Goal: Task Accomplishment & Management: Manage account settings

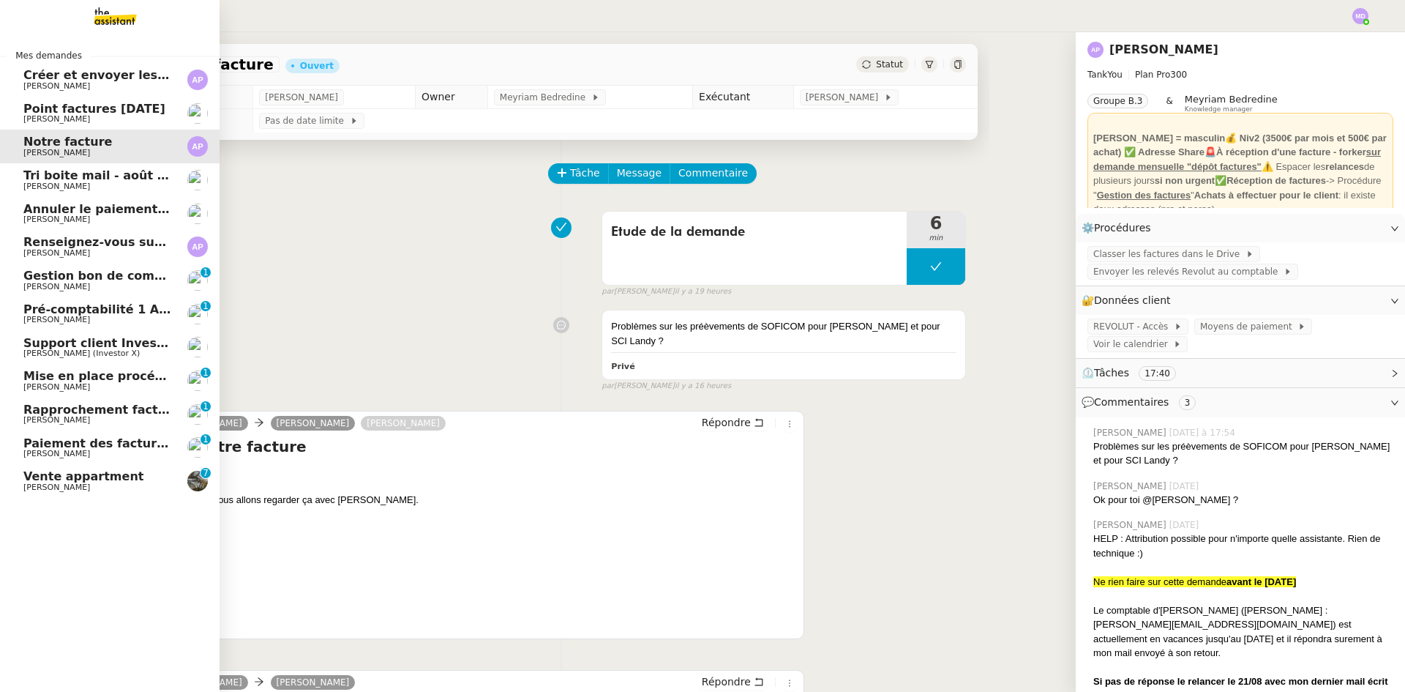
click at [69, 353] on span "[PERSON_NAME] (Investor X)" at bounding box center [81, 353] width 116 height 10
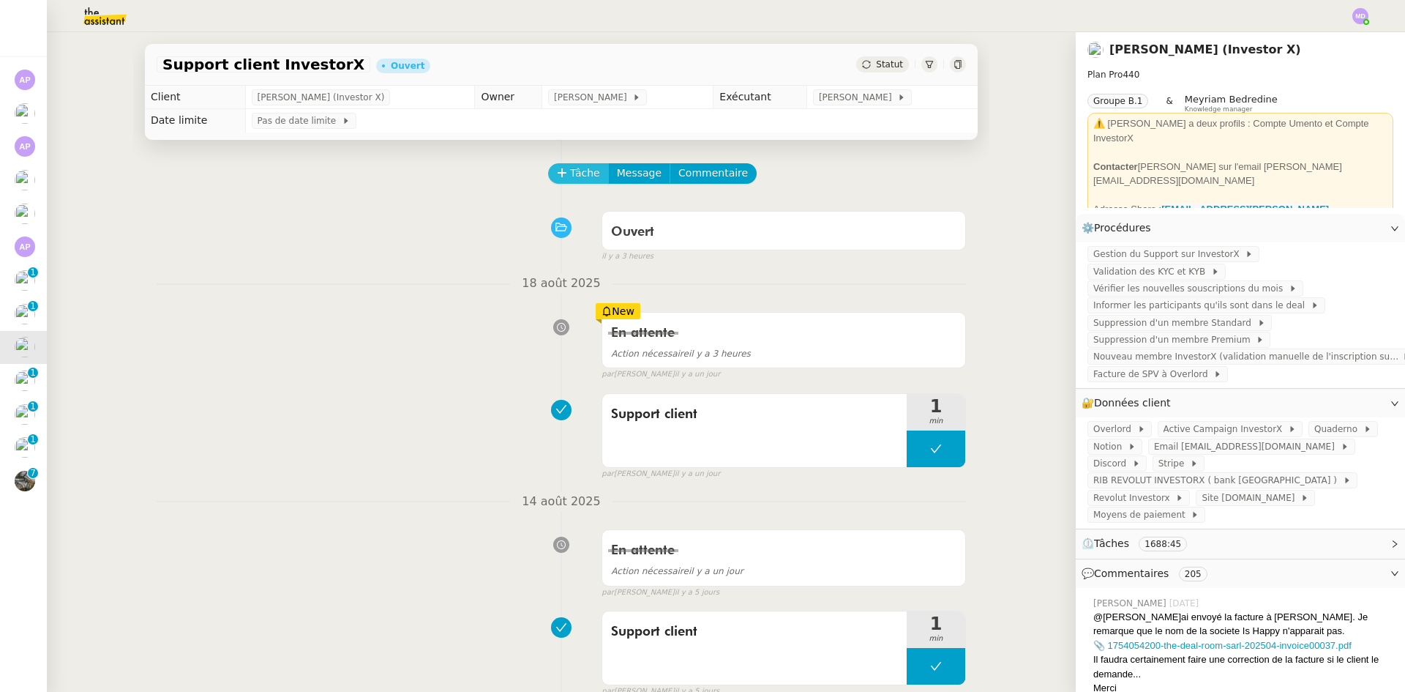
click at [579, 181] on span "Tâche" at bounding box center [585, 173] width 30 height 17
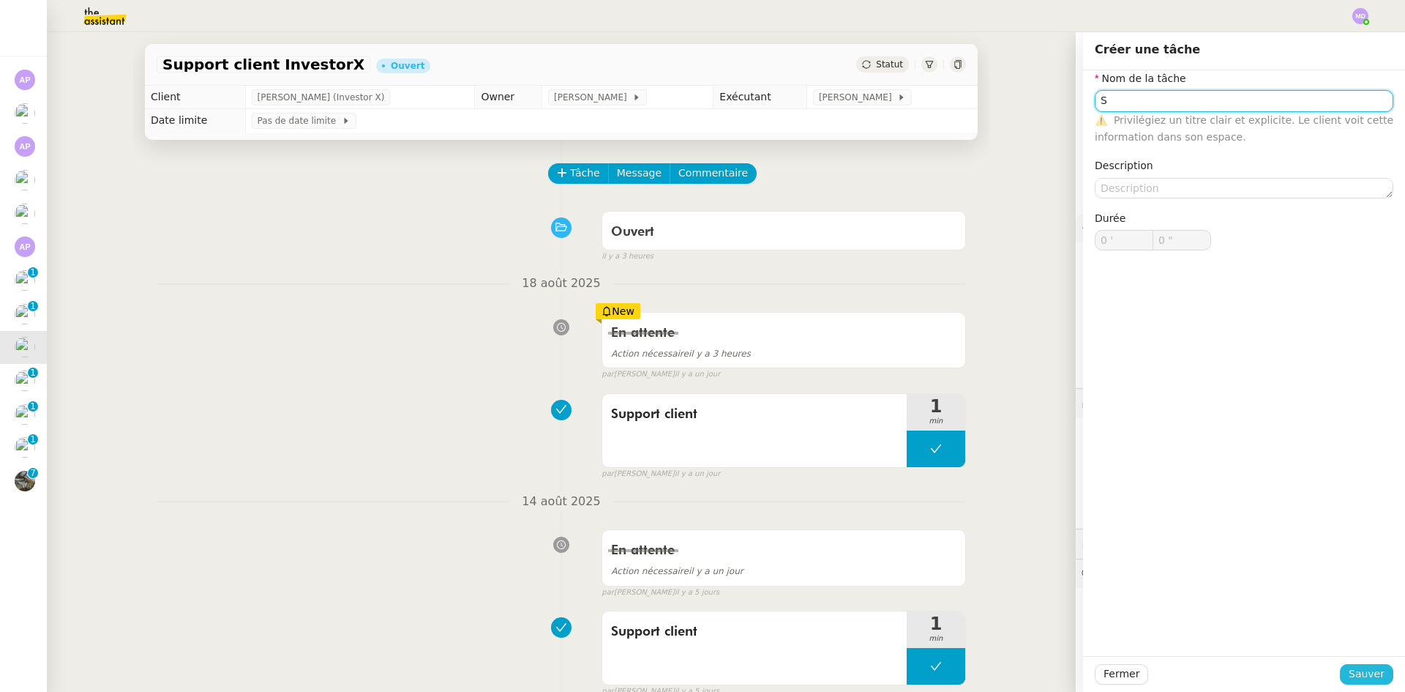
type input "S"
click at [1341, 670] on button "Sauver" at bounding box center [1366, 674] width 53 height 20
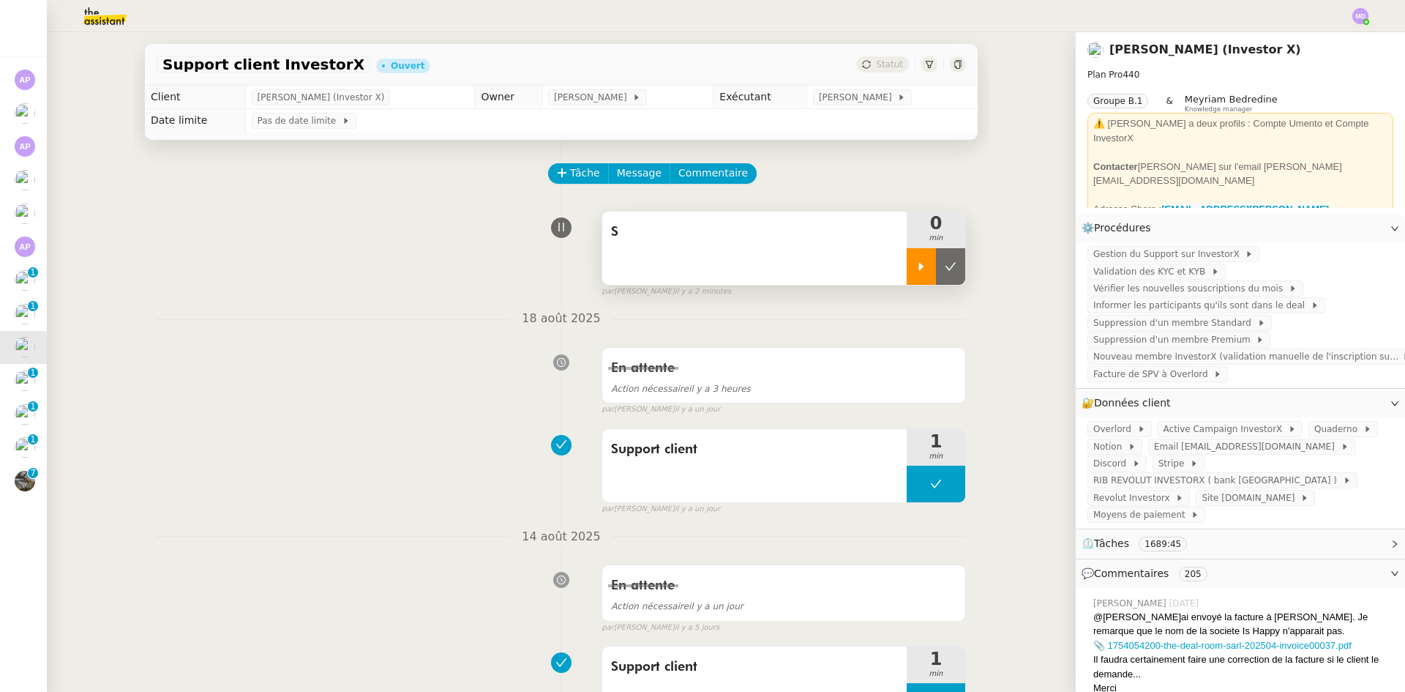
click at [916, 268] on icon at bounding box center [922, 267] width 12 height 12
click at [880, 263] on div "S" at bounding box center [754, 247] width 304 height 73
click at [825, 471] on div "Support client" at bounding box center [754, 465] width 304 height 73
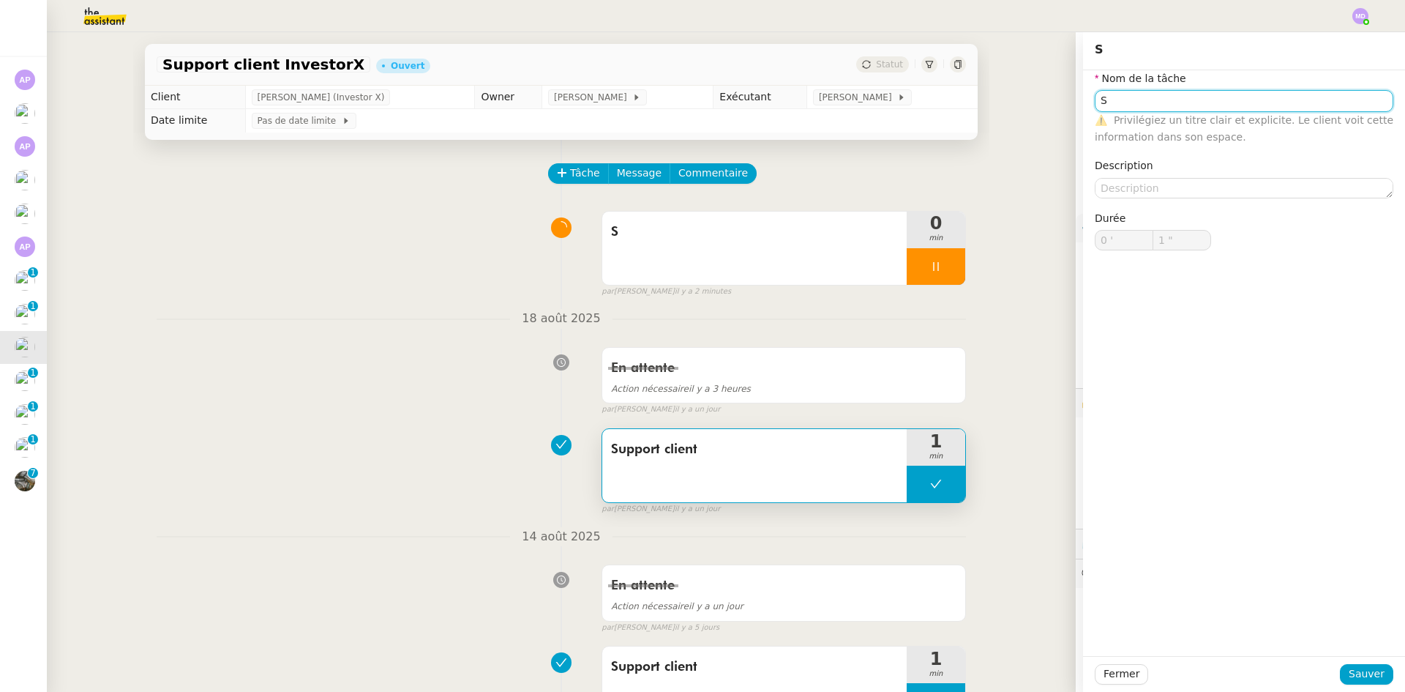
click at [1106, 102] on input "S" at bounding box center [1244, 100] width 299 height 21
type input "Support client"
type input "0 '"
type input "54 ""
type input "Support client"
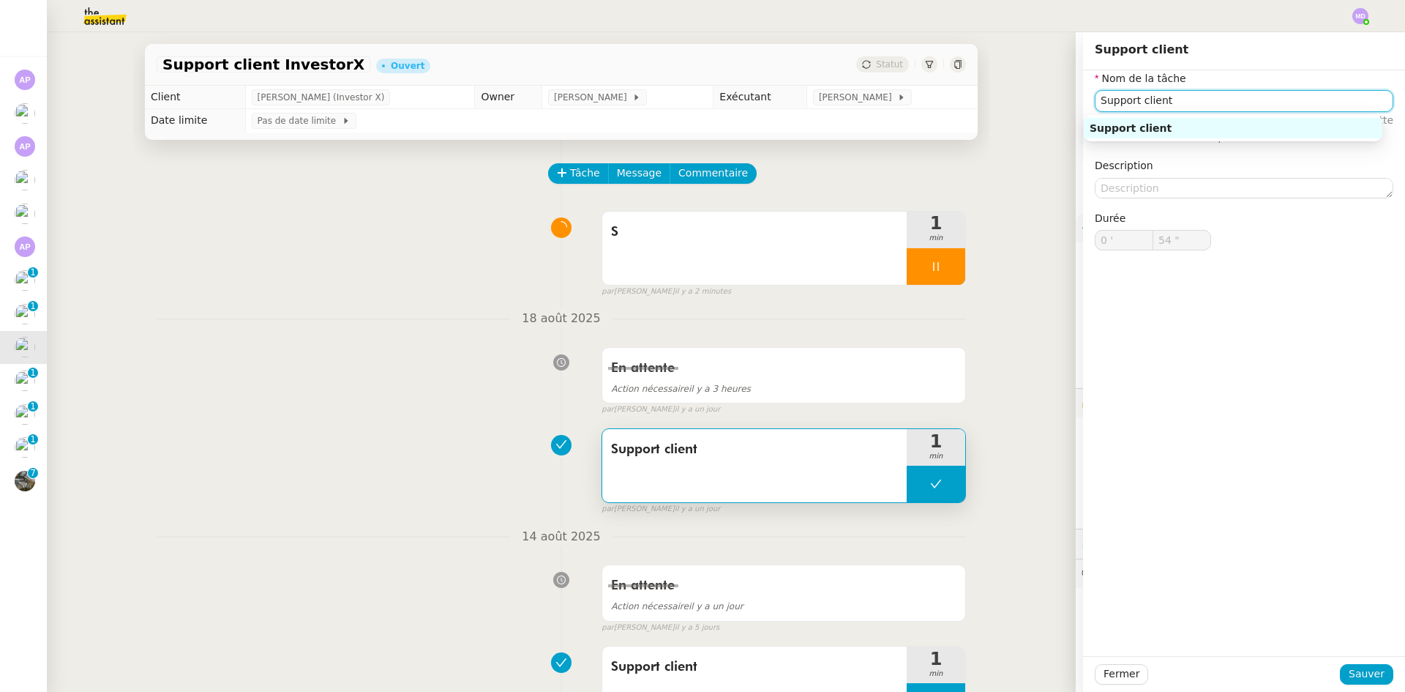
type input "0 '"
type input "54 ""
type input "Support client"
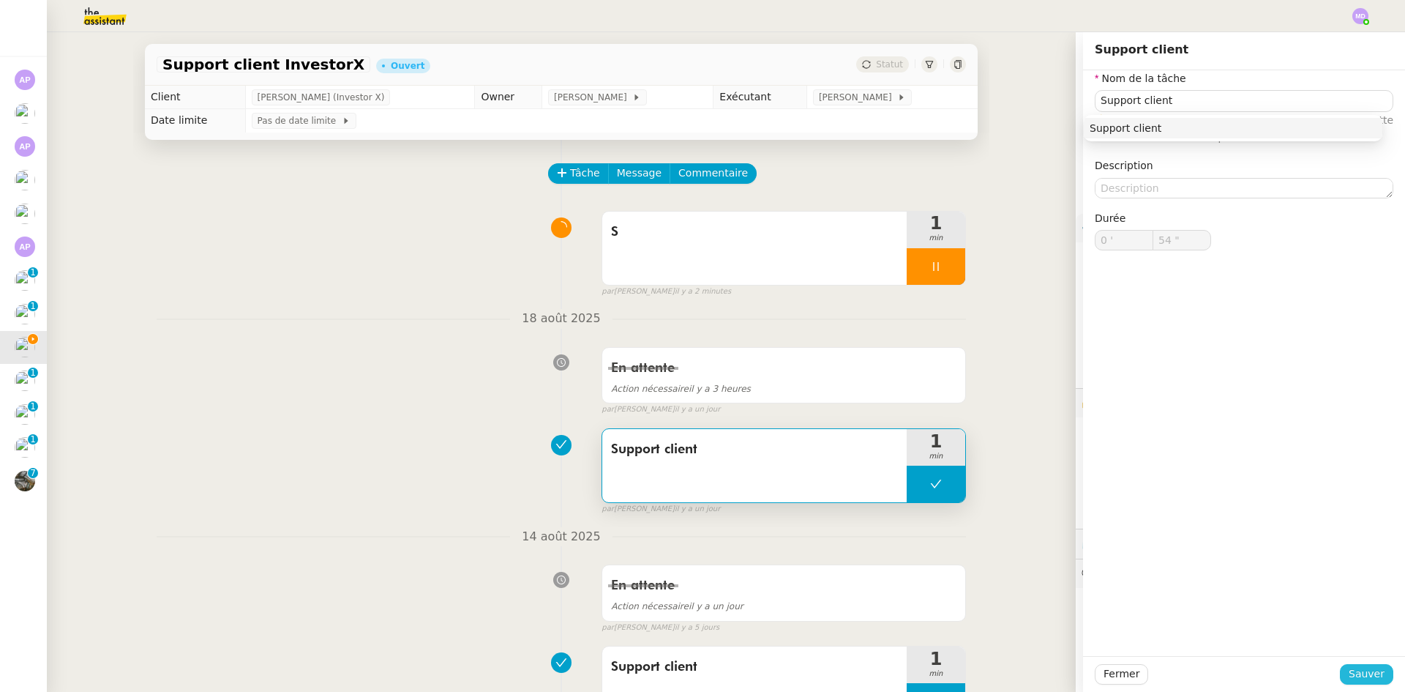
click at [1350, 671] on span "Sauver" at bounding box center [1367, 673] width 36 height 17
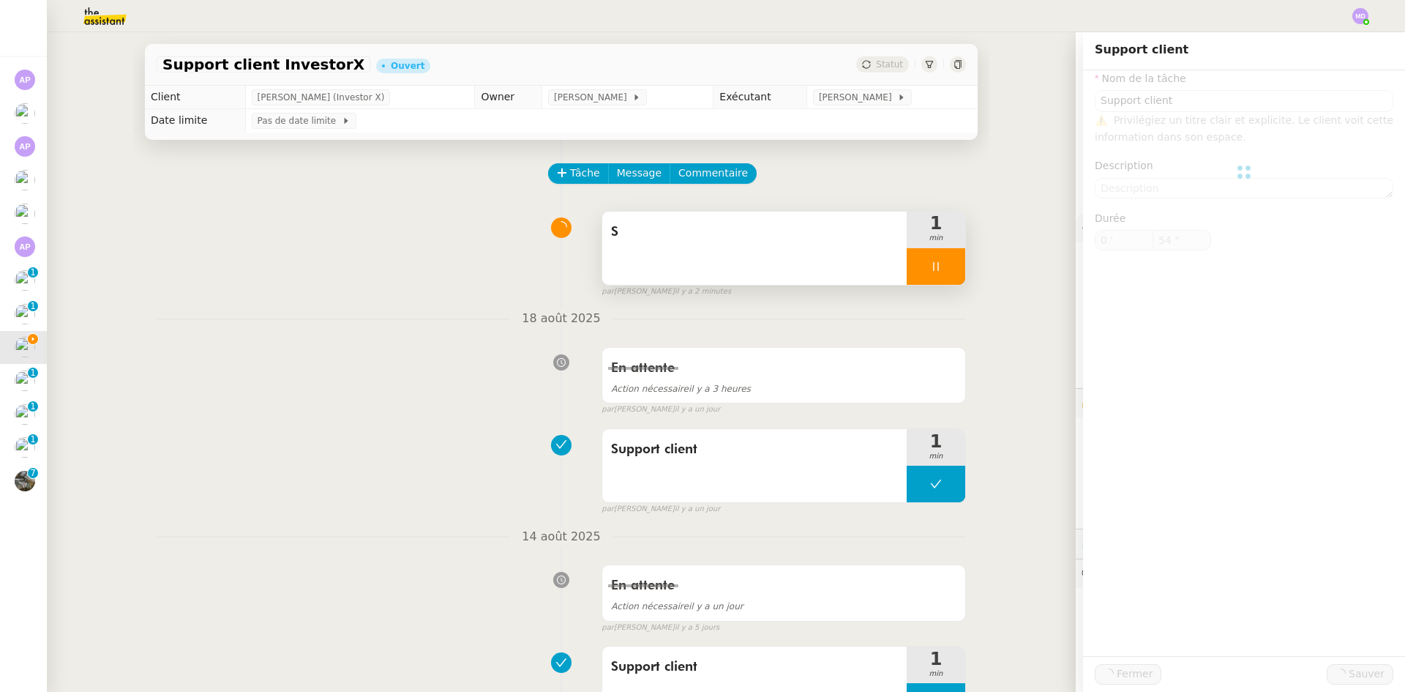
click at [819, 269] on div "S" at bounding box center [754, 247] width 304 height 73
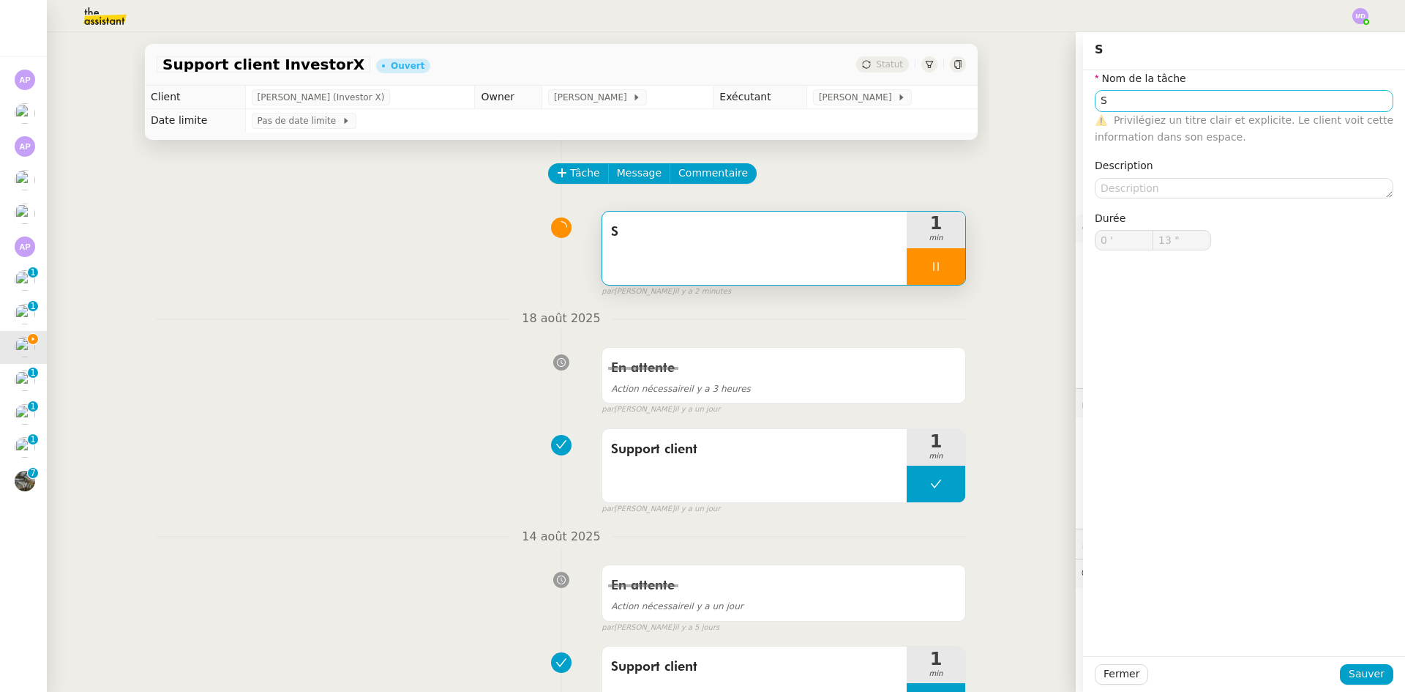
drag, startPoint x: 1137, startPoint y: 116, endPoint x: 1139, endPoint y: 104, distance: 12.1
click at [1137, 115] on span "Privilégiez un titre clair et explicite. Le client voit cette information dans …" at bounding box center [1244, 128] width 299 height 29
click at [1139, 102] on input "S" at bounding box center [1244, 100] width 299 height 21
type input "14 ""
type input "Support"
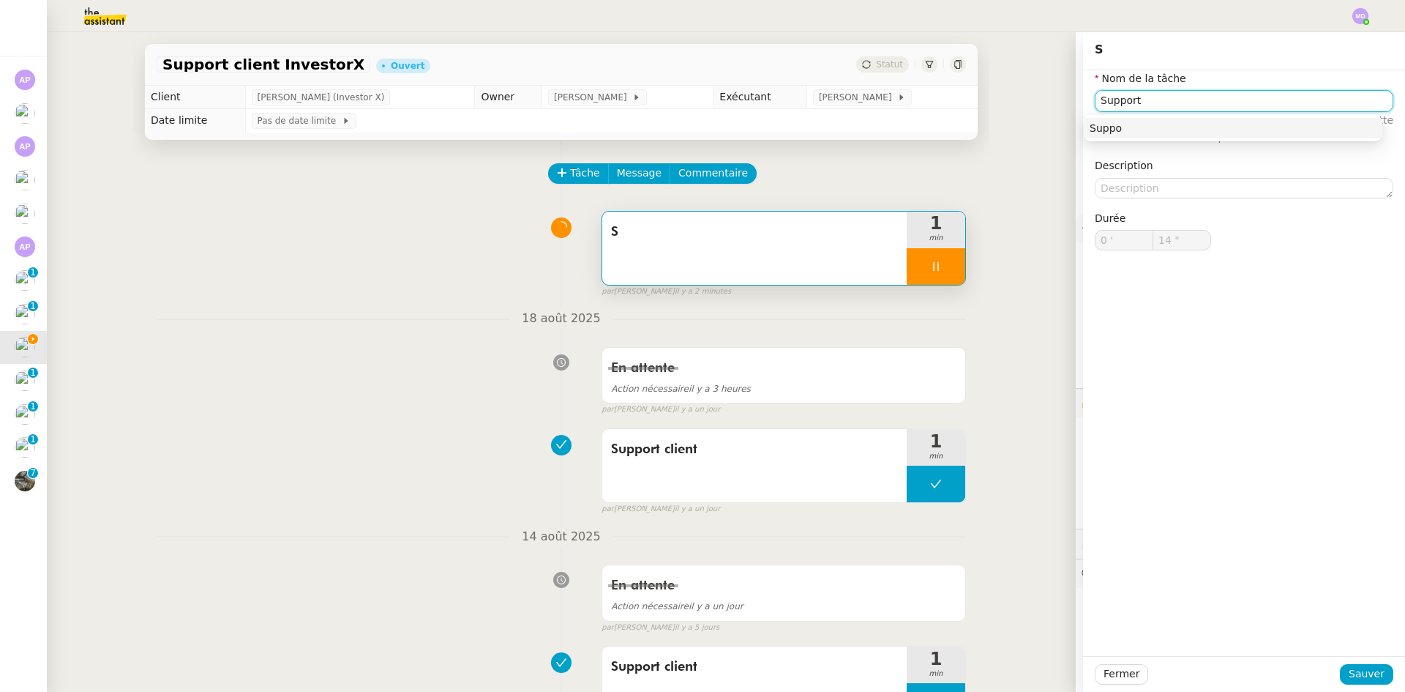
type input "15 ""
type input "Support client"
click at [1148, 126] on div "Support client" at bounding box center [1233, 127] width 287 height 13
type input "17 ""
type input "Support client"
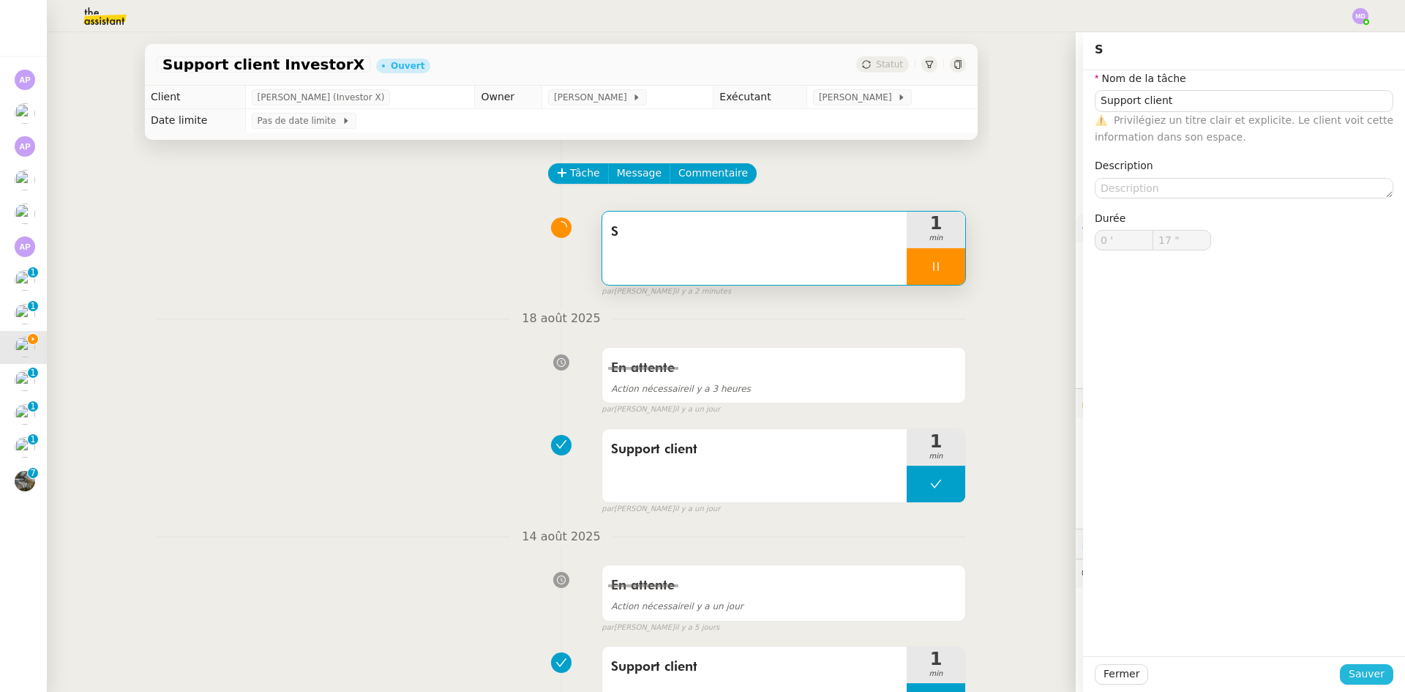
click at [1354, 670] on span "Sauver" at bounding box center [1367, 673] width 36 height 17
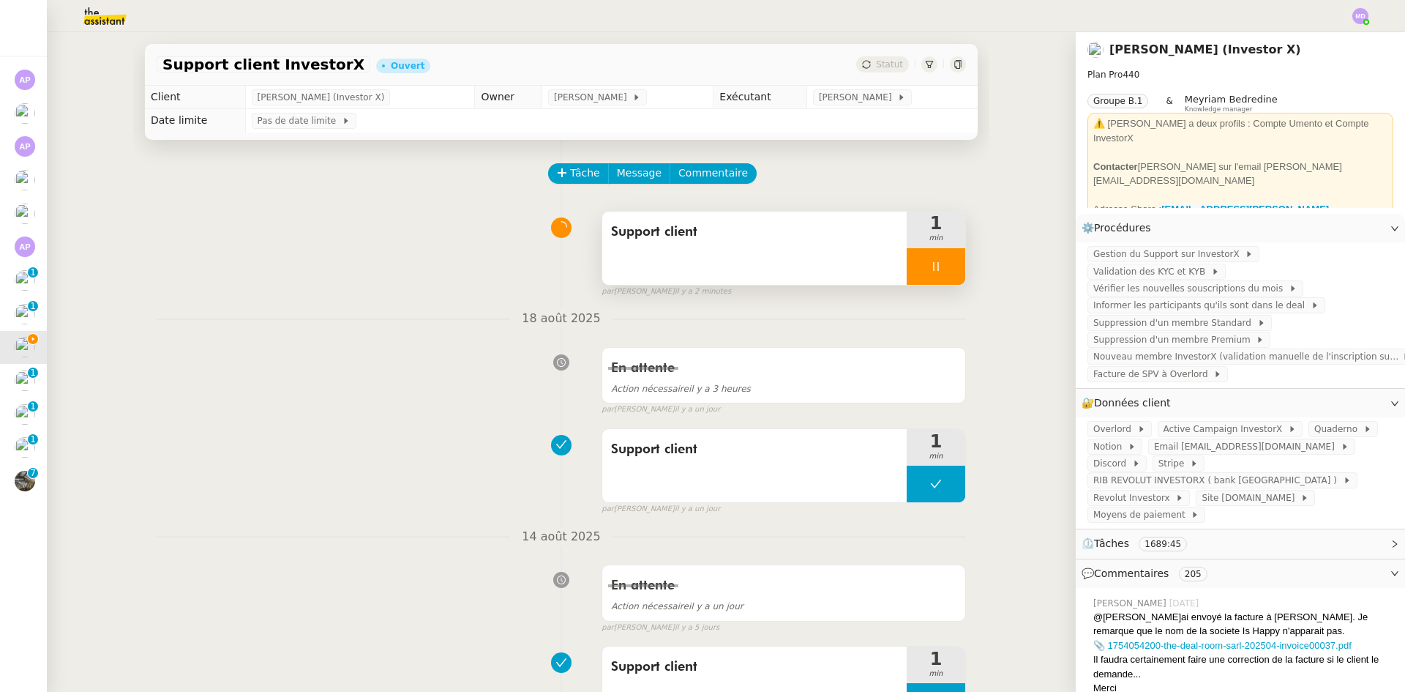
click at [925, 274] on div at bounding box center [936, 266] width 59 height 37
click at [943, 277] on button at bounding box center [950, 266] width 29 height 37
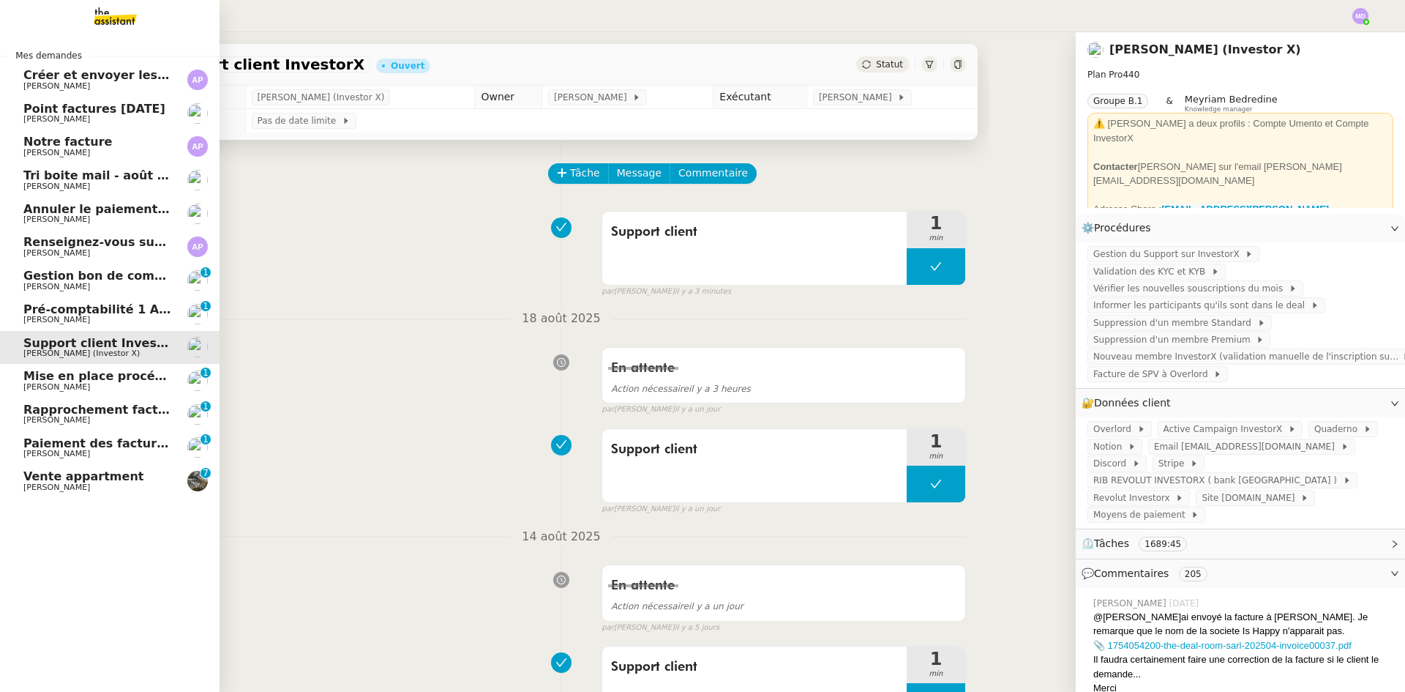
click at [127, 307] on span "Pré-comptabilité 1 ADDINGWELL - [DATE]" at bounding box center [159, 309] width 272 height 14
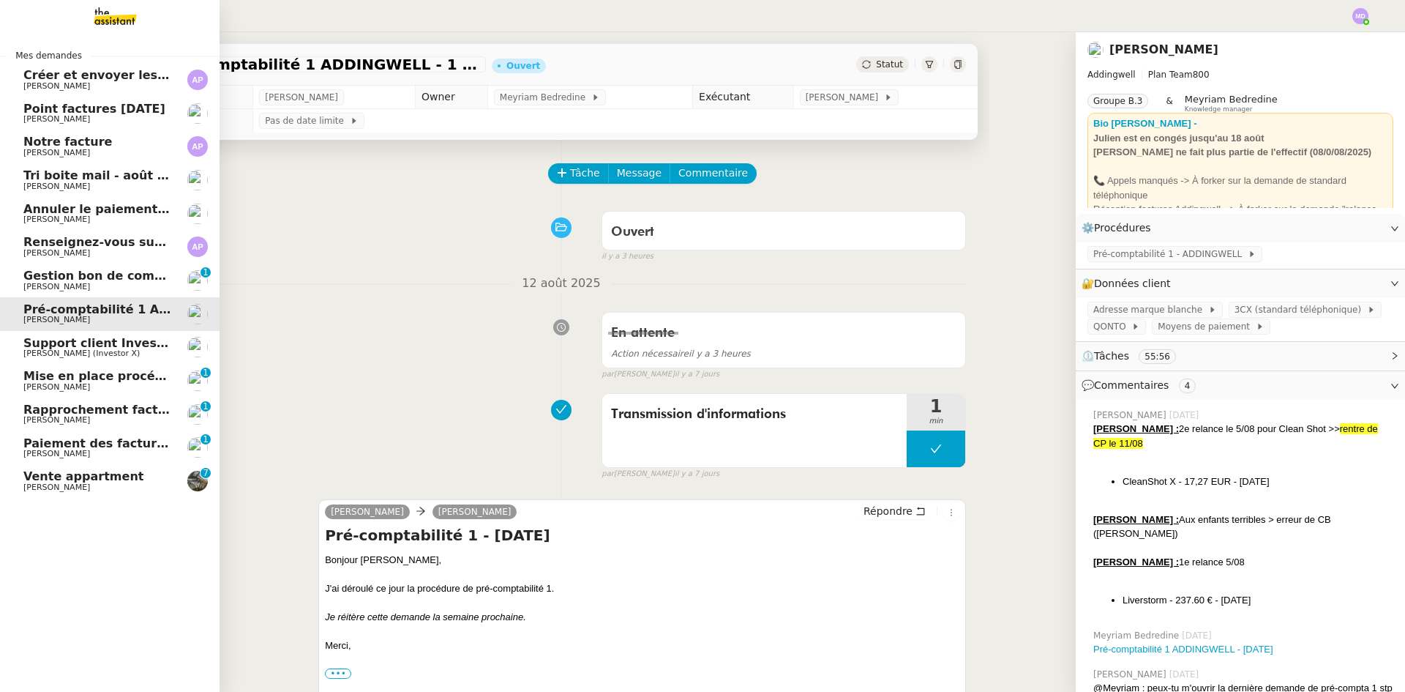
click at [43, 373] on span "Mise en place procédure - relevés bancaires mensuels" at bounding box center [202, 376] width 358 height 14
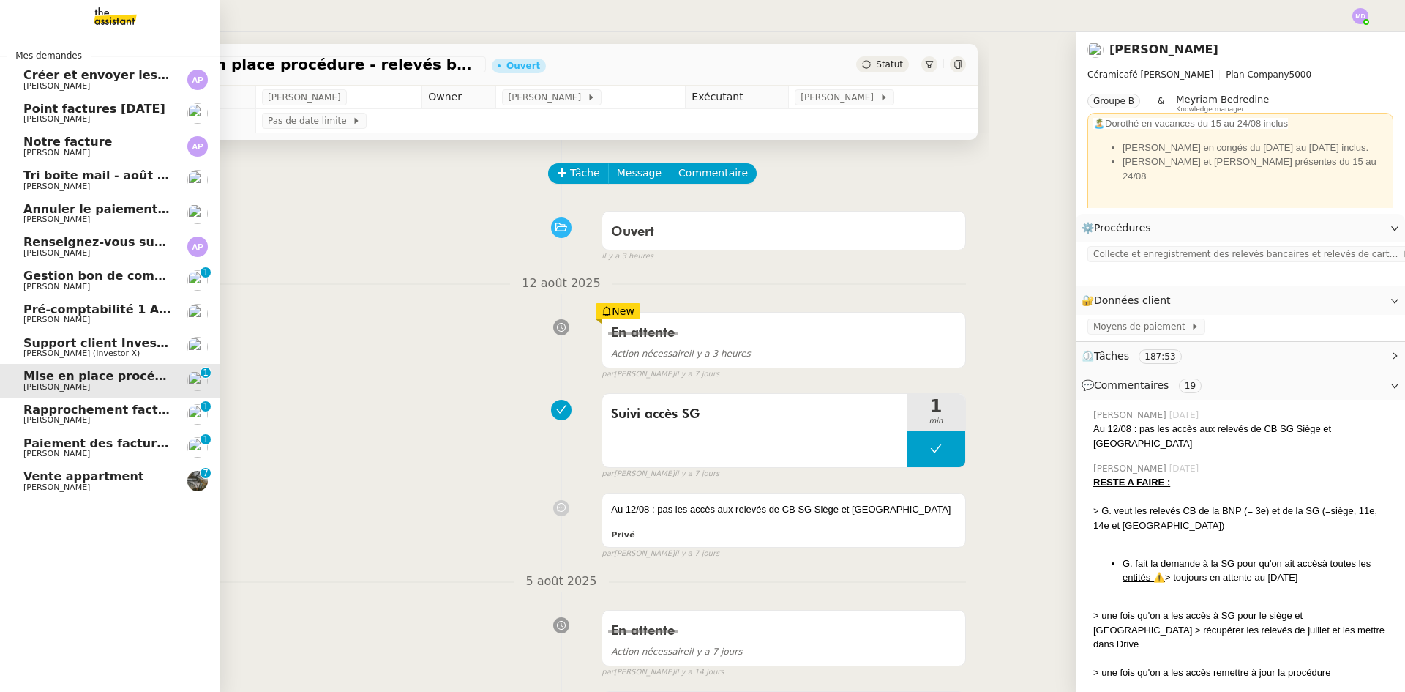
click at [50, 413] on span "Rapprochement factures/paiements clients - [DATE]" at bounding box center [194, 410] width 342 height 14
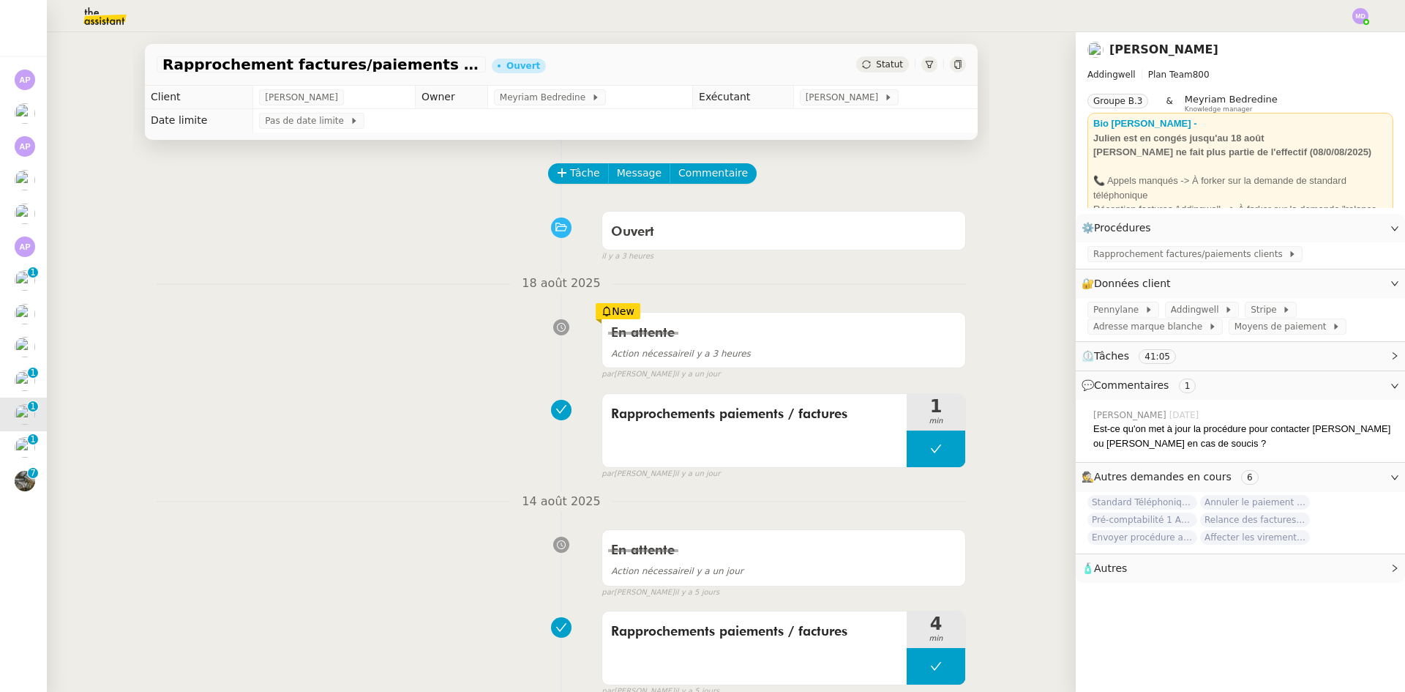
click at [560, 171] on button "Tâche" at bounding box center [578, 173] width 61 height 20
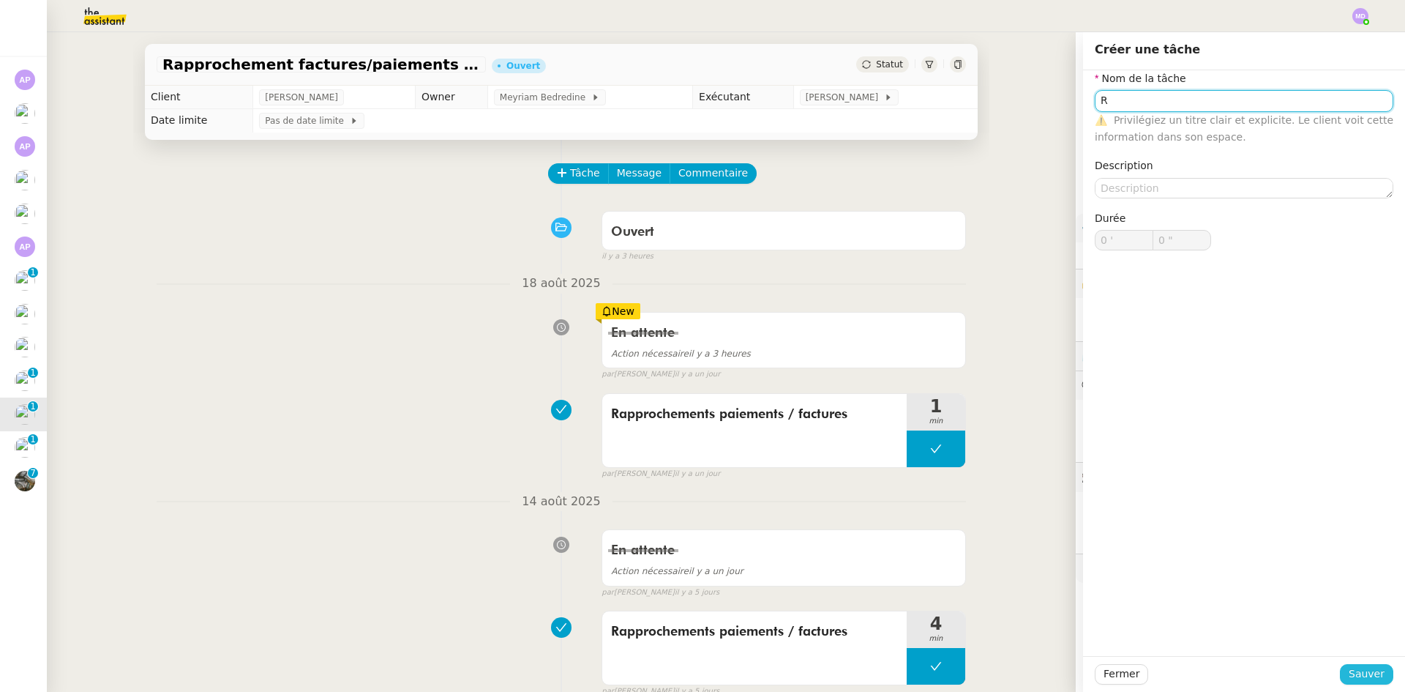
type input "R"
click at [1358, 665] on span "Sauver" at bounding box center [1367, 673] width 36 height 17
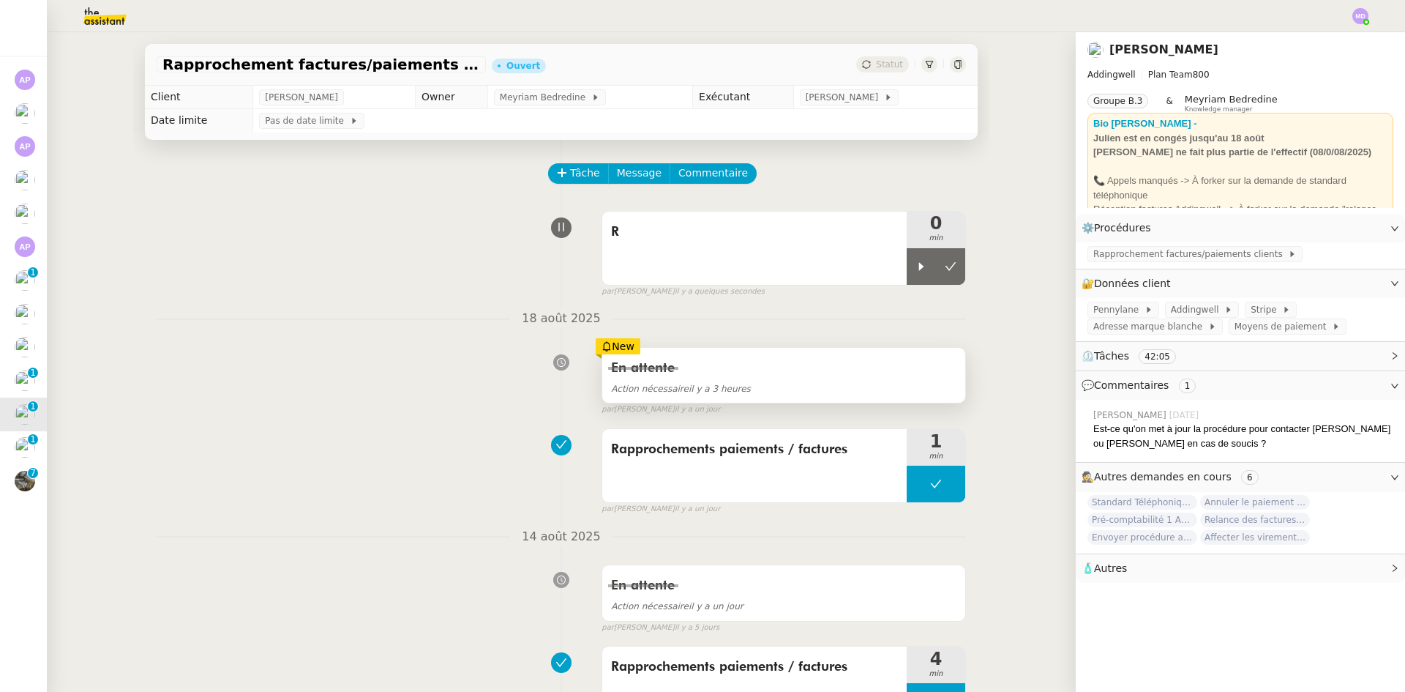
drag, startPoint x: 919, startPoint y: 269, endPoint x: 861, endPoint y: 358, distance: 105.8
click at [918, 269] on div at bounding box center [921, 266] width 29 height 37
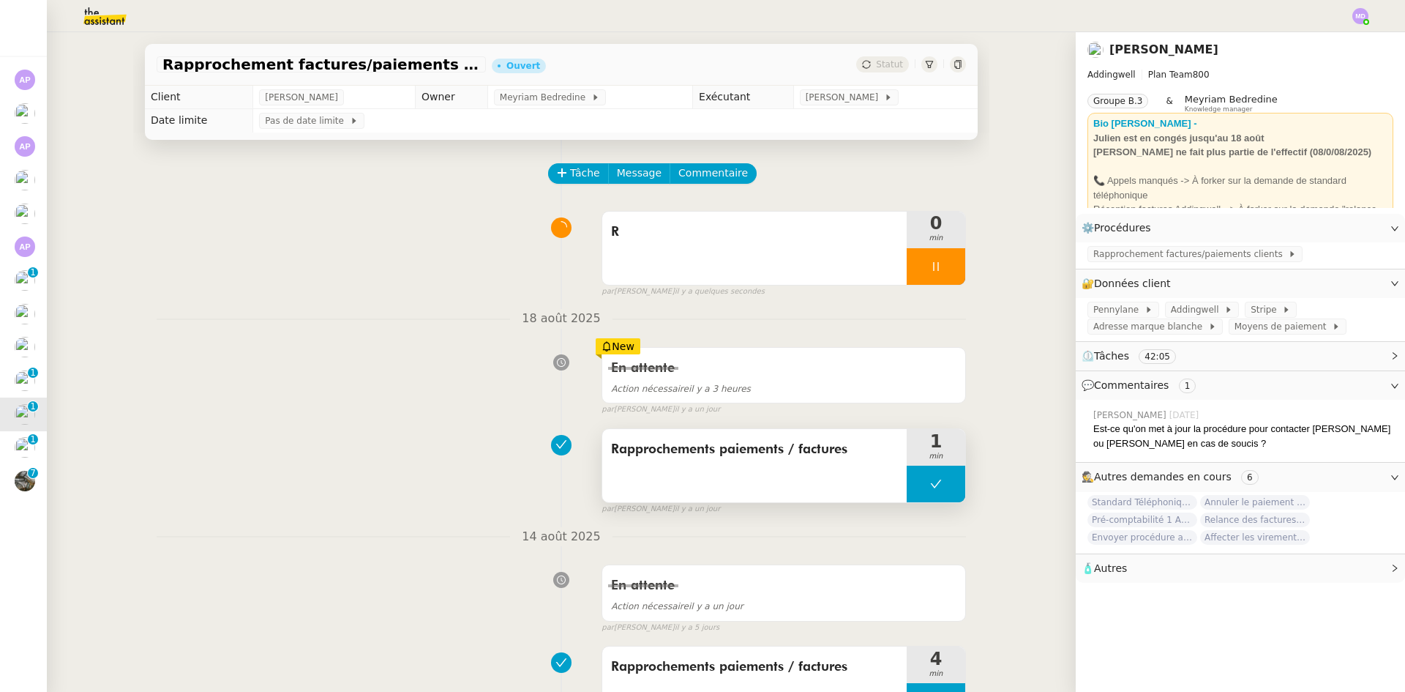
click at [820, 427] on div "Rapprochements paiements / factures 1 min false par Marylou D. il y a un jour" at bounding box center [561, 469] width 809 height 94
click at [815, 447] on span "Rapprochements paiements / factures" at bounding box center [754, 449] width 287 height 22
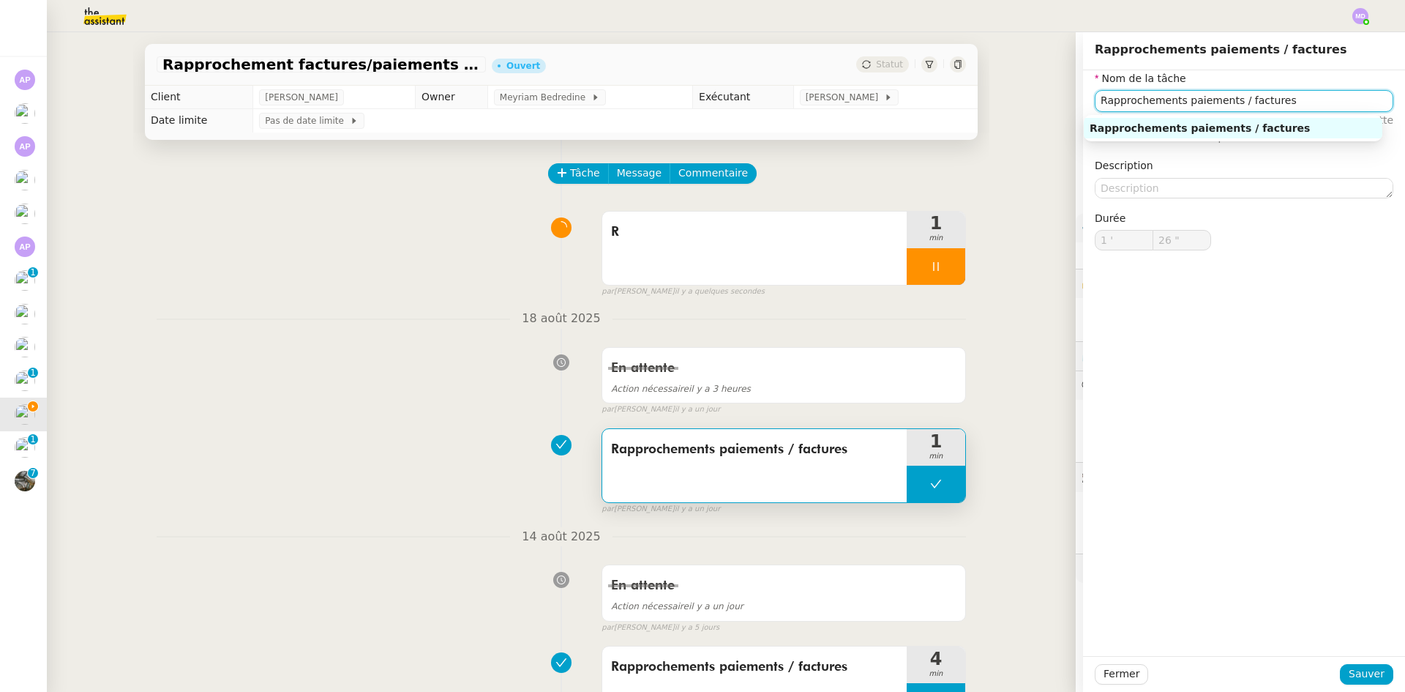
drag, startPoint x: 1284, startPoint y: 101, endPoint x: 1080, endPoint y: 102, distance: 204.2
click at [1083, 101] on div "Nom de la tâche Rapprochements paiements / factures ⚠️ Privilégiez un titre cla…" at bounding box center [1244, 171] width 322 height 203
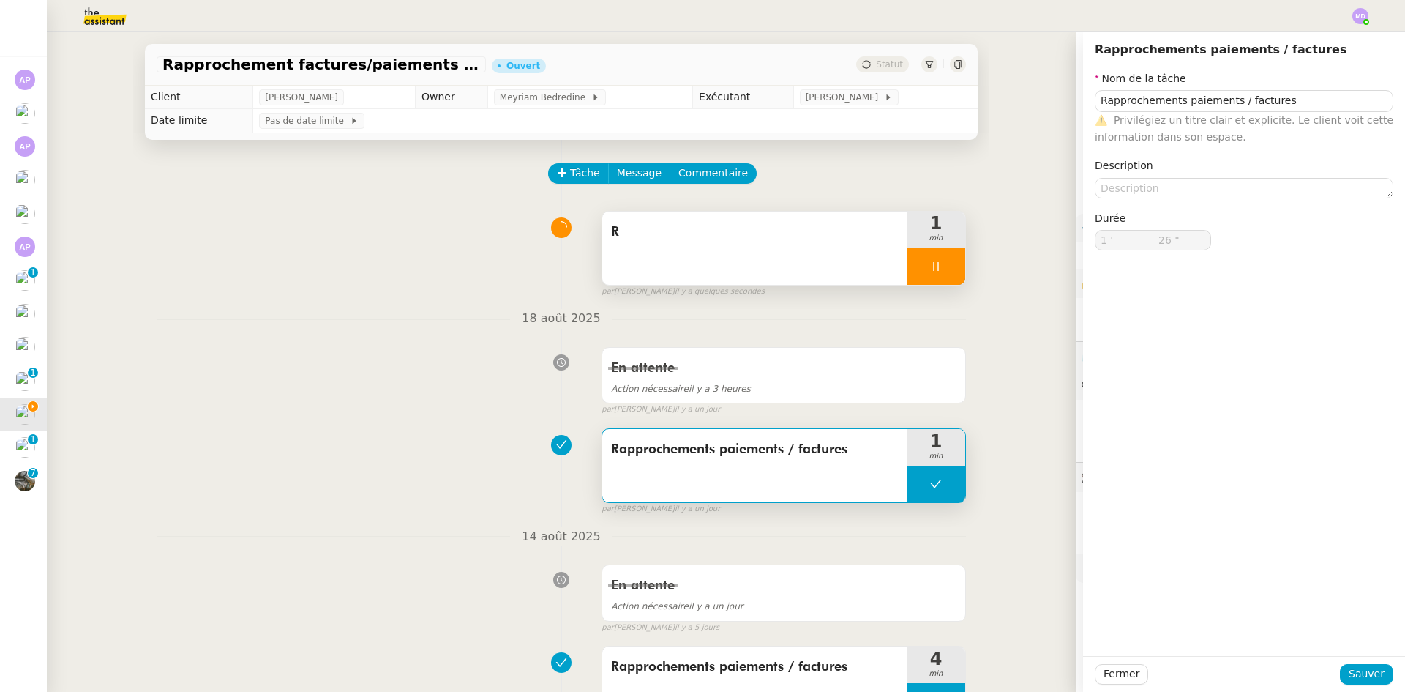
click at [725, 248] on div "R" at bounding box center [754, 247] width 304 height 73
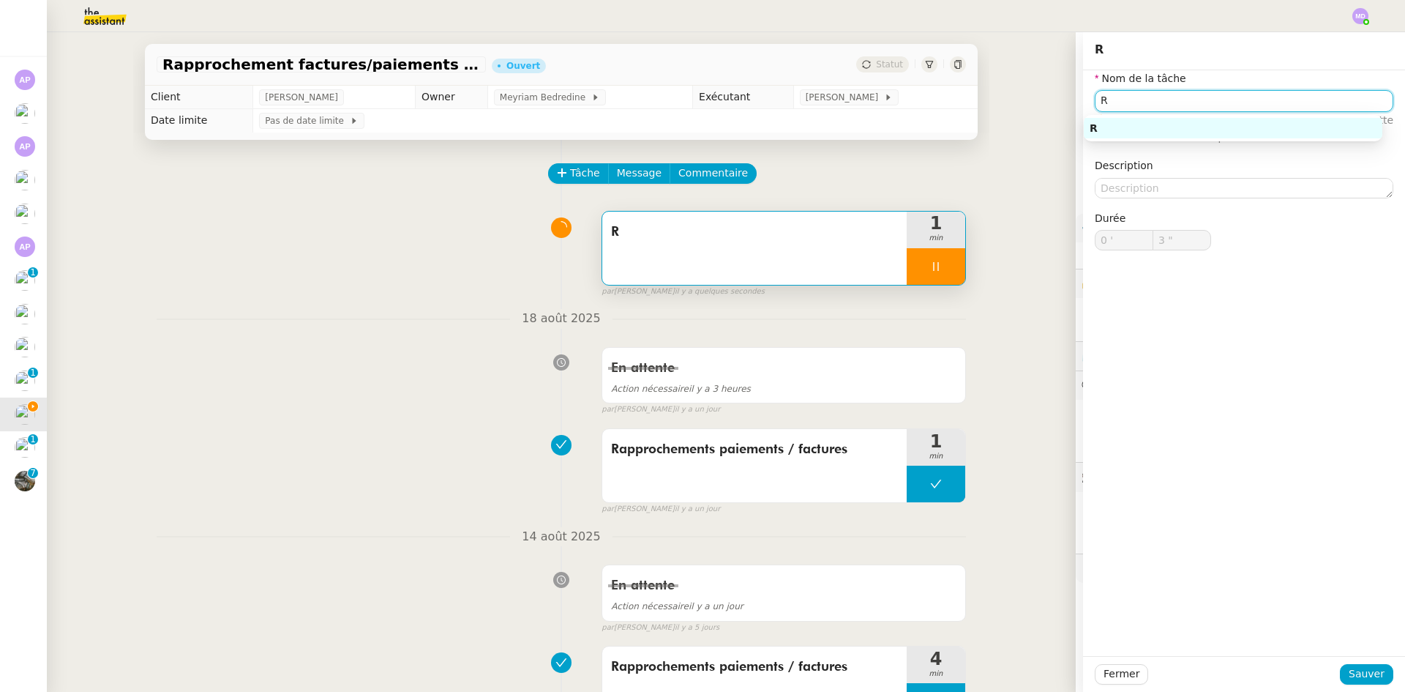
drag, startPoint x: 1123, startPoint y: 102, endPoint x: 1089, endPoint y: 154, distance: 62.3
click at [1047, 102] on app-ticket "Rapprochement factures/paiements clients - 1 août 2025 Ouvert Statut Client Jul…" at bounding box center [726, 361] width 1358 height 659
paste input "approchements paiements / factures"
type input "Rapprochements paiements / factures"
type input "4 ""
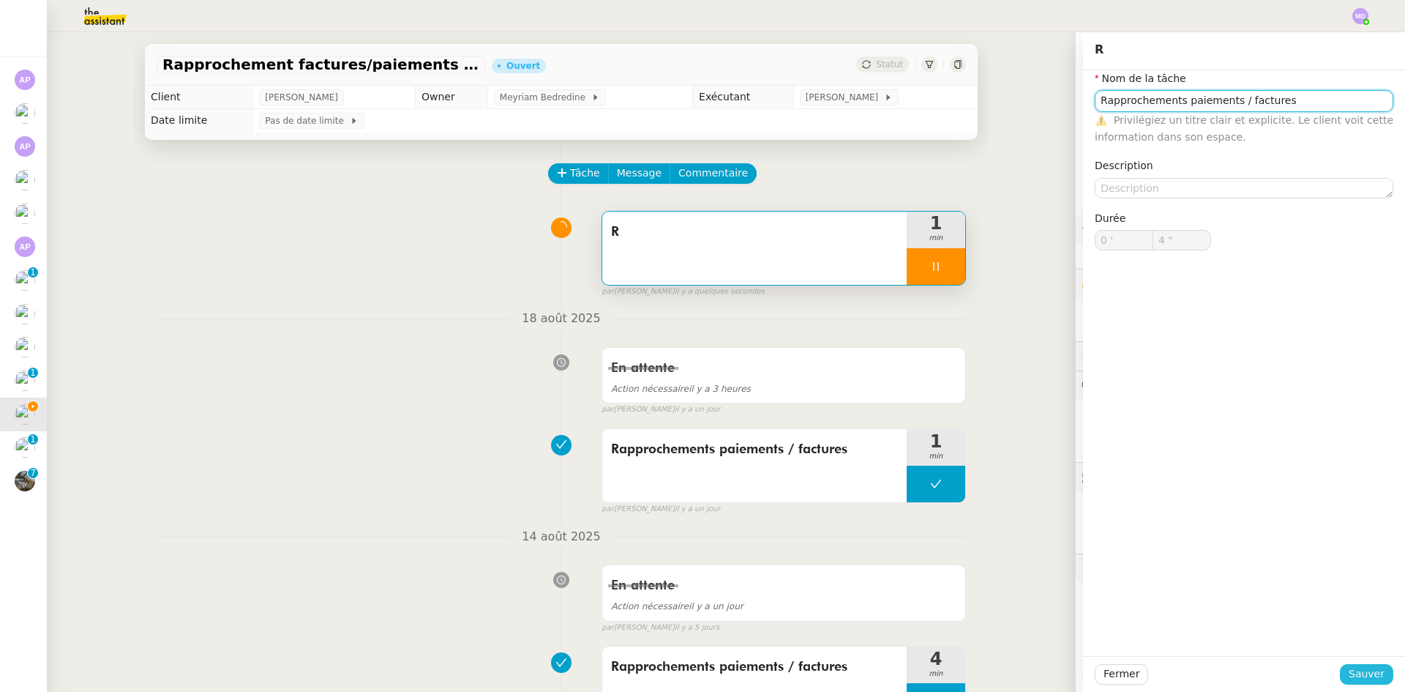
type input "Rapprochements paiements / factures"
click at [1359, 678] on span "Sauver" at bounding box center [1367, 673] width 36 height 17
type input "5 ""
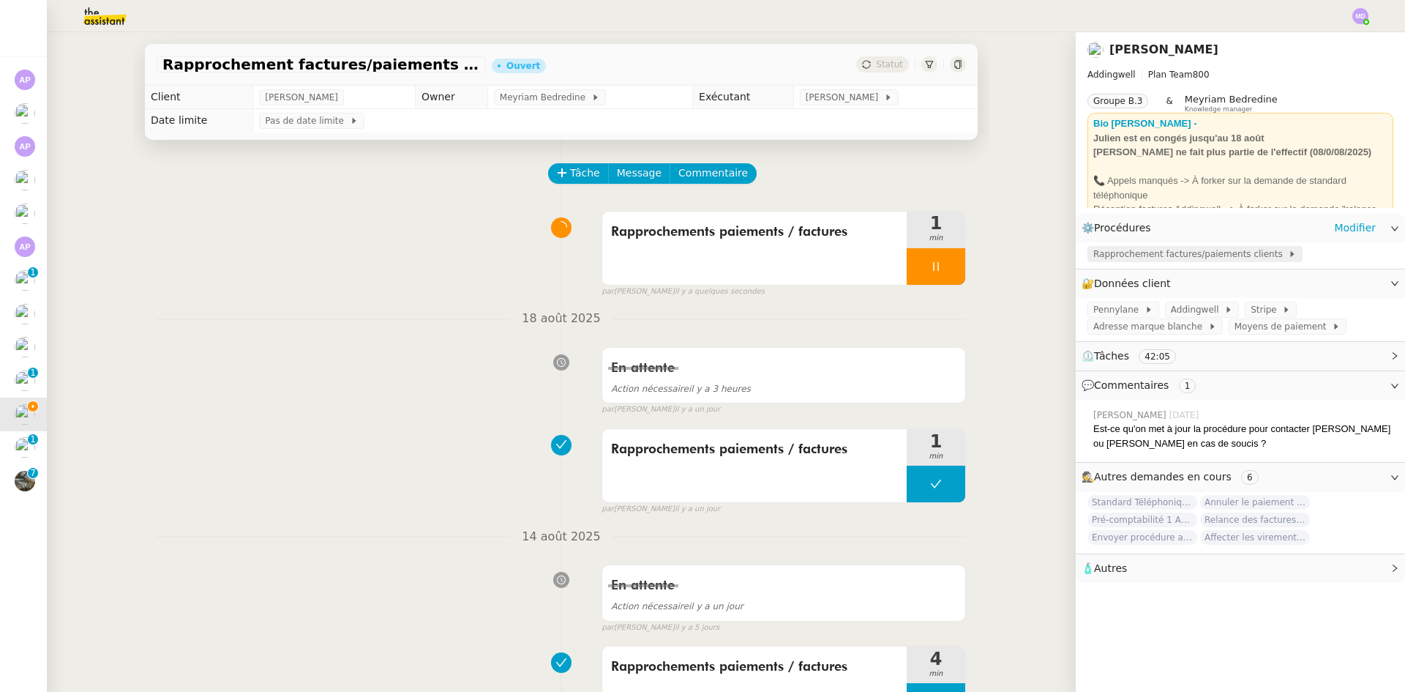
click at [1114, 247] on span "Rapprochement factures/paiements clients" at bounding box center [1190, 254] width 195 height 15
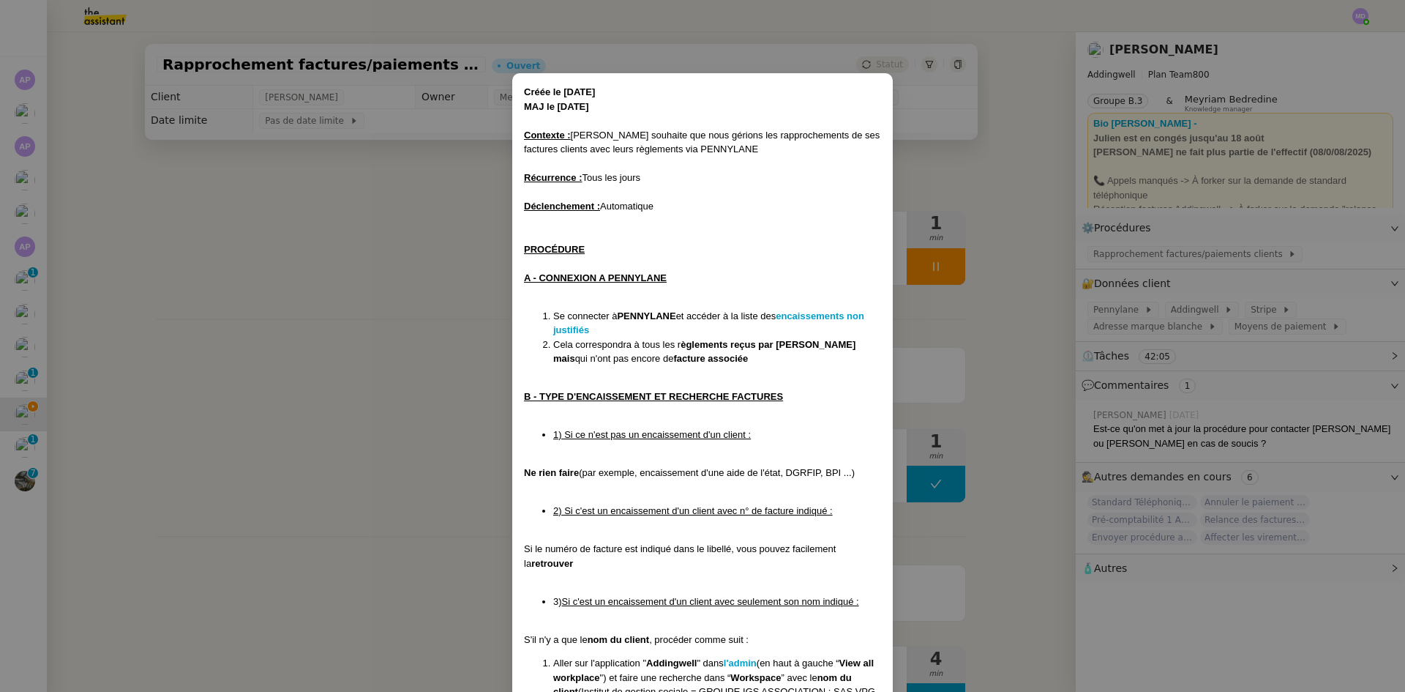
click at [411, 435] on nz-modal-container "Créée le 08/07/24 MAJ le 18/03/2025 Contexte : Julien souhaite que nous gérions…" at bounding box center [702, 346] width 1405 height 692
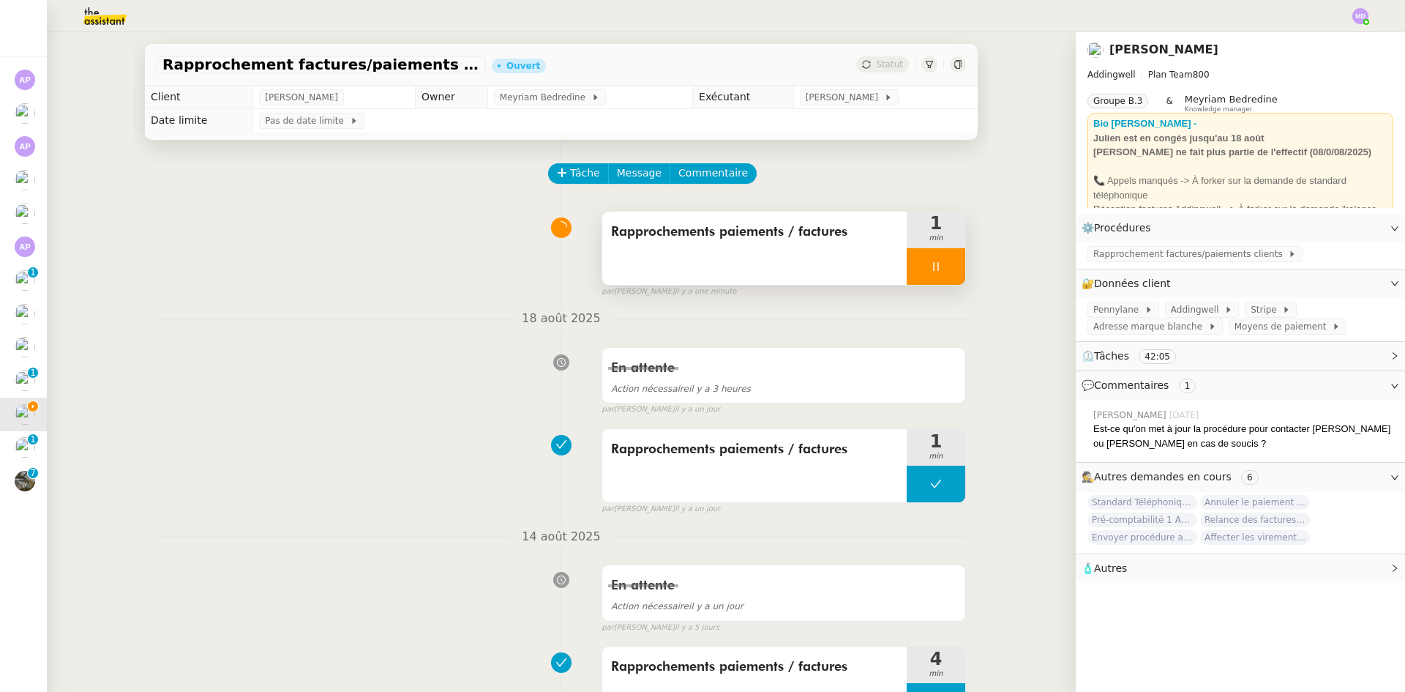
click at [930, 269] on icon at bounding box center [936, 267] width 12 height 12
click at [945, 268] on icon at bounding box center [951, 267] width 12 height 12
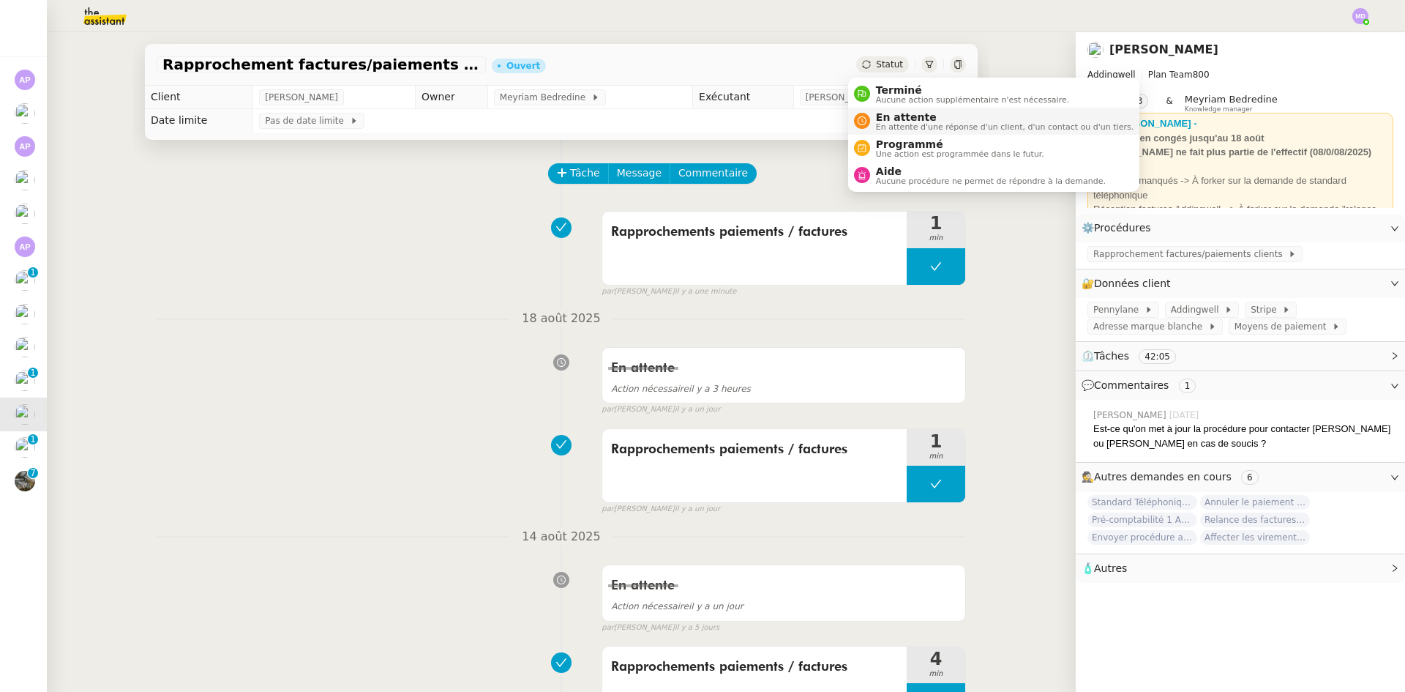
click at [887, 116] on span "En attente" at bounding box center [1005, 117] width 258 height 12
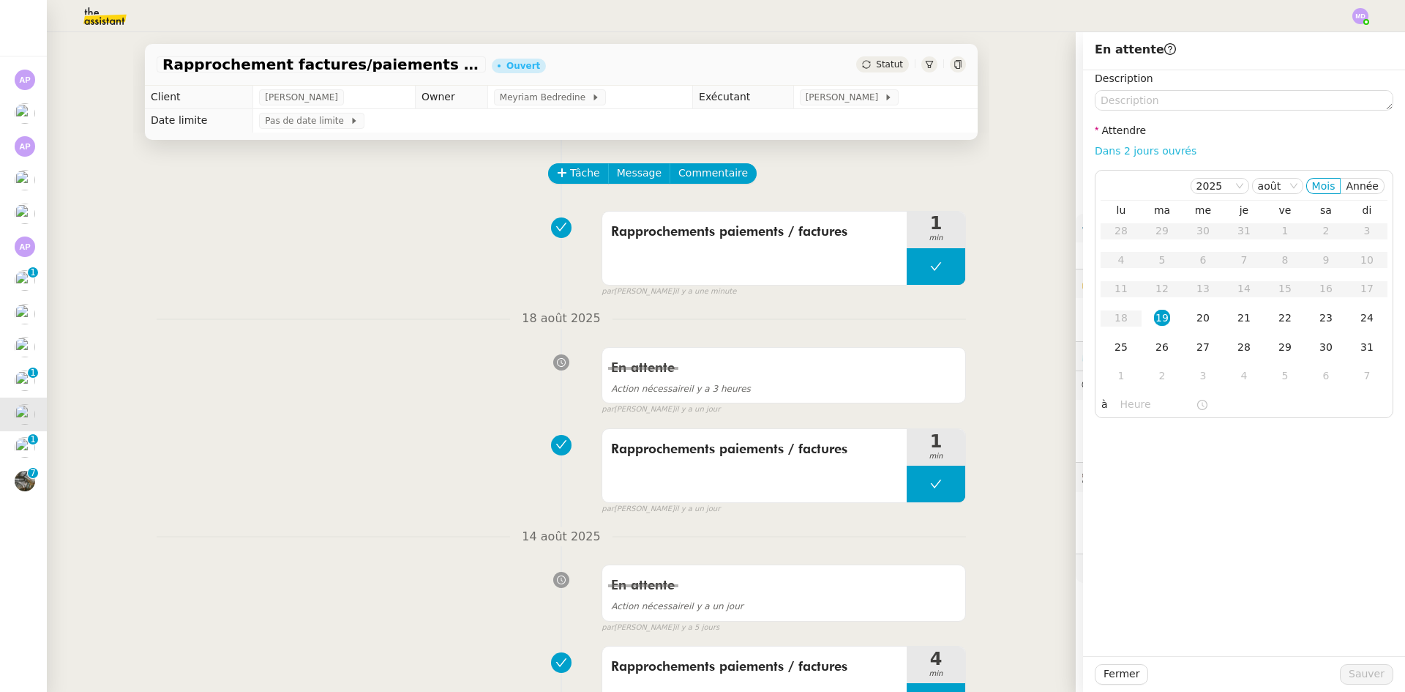
click at [1098, 155] on link "Dans 2 jours ouvrés" at bounding box center [1146, 151] width 102 height 12
type input "07:00"
click at [1195, 312] on div "20" at bounding box center [1203, 318] width 16 height 16
click at [1349, 680] on span "Sauver" at bounding box center [1367, 673] width 36 height 17
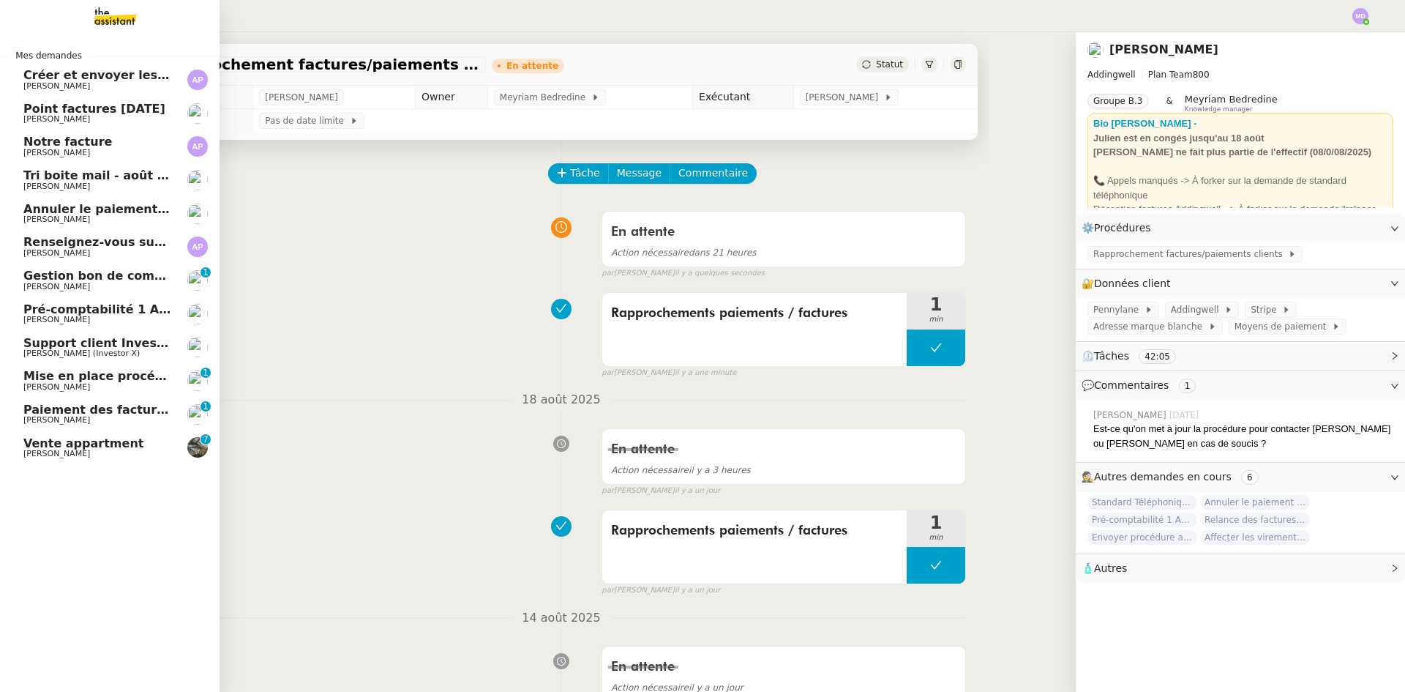
click at [37, 322] on span "[PERSON_NAME]" at bounding box center [56, 320] width 67 height 10
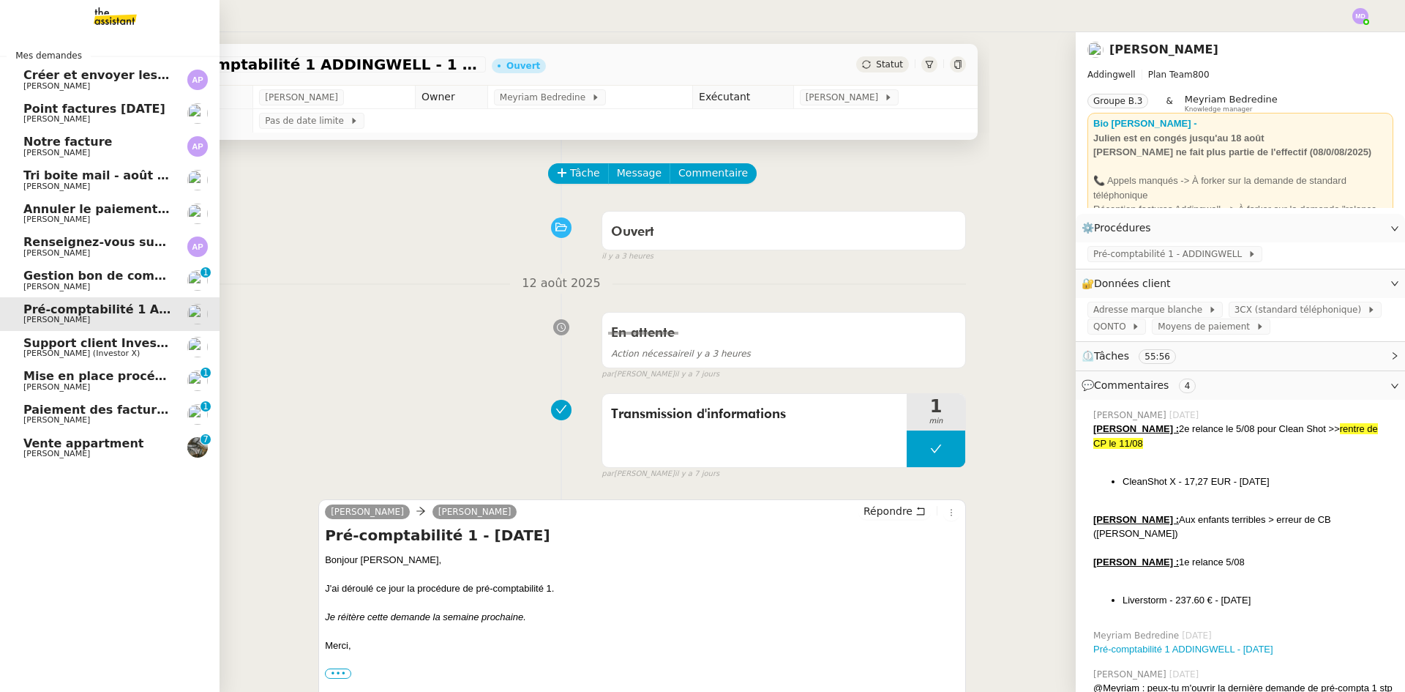
click at [32, 280] on span "Gestion bon de commande - [DATE]" at bounding box center [139, 276] width 233 height 14
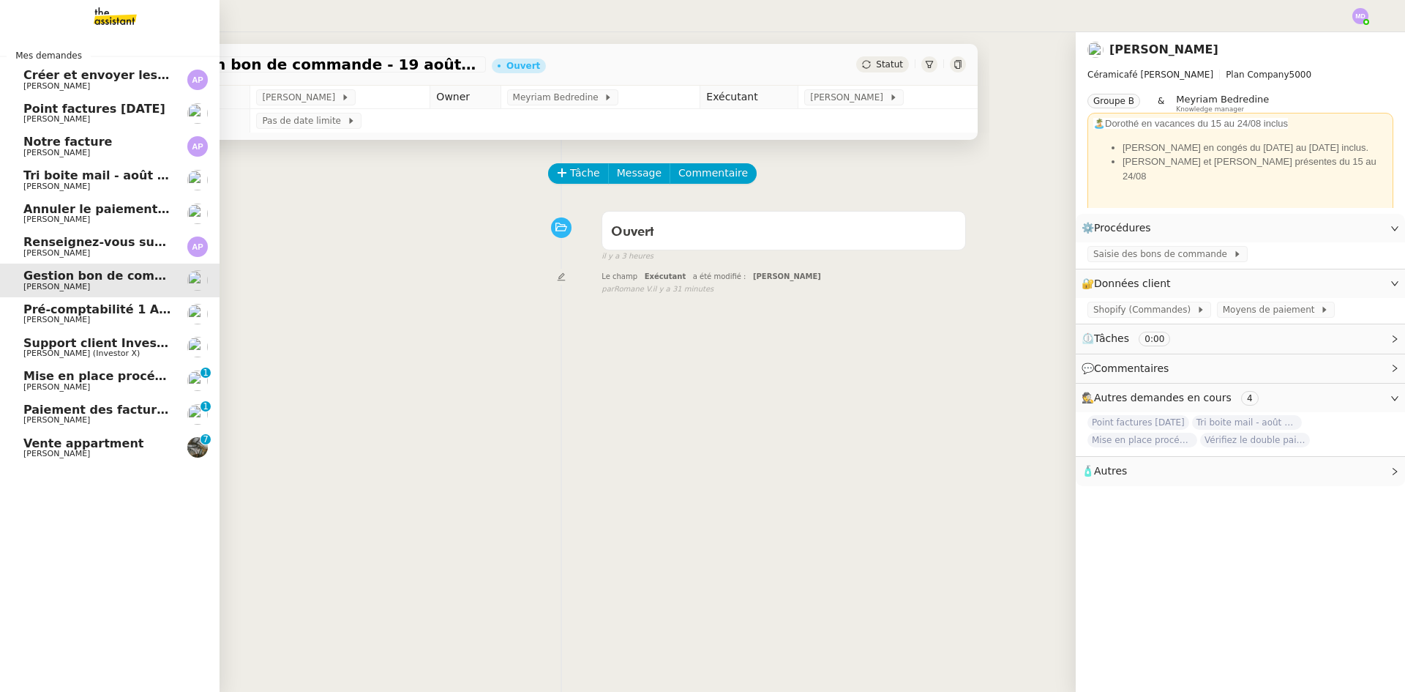
click at [30, 85] on span "[PERSON_NAME]" at bounding box center [56, 86] width 67 height 10
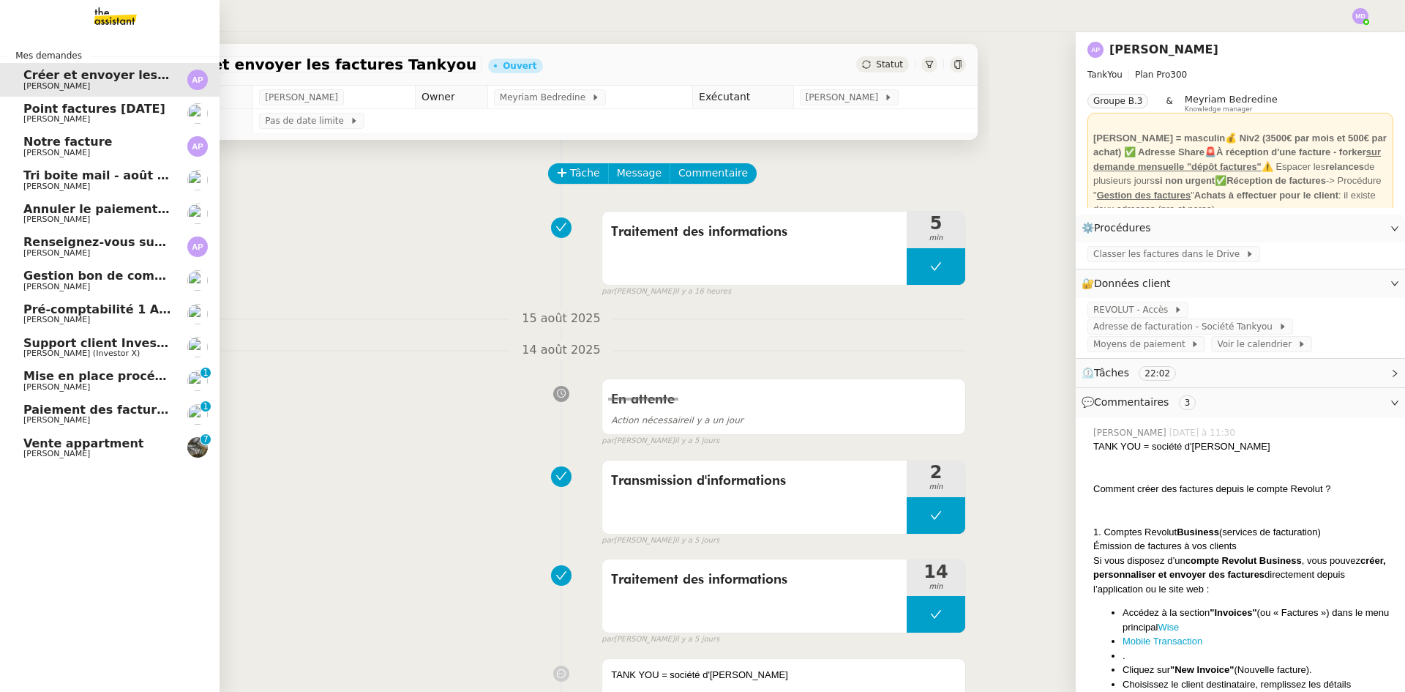
click at [56, 116] on span "[PERSON_NAME]" at bounding box center [56, 119] width 67 height 10
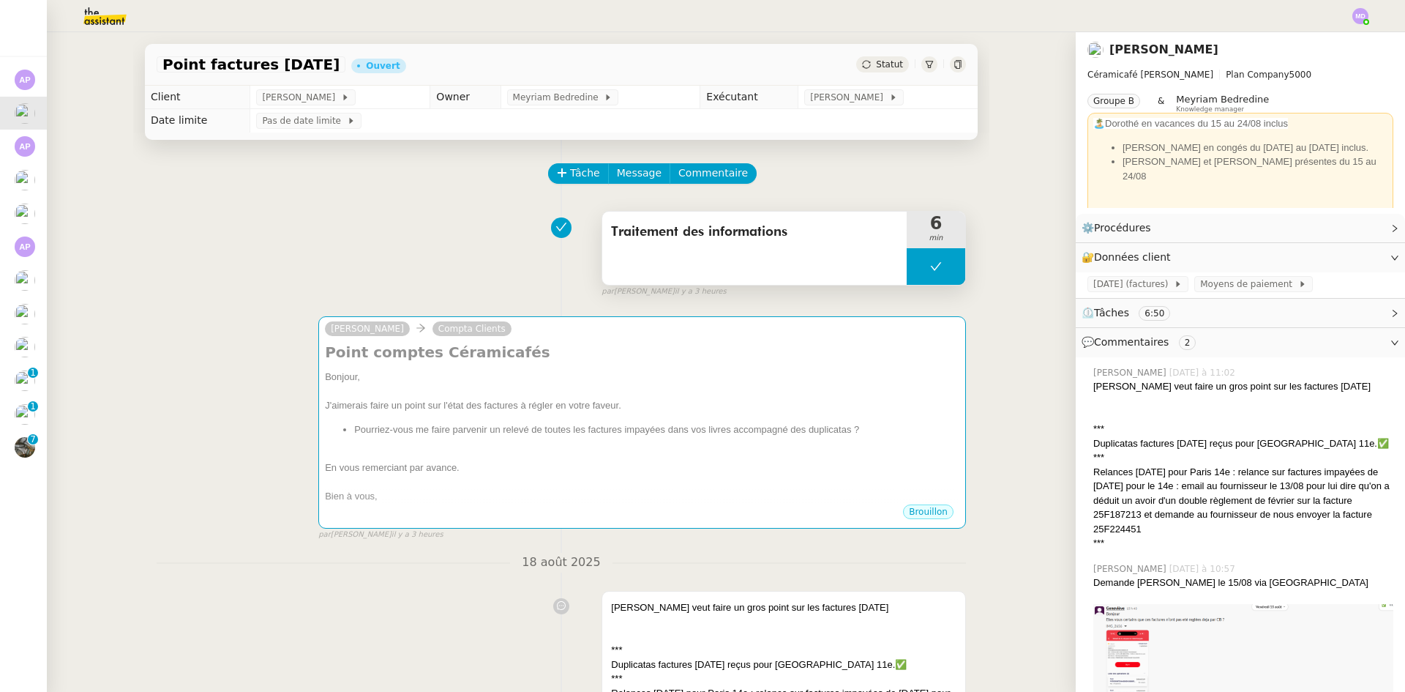
click at [907, 278] on button at bounding box center [936, 266] width 59 height 37
click at [907, 278] on div at bounding box center [921, 266] width 29 height 37
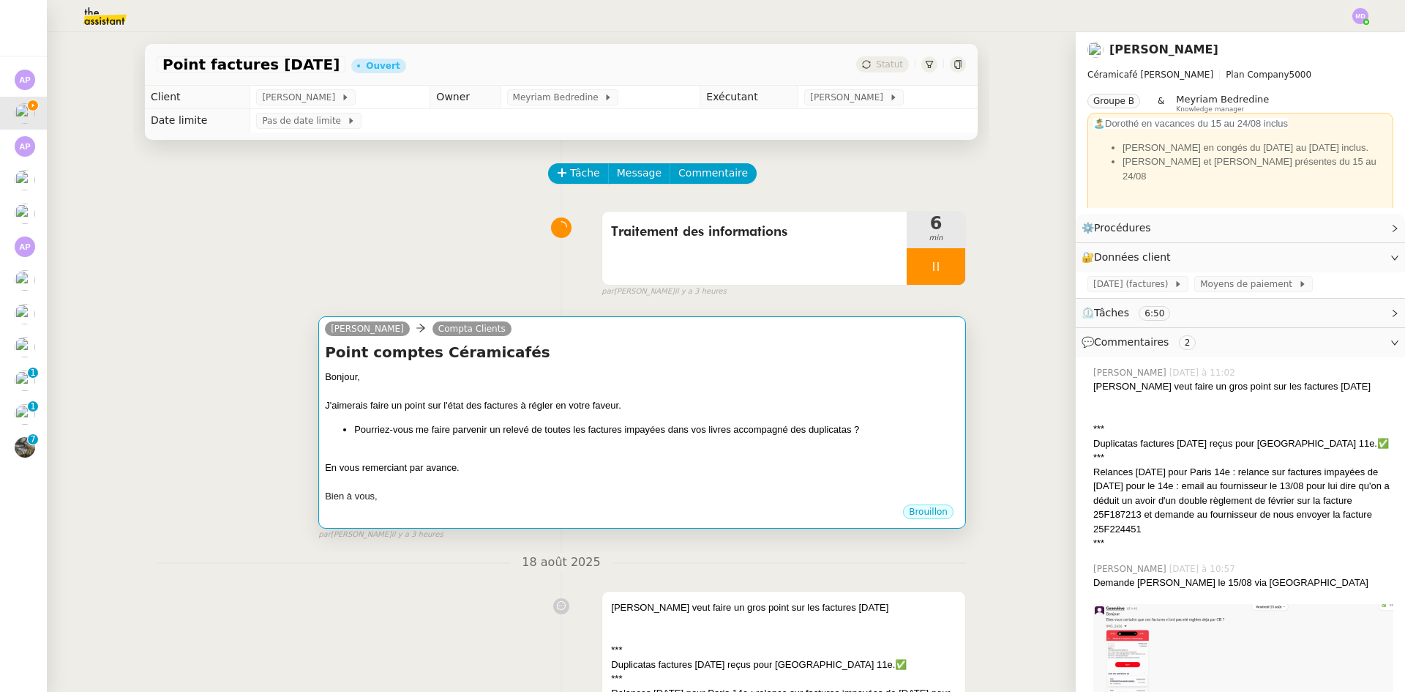
click at [604, 383] on div "Bonjour," at bounding box center [642, 377] width 634 height 15
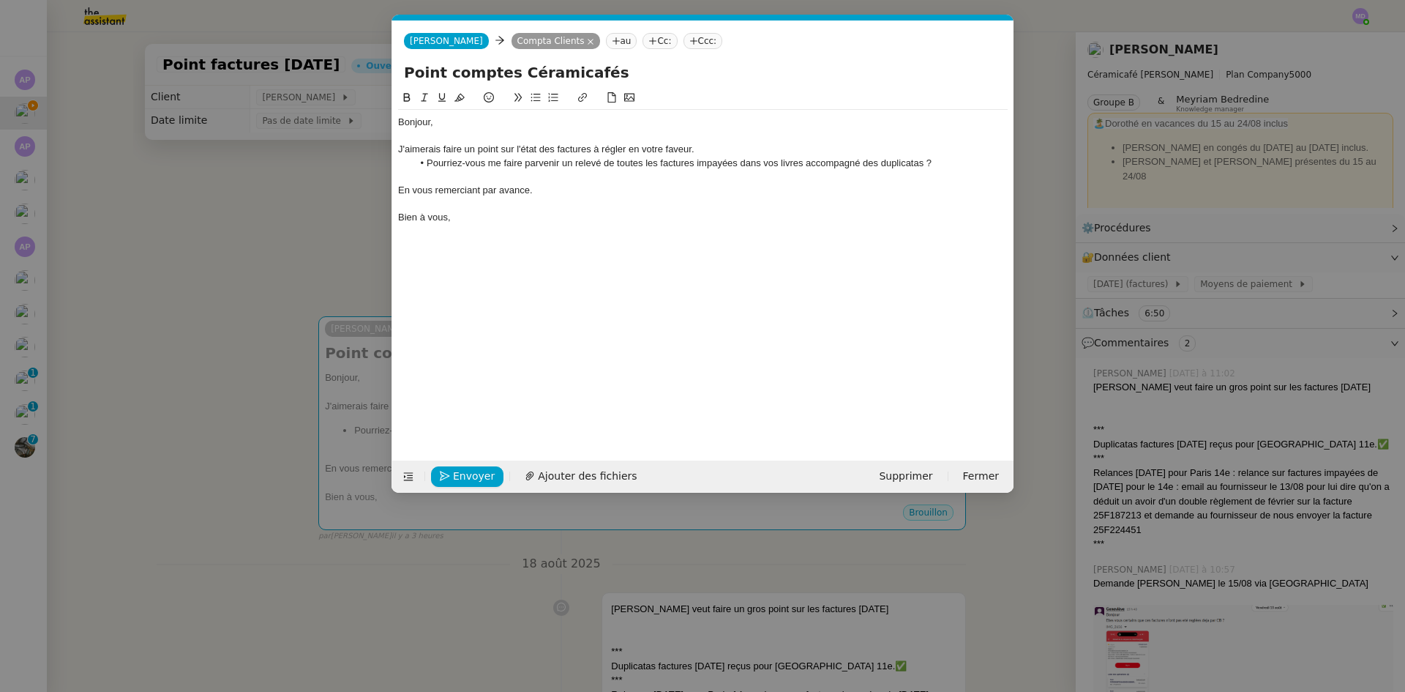
scroll to position [0, 31]
click at [454, 480] on span "Envoyer" at bounding box center [474, 476] width 42 height 17
click at [454, 477] on span "Confirmer l'envoi" at bounding box center [497, 476] width 88 height 17
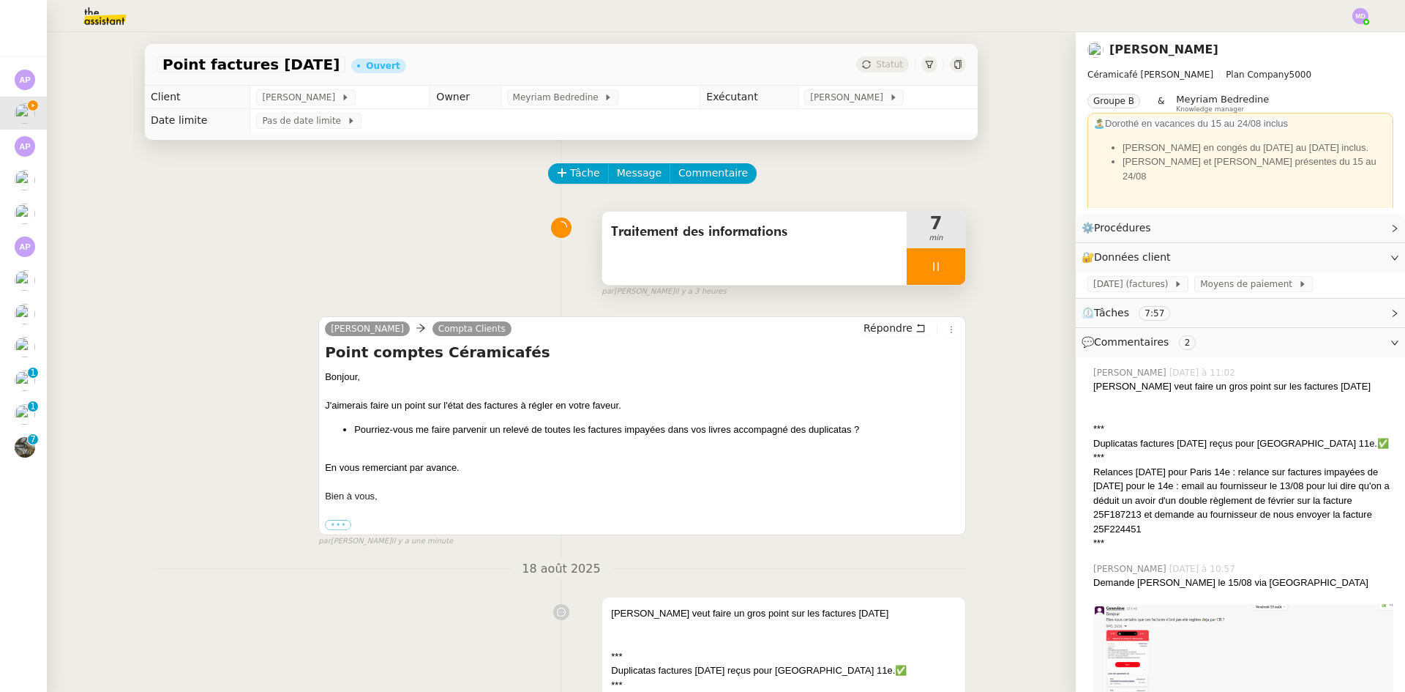
click at [942, 281] on div at bounding box center [936, 266] width 59 height 37
click at [942, 281] on button at bounding box center [950, 266] width 29 height 37
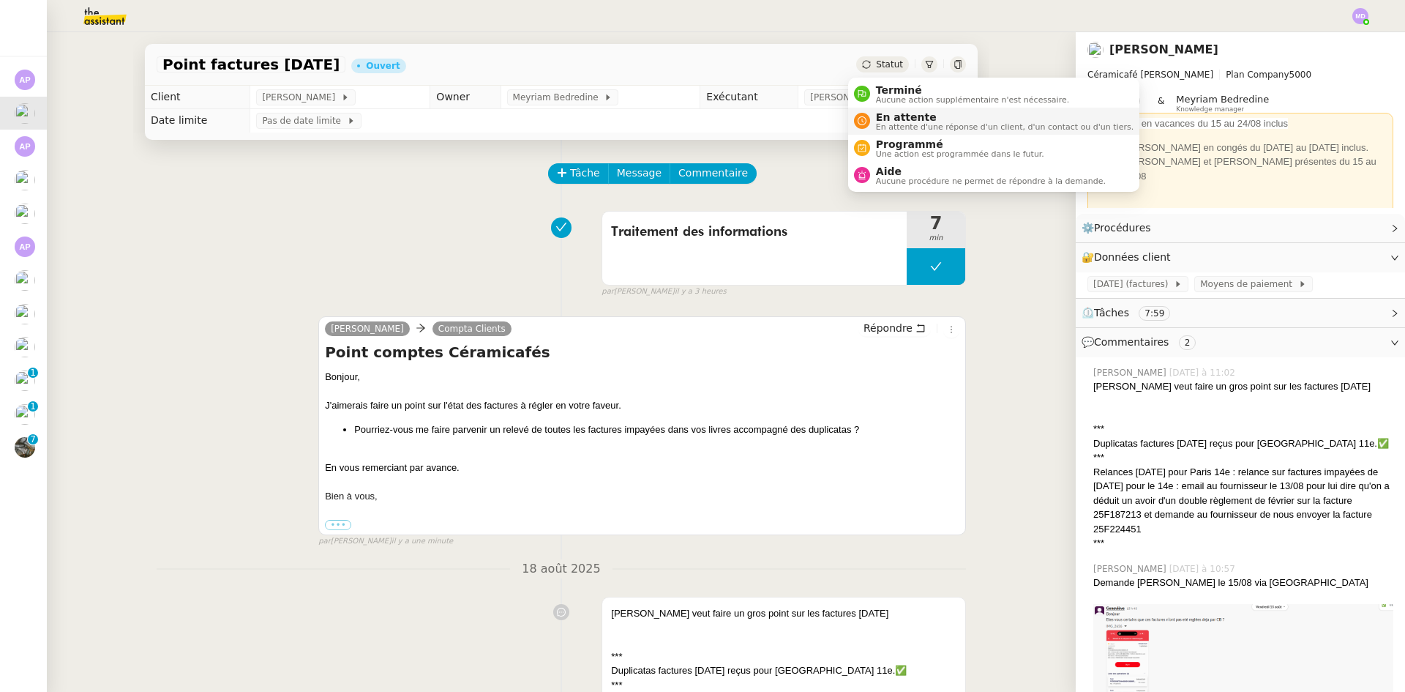
click at [884, 113] on span "En attente" at bounding box center [1005, 117] width 258 height 12
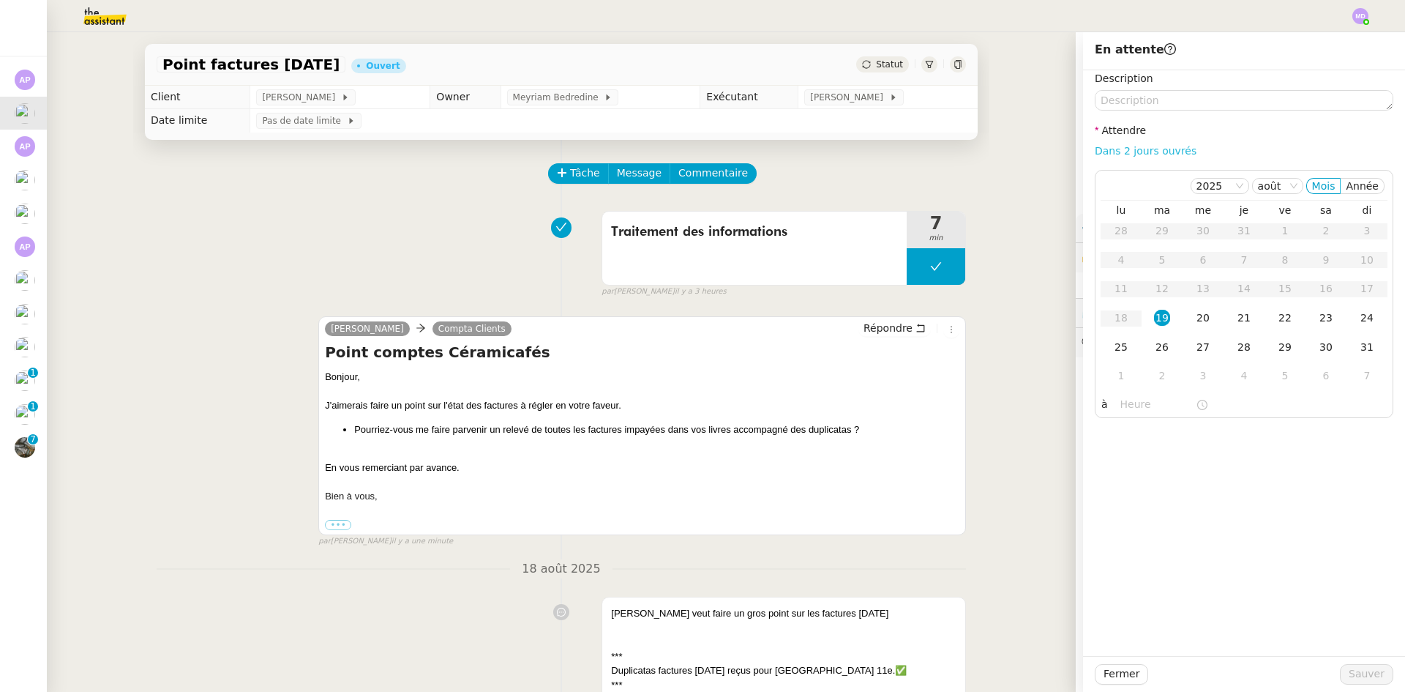
click at [1098, 147] on link "Dans 2 jours ouvrés" at bounding box center [1146, 151] width 102 height 12
type input "07:00"
click at [1352, 670] on span "Sauver" at bounding box center [1367, 673] width 36 height 17
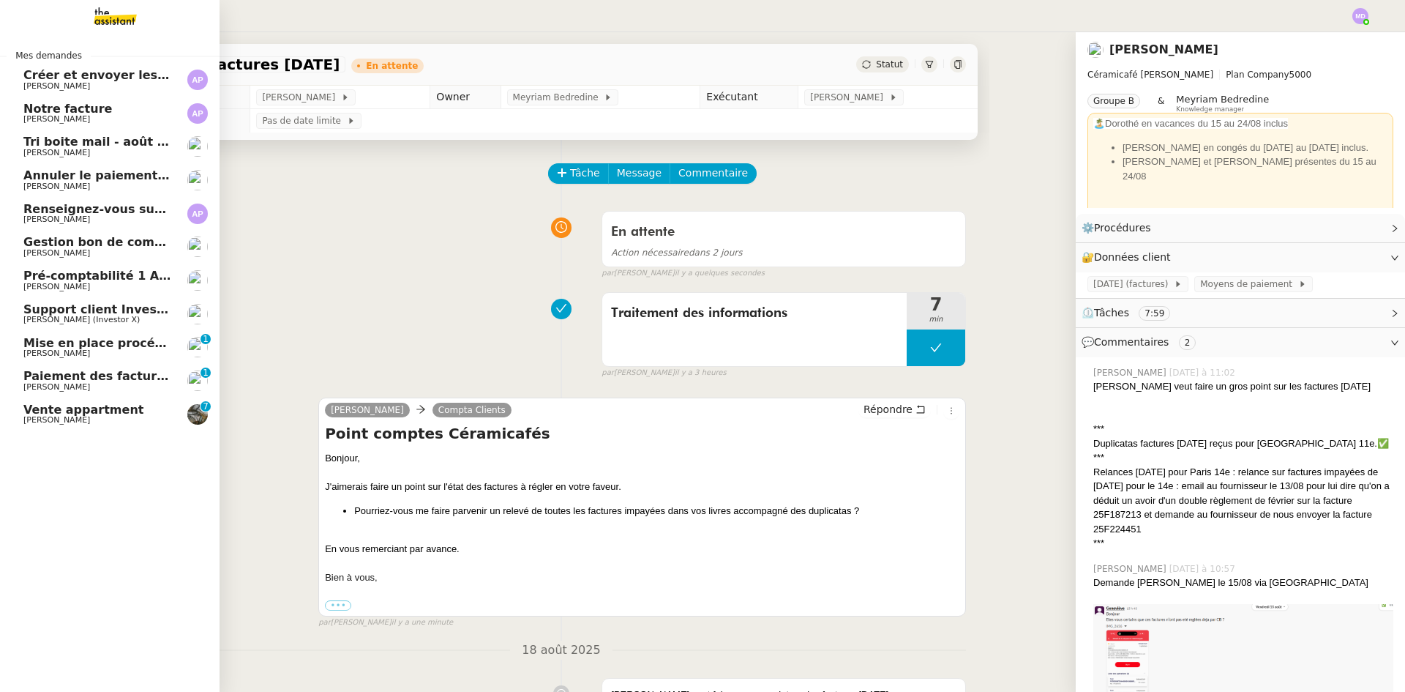
click at [132, 175] on span "Annuler le paiement erroné" at bounding box center [114, 175] width 182 height 14
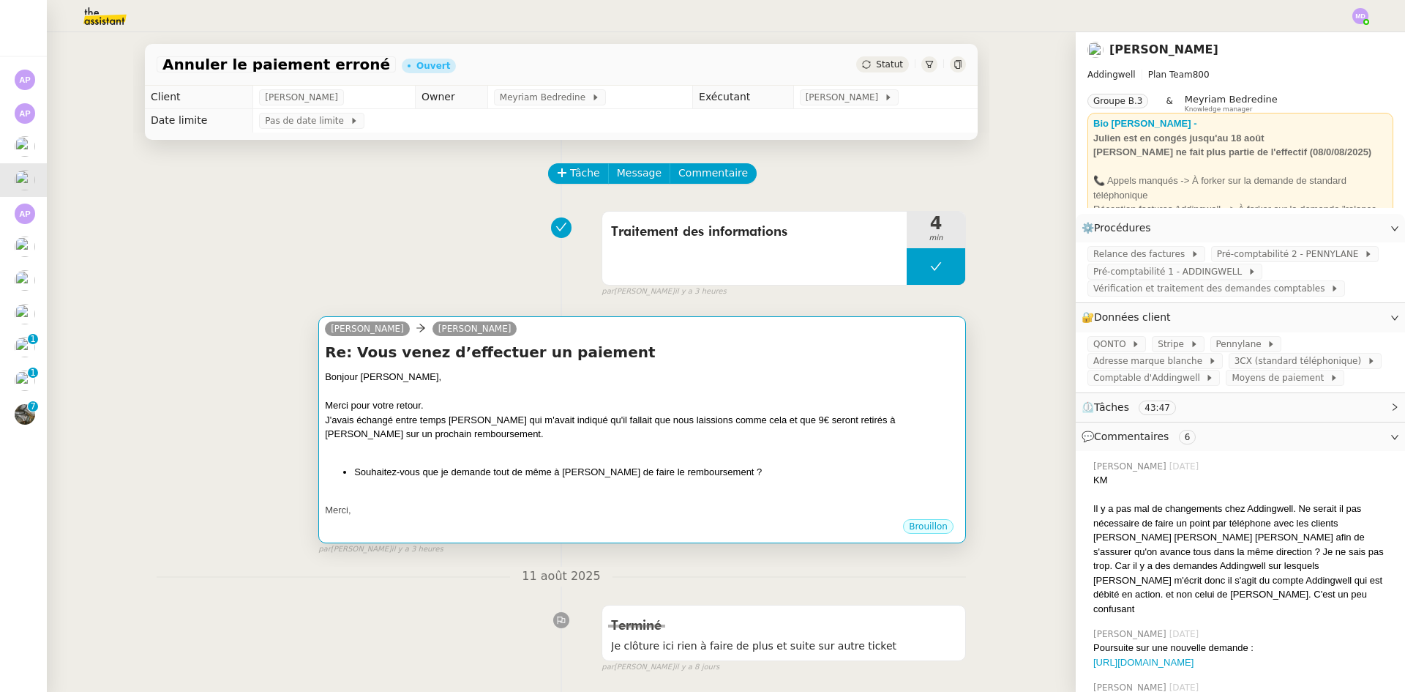
click at [561, 387] on div at bounding box center [642, 391] width 634 height 15
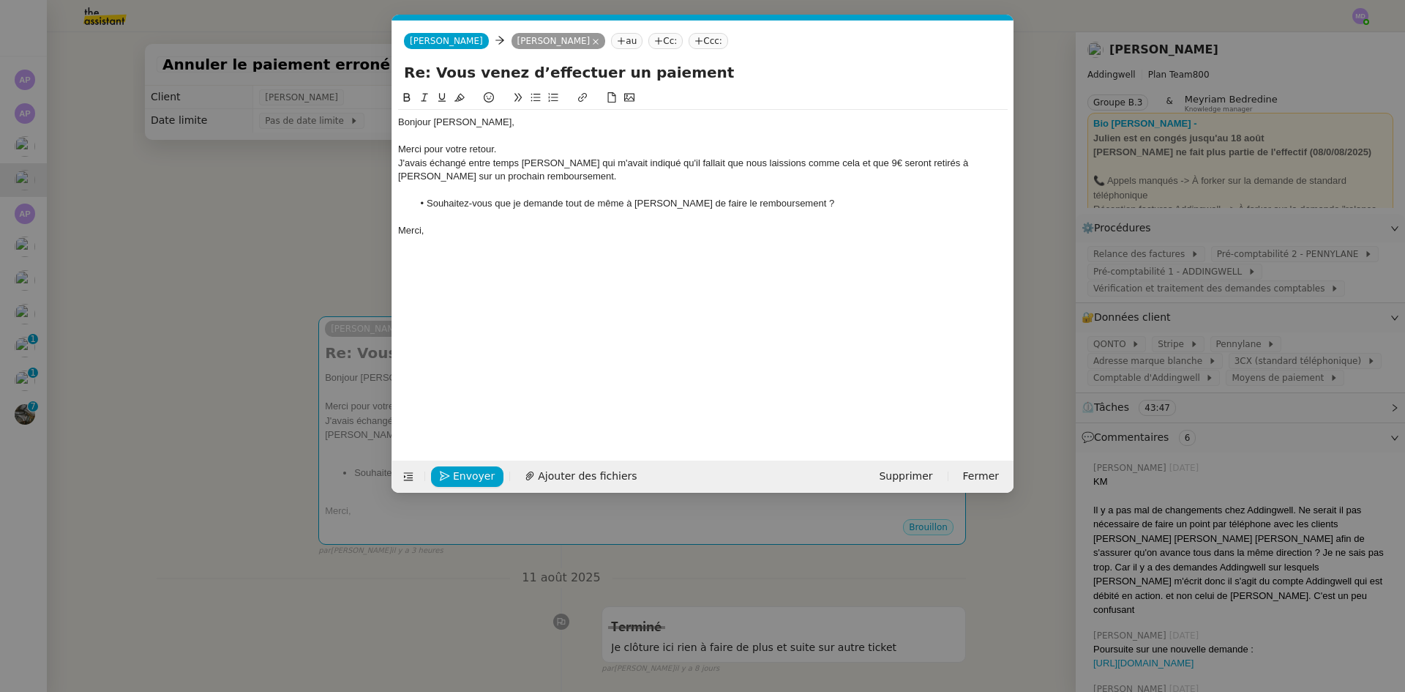
scroll to position [0, 31]
click at [451, 479] on button "Envoyer" at bounding box center [467, 476] width 72 height 20
click at [451, 476] on button "Confirmer l'envoi" at bounding box center [490, 476] width 119 height 20
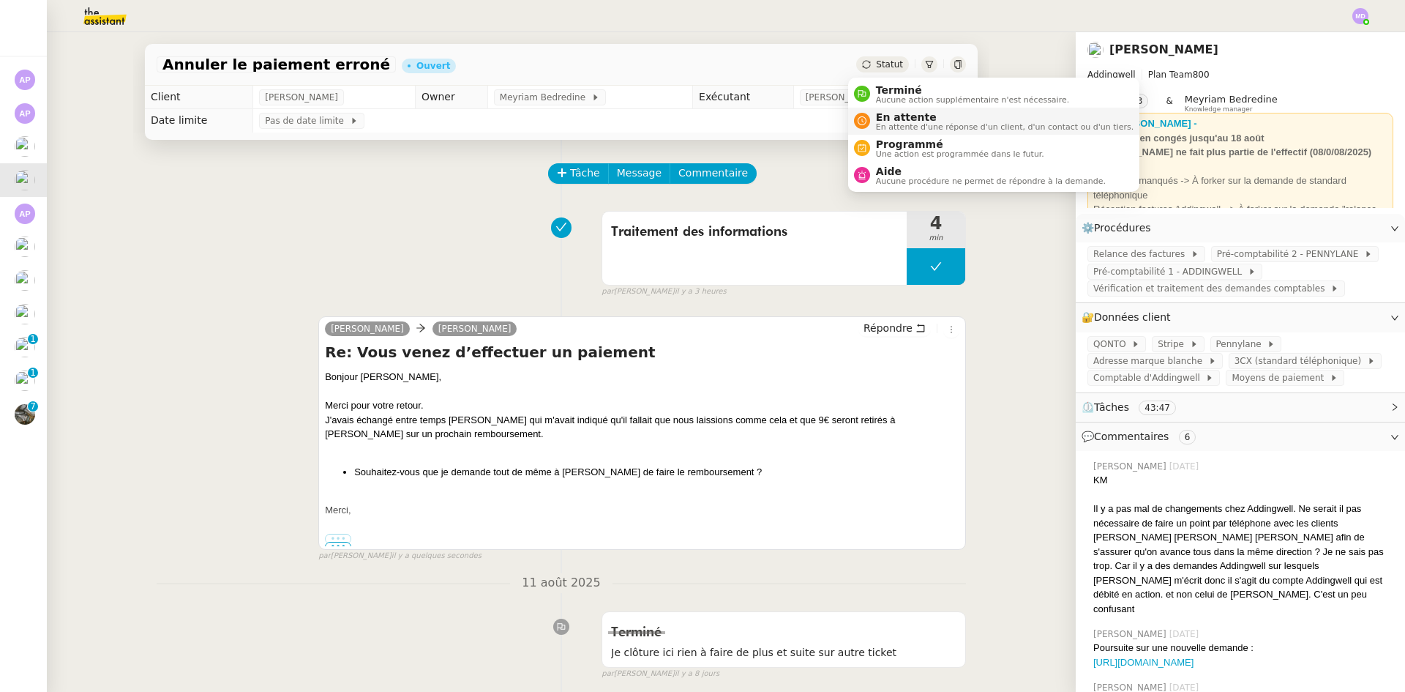
click at [880, 115] on span "En attente" at bounding box center [1005, 117] width 258 height 12
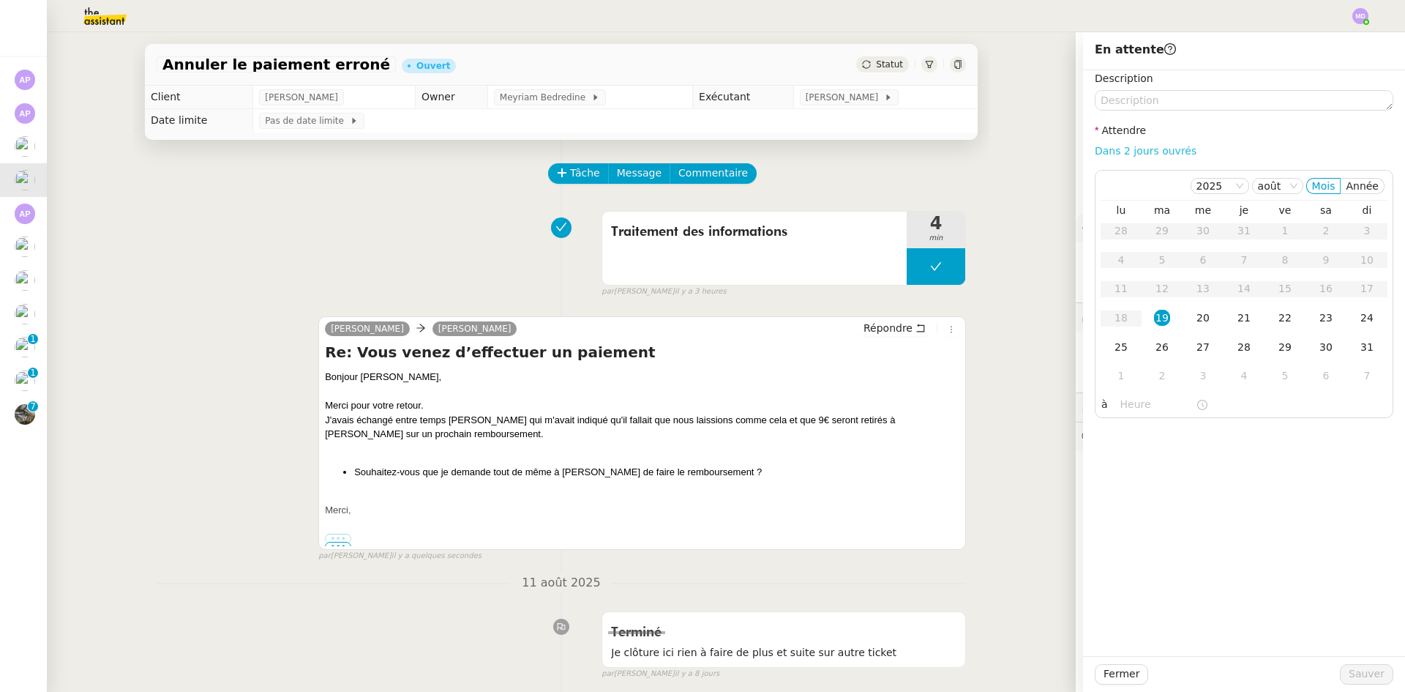
click at [1097, 152] on link "Dans 2 jours ouvrés" at bounding box center [1146, 151] width 102 height 12
type input "07:00"
click at [1349, 667] on span "Sauver" at bounding box center [1367, 673] width 36 height 17
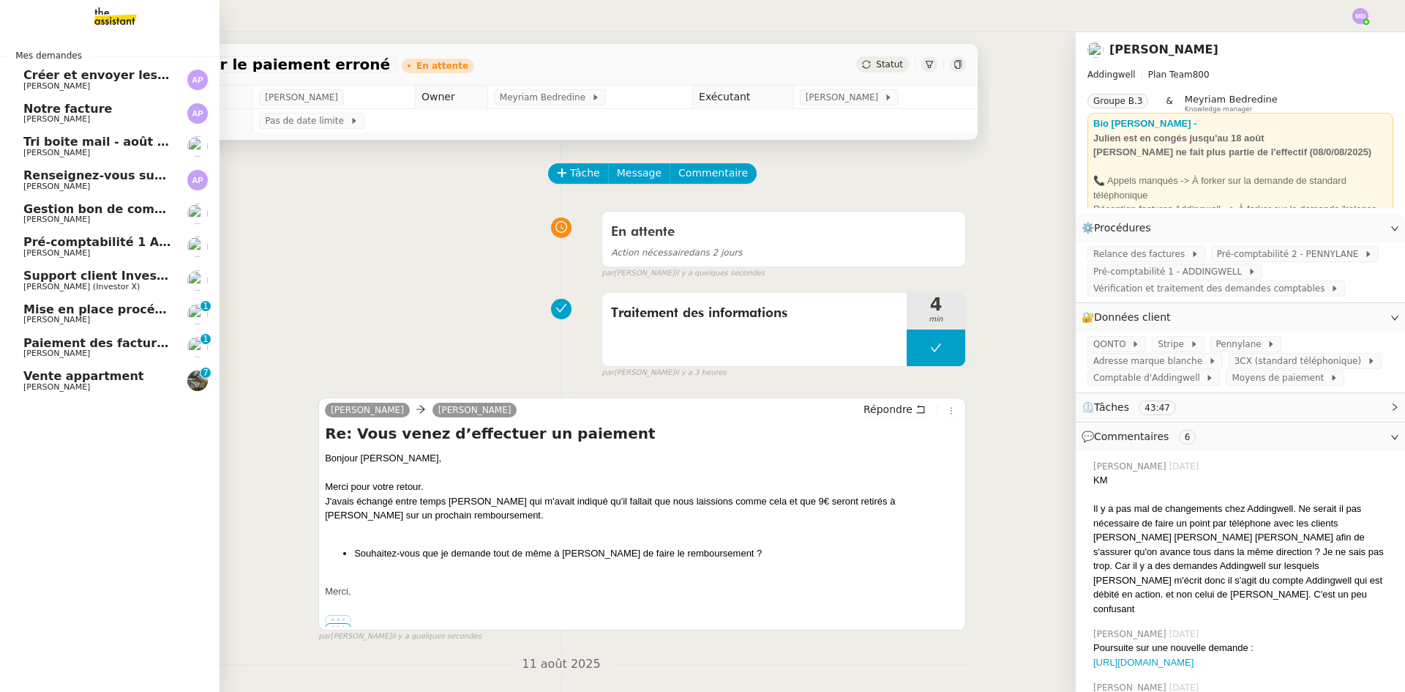
click at [62, 219] on span "[PERSON_NAME]" at bounding box center [56, 219] width 67 height 10
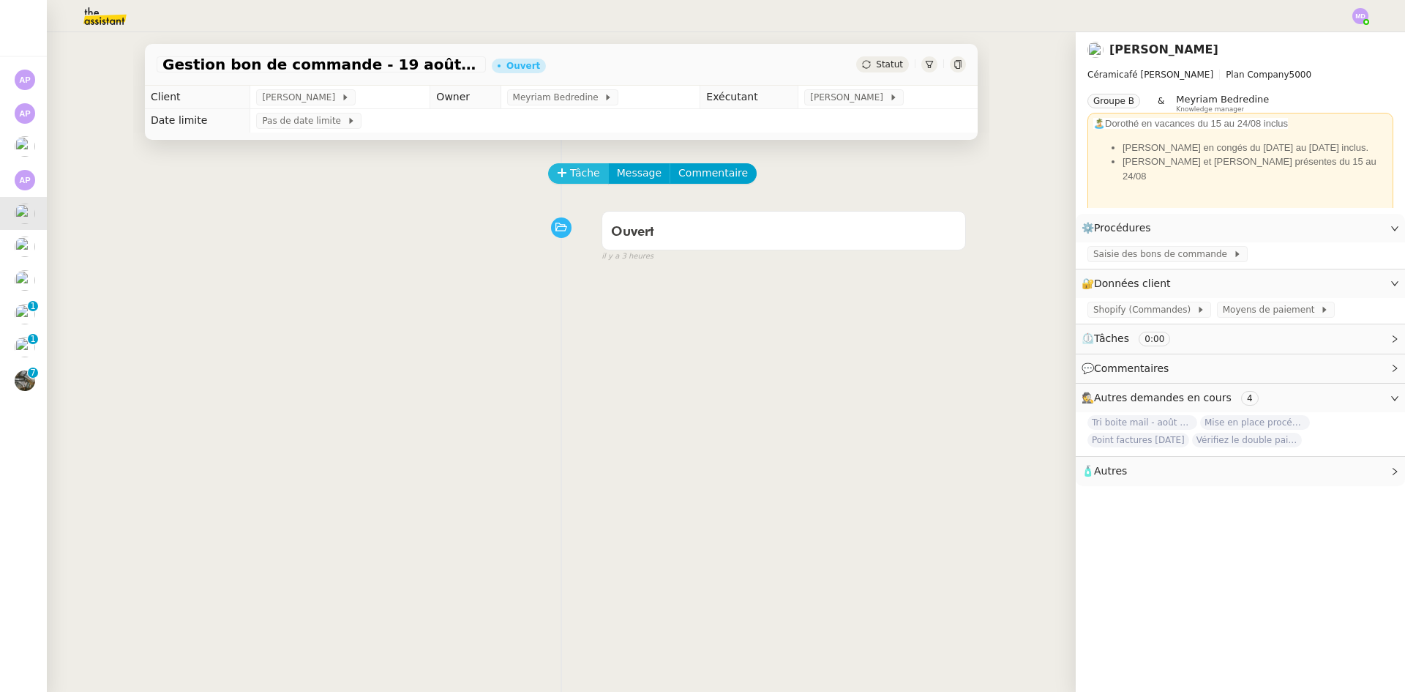
click at [561, 171] on icon at bounding box center [561, 172] width 1 height 8
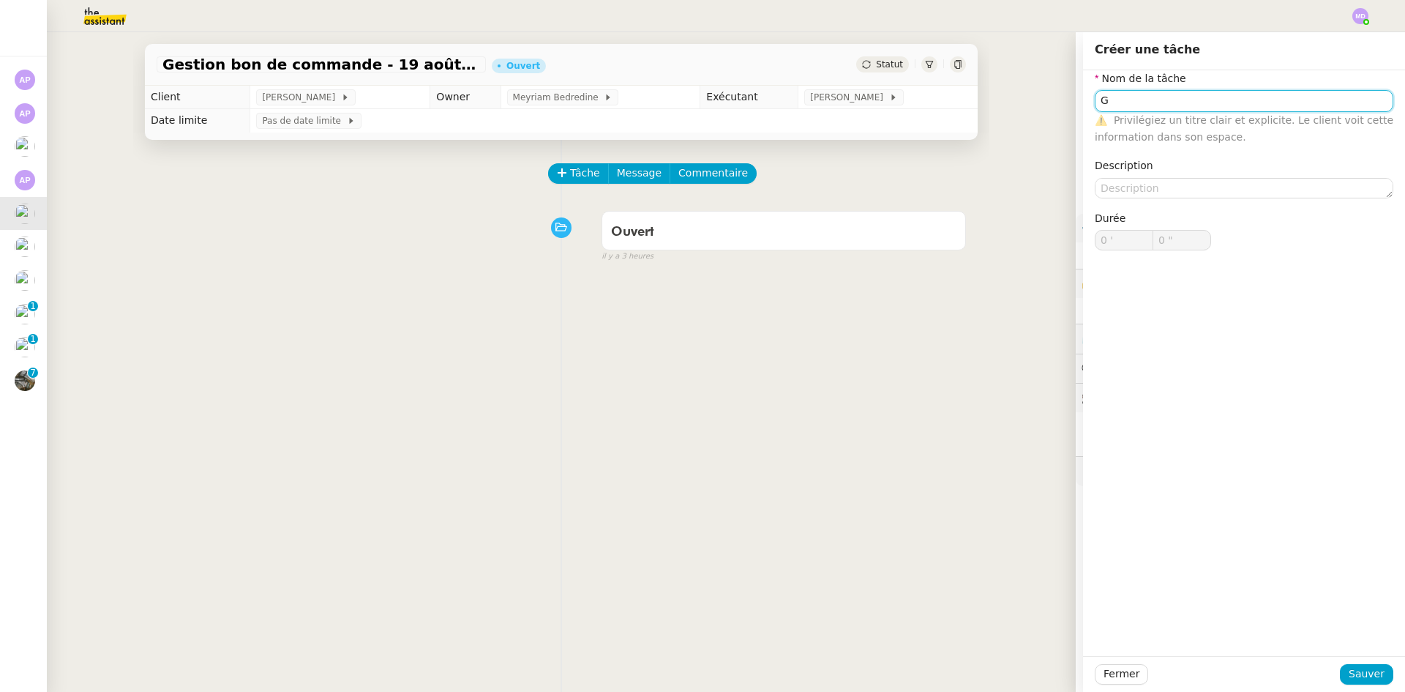
type input "G"
click at [1338, 663] on div "Fermer Sauver" at bounding box center [1244, 674] width 322 height 36
click at [1340, 667] on button "Sauver" at bounding box center [1366, 674] width 53 height 20
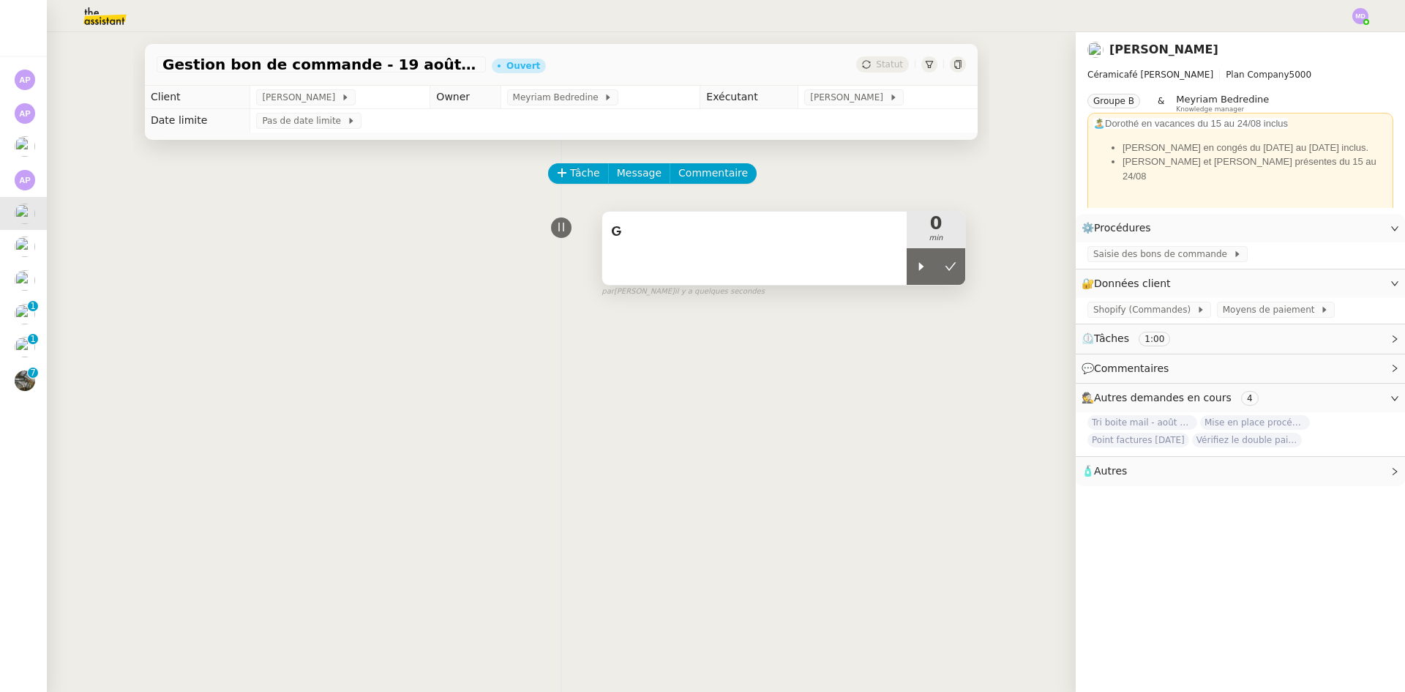
click at [907, 276] on div at bounding box center [921, 266] width 29 height 37
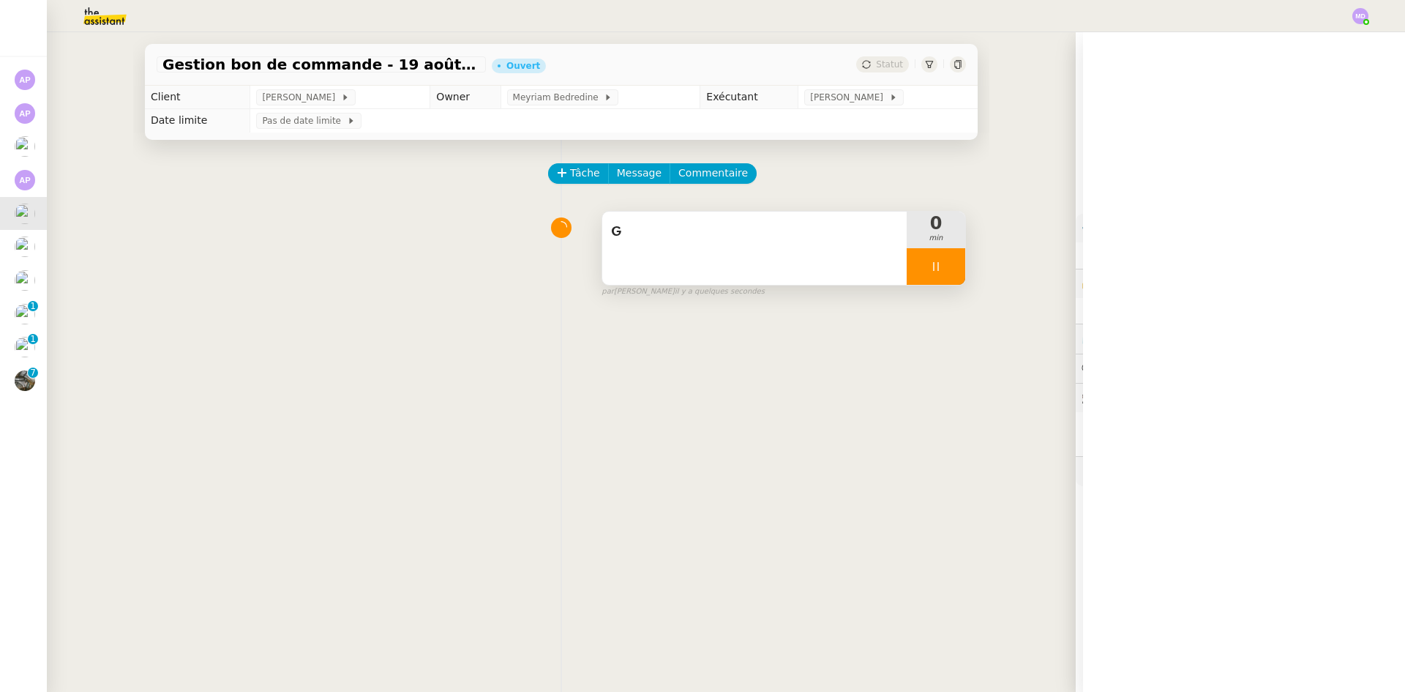
click at [828, 262] on div "G" at bounding box center [754, 247] width 304 height 73
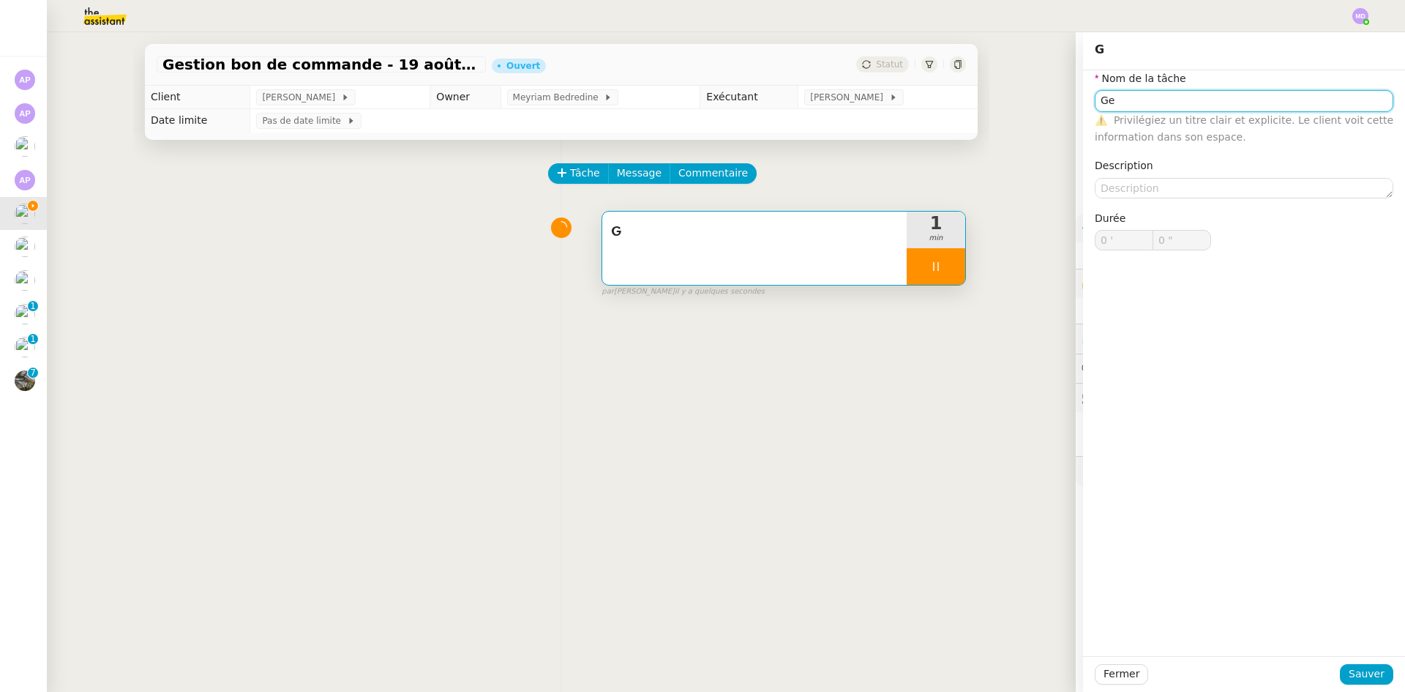
click at [1109, 101] on input "Ge" at bounding box center [1244, 100] width 299 height 21
type input "Ges"
type input "1 ""
type input "Gestio ndes"
type input "9 ""
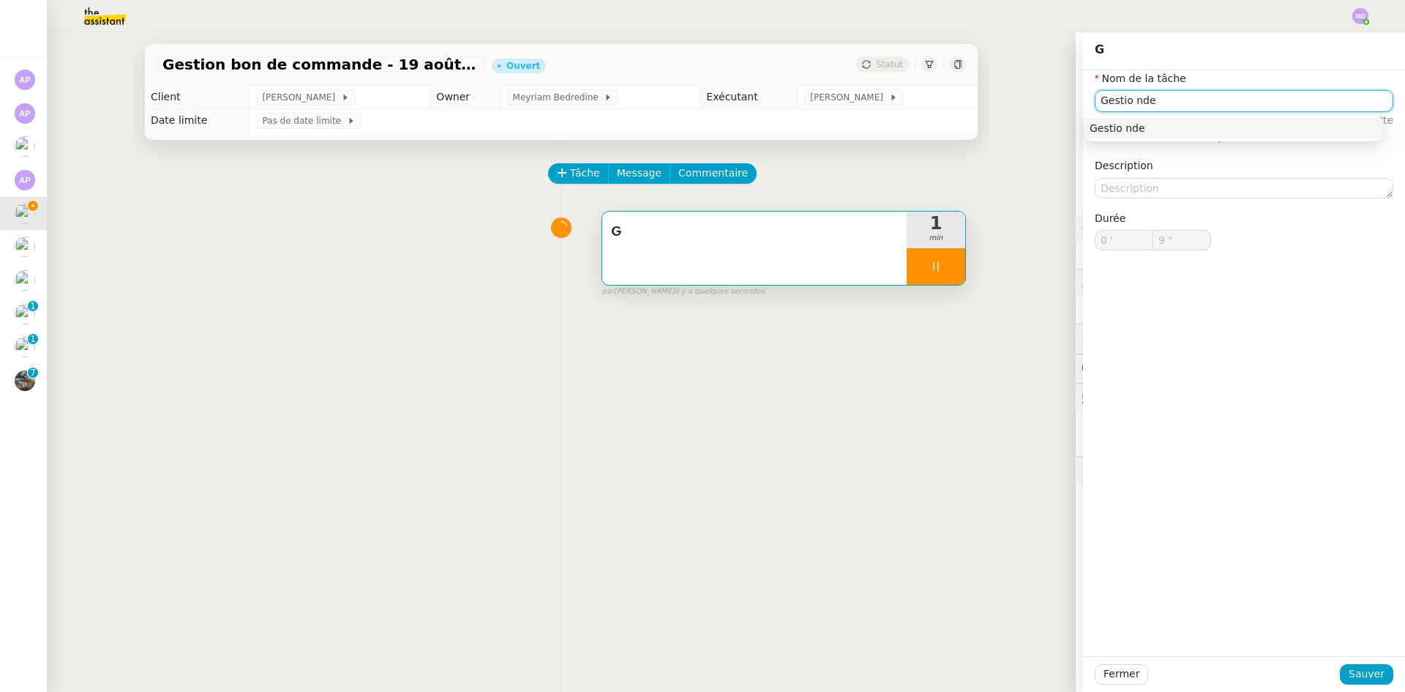
type input "Gestio nd"
type input "10 ""
type input "Gestion"
type input "11 ""
type input "Gestion des B"
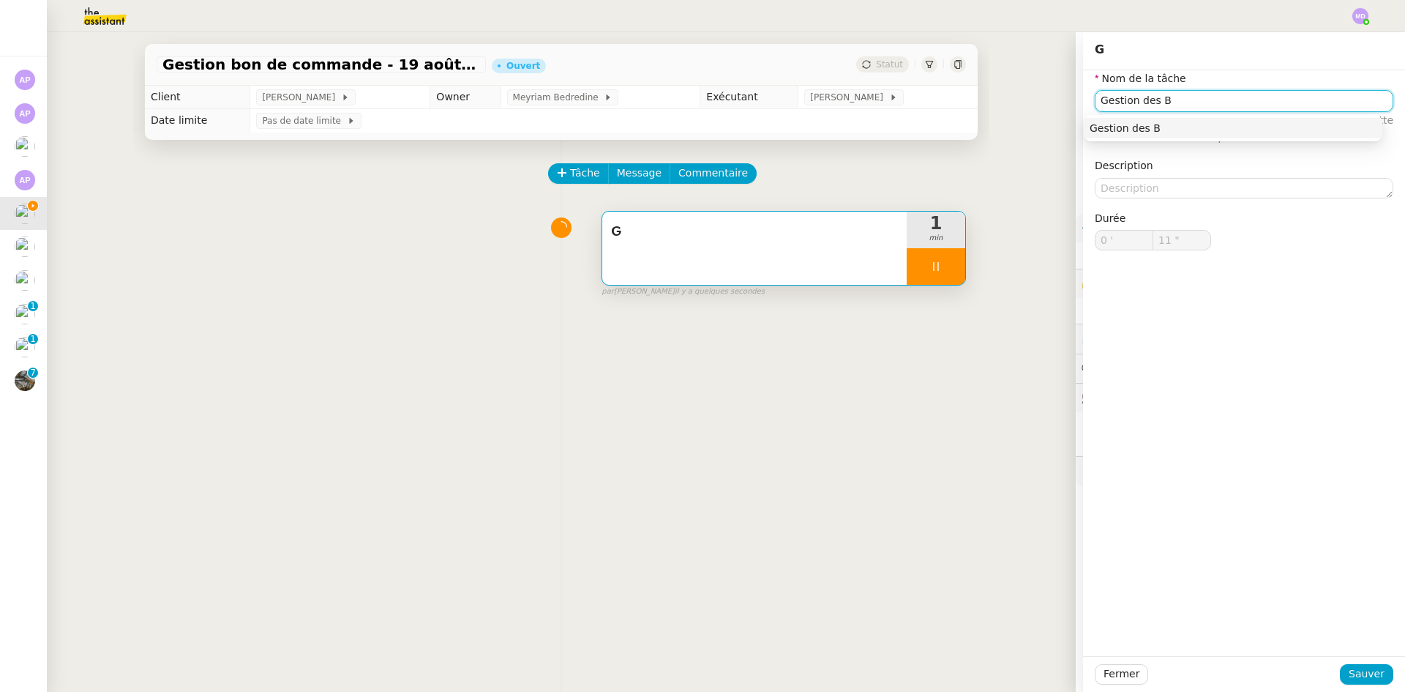
type input "12 ""
type input "Gestion des BDC"
drag, startPoint x: 1124, startPoint y: 113, endPoint x: 1126, endPoint y: 124, distance: 11.9
click at [1124, 116] on div "Gestion des BDC" at bounding box center [1233, 128] width 299 height 32
click at [1127, 126] on div "Gestion des BDC" at bounding box center [1233, 127] width 287 height 13
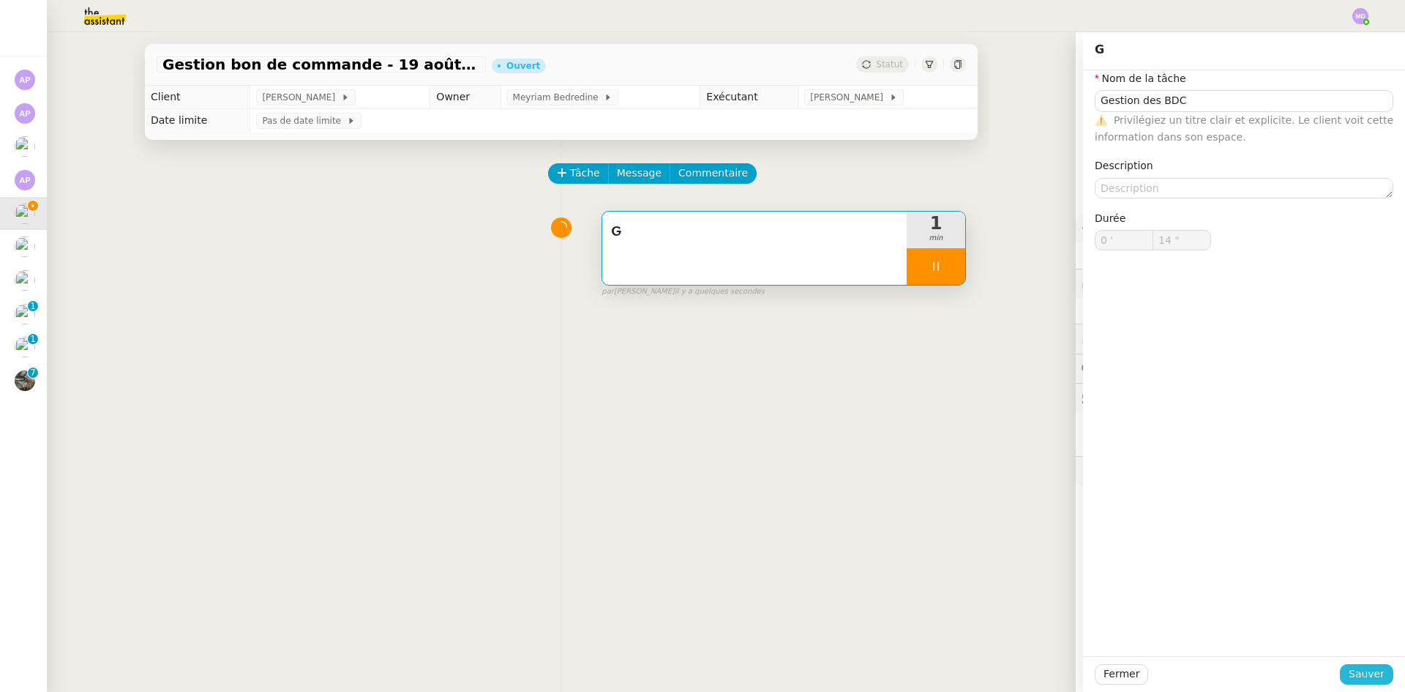
click at [1356, 675] on span "Sauver" at bounding box center [1367, 673] width 36 height 17
type input "15 ""
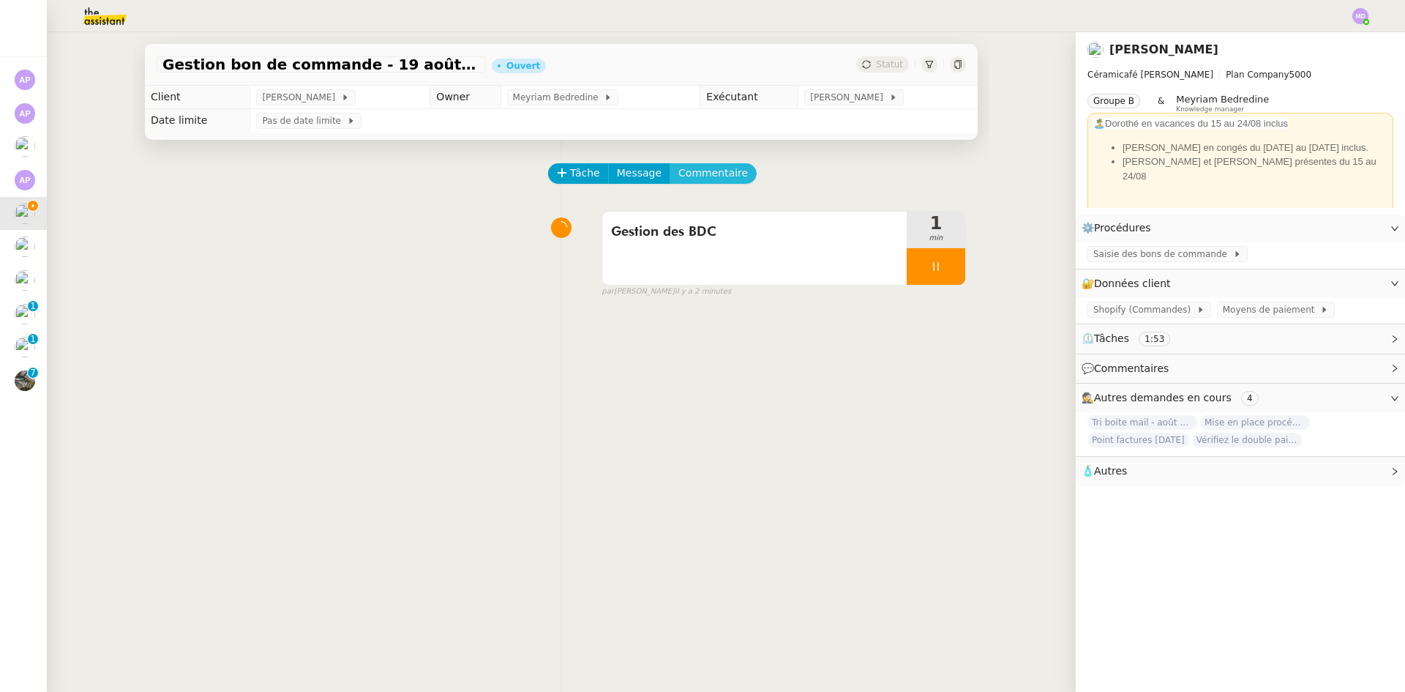
click at [708, 176] on span "Commentaire" at bounding box center [713, 173] width 70 height 17
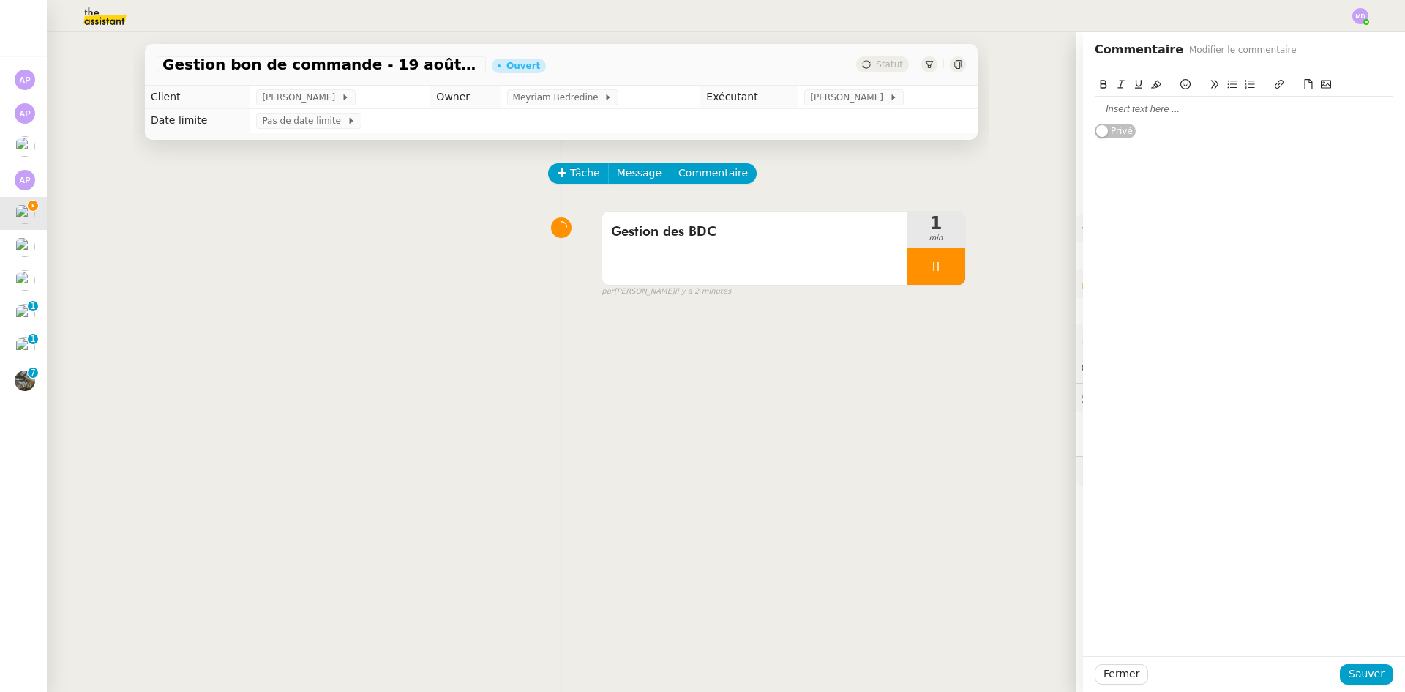
click at [1135, 113] on div at bounding box center [1244, 108] width 299 height 13
click at [1361, 673] on span "Sauver" at bounding box center [1367, 673] width 36 height 17
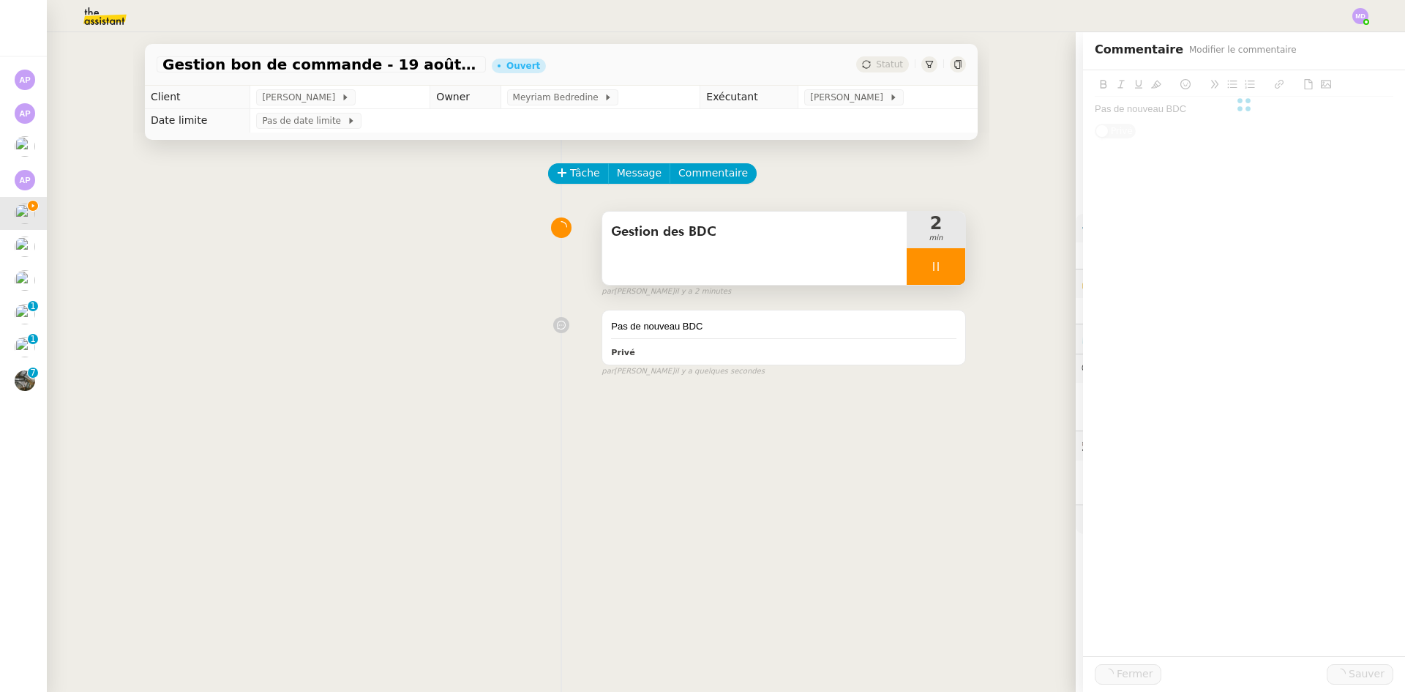
click at [940, 272] on div at bounding box center [936, 266] width 59 height 37
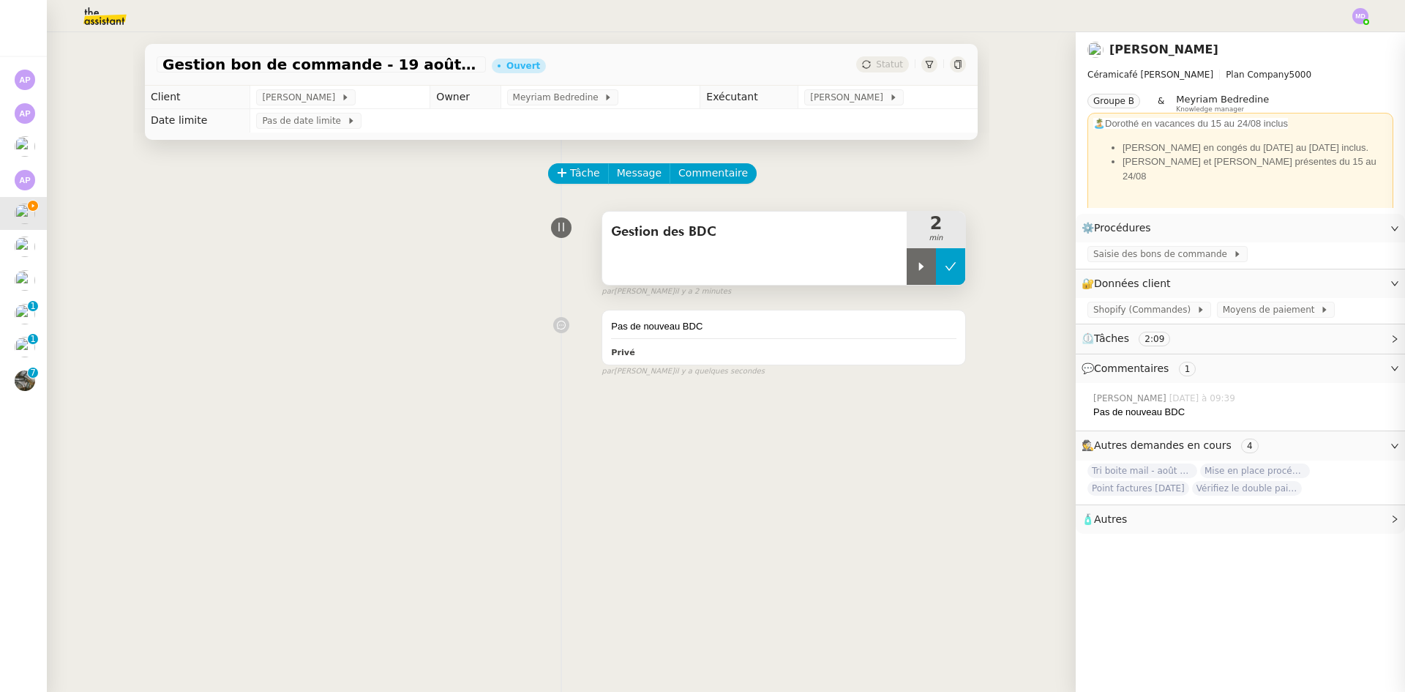
click at [945, 272] on icon at bounding box center [951, 267] width 12 height 12
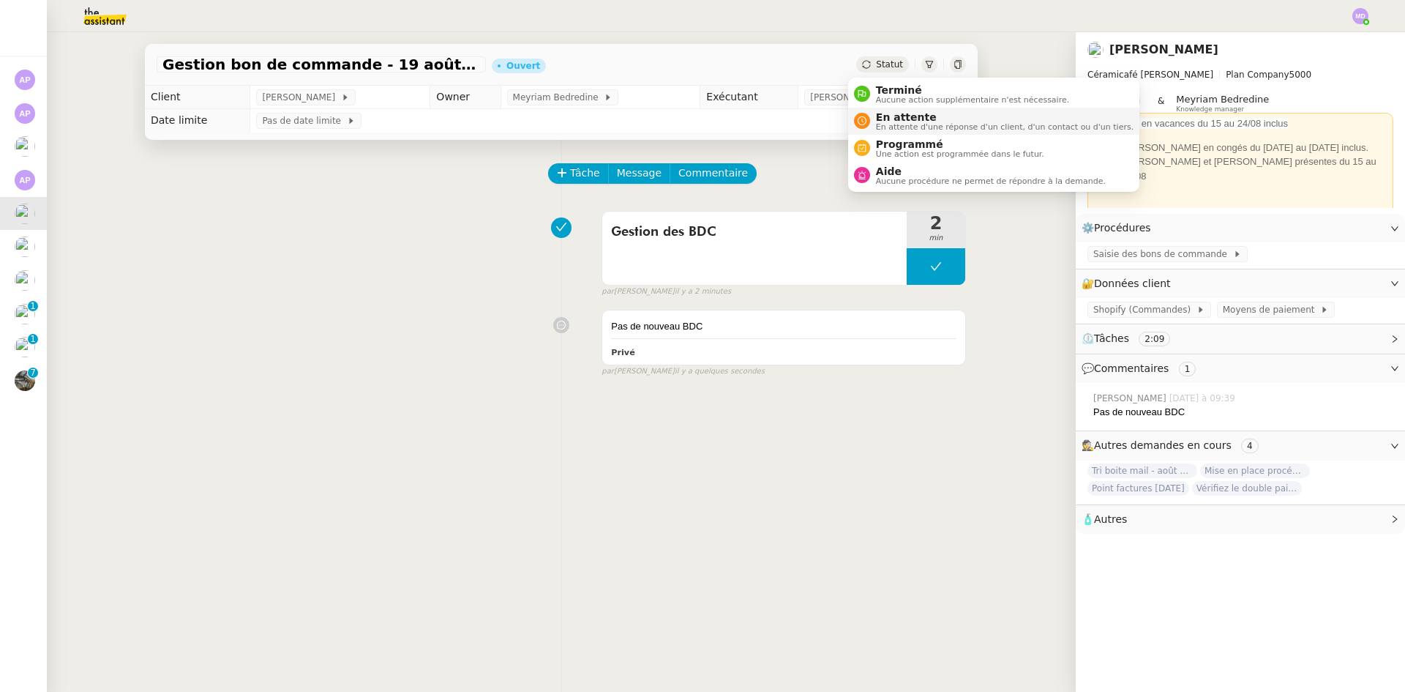
click at [894, 118] on span "En attente" at bounding box center [1005, 117] width 258 height 12
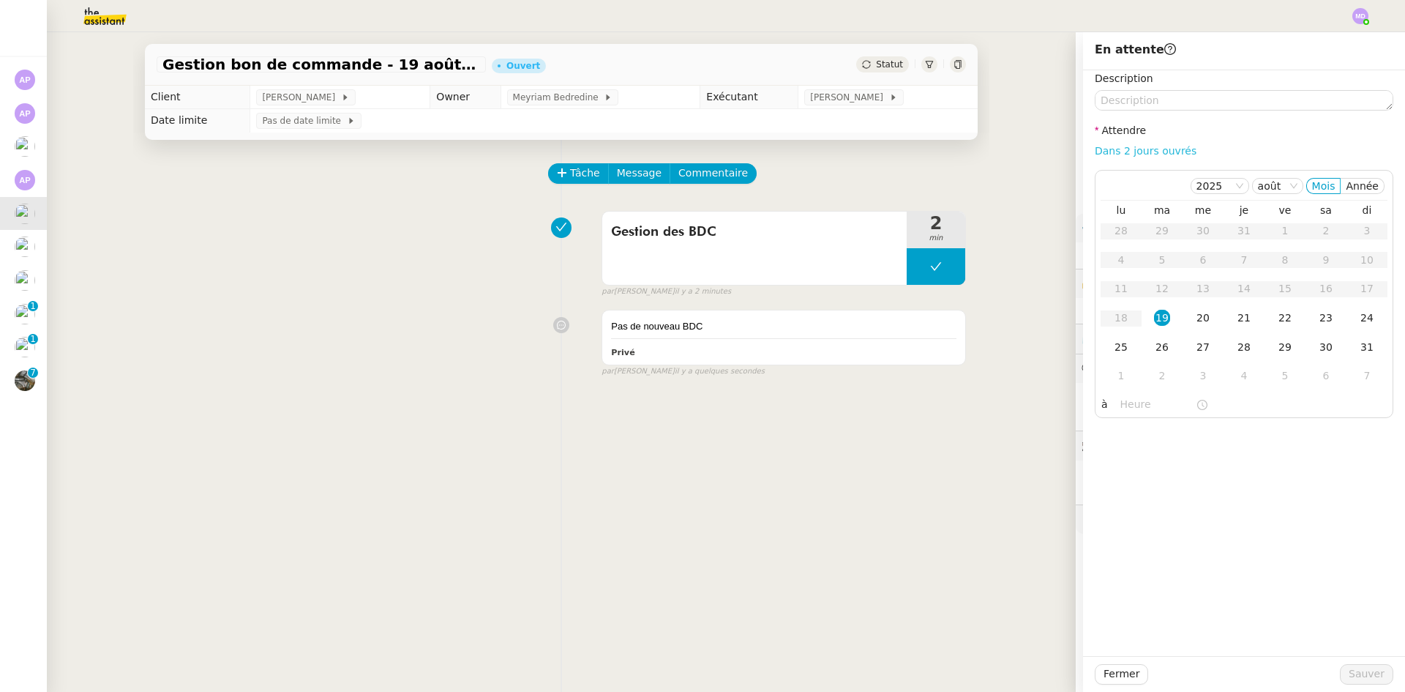
click at [1155, 146] on link "Dans 2 jours ouvrés" at bounding box center [1146, 151] width 102 height 12
type input "07:00"
click at [1361, 665] on button "Sauver" at bounding box center [1366, 674] width 53 height 20
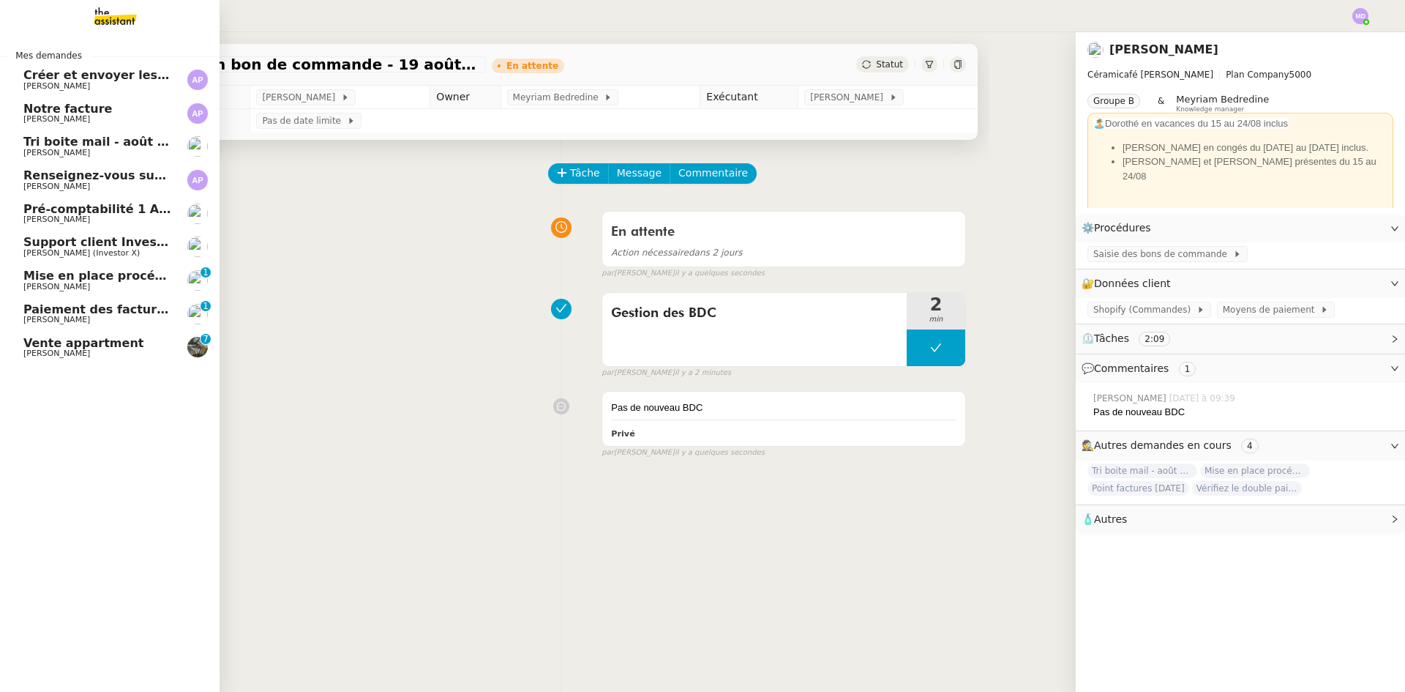
click at [121, 257] on span "Cédric Tempestini (Investor X)" at bounding box center [81, 253] width 116 height 10
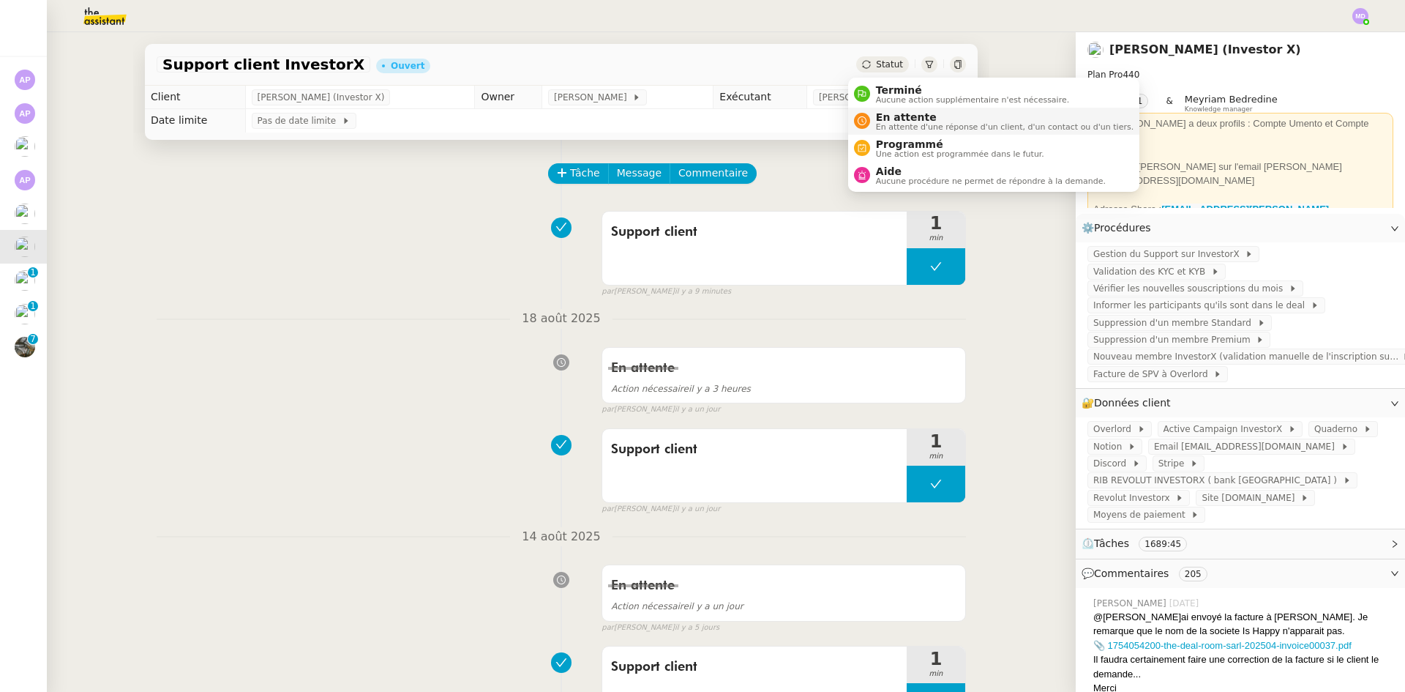
click at [891, 119] on span "En attente" at bounding box center [1005, 117] width 258 height 12
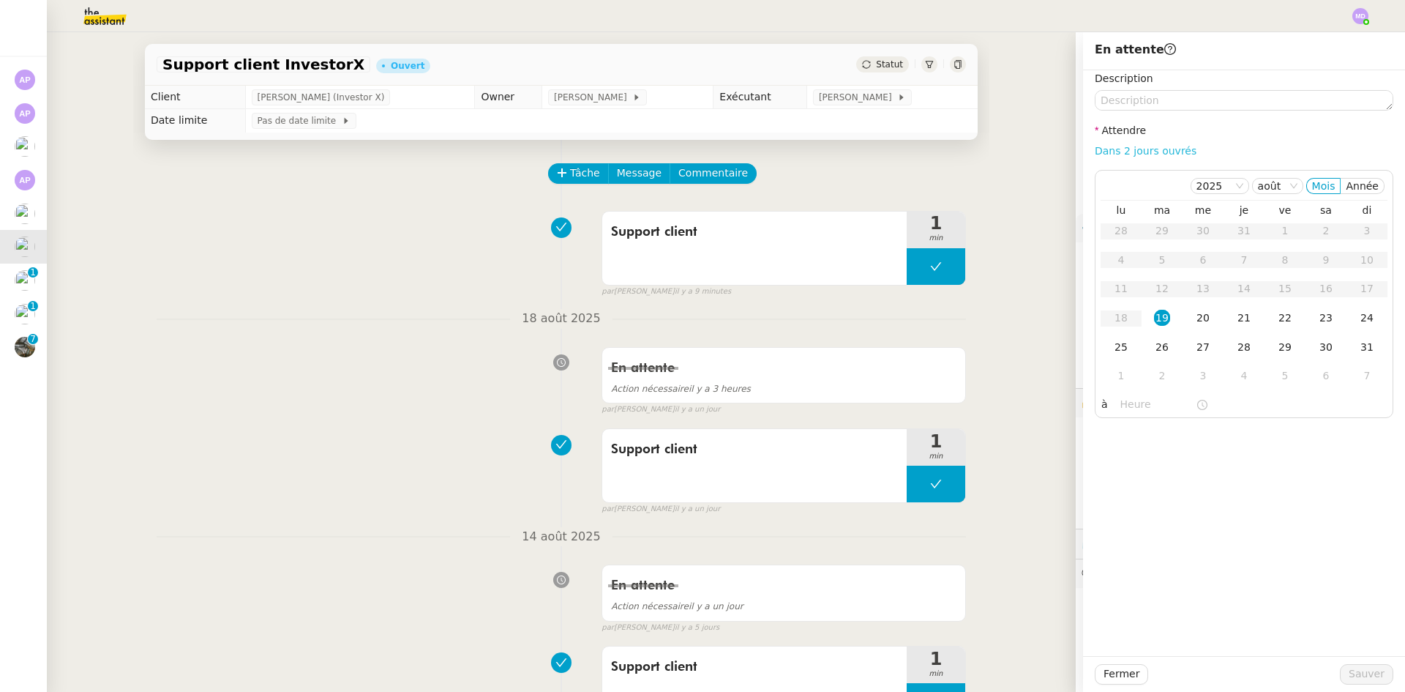
click at [1115, 154] on link "Dans 2 jours ouvrés" at bounding box center [1146, 151] width 102 height 12
type input "07:00"
click at [1199, 333] on td "27" at bounding box center [1203, 347] width 41 height 29
click at [1195, 321] on div "20" at bounding box center [1203, 318] width 16 height 16
click at [1358, 673] on span "Sauver" at bounding box center [1367, 673] width 36 height 17
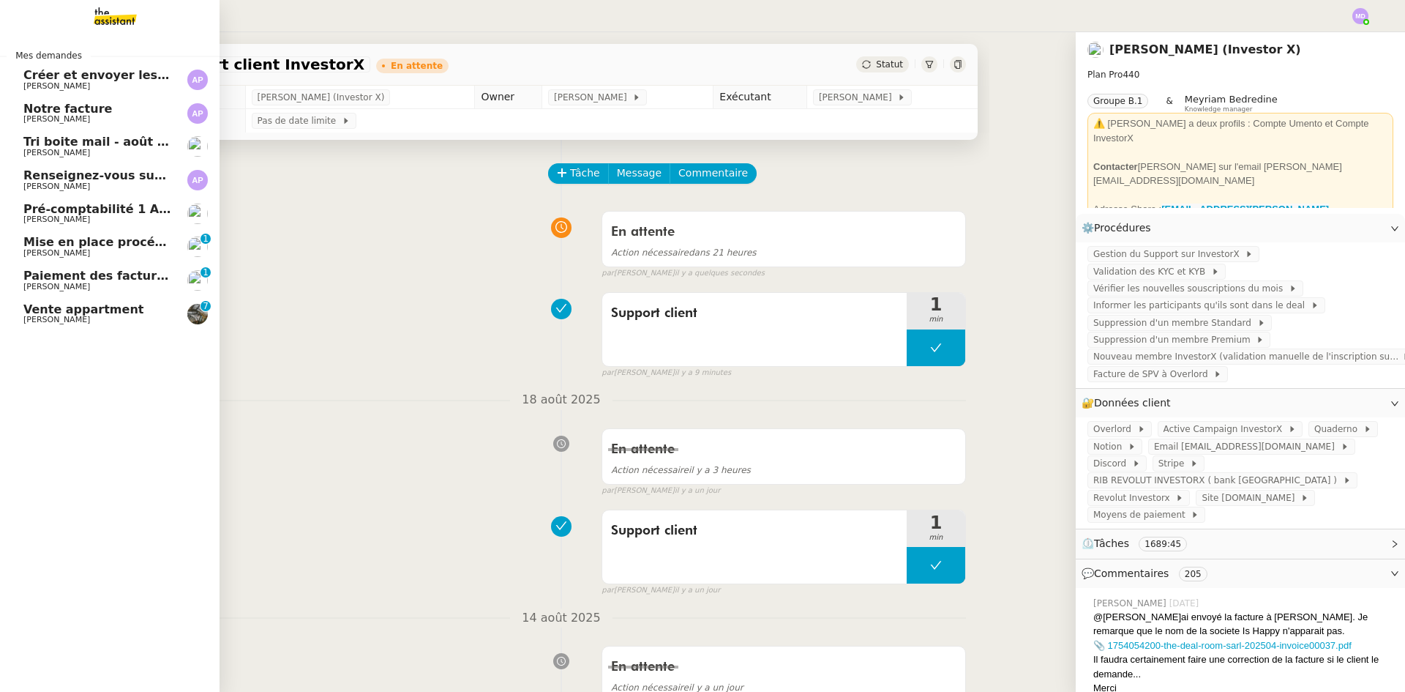
click at [100, 15] on img at bounding box center [103, 16] width 113 height 32
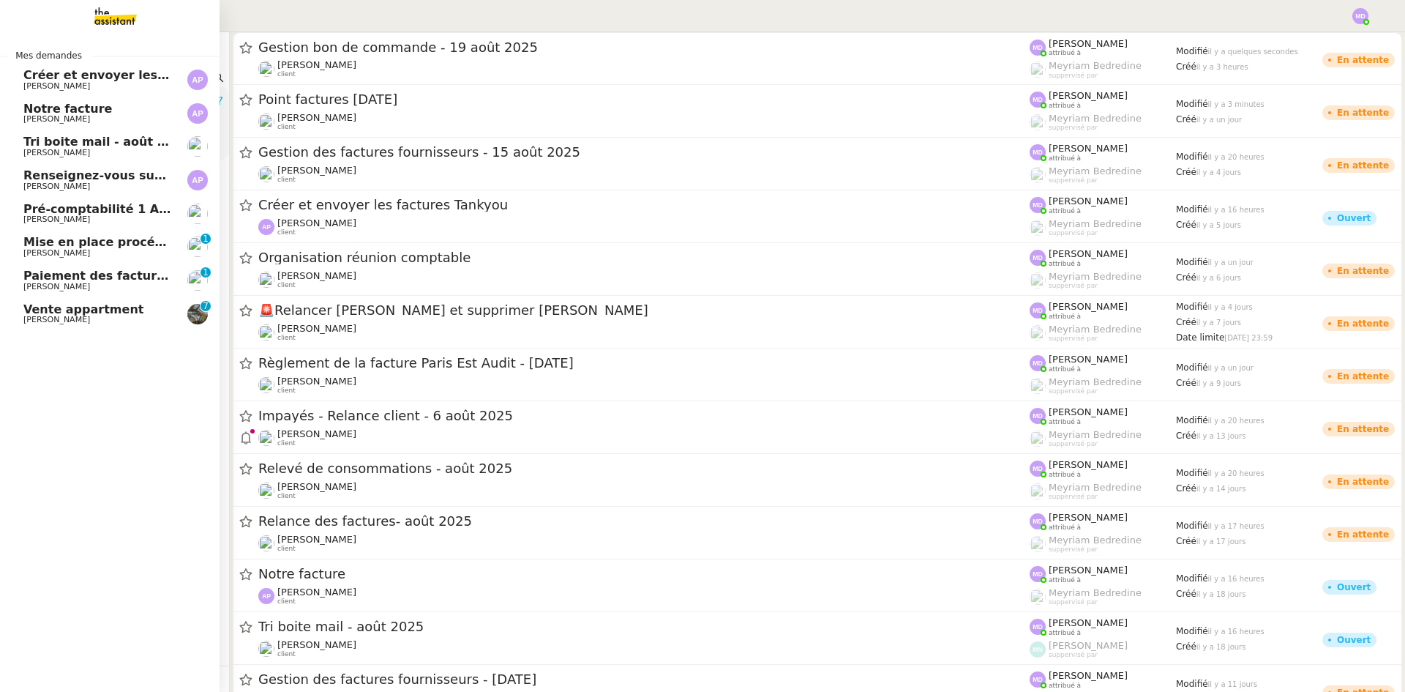
click at [31, 86] on span "[PERSON_NAME]" at bounding box center [56, 86] width 67 height 10
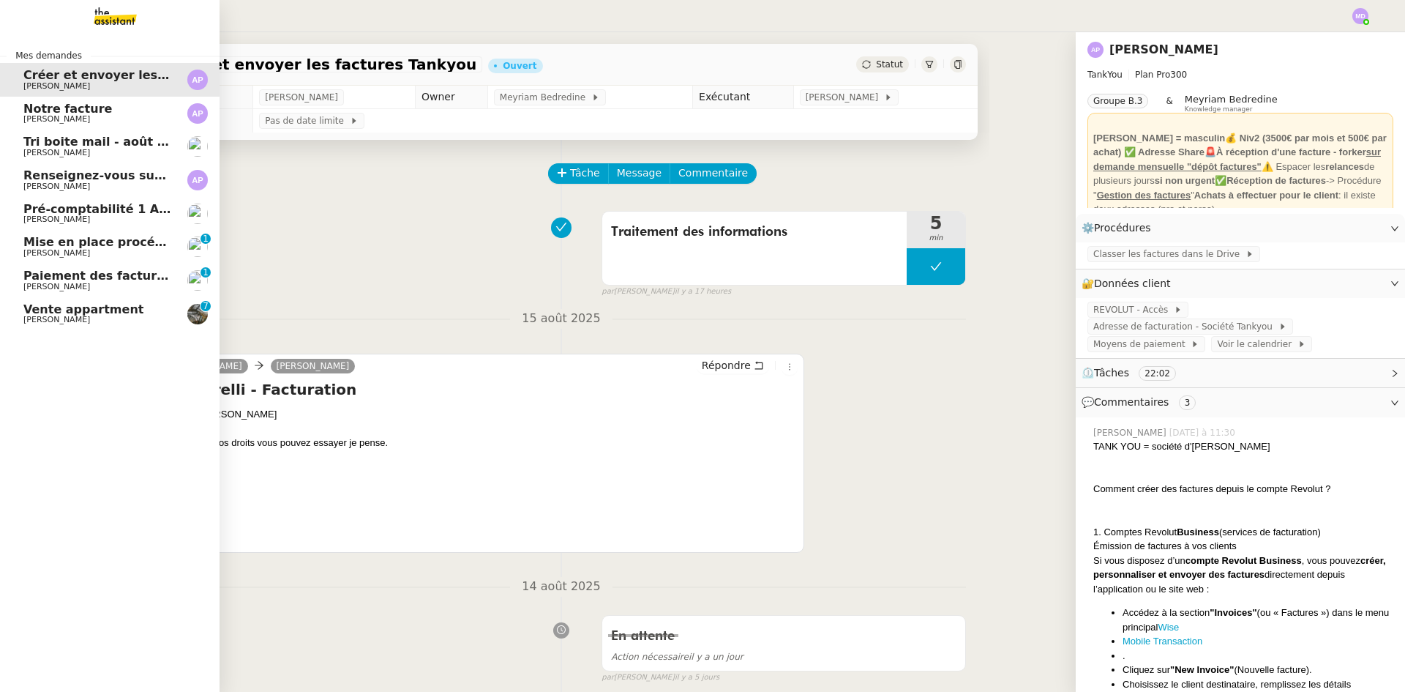
click at [105, 178] on span "Renseignez-vous sur l'offre de parrainage" at bounding box center [161, 175] width 277 height 14
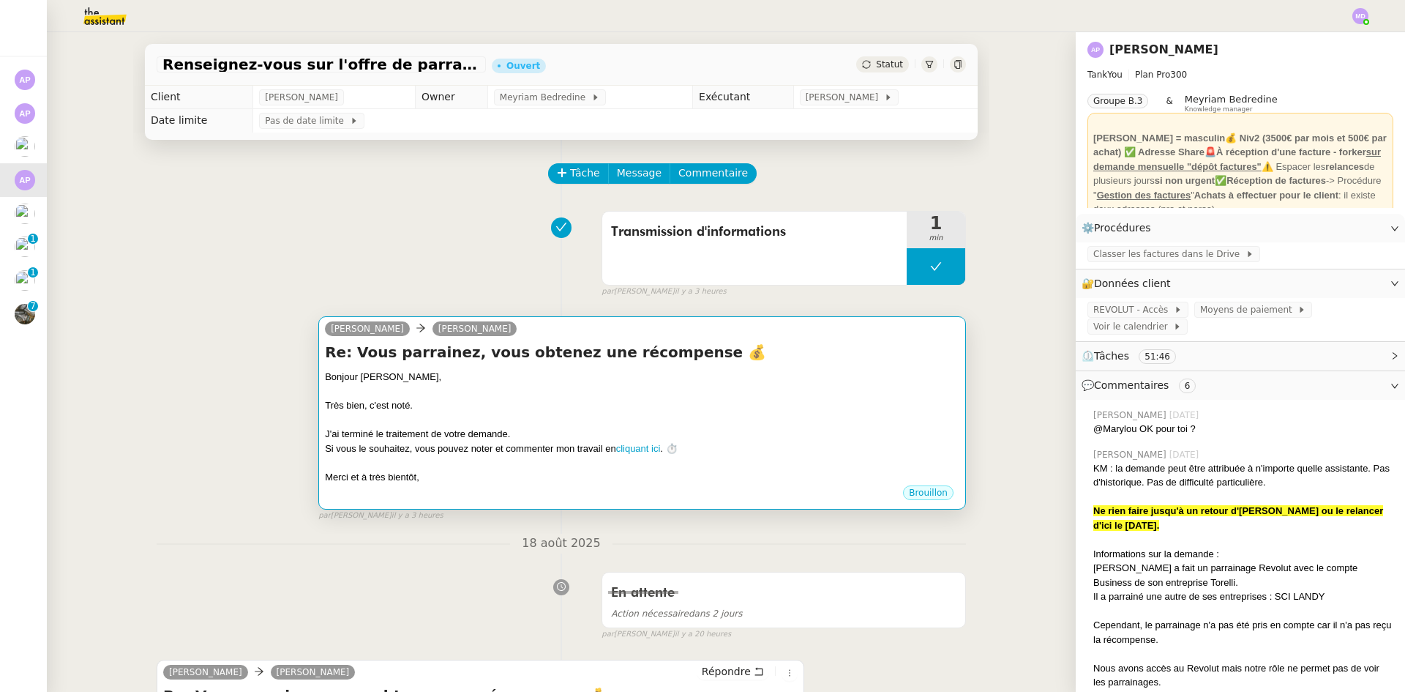
click at [479, 383] on div "﻿Bonjour Ashley﻿," at bounding box center [642, 377] width 634 height 15
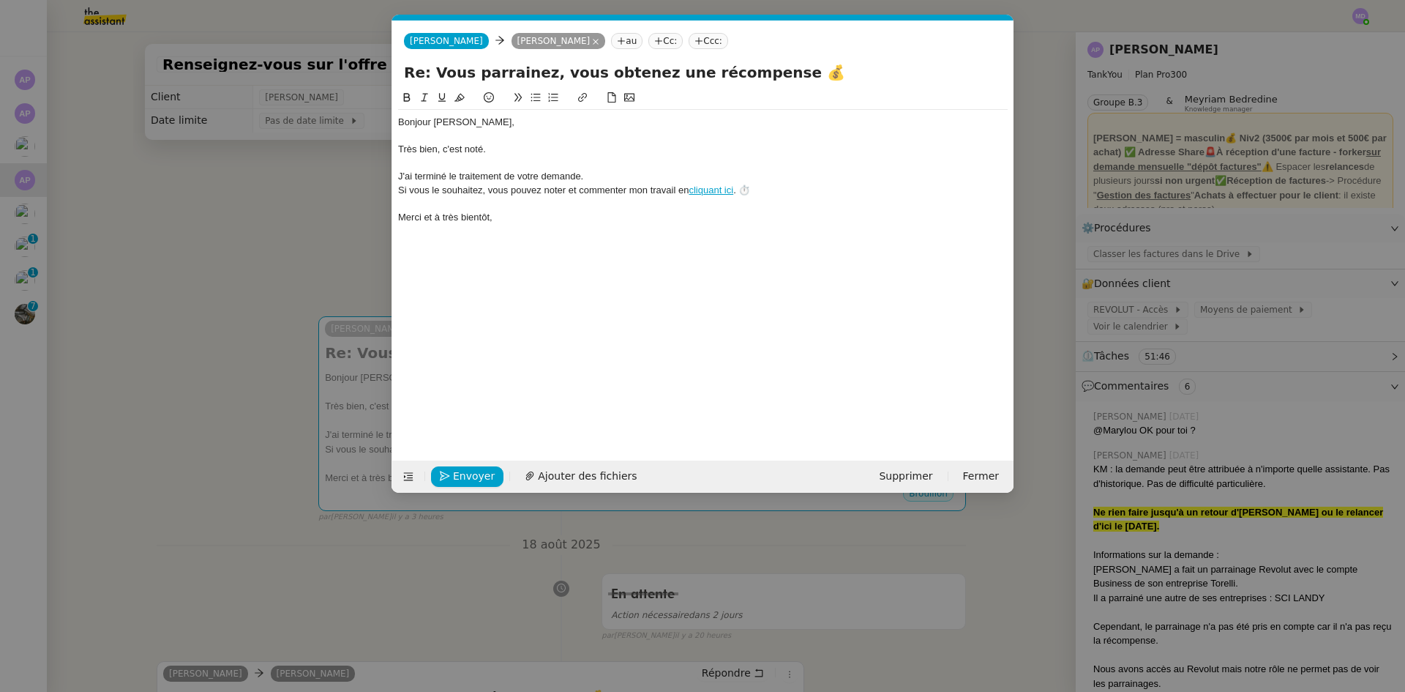
scroll to position [0, 31]
click at [471, 475] on span "Envoyer" at bounding box center [474, 476] width 42 height 17
click at [471, 475] on span "Confirmer l'envoi" at bounding box center [497, 476] width 88 height 17
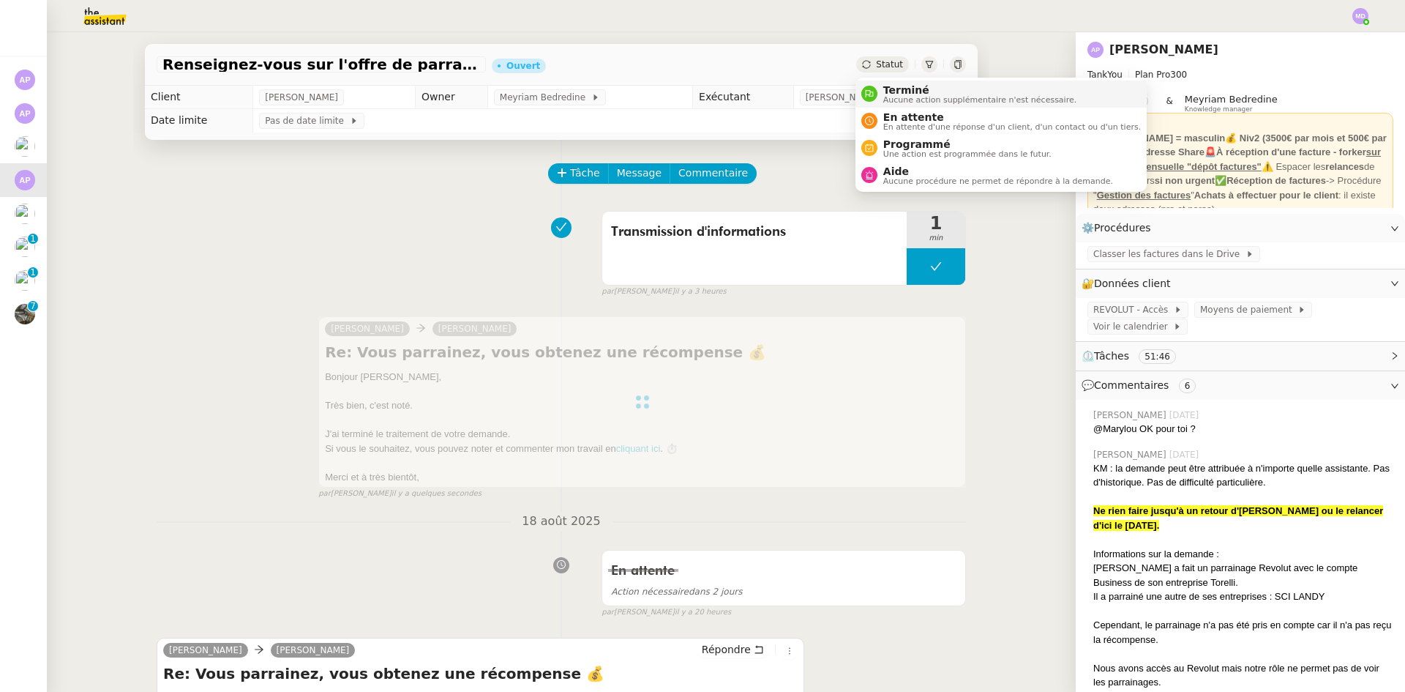
click at [888, 94] on span "Terminé" at bounding box center [979, 90] width 193 height 12
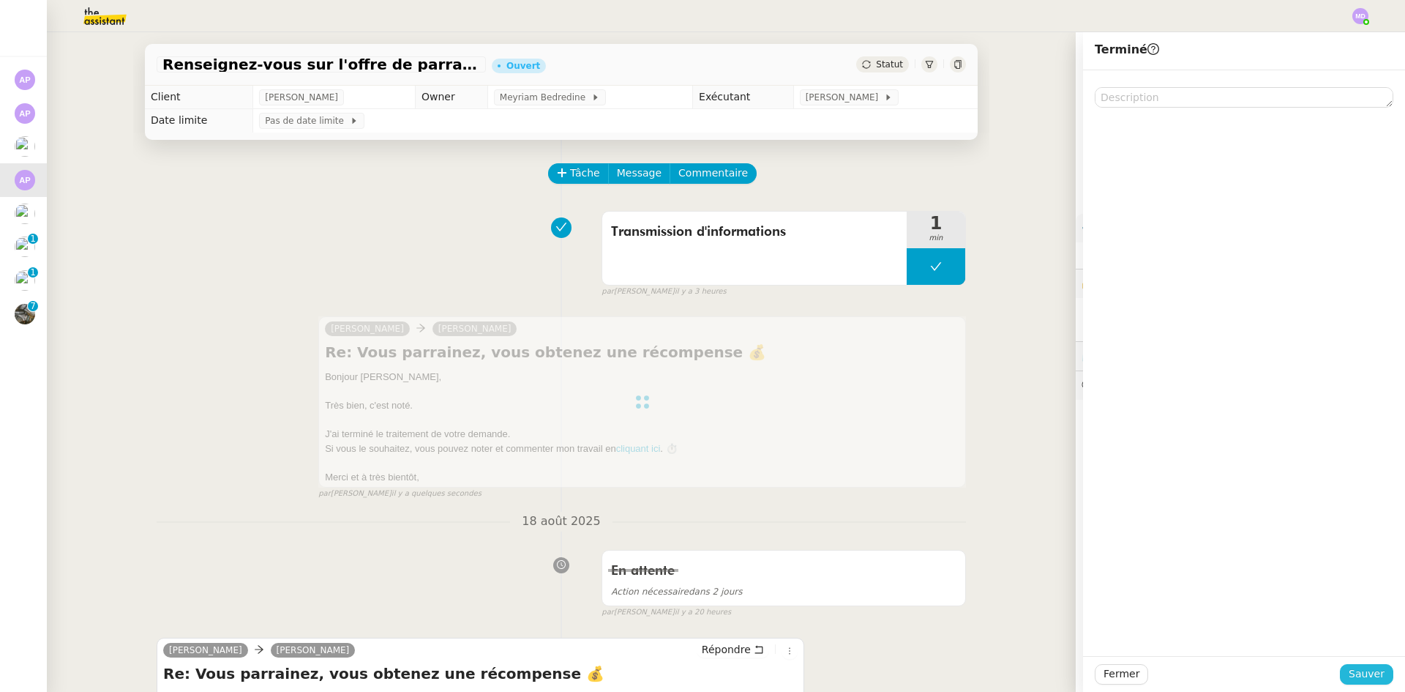
drag, startPoint x: 1360, startPoint y: 669, endPoint x: 898, endPoint y: 595, distance: 468.4
click at [1360, 669] on span "Sauver" at bounding box center [1367, 673] width 36 height 17
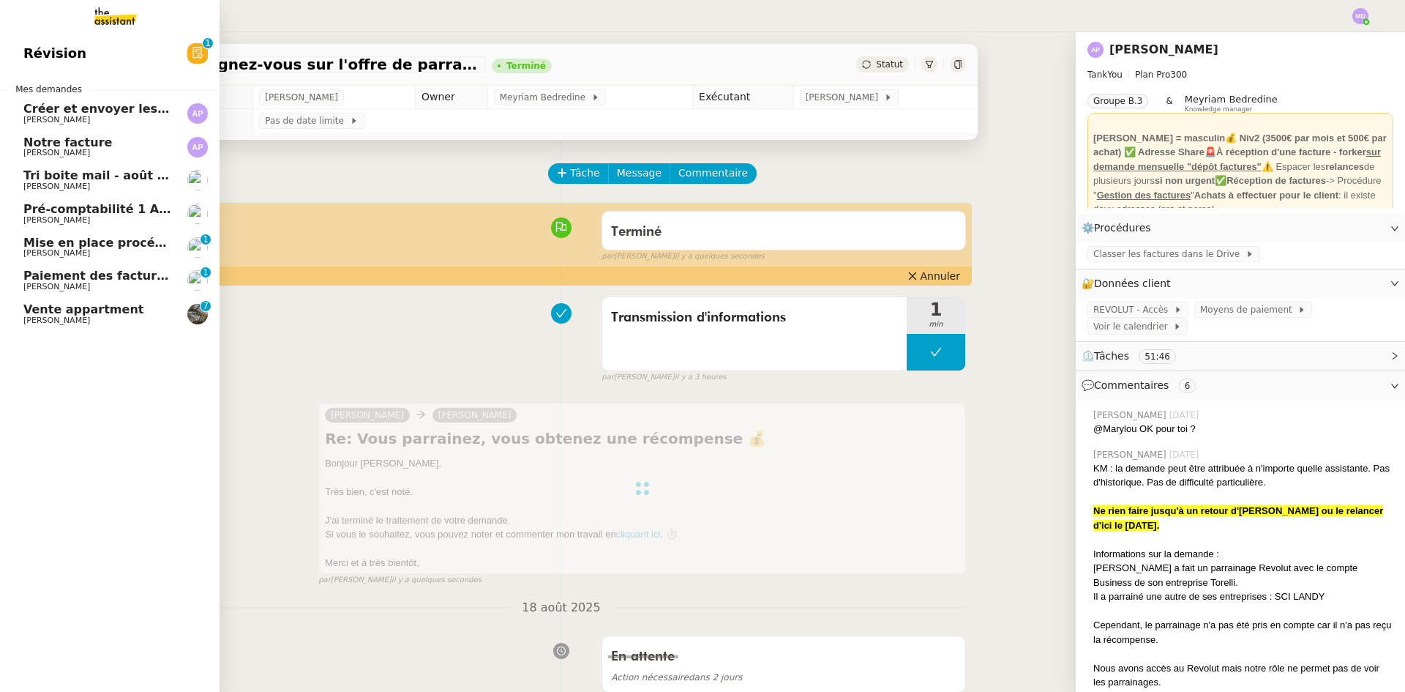
click at [101, 181] on span "Tri boite mail - août 2025" at bounding box center [106, 175] width 166 height 14
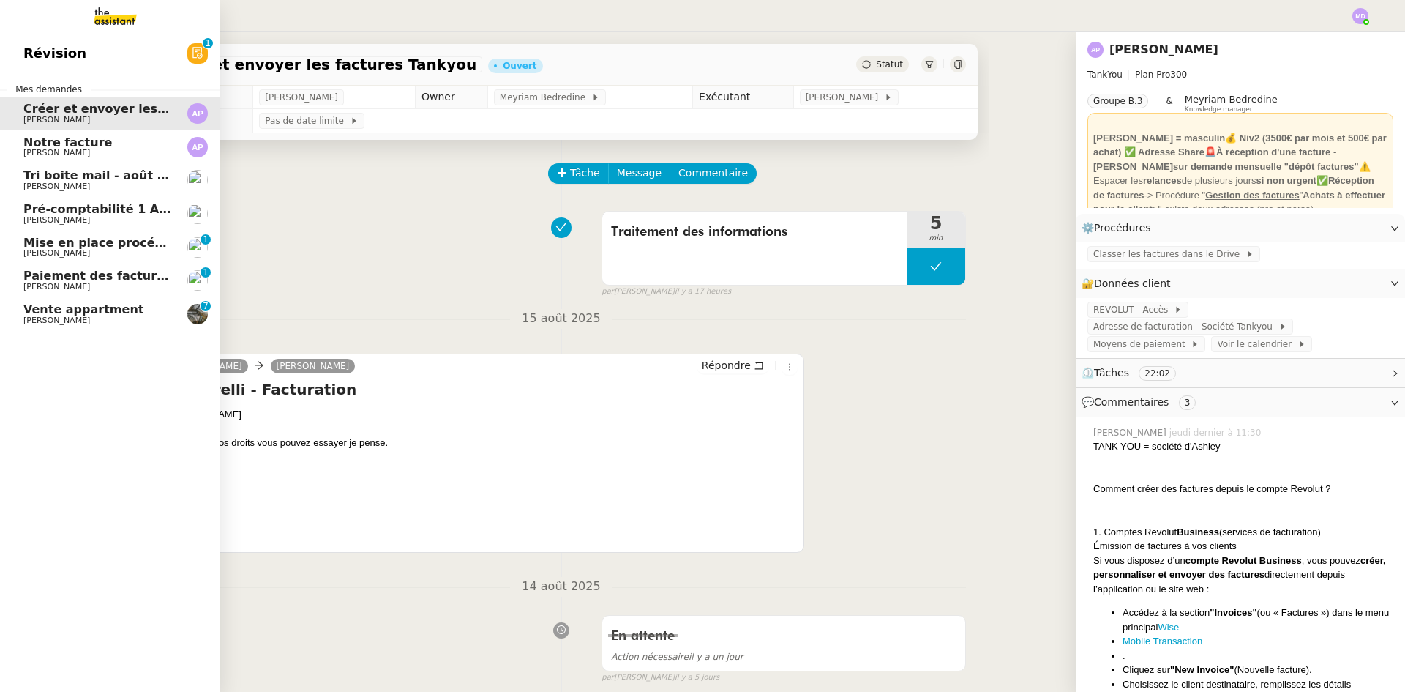
click at [35, 248] on span "Mise en place procédure - relevés bancaires mensuels" at bounding box center [202, 243] width 358 height 14
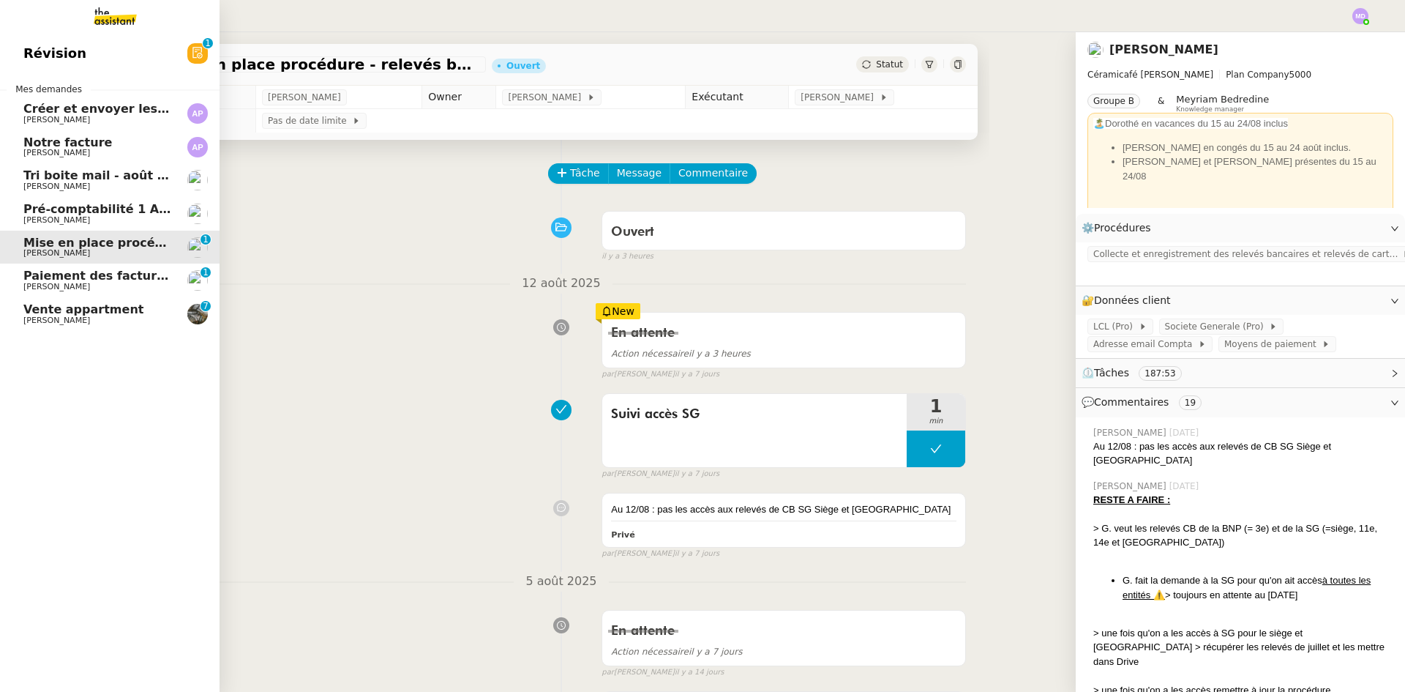
click at [54, 204] on span "Pré-comptabilité 1 ADDINGWELL - [DATE]" at bounding box center [159, 209] width 272 height 14
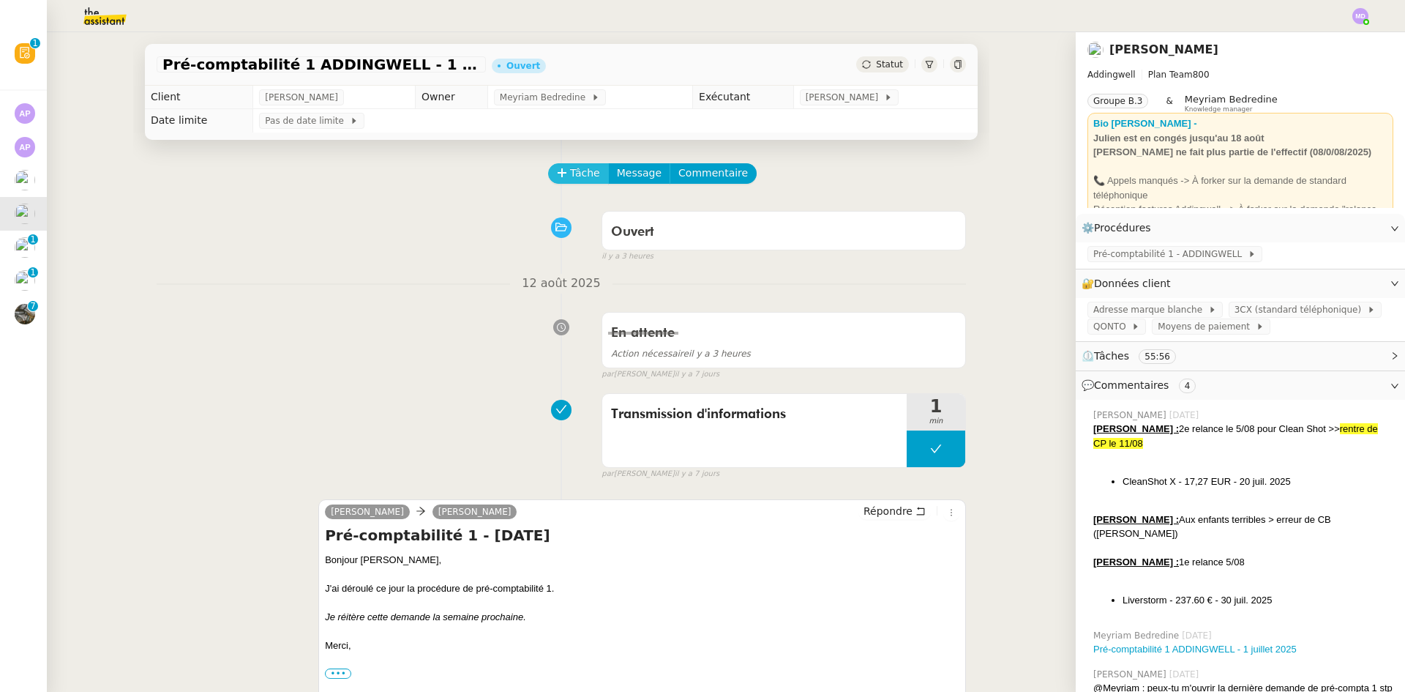
click at [561, 176] on icon at bounding box center [561, 172] width 1 height 8
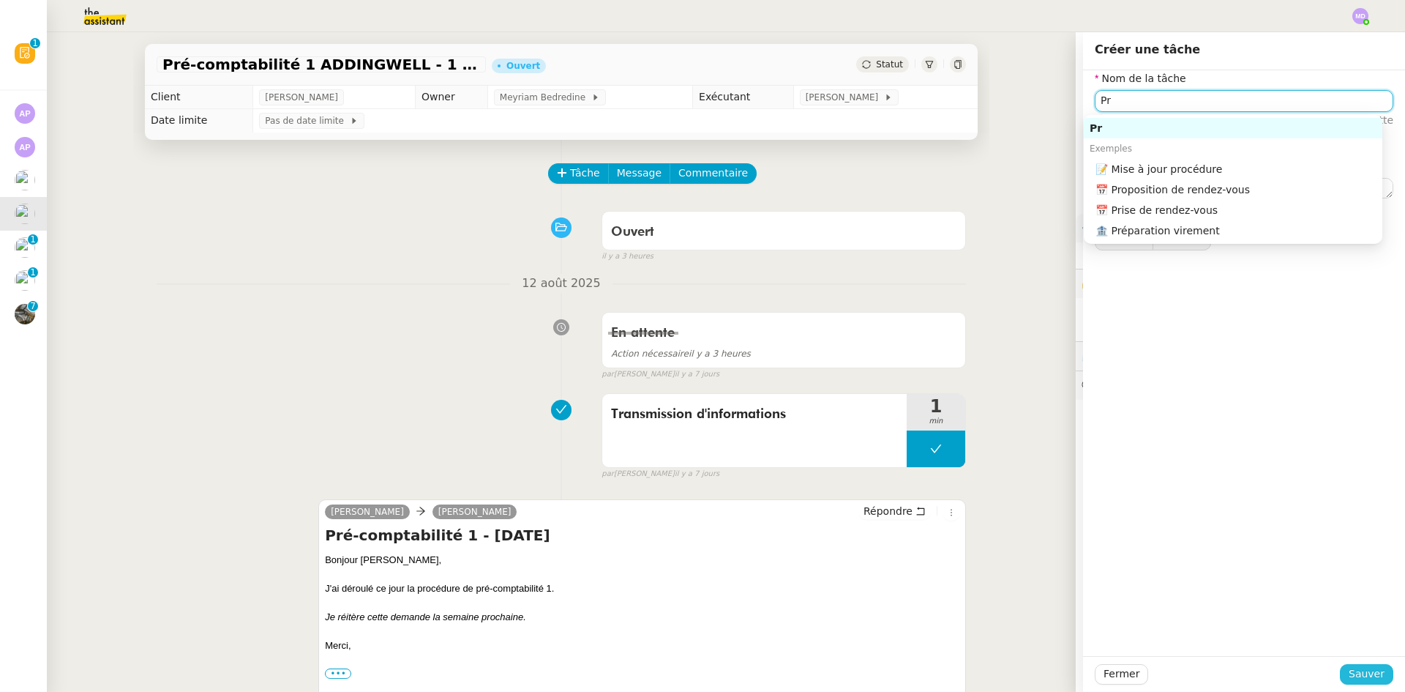
type input "Pr"
click at [1356, 667] on span "Sauver" at bounding box center [1367, 673] width 36 height 17
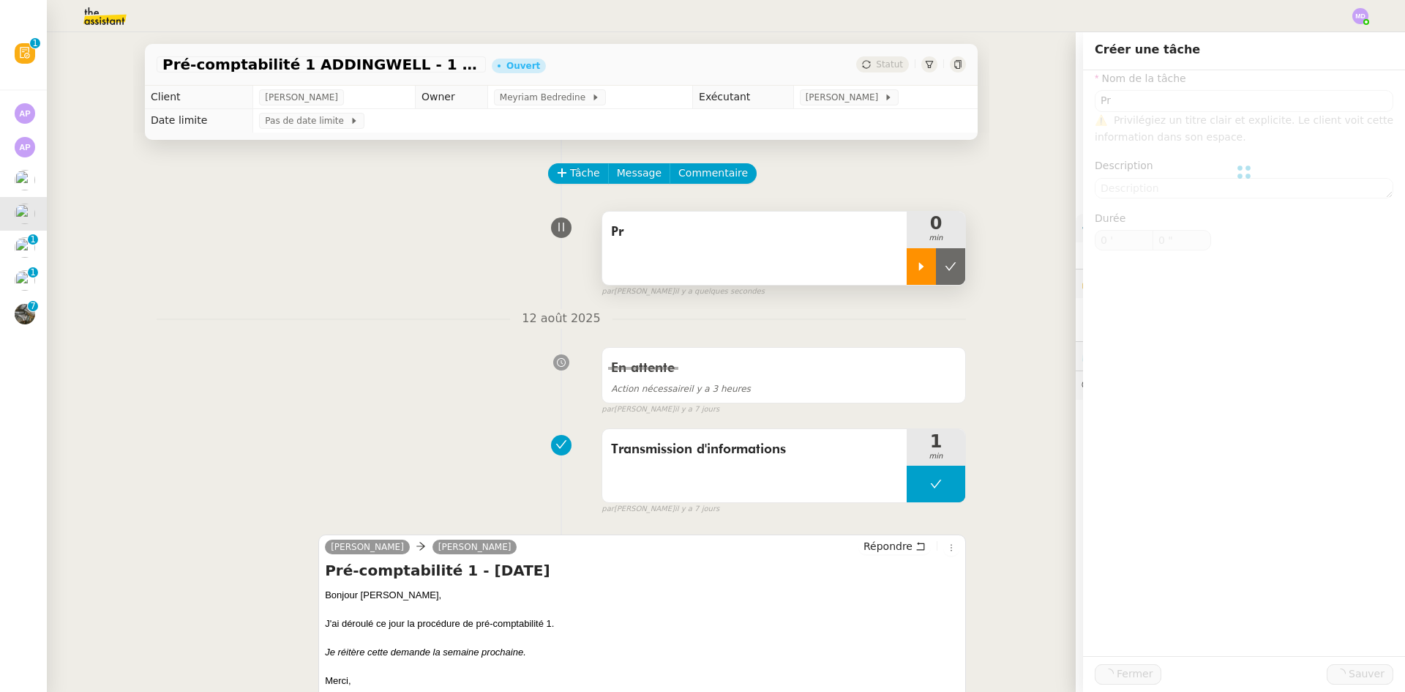
click at [918, 274] on div at bounding box center [921, 266] width 29 height 37
click at [841, 259] on div "Pr" at bounding box center [754, 247] width 304 height 73
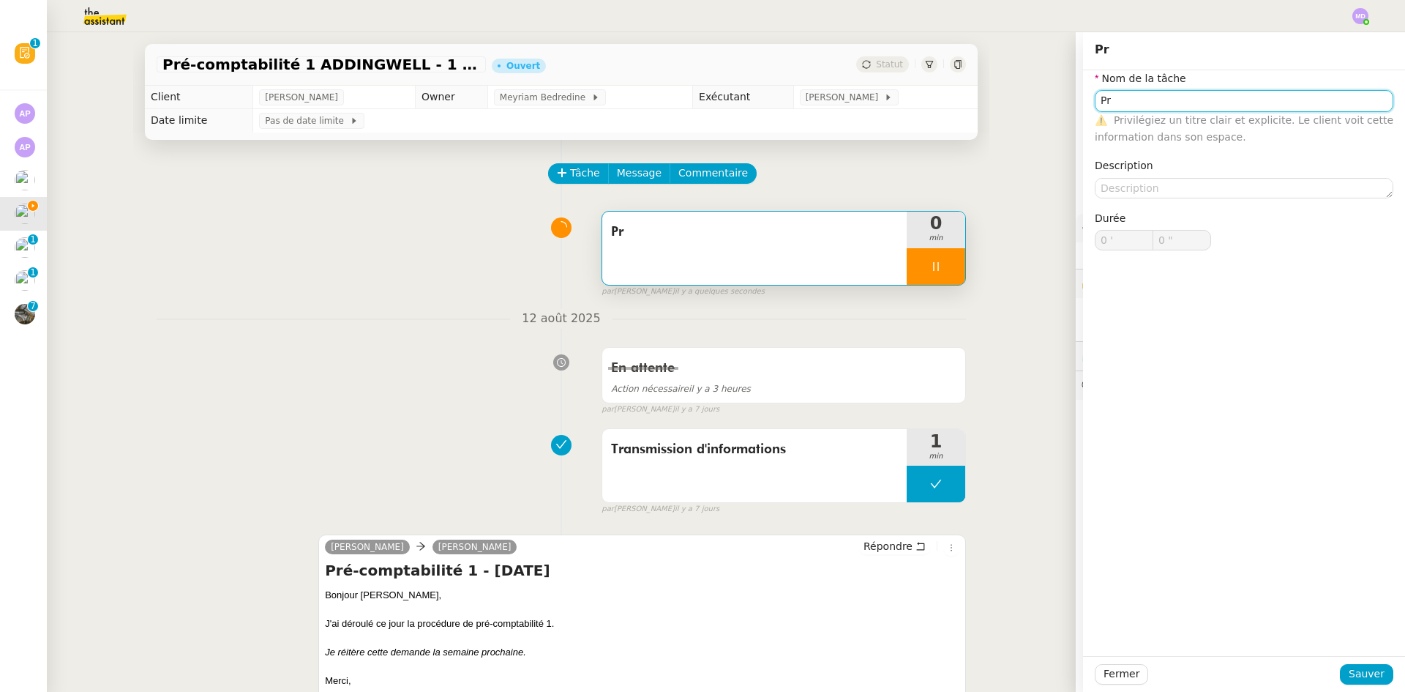
click at [1180, 102] on input "Pr" at bounding box center [1244, 100] width 299 height 21
type input "Pré"
type input "1 ""
type input "Pré-comptab"
type input "2 ""
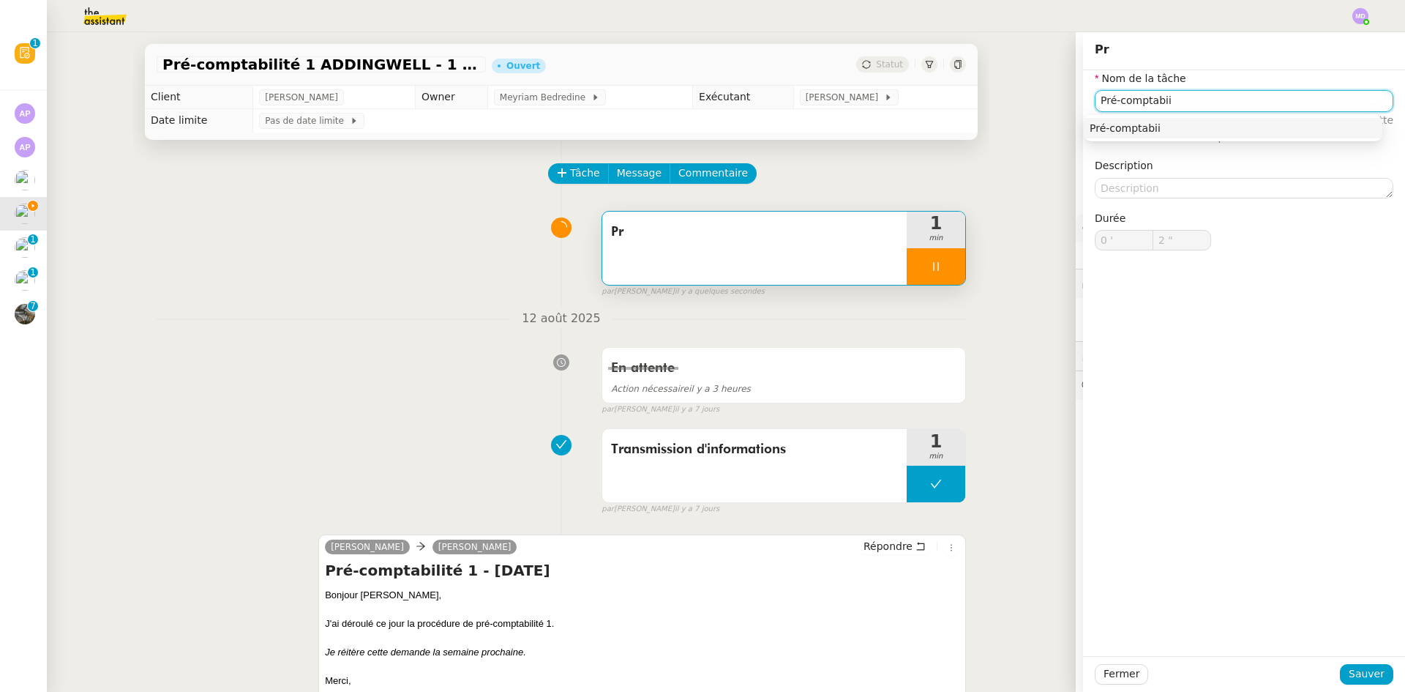
type input "Pré-comptabi"
type input "3 ""
type input "Pré-comptabik"
type input "4 ""
type input "Pré-comptabilité"
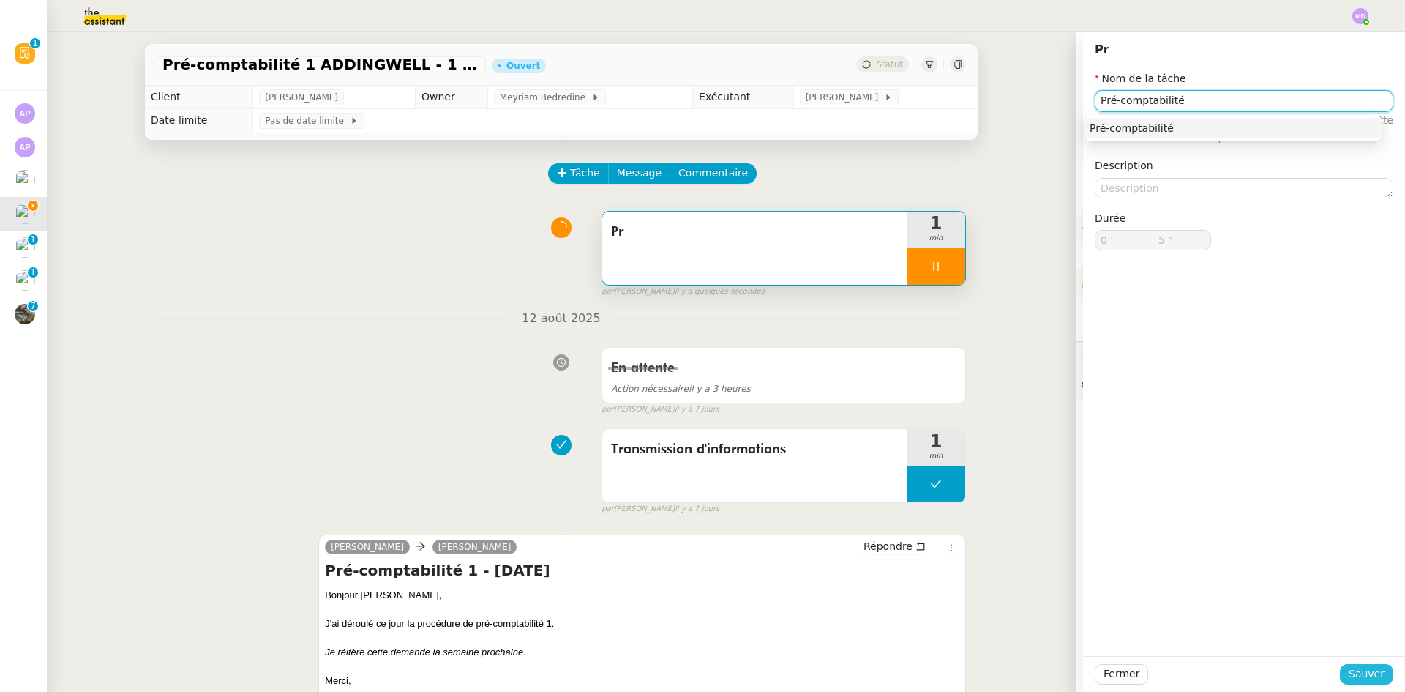
type input "6 ""
type input "Pré-comptabilité"
click at [1369, 671] on span "Sauver" at bounding box center [1367, 673] width 36 height 17
type input "7 ""
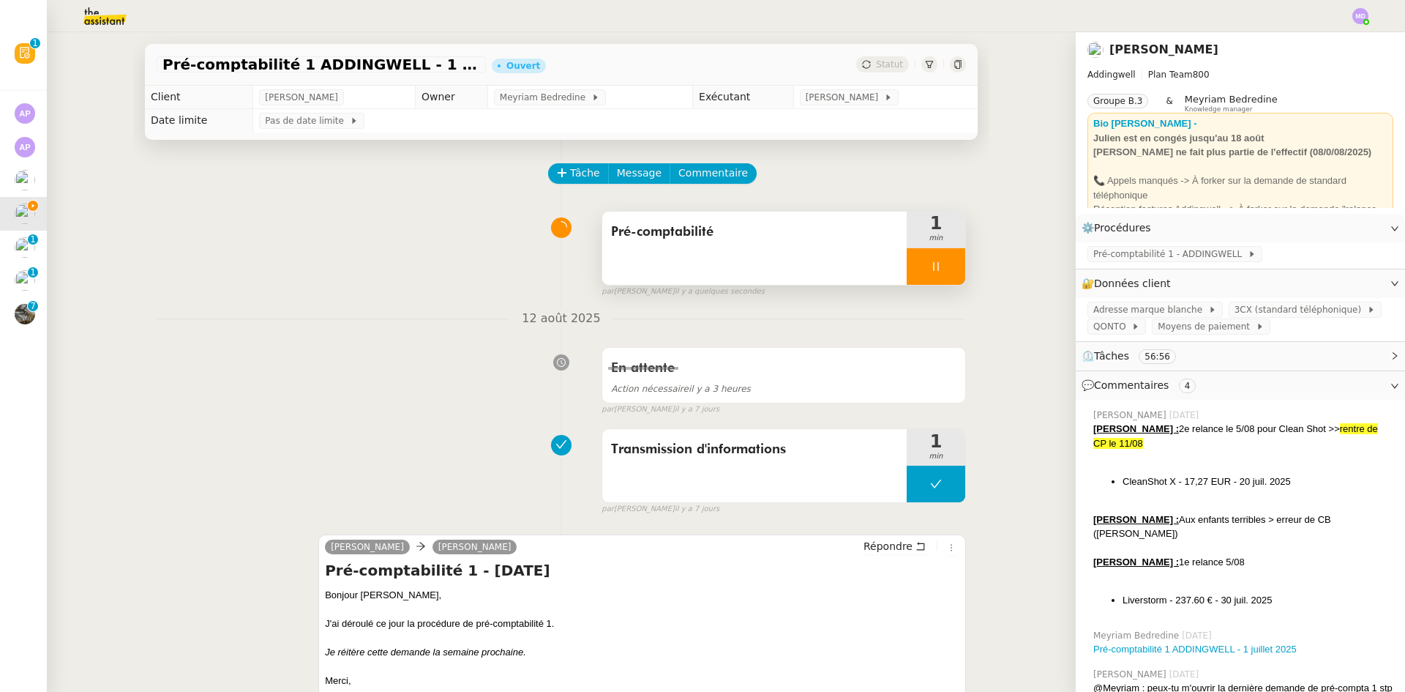
click at [946, 269] on div at bounding box center [936, 266] width 59 height 37
click at [907, 250] on div at bounding box center [921, 266] width 29 height 37
click at [1093, 254] on span "Pré-comptabilité 1 - ADDINGWELL" at bounding box center [1170, 254] width 154 height 15
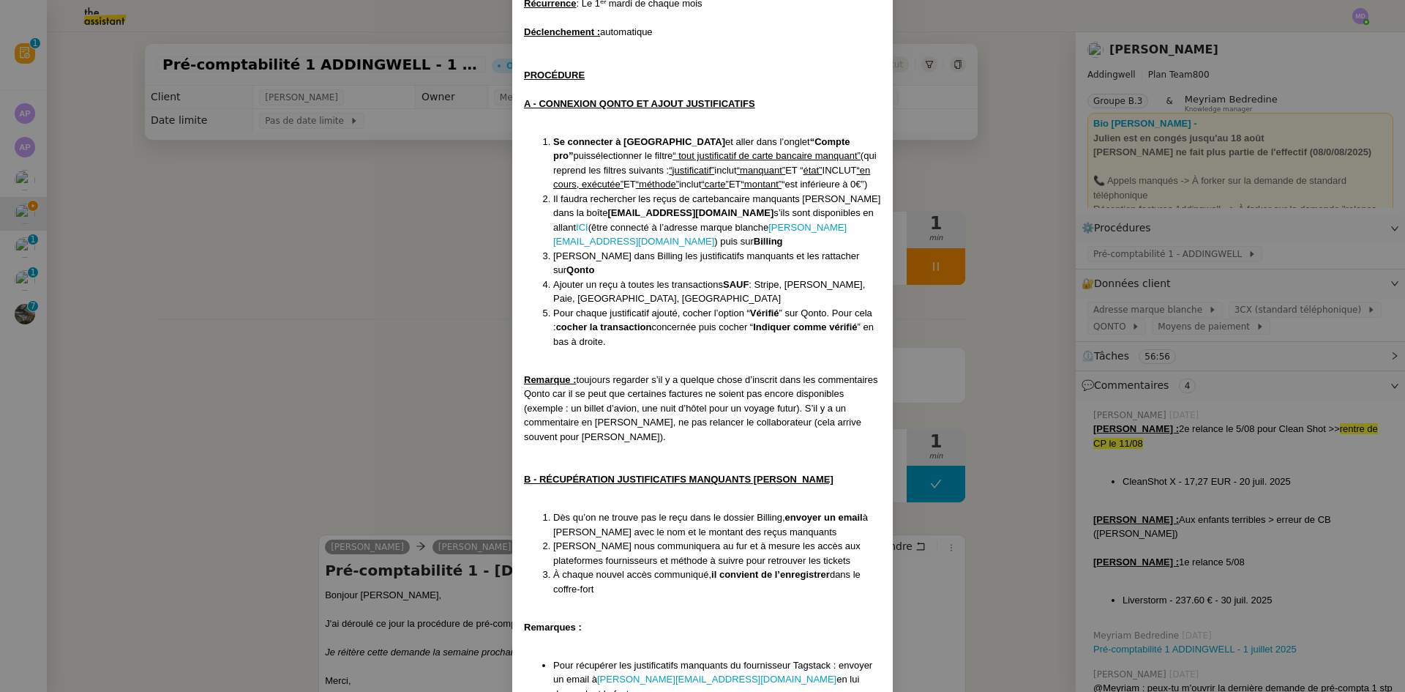
scroll to position [146, 0]
click at [1270, 281] on nz-modal-container "Mise à jour 1707/2025 Contexte : [PERSON_NAME] souhaite que nous gérions la pré…" at bounding box center [702, 346] width 1405 height 692
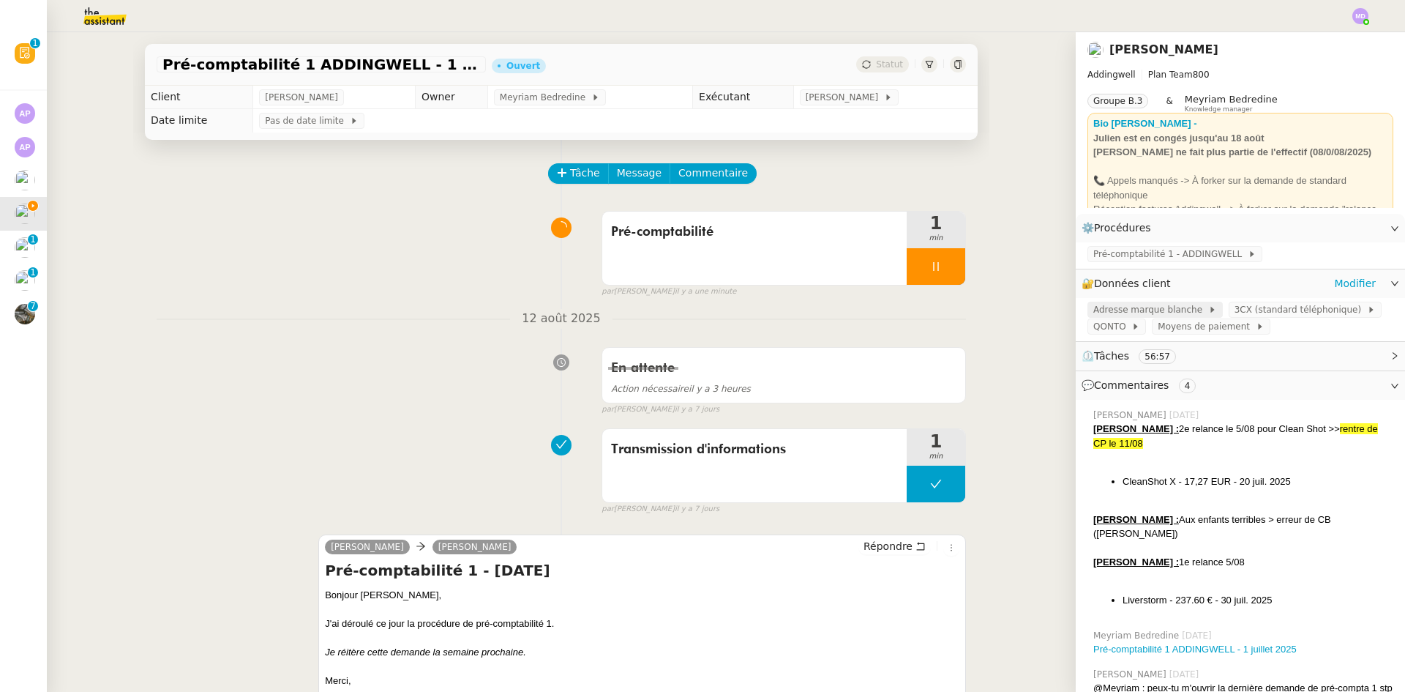
click at [1175, 307] on span "Adresse marque blanche" at bounding box center [1150, 309] width 115 height 15
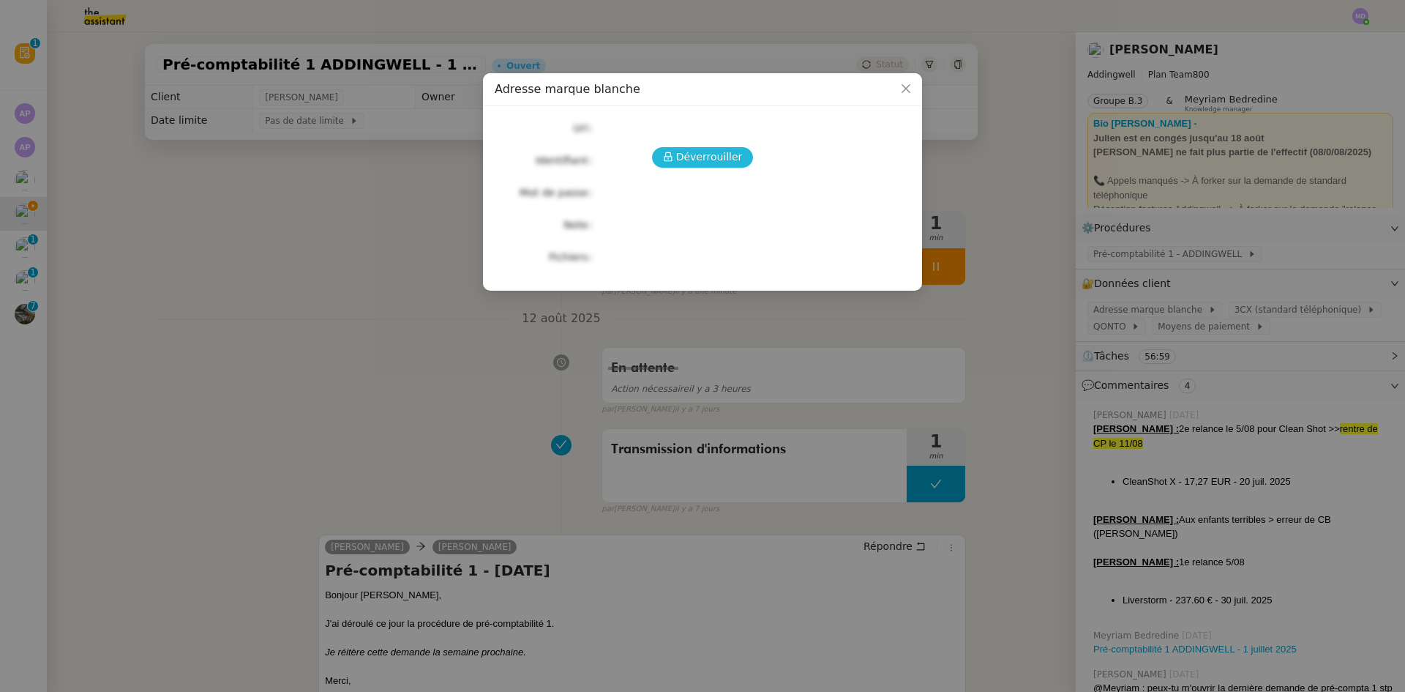
click at [708, 151] on span "Déverrouiller" at bounding box center [709, 157] width 67 height 17
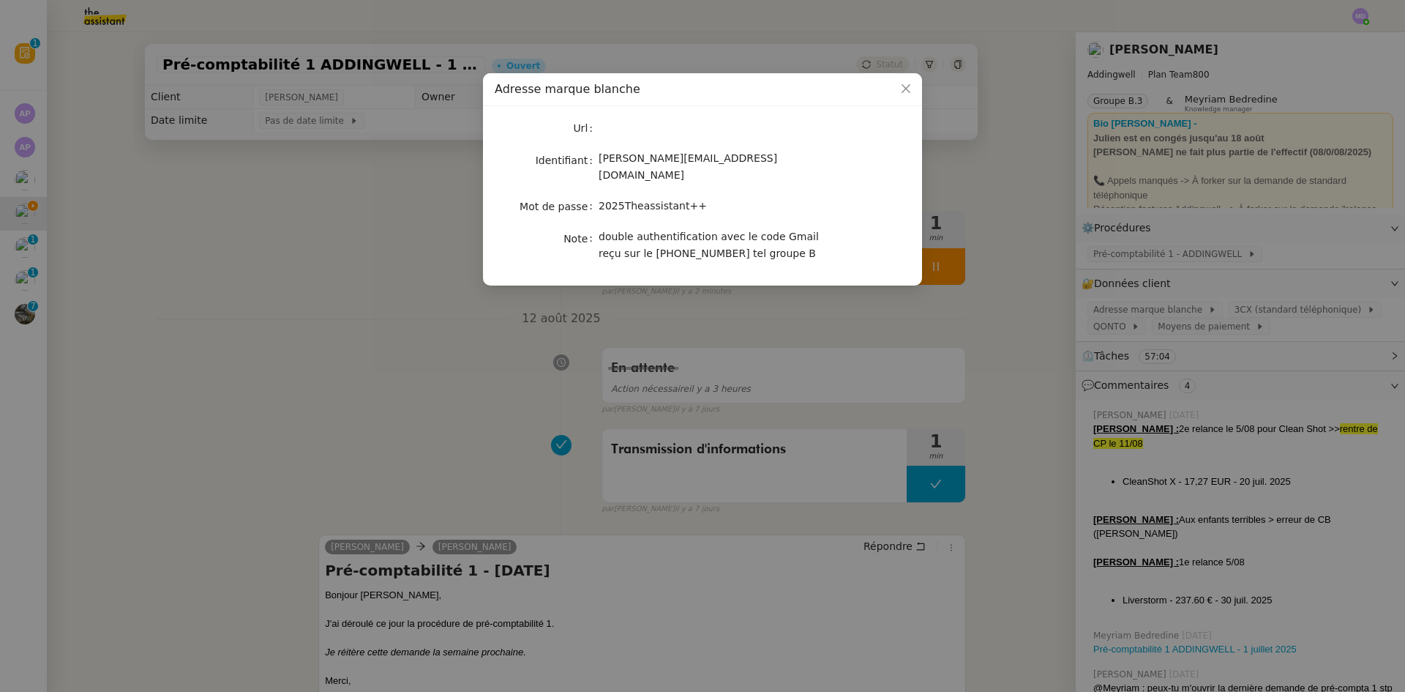
click at [635, 200] on span "2025Theassistant++" at bounding box center [653, 206] width 108 height 12
copy span "2025Theassistant++"
click at [936, 326] on nz-modal-container "Adresse marque blanche Url Identifiant [PERSON_NAME][EMAIL_ADDRESS][DOMAIN_NAME…" at bounding box center [702, 346] width 1405 height 692
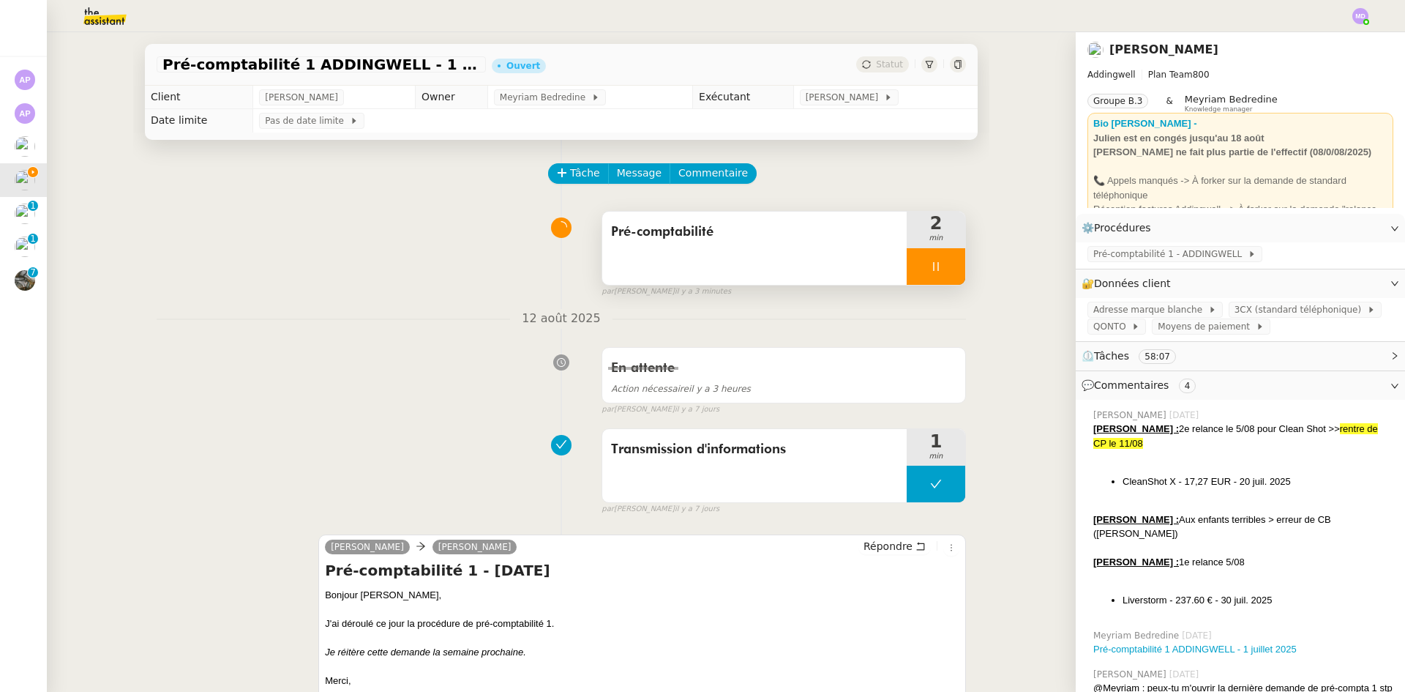
click at [945, 279] on div at bounding box center [936, 266] width 59 height 37
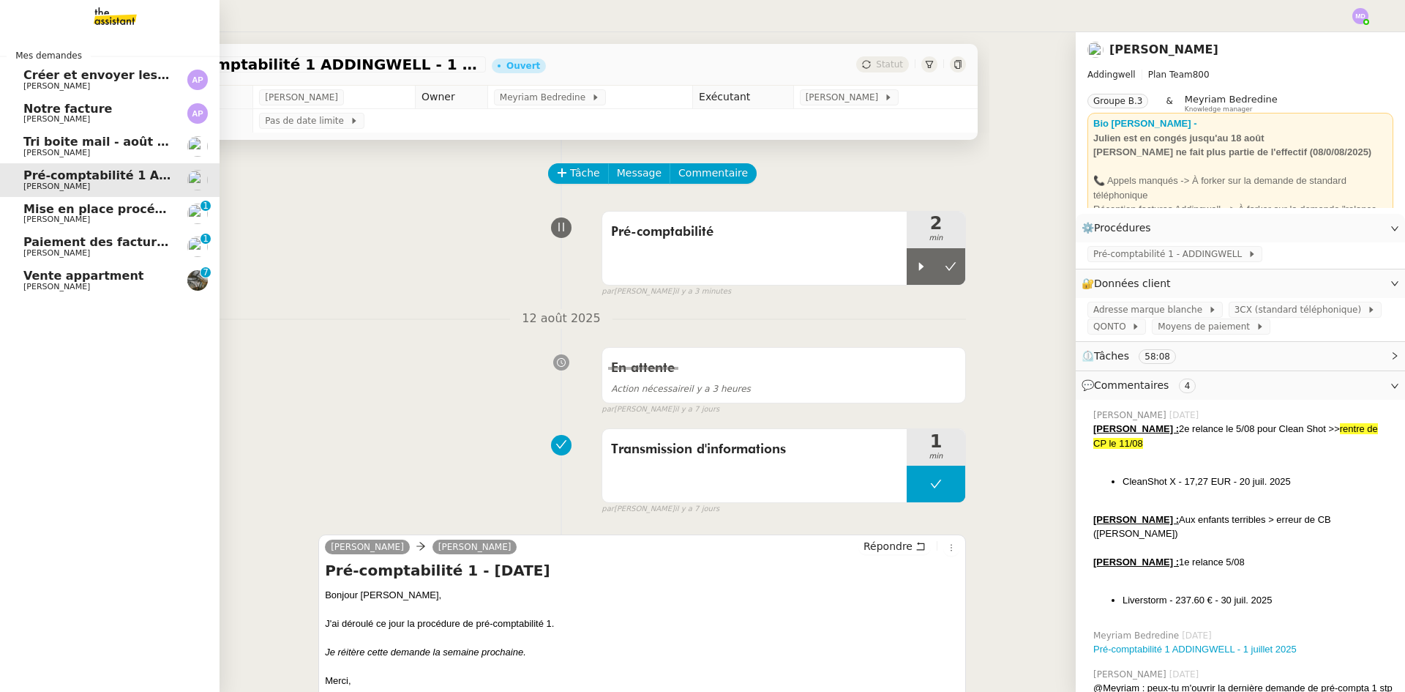
click at [51, 244] on span "Paiement des factures Deel - [DATE]" at bounding box center [142, 242] width 239 height 14
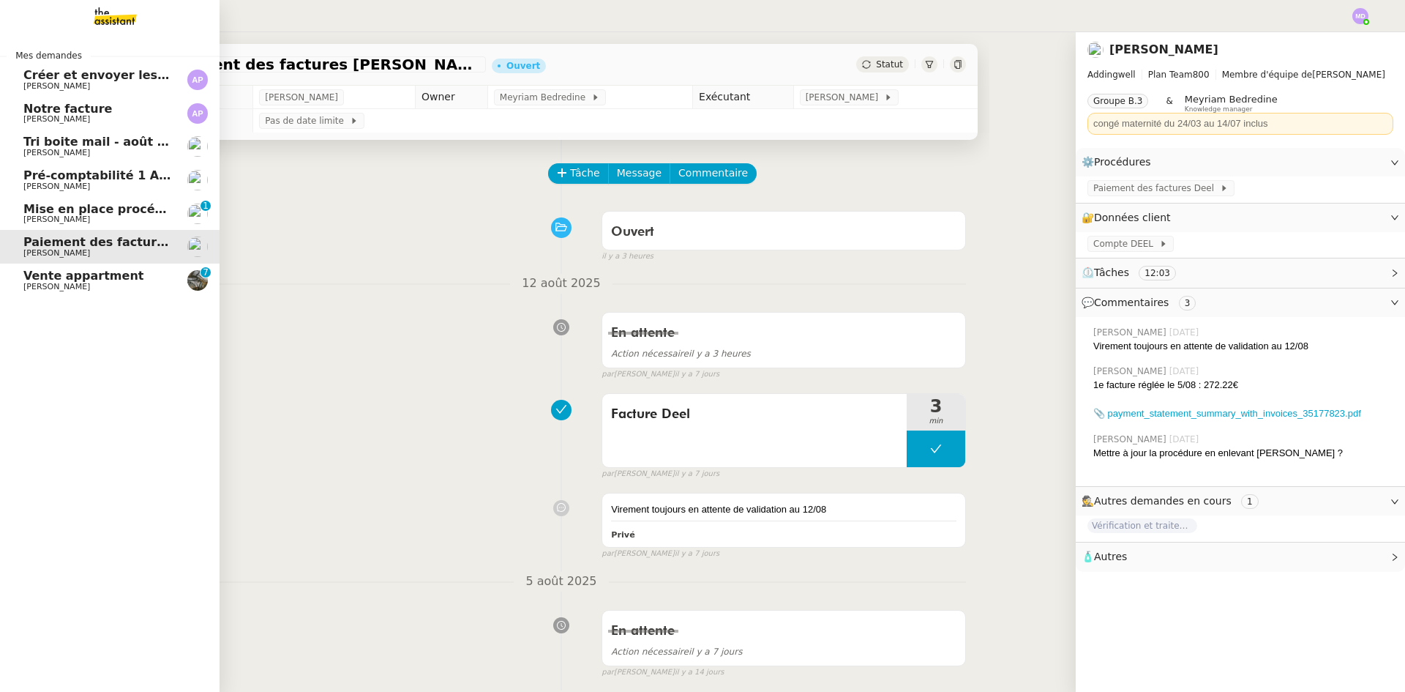
click at [30, 281] on span "Vente appartment" at bounding box center [83, 276] width 120 height 14
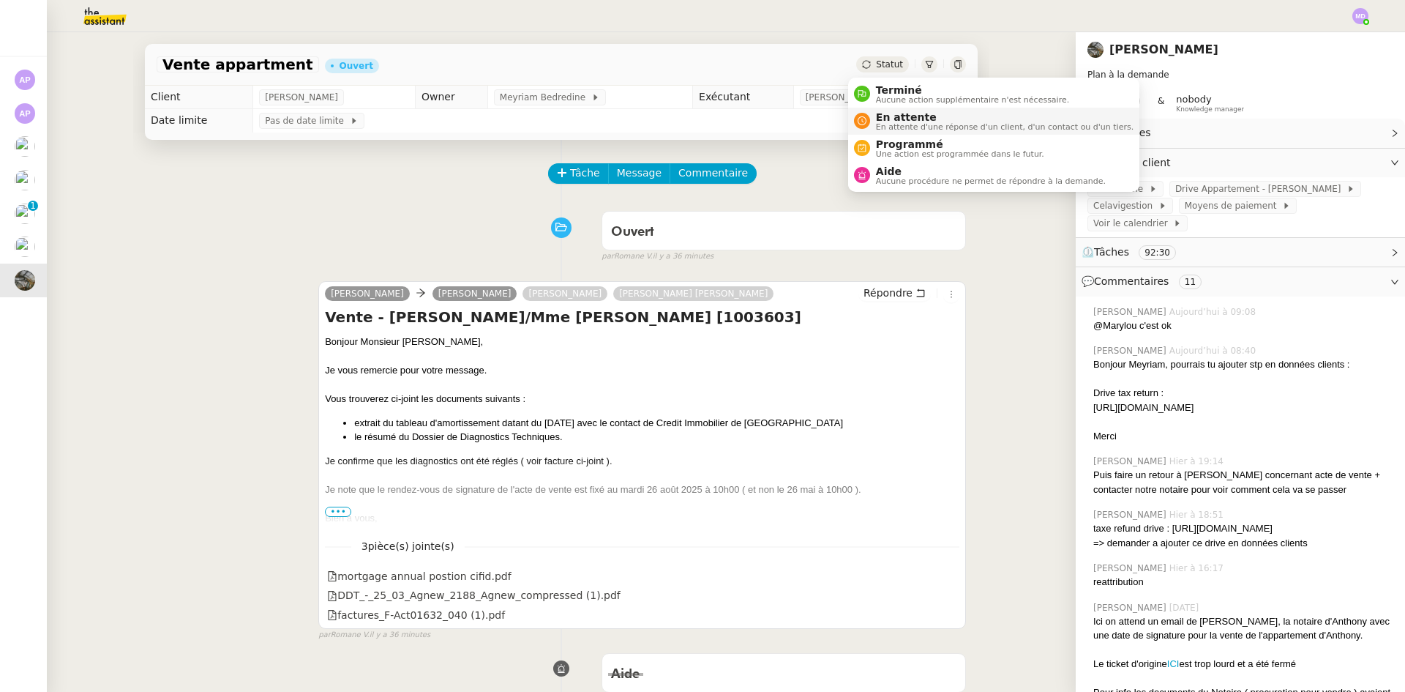
click at [896, 116] on span "En attente" at bounding box center [1005, 117] width 258 height 12
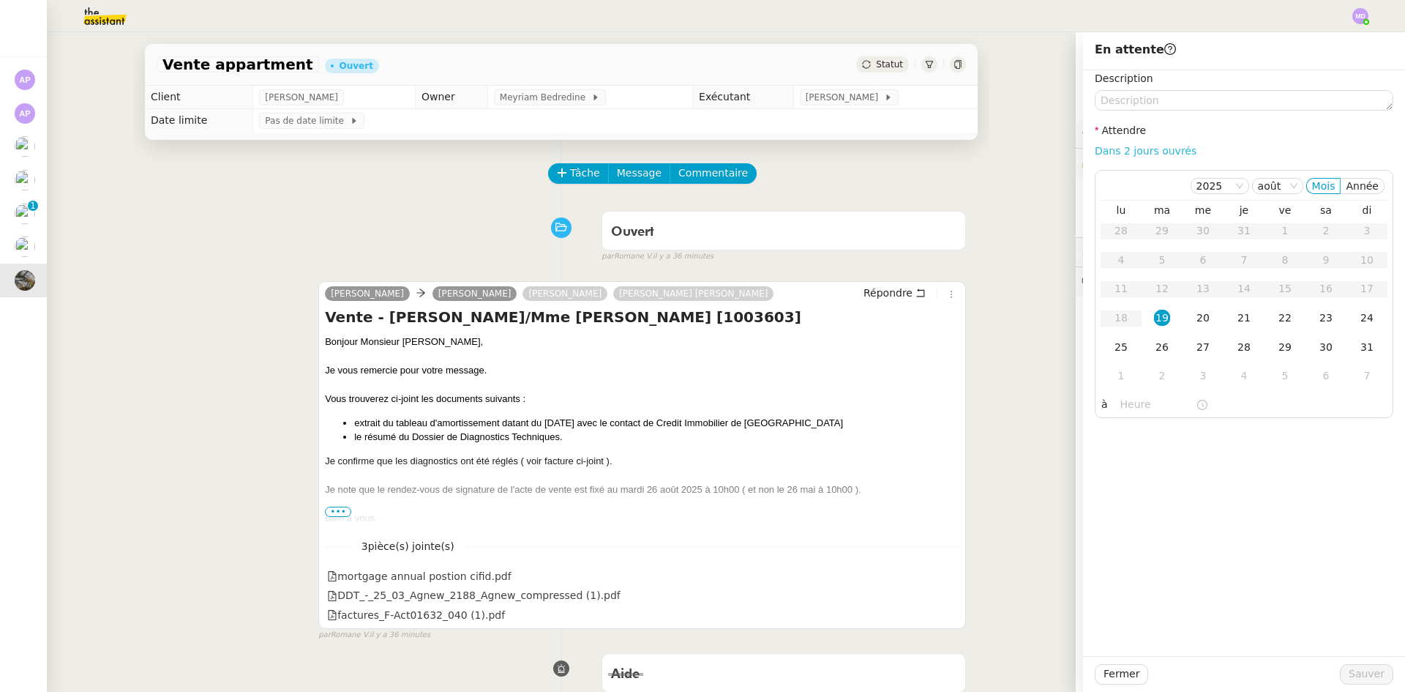
click at [1131, 149] on link "Dans 2 jours ouvrés" at bounding box center [1146, 151] width 102 height 12
type input "07:00"
click at [1358, 678] on span "Sauver" at bounding box center [1367, 673] width 36 height 17
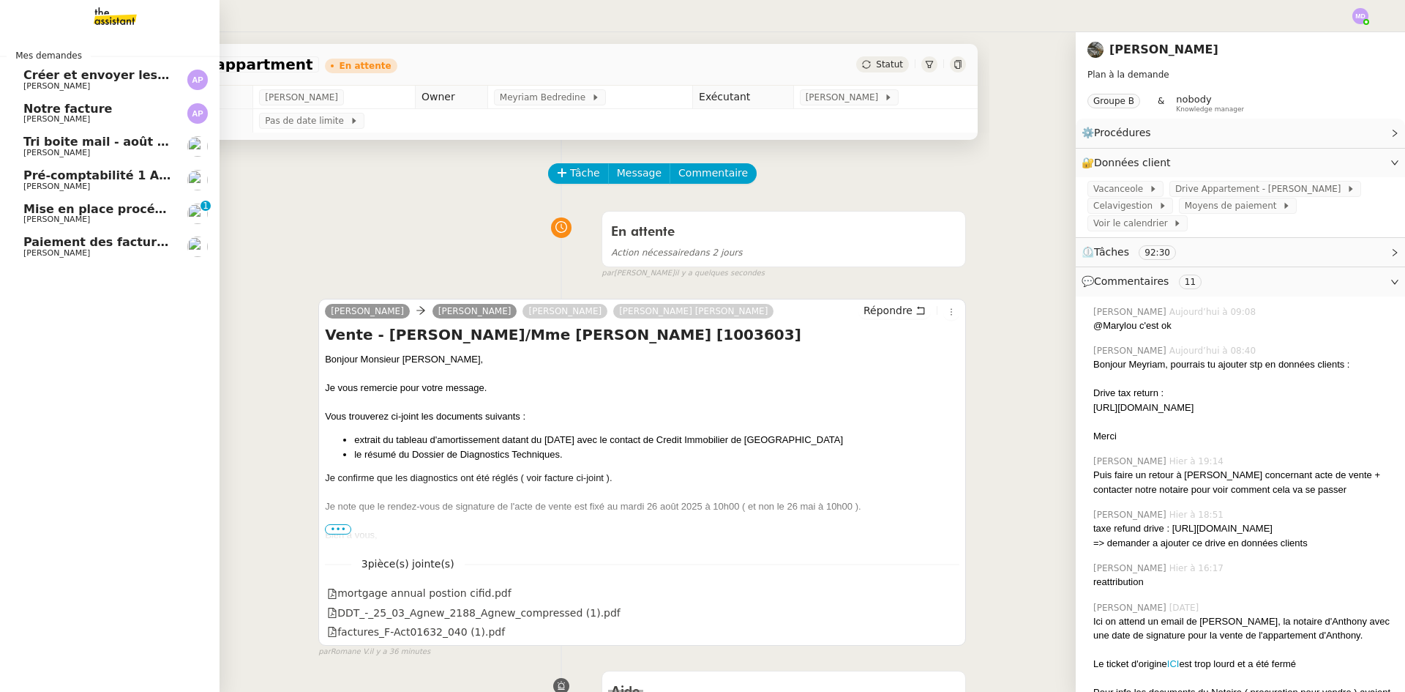
click at [107, 211] on span "Mise en place procédure - relevés bancaires mensuels" at bounding box center [202, 209] width 358 height 14
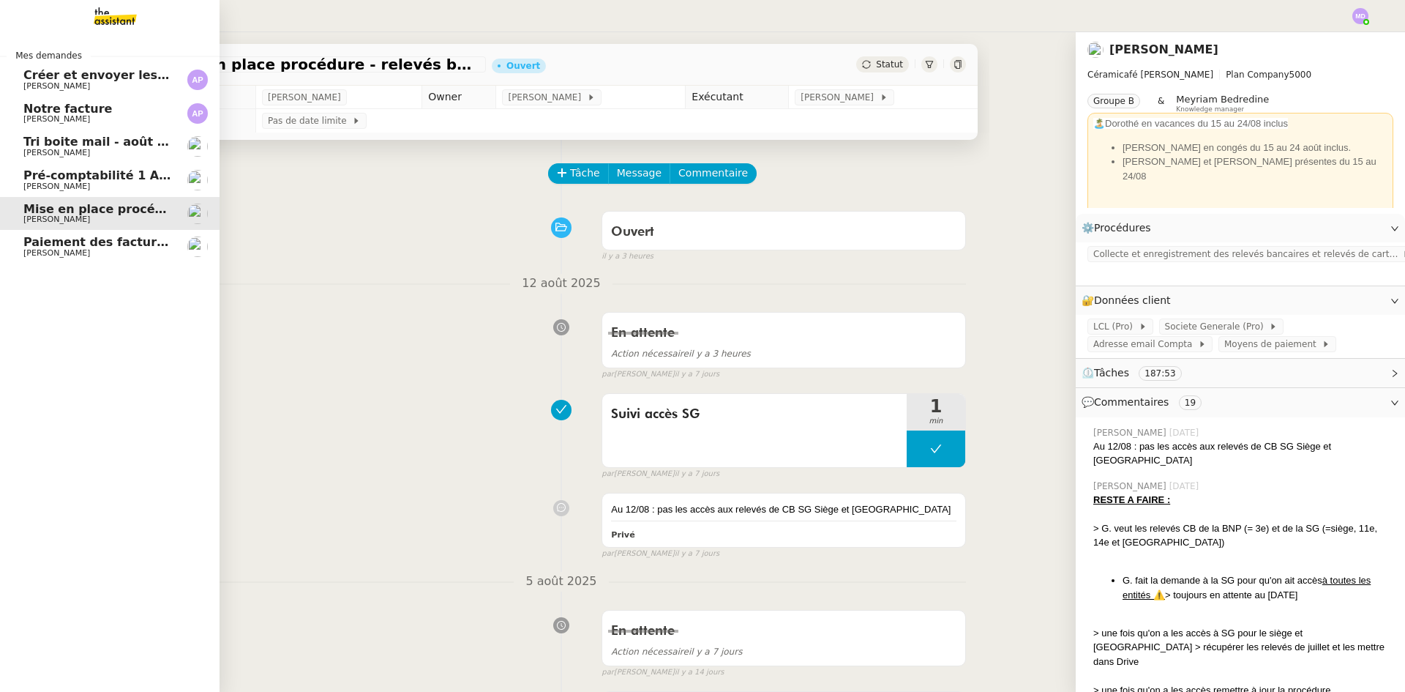
click at [41, 170] on span "Pré-comptabilité 1 ADDINGWELL - [DATE]" at bounding box center [159, 175] width 272 height 14
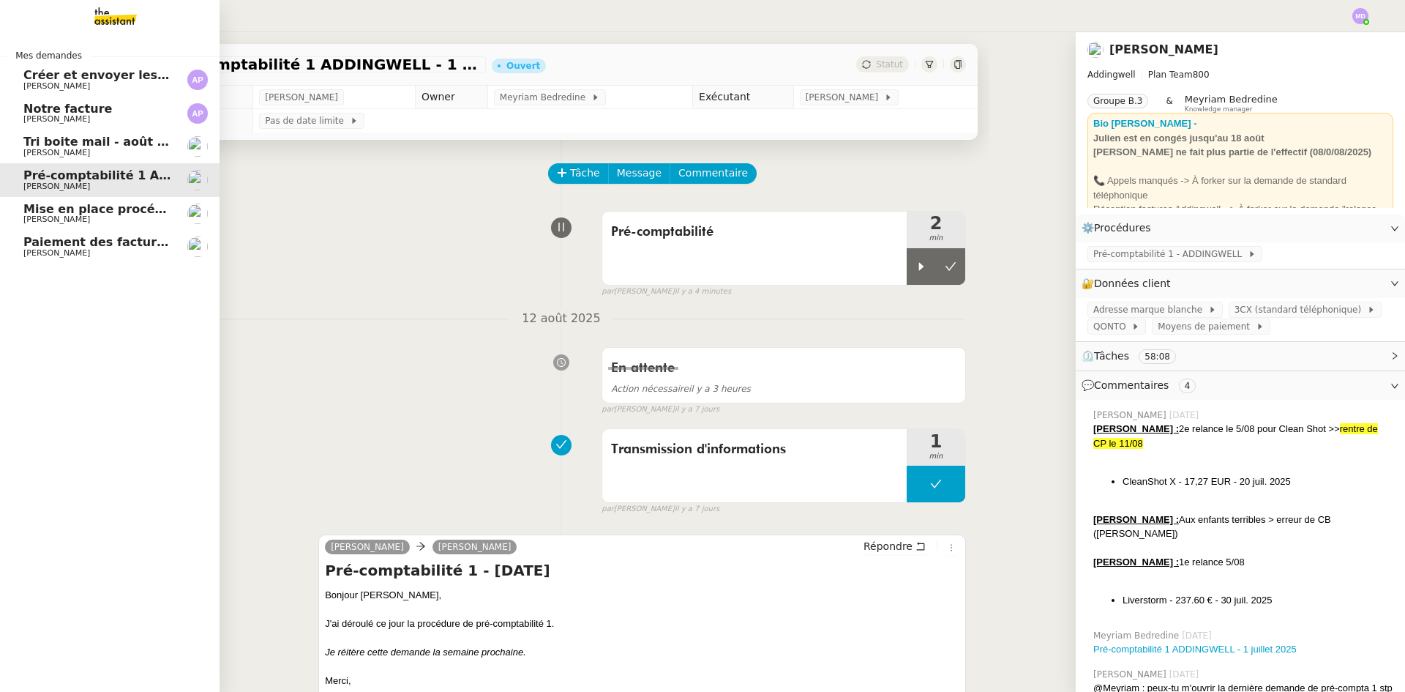
click at [106, 140] on span "Tri boite mail - août 2025" at bounding box center [106, 142] width 166 height 14
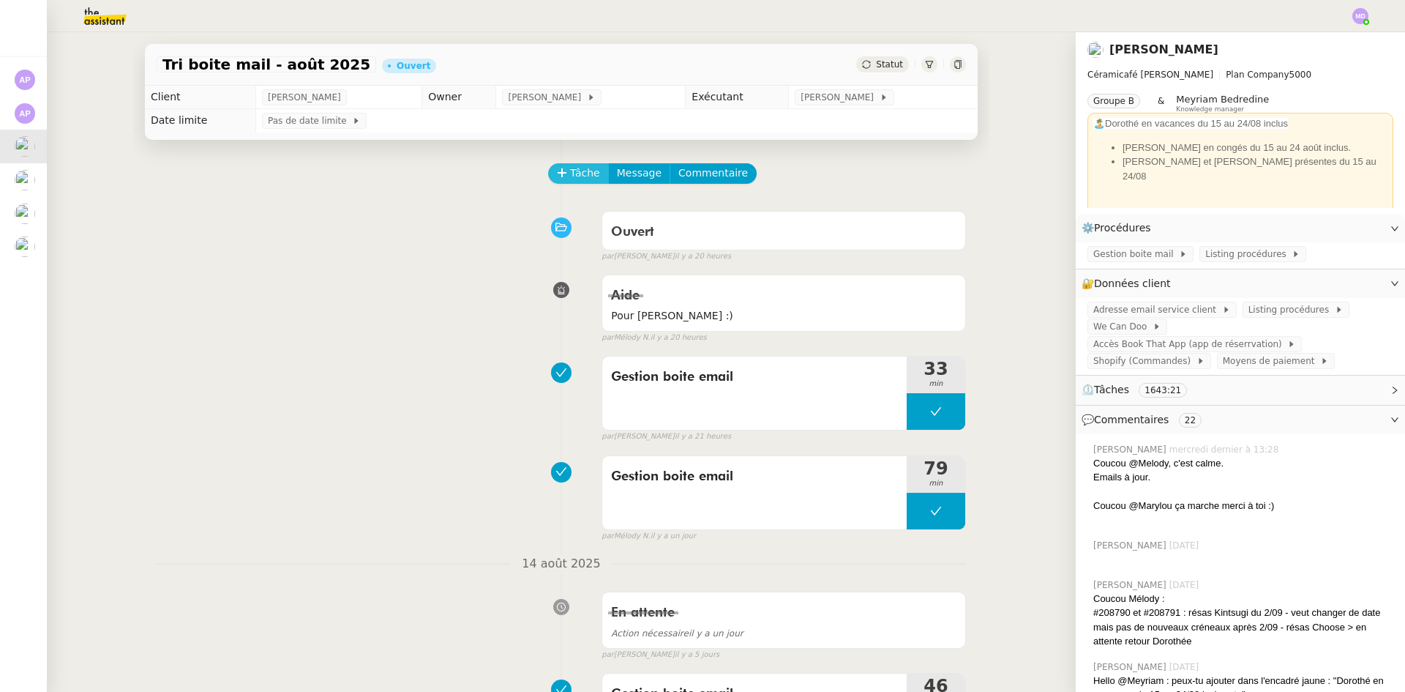
click at [570, 171] on span "Tâche" at bounding box center [585, 173] width 30 height 17
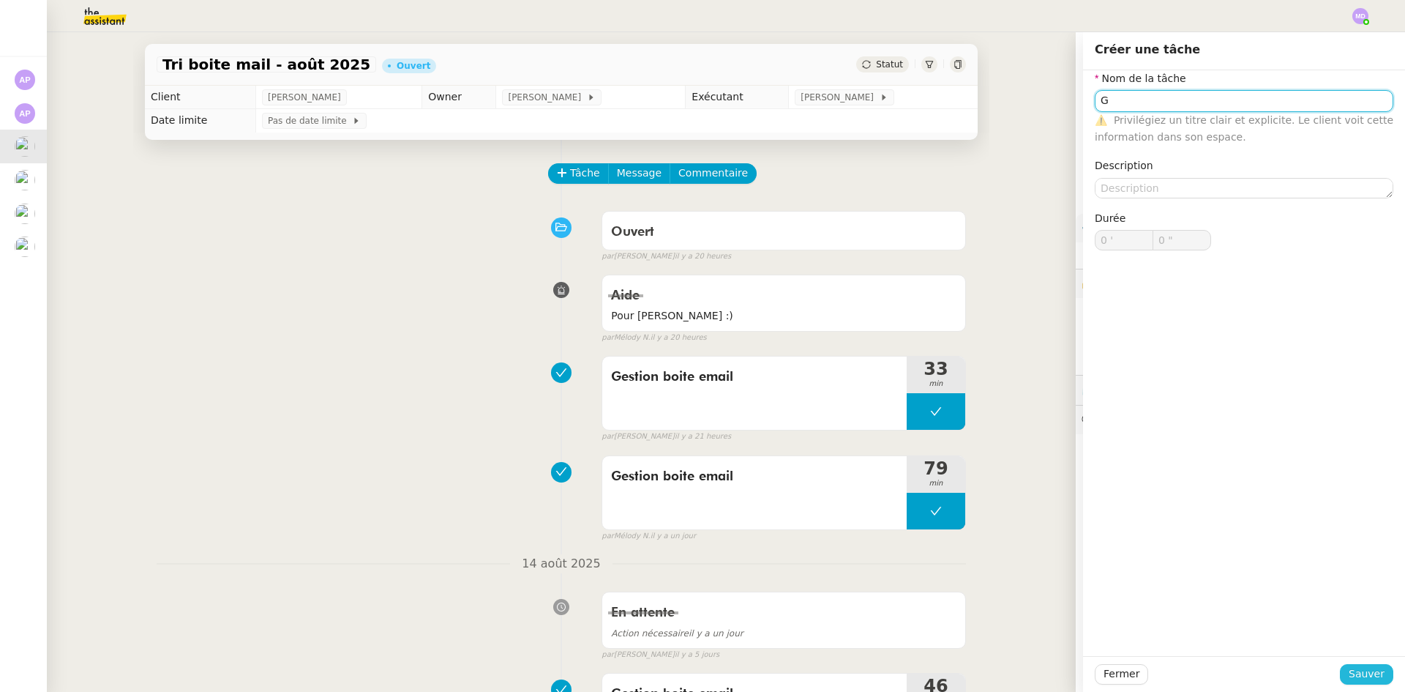
type input "G"
click at [1349, 667] on span "Sauver" at bounding box center [1367, 673] width 36 height 17
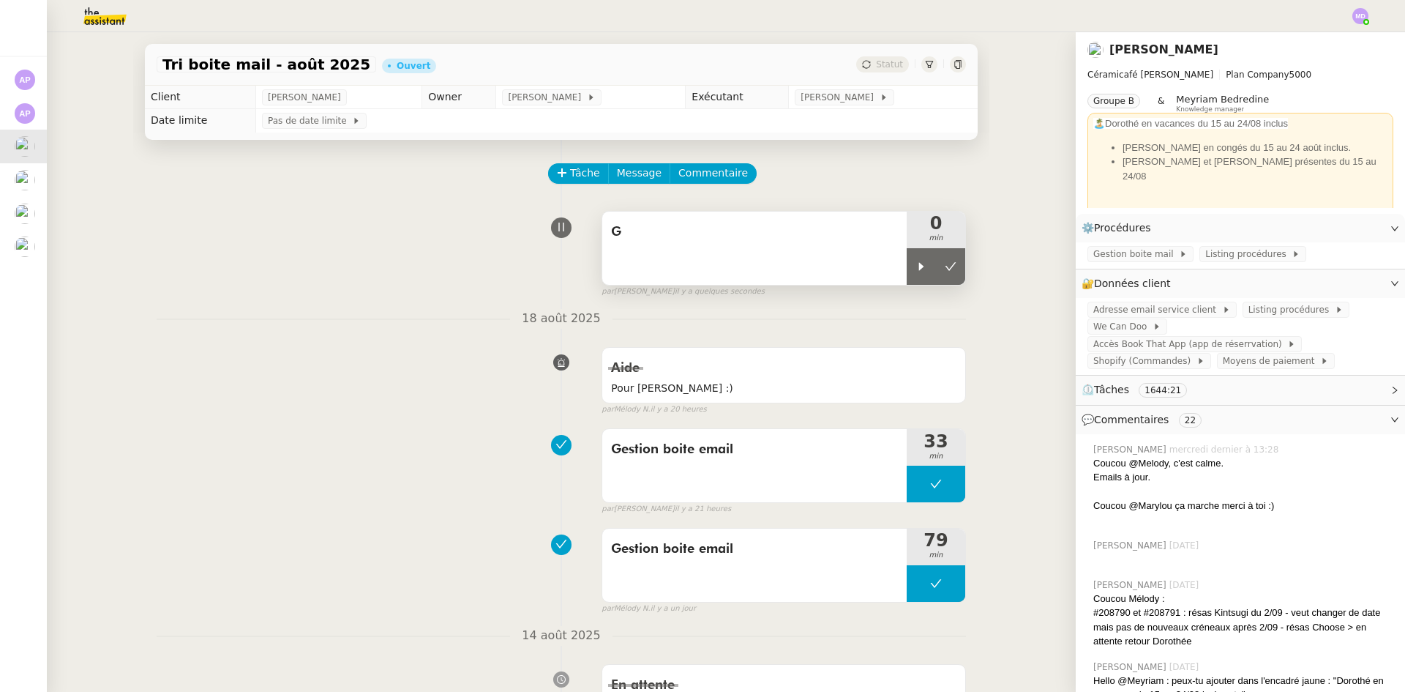
click at [907, 270] on div at bounding box center [921, 266] width 29 height 37
click at [812, 264] on div "G" at bounding box center [754, 247] width 304 height 73
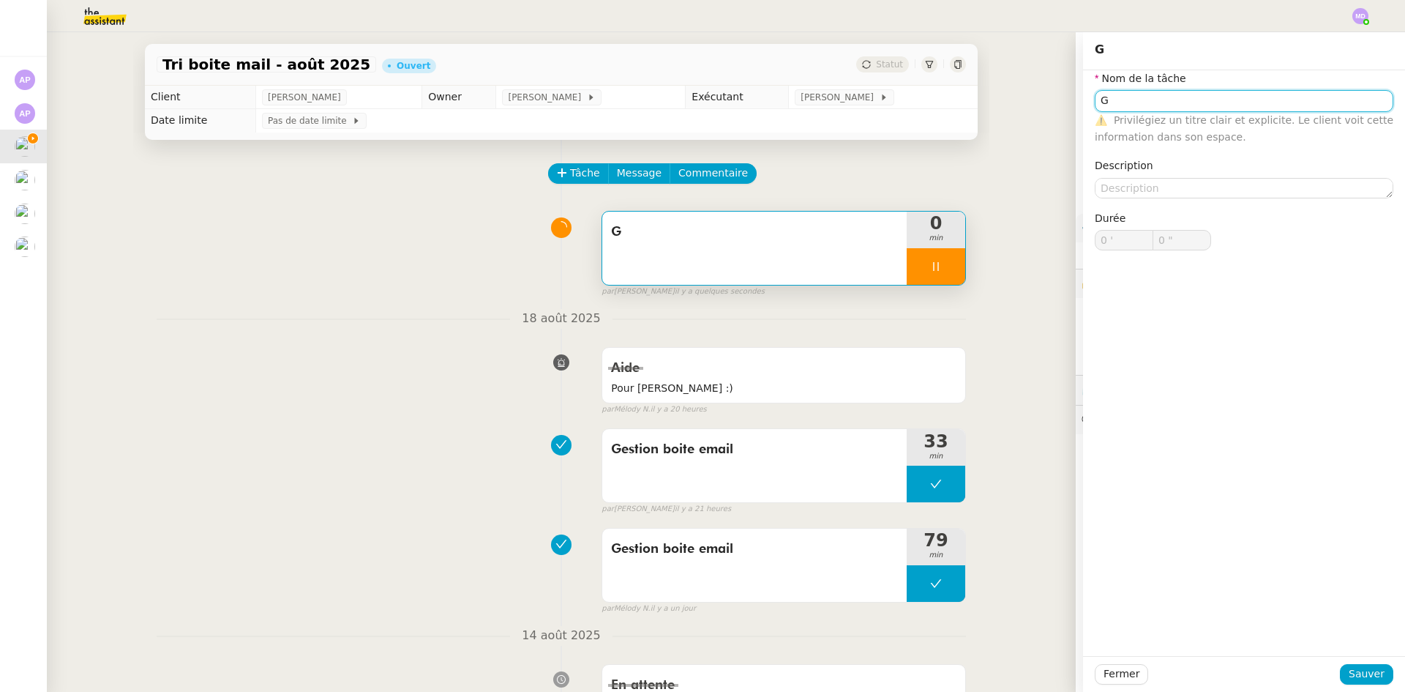
type input "Ge"
click at [1137, 102] on input "Ge" at bounding box center [1244, 100] width 299 height 21
type input "1 ""
type input "Gestion"
type input "2 ""
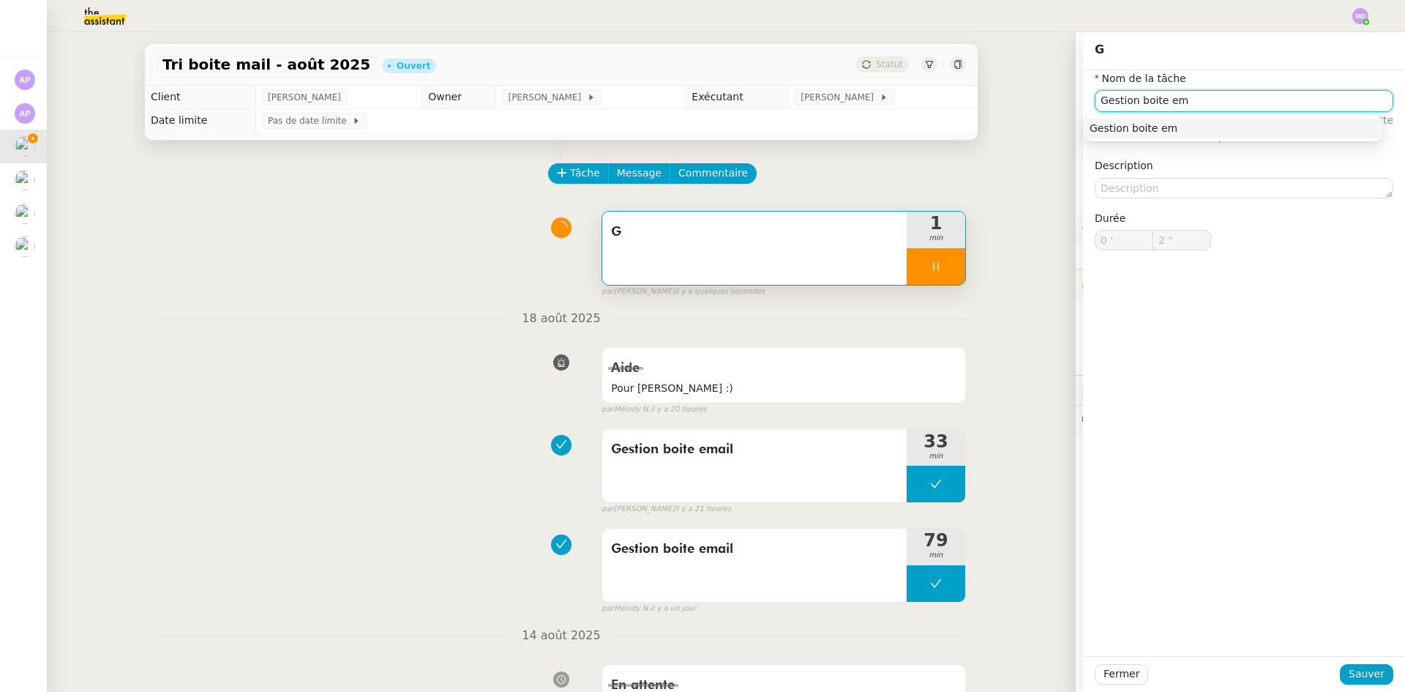
type input "Gestion boite ema"
type input "3 ""
type input "Gestion boite email"
click at [1140, 124] on div "Gestion boite email" at bounding box center [1233, 127] width 287 height 13
type input "5 ""
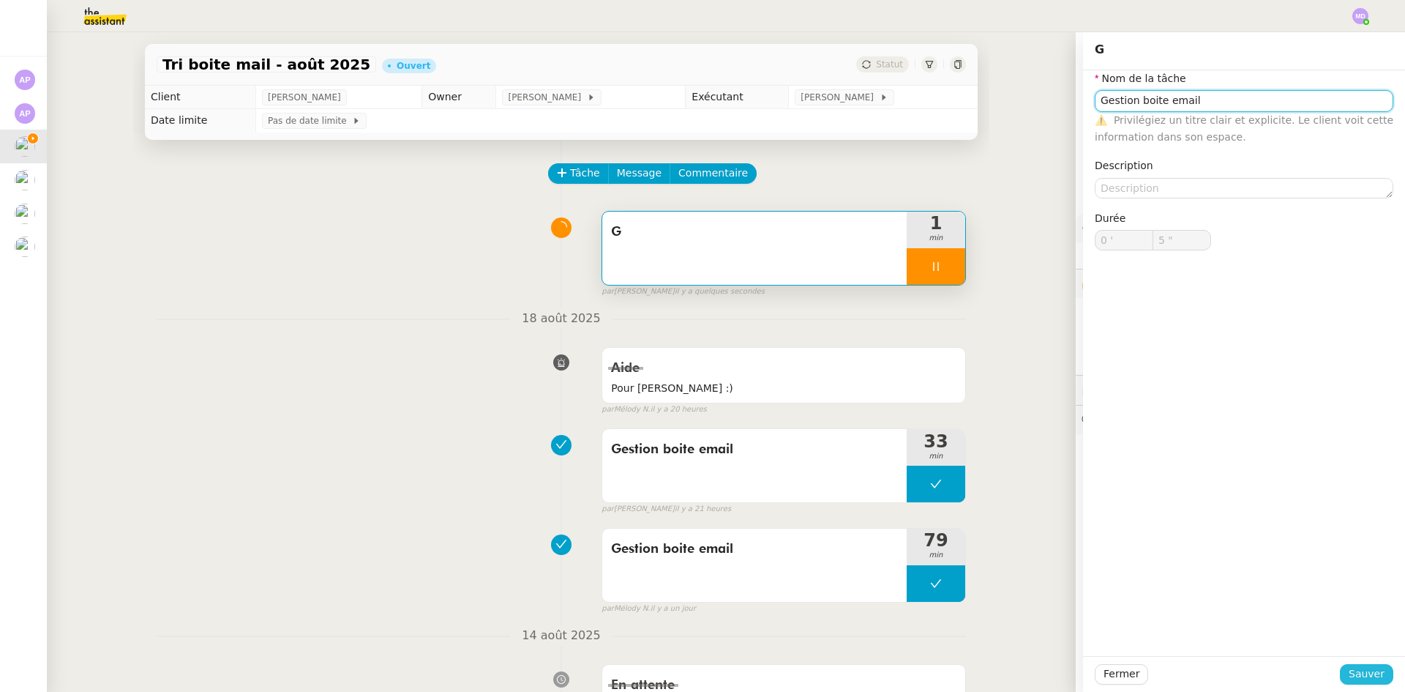
type input "Gestion boite email"
click at [1355, 668] on span "Sauver" at bounding box center [1367, 673] width 36 height 17
type input "6 ""
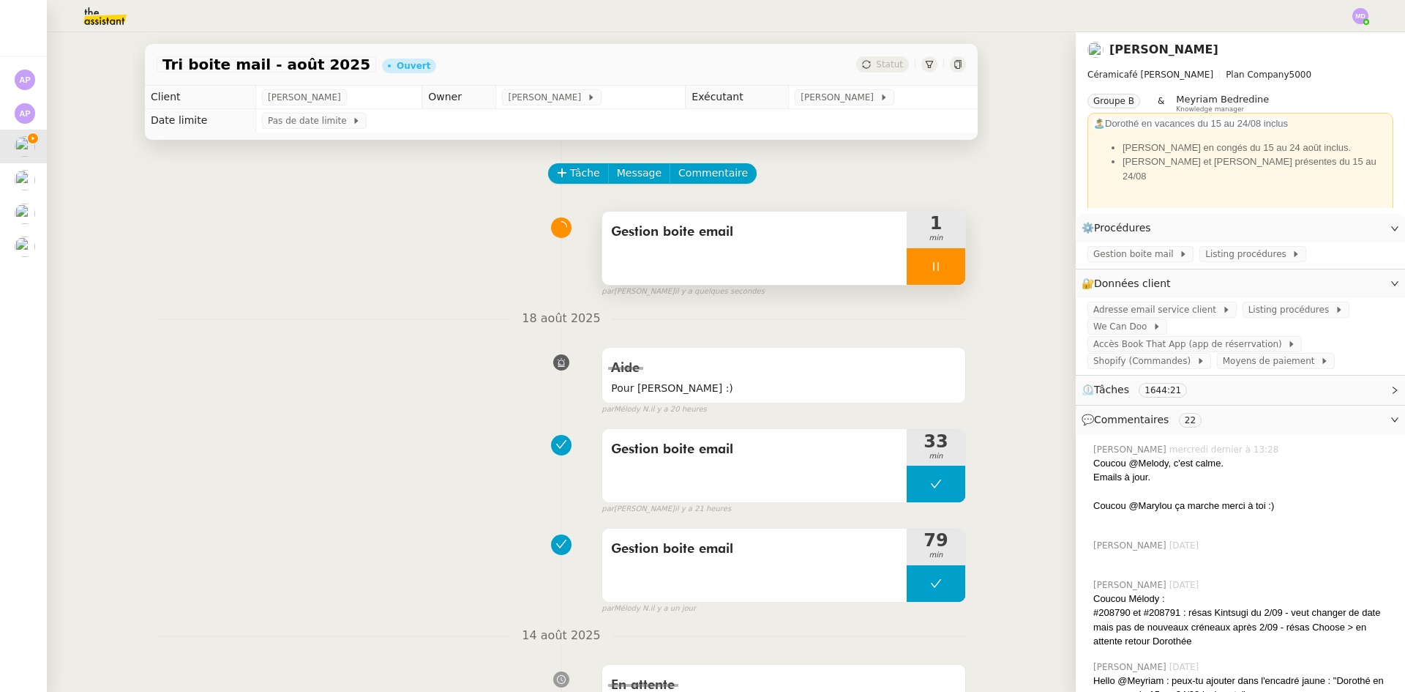
click at [913, 272] on div at bounding box center [936, 266] width 59 height 37
click at [945, 265] on icon at bounding box center [951, 267] width 12 height 12
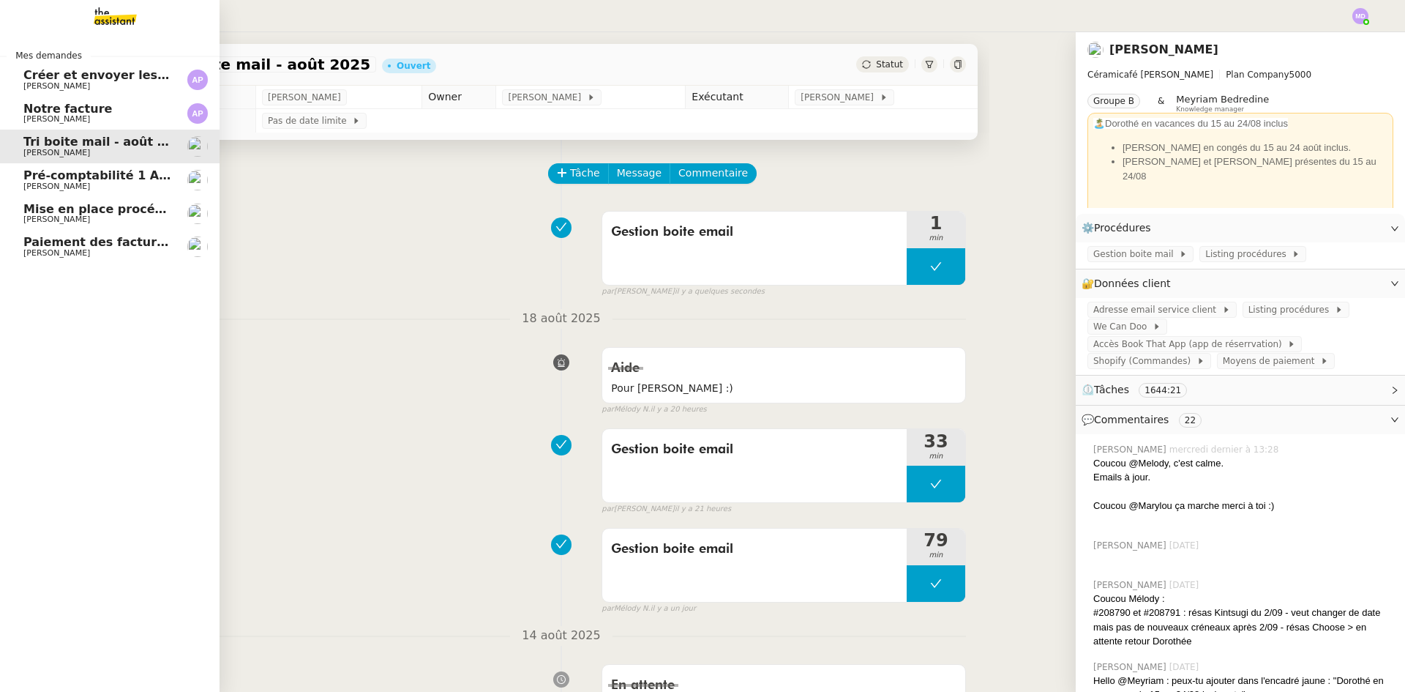
drag, startPoint x: 29, startPoint y: 103, endPoint x: 150, endPoint y: 188, distance: 147.6
click at [29, 103] on span "Notre facture" at bounding box center [67, 109] width 89 height 14
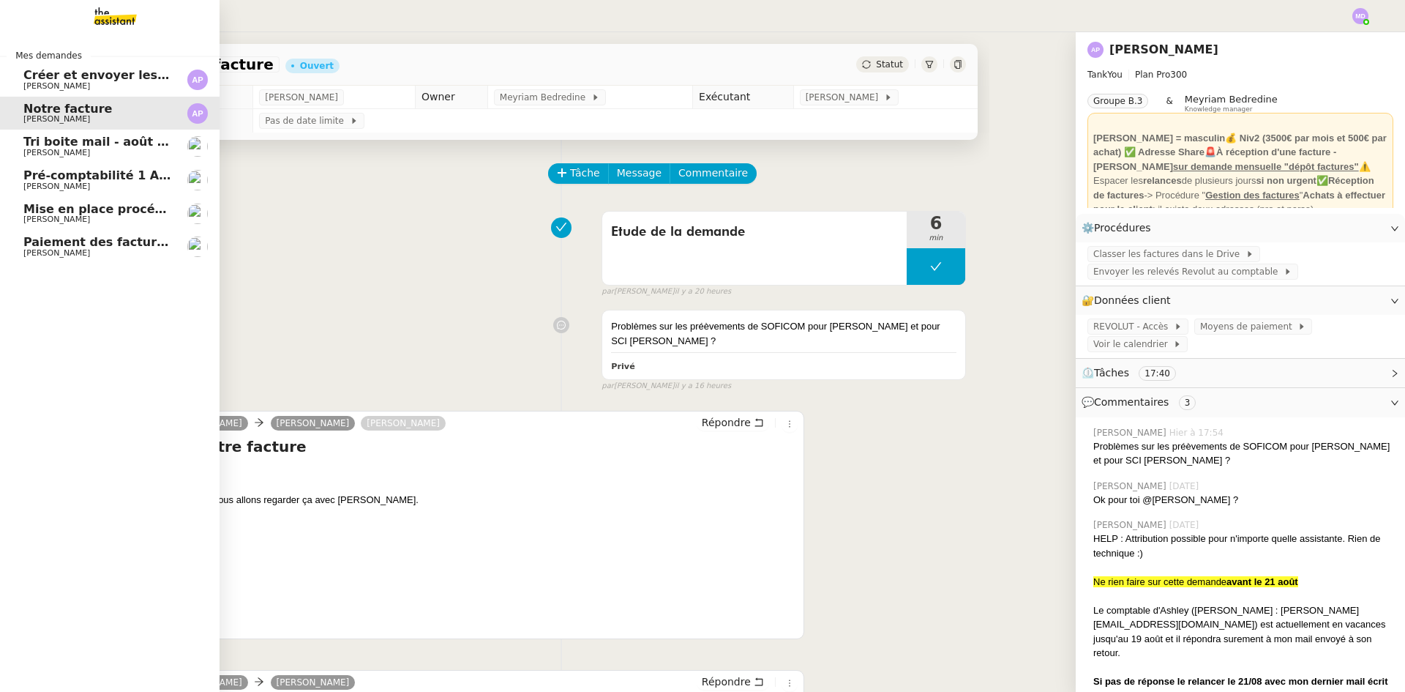
click at [70, 87] on span "[PERSON_NAME]" at bounding box center [56, 86] width 67 height 10
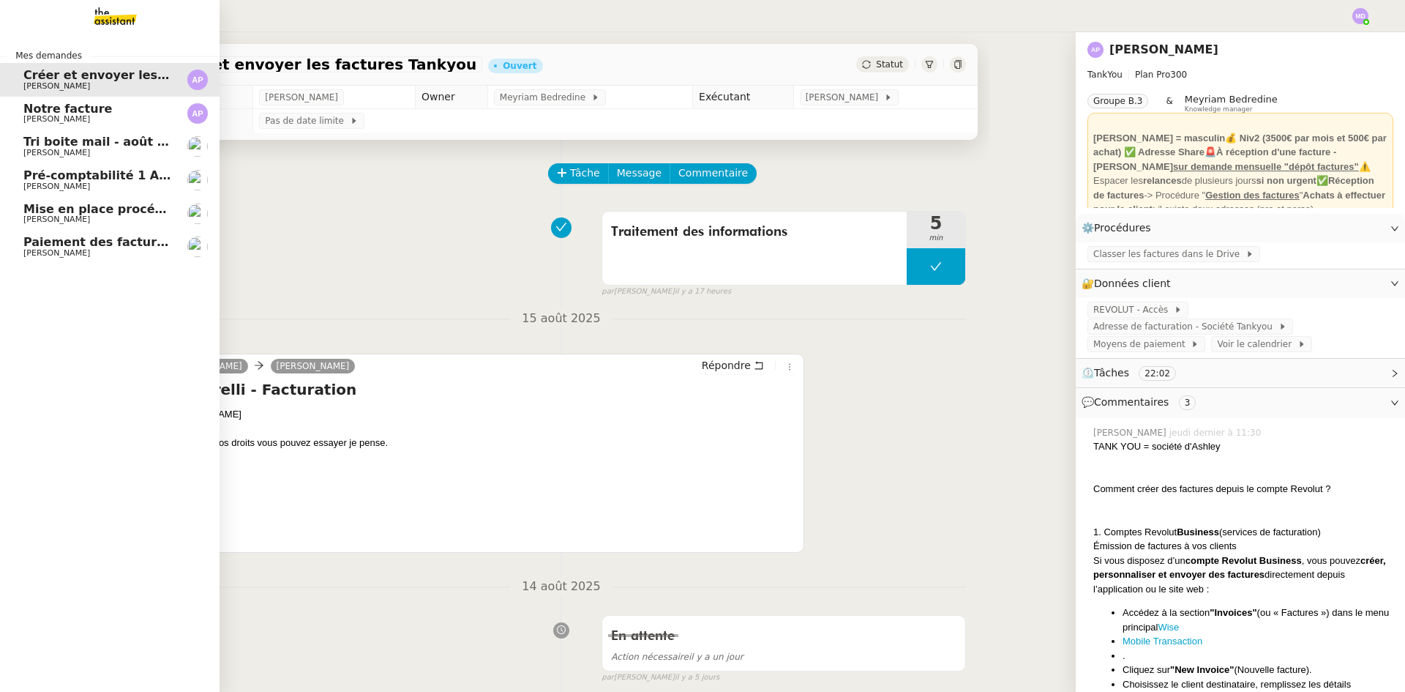
click at [69, 108] on span "Notre facture" at bounding box center [67, 109] width 89 height 14
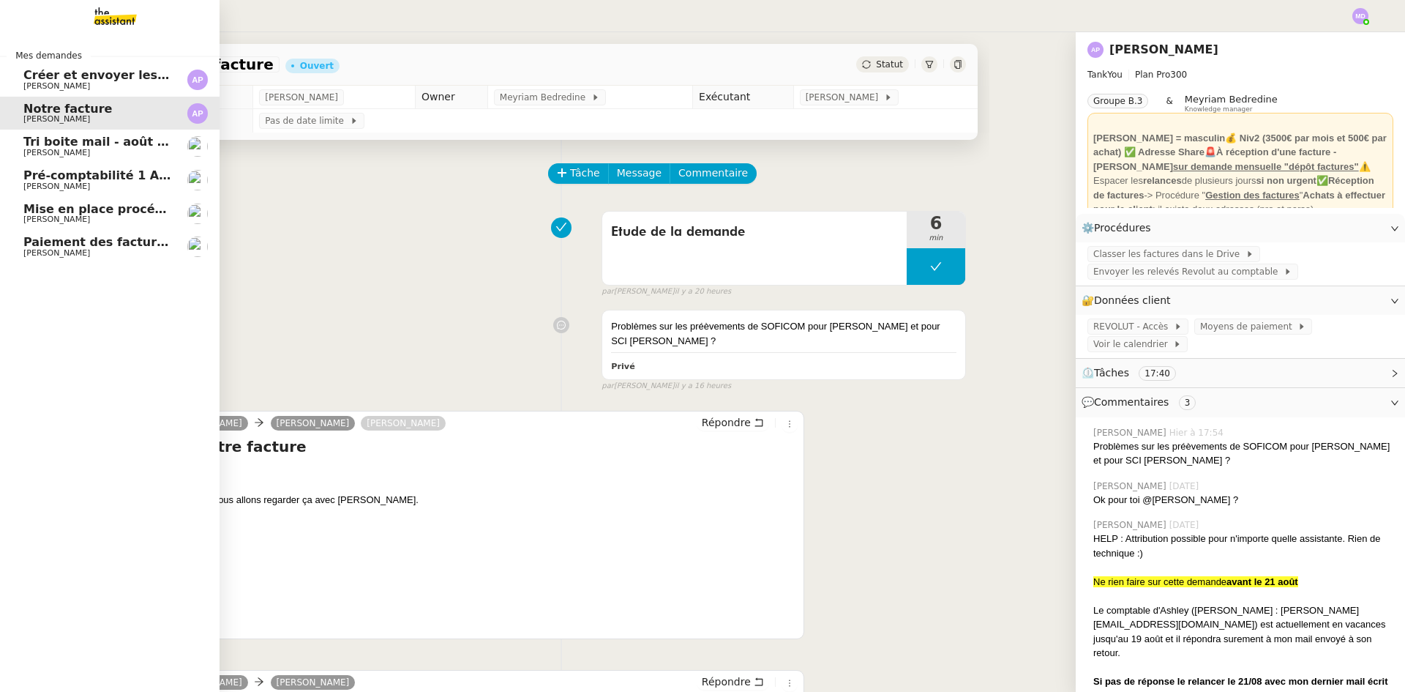
click at [128, 154] on span "[PERSON_NAME]" at bounding box center [97, 153] width 148 height 9
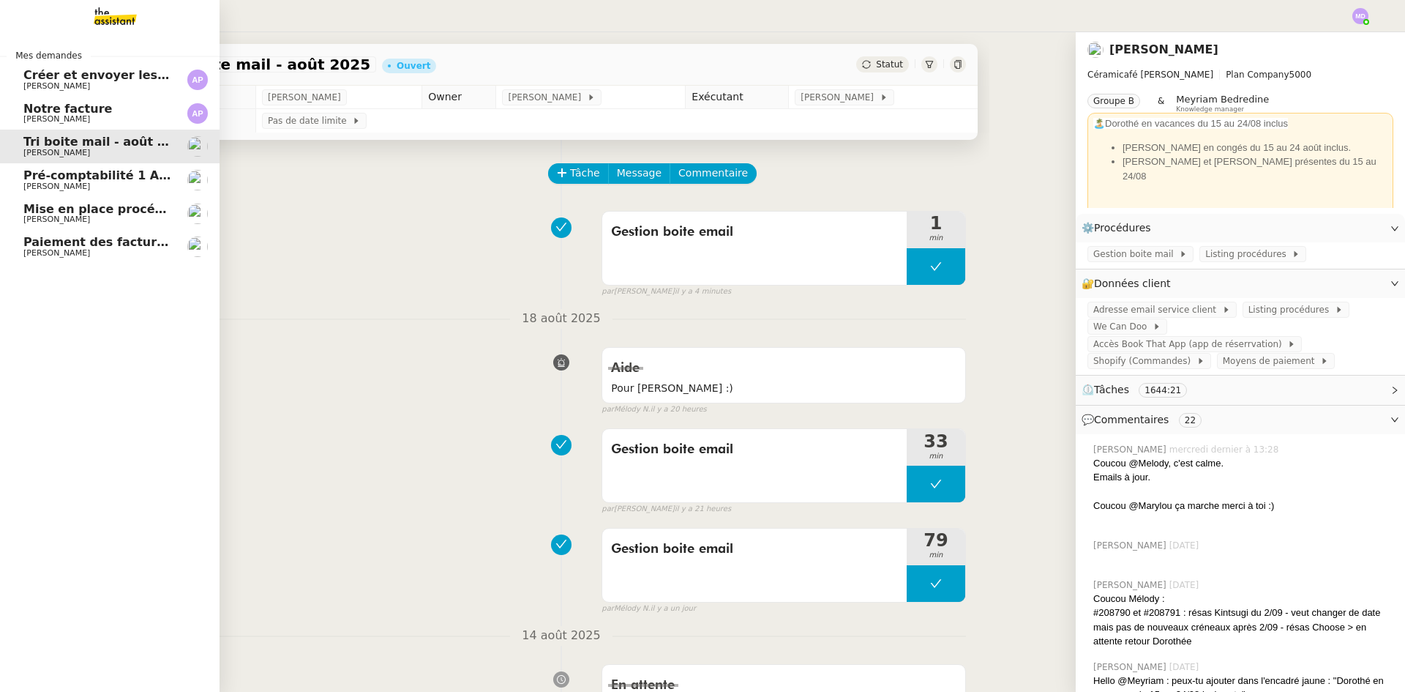
click at [31, 80] on span "Créer et envoyer les factures Tankyou" at bounding box center [148, 75] width 251 height 14
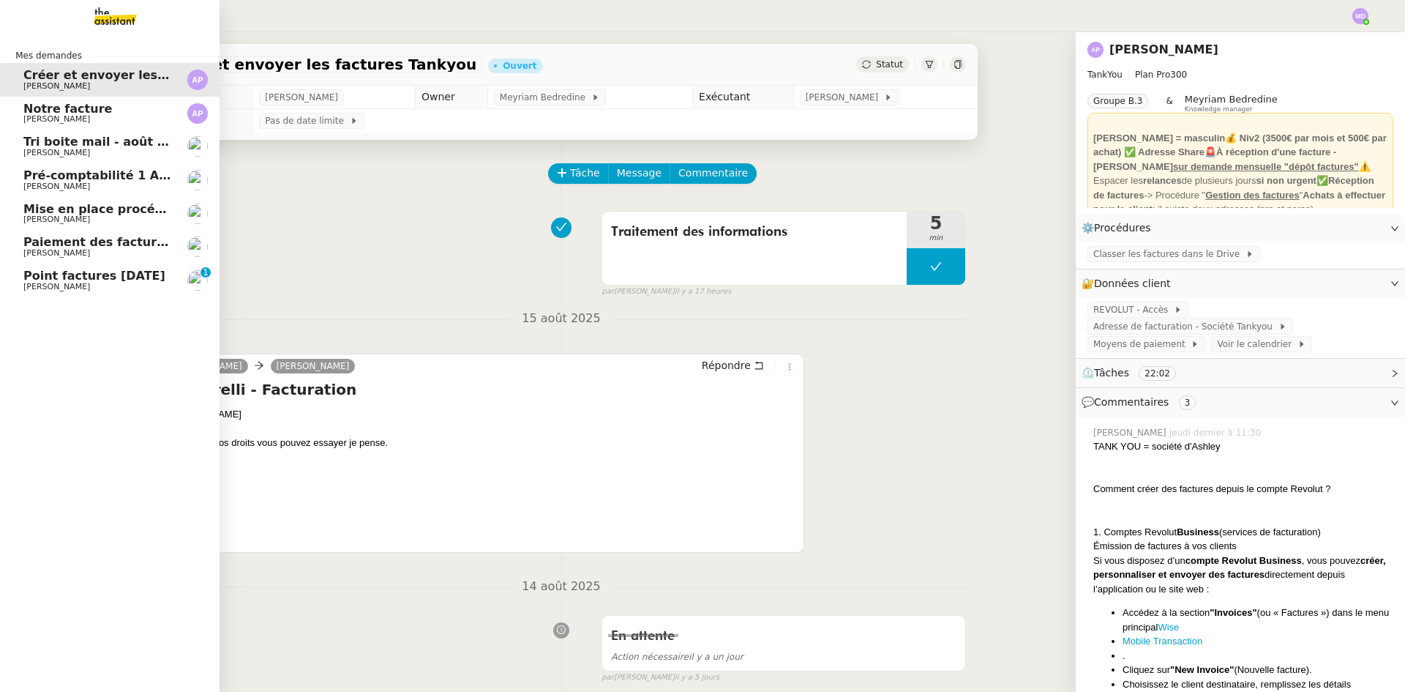
drag, startPoint x: 113, startPoint y: 177, endPoint x: 119, endPoint y: 140, distance: 37.9
click at [113, 177] on span "Pré-comptabilité 1 ADDINGWELL - [DATE]" at bounding box center [159, 175] width 272 height 14
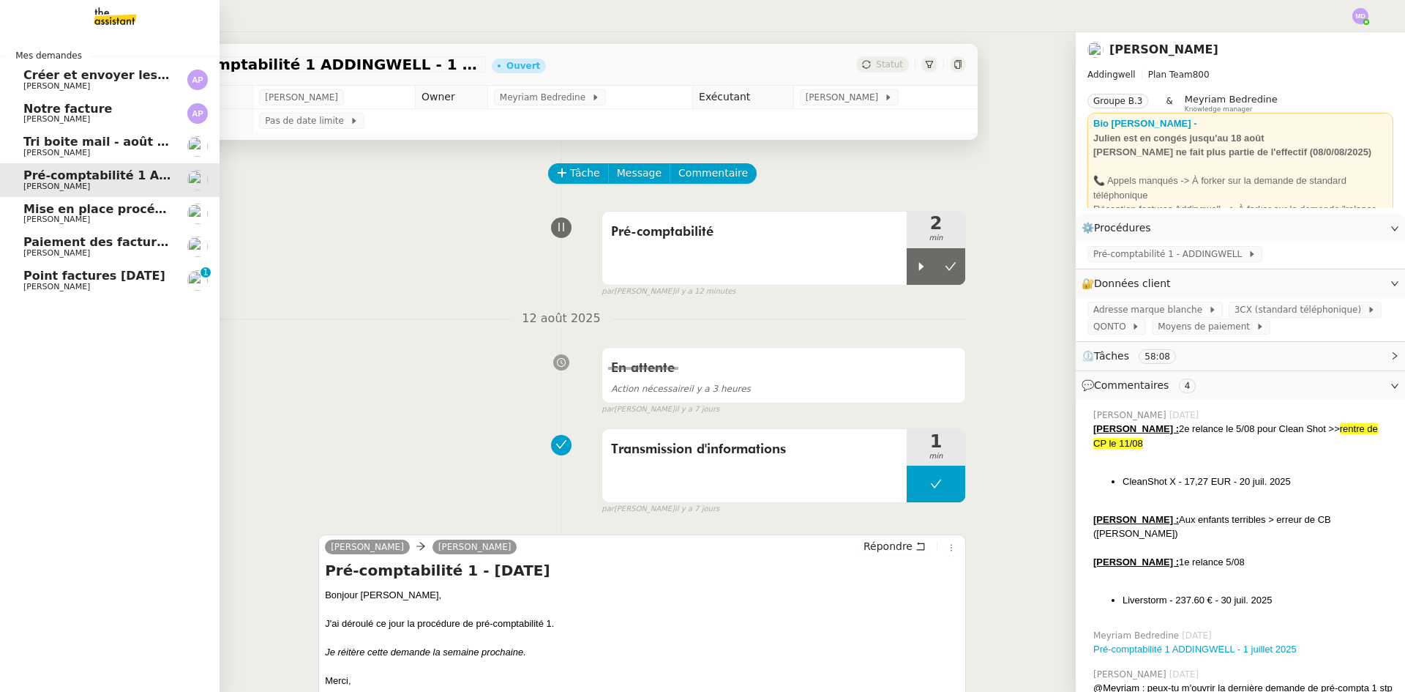
click at [119, 140] on span "Tri boite mail - août 2025" at bounding box center [106, 142] width 166 height 14
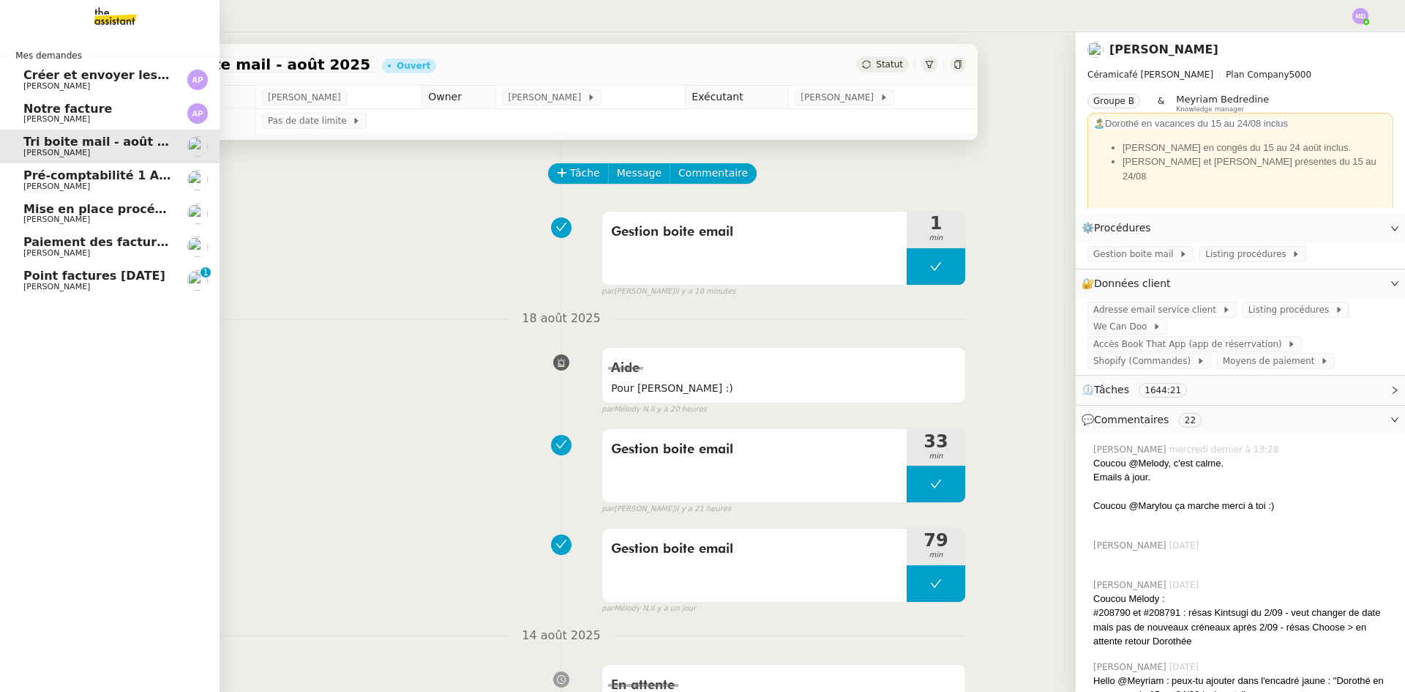
click at [8, 154] on link "Tri boite mail - [DATE] [PERSON_NAME]" at bounding box center [110, 147] width 220 height 34
click at [30, 150] on span "[PERSON_NAME]" at bounding box center [56, 153] width 67 height 10
click at [34, 67] on link "[PERSON_NAME] et envoyer les factures Tankyou [PERSON_NAME]" at bounding box center [110, 80] width 220 height 34
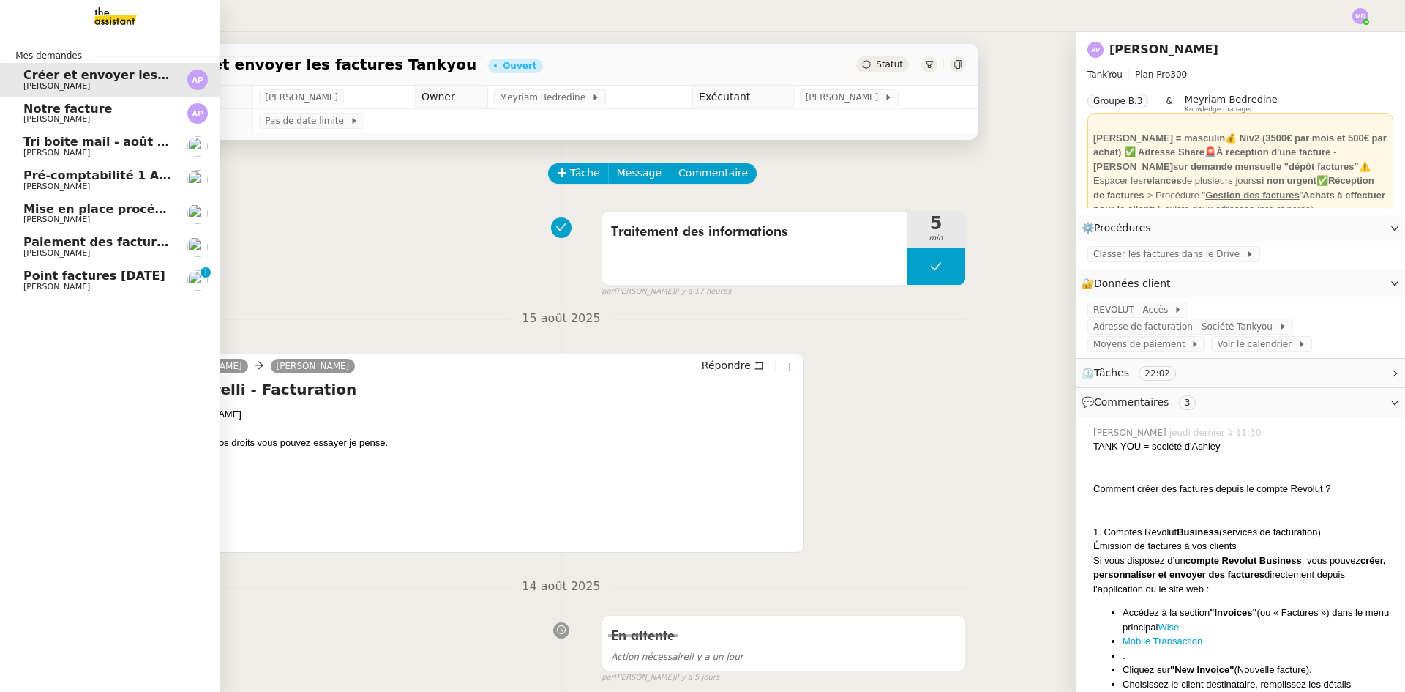
click at [52, 117] on span "[PERSON_NAME]" at bounding box center [56, 119] width 67 height 10
click at [70, 164] on link "Pré-comptabilité 1 ADDINGWELL - [DATE] [PERSON_NAME]" at bounding box center [110, 180] width 220 height 34
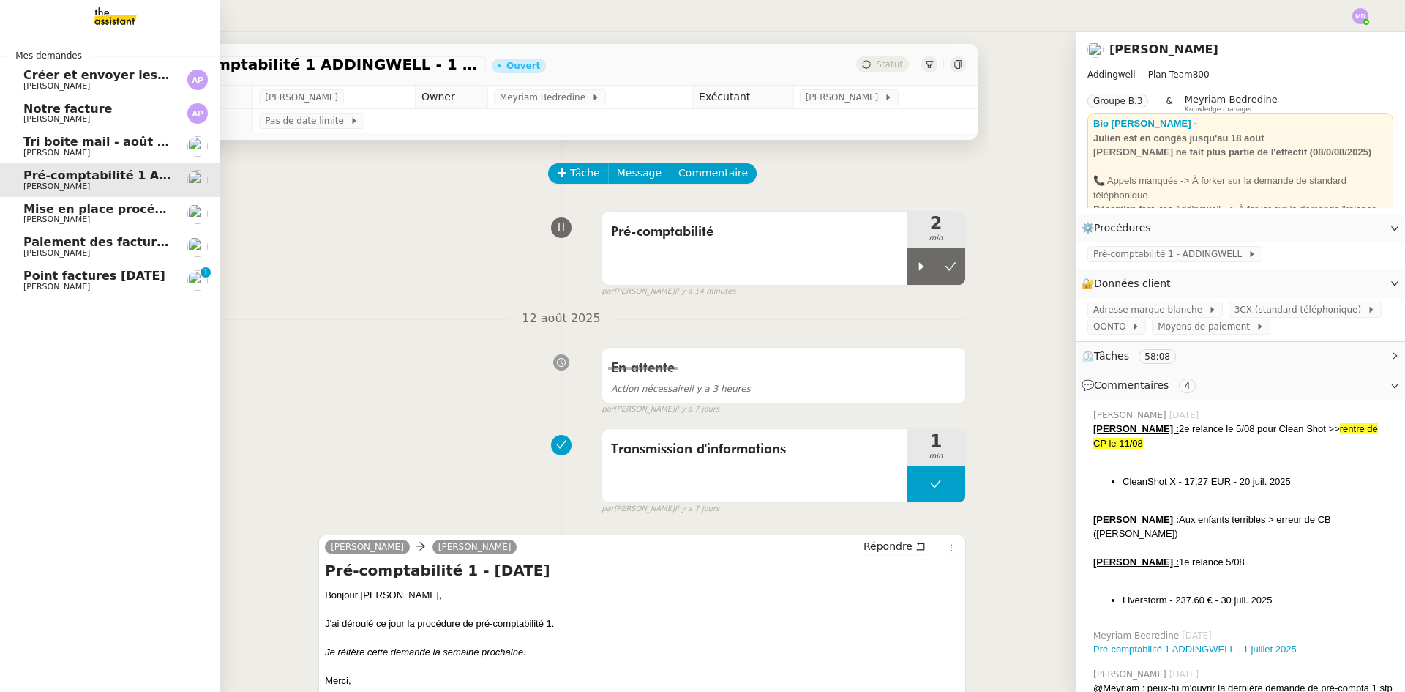
click at [119, 145] on span "Tri boite mail - août 2025" at bounding box center [106, 142] width 166 height 14
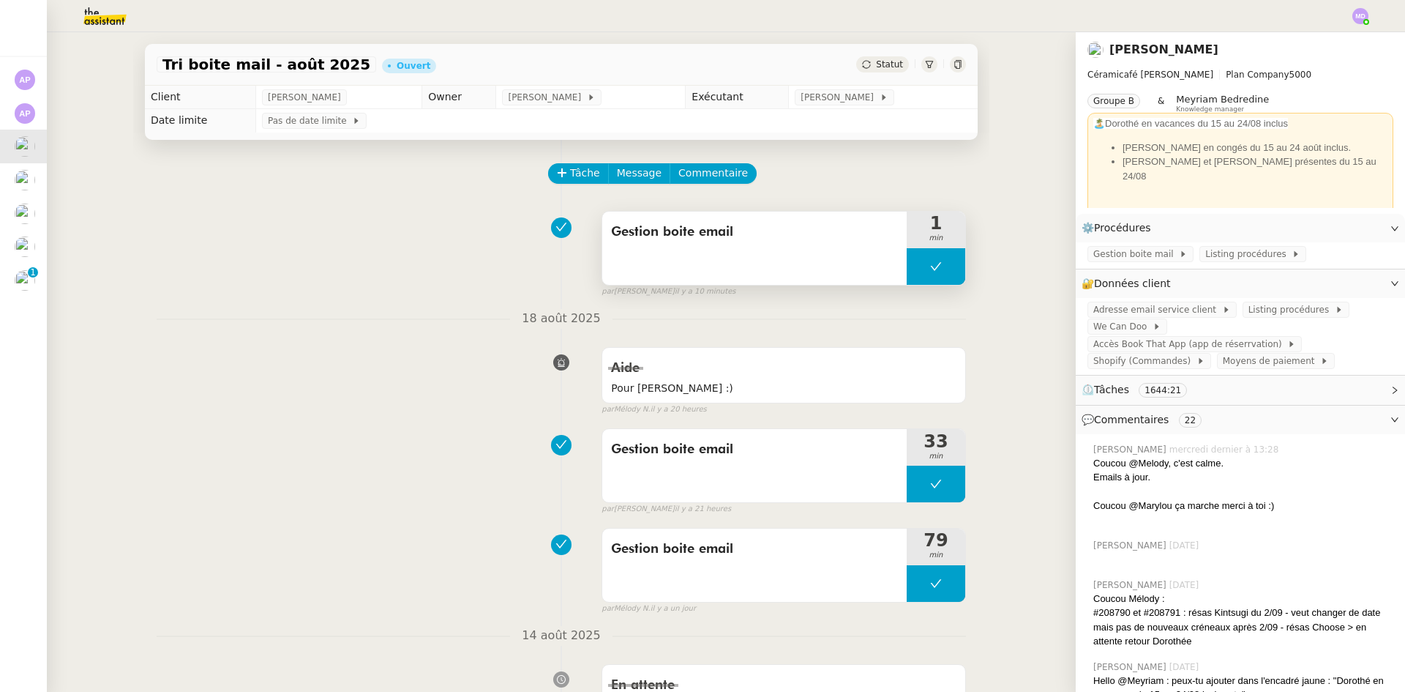
click at [914, 274] on button at bounding box center [936, 266] width 59 height 37
click at [914, 274] on div at bounding box center [921, 266] width 29 height 37
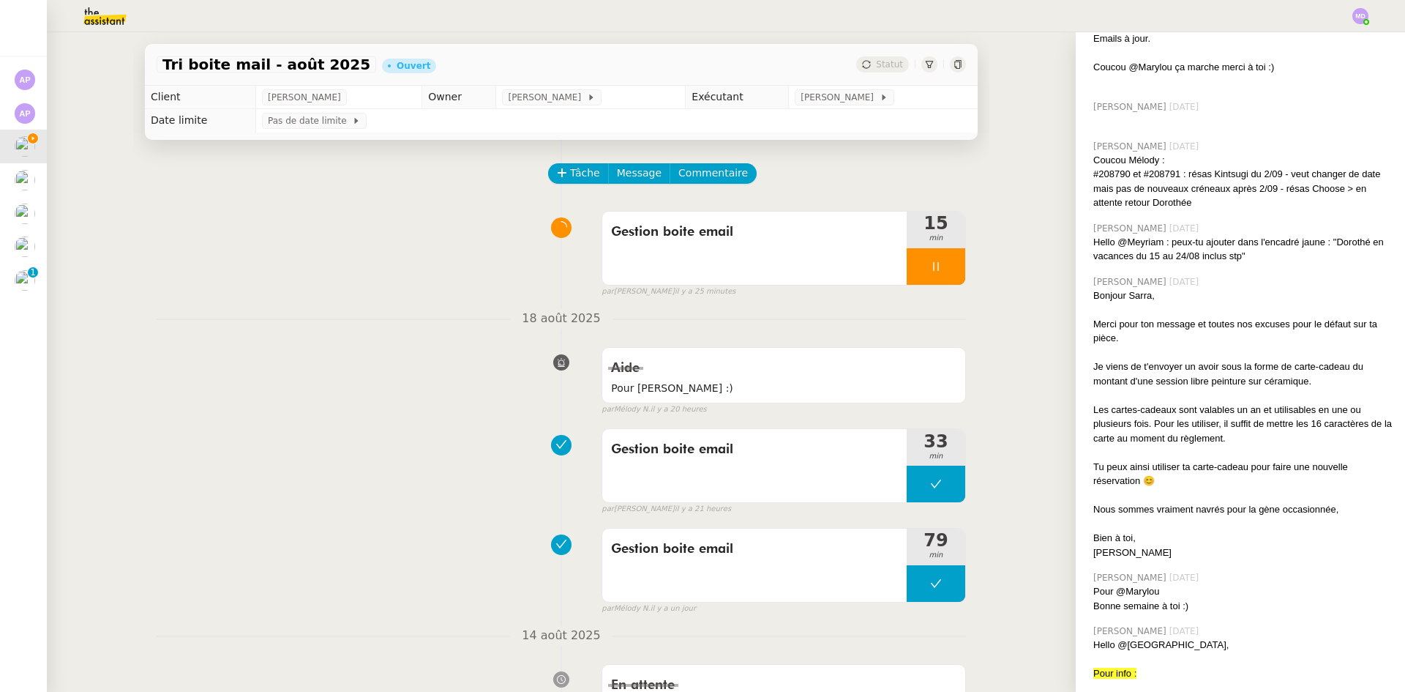
scroll to position [439, 0]
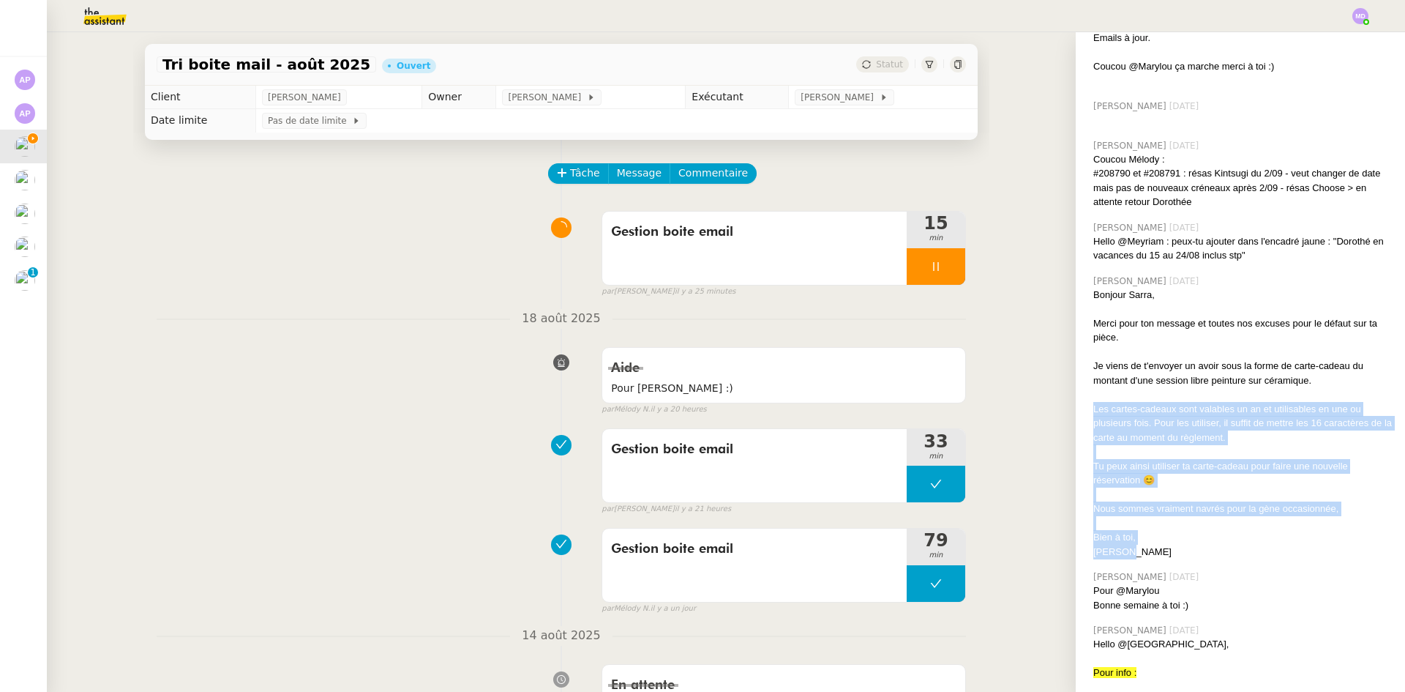
drag, startPoint x: 1114, startPoint y: 534, endPoint x: 1082, endPoint y: 398, distance: 139.7
click at [1093, 398] on div "Bonjour Sarra, Merci pour ton message et toutes nos excuses pour le défaut sur …" at bounding box center [1243, 424] width 300 height 272
copy div "Les cartes-cadeaux sont valables un an et utilisables en une ou plusieurs fois.…"
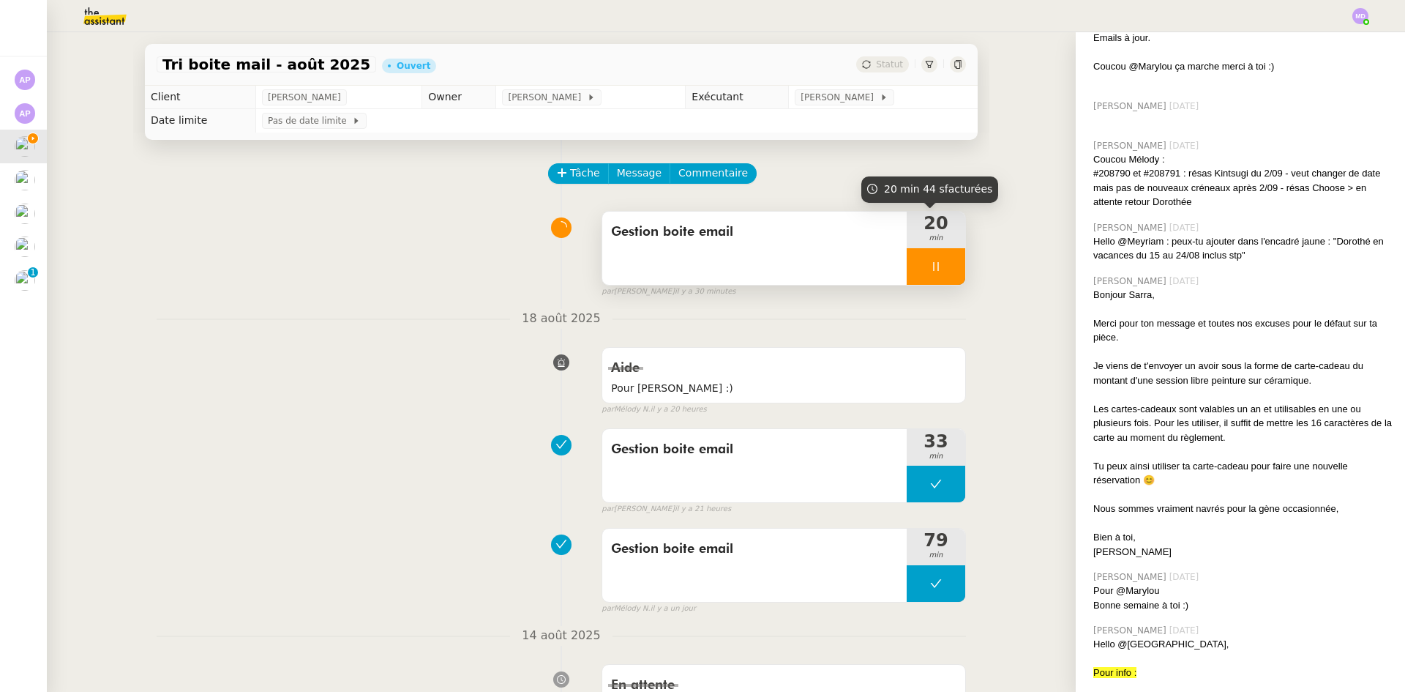
click at [936, 263] on div at bounding box center [936, 266] width 59 height 37
click at [945, 263] on icon at bounding box center [951, 267] width 12 height 12
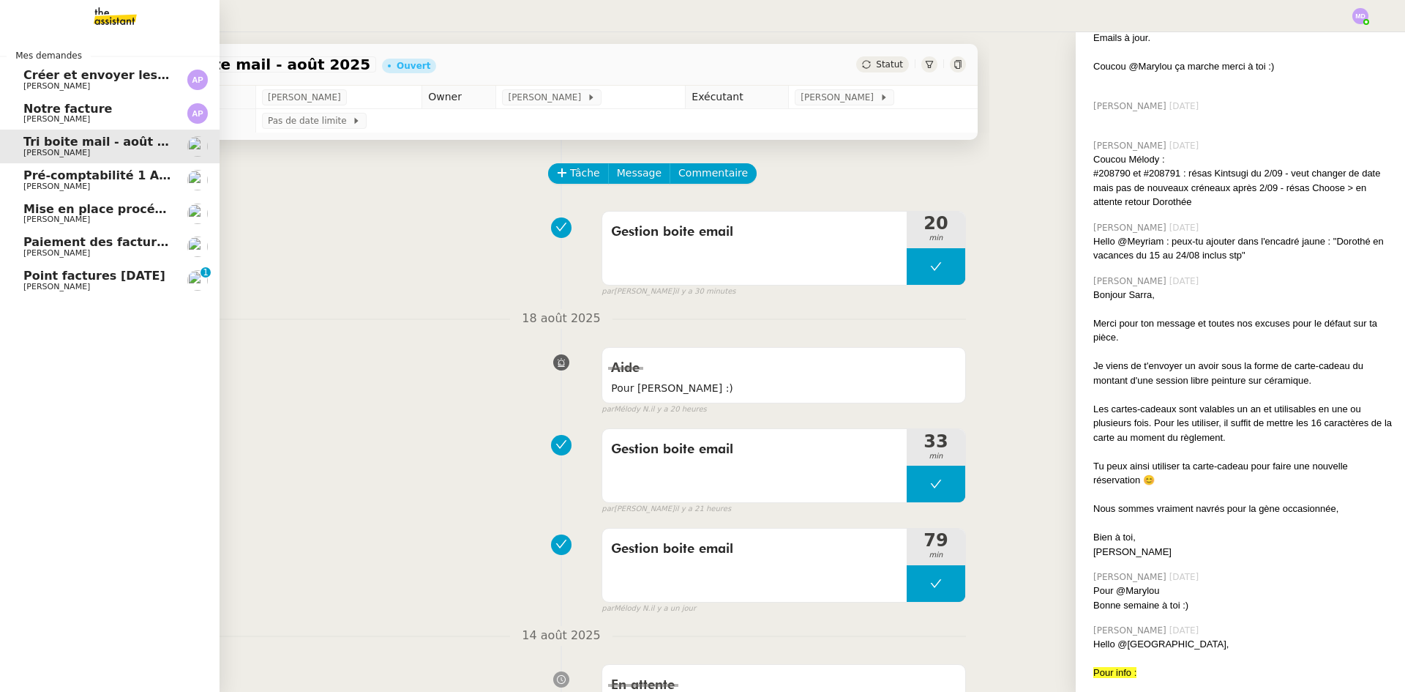
click at [39, 275] on span "Point factures [DATE]" at bounding box center [94, 276] width 142 height 14
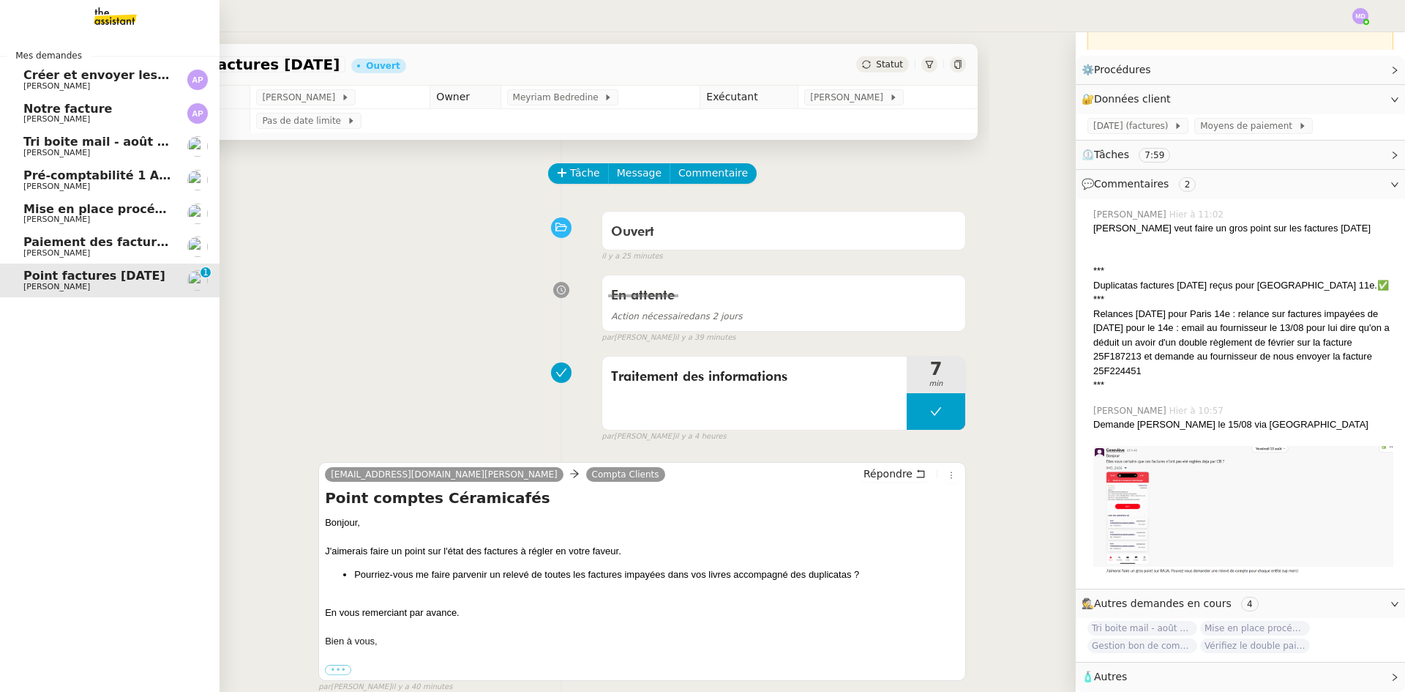
scroll to position [162, 0]
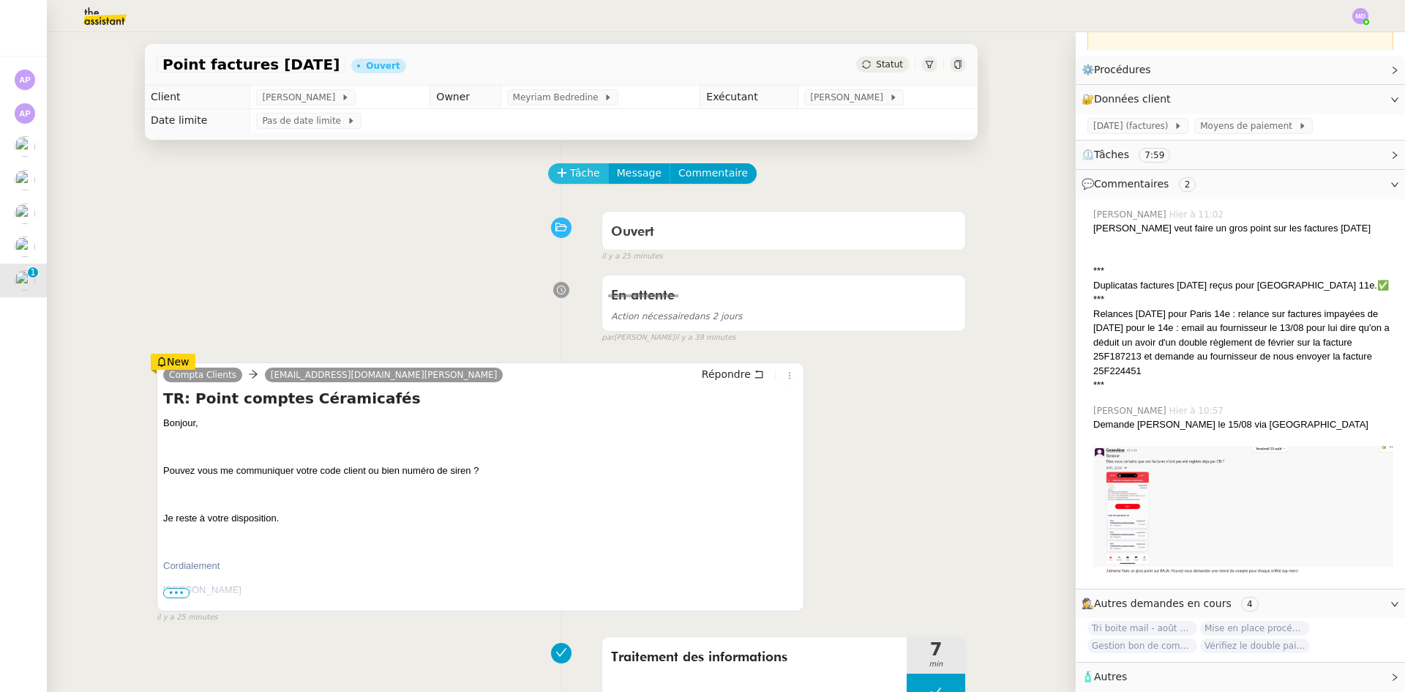
click at [572, 167] on span "Tâche" at bounding box center [585, 173] width 30 height 17
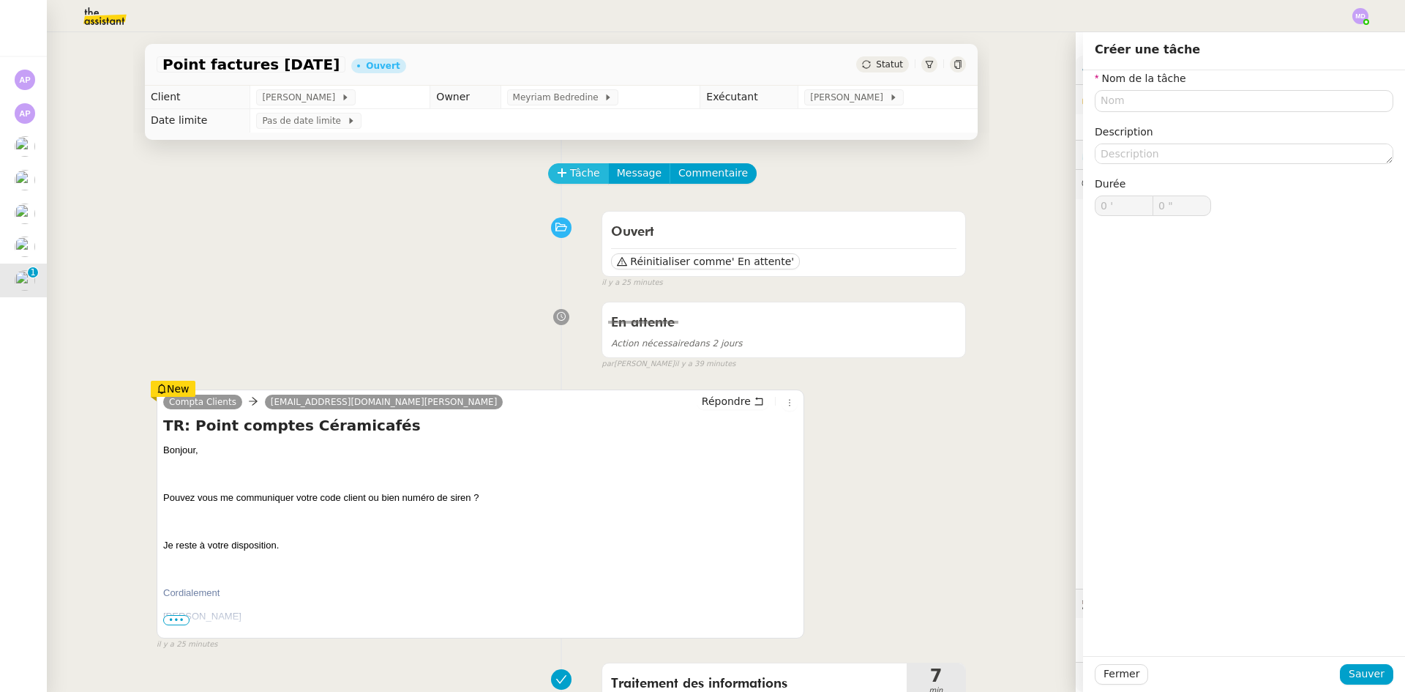
scroll to position [162, 0]
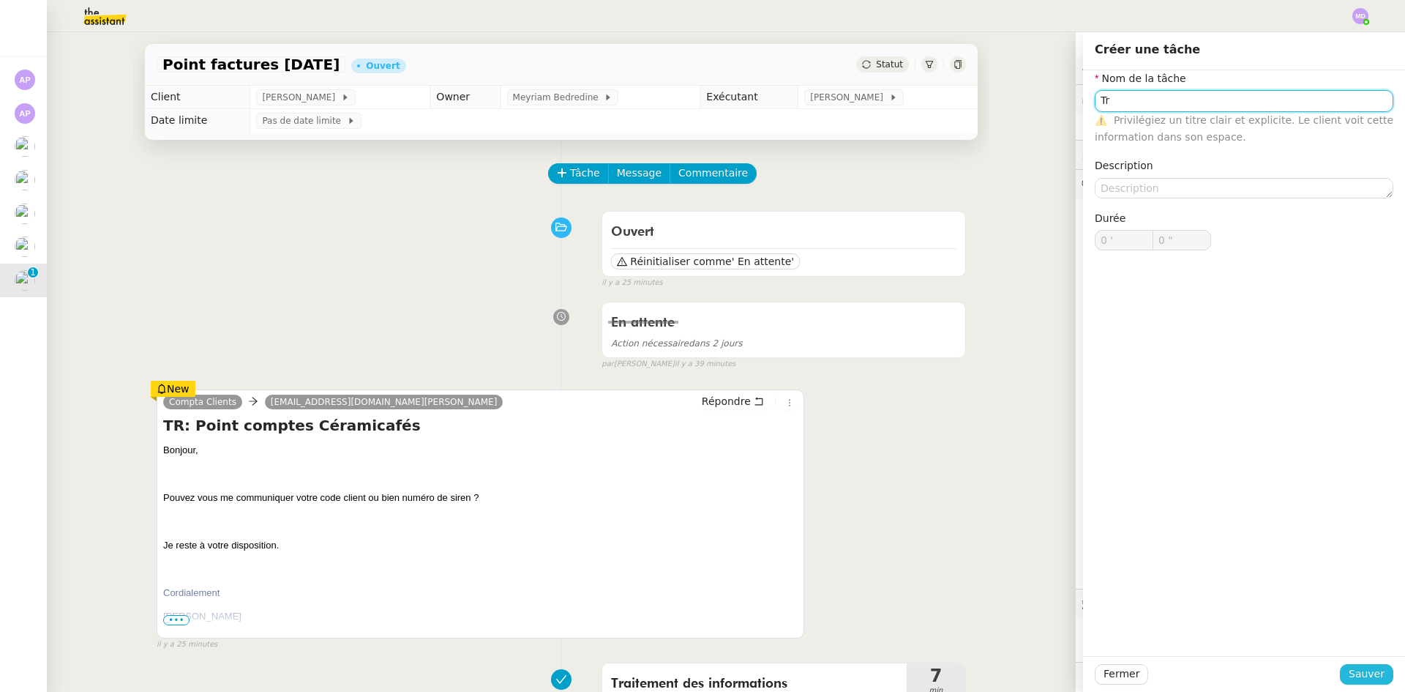
type input "Tr"
click at [1363, 678] on span "Sauver" at bounding box center [1367, 673] width 36 height 17
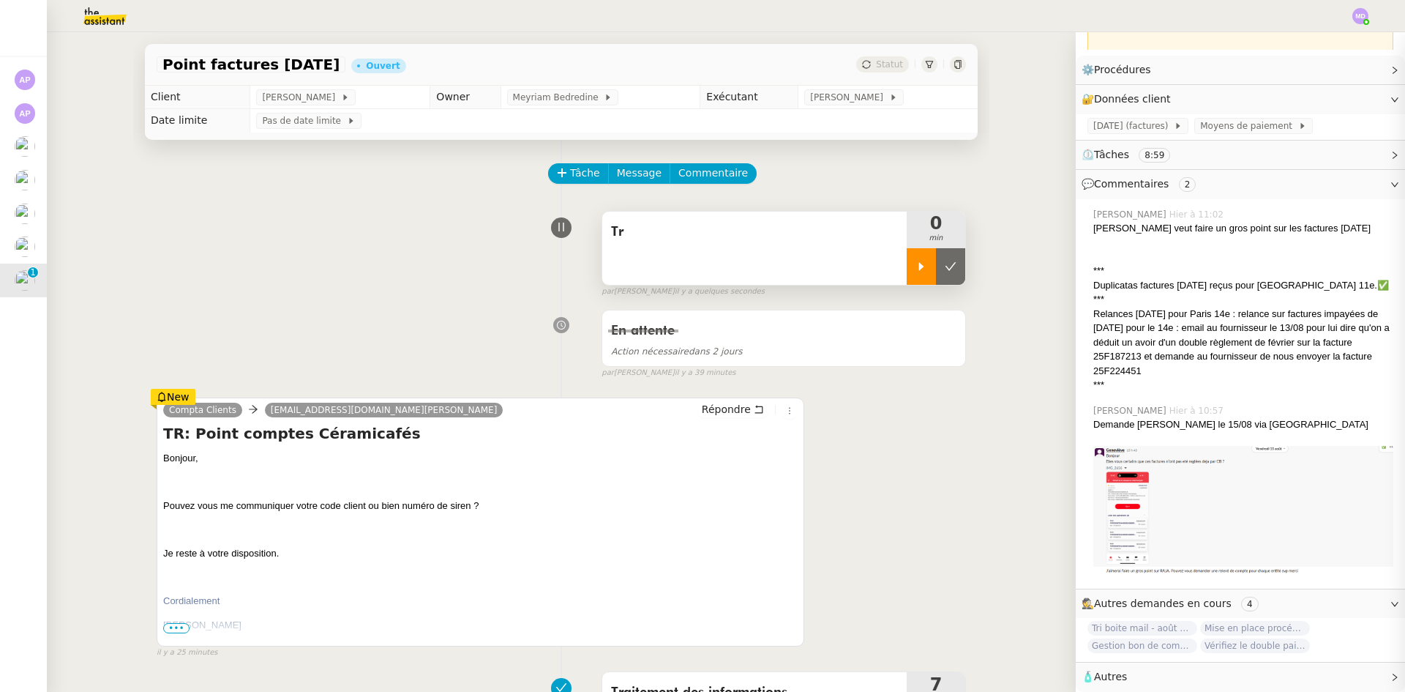
click at [916, 269] on icon at bounding box center [922, 267] width 12 height 12
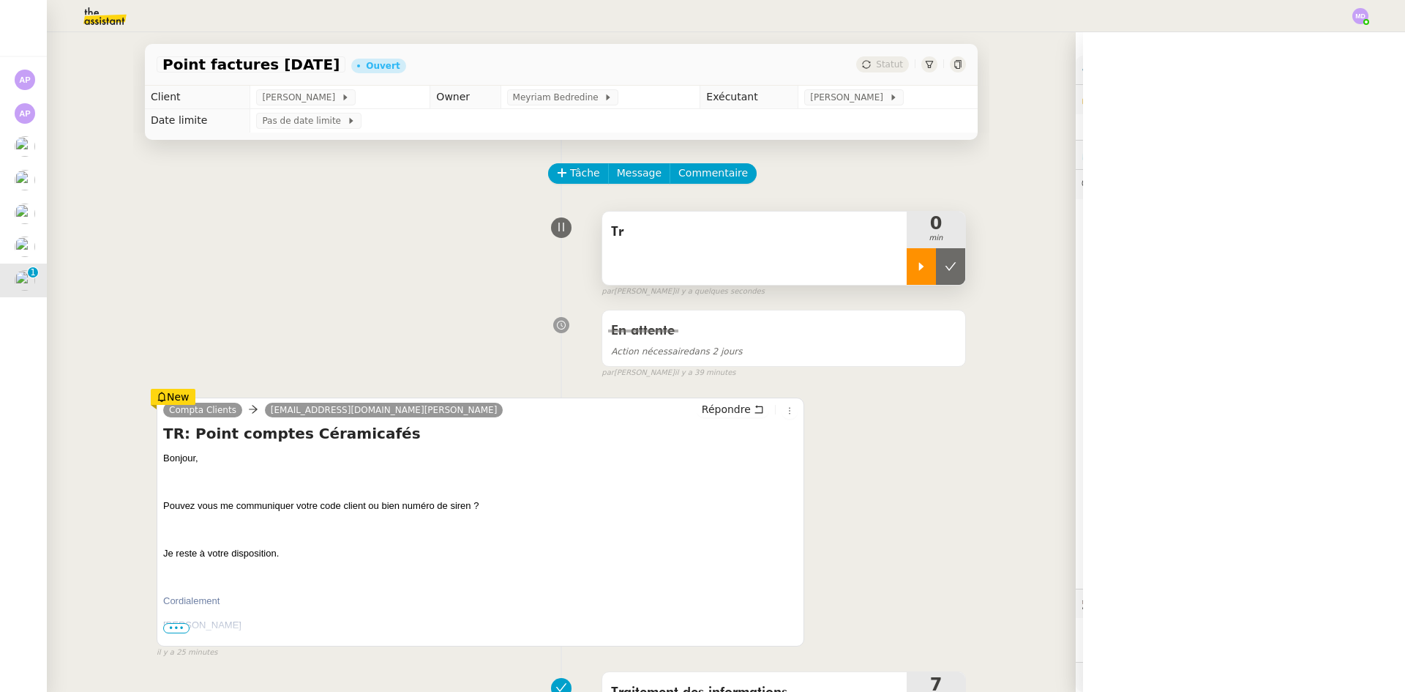
scroll to position [162, 0]
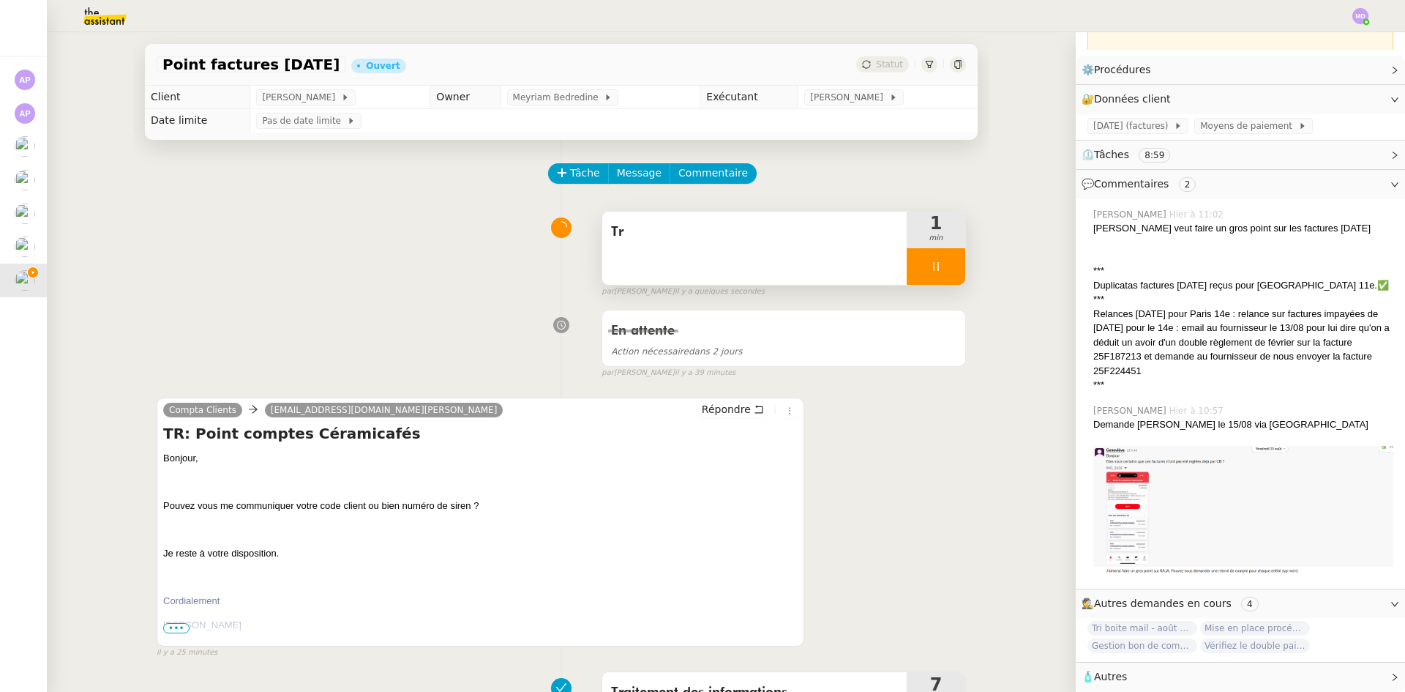
click at [489, 454] on p "Bonjour," at bounding box center [480, 458] width 634 height 15
click at [725, 405] on span "Répondre" at bounding box center [726, 409] width 49 height 15
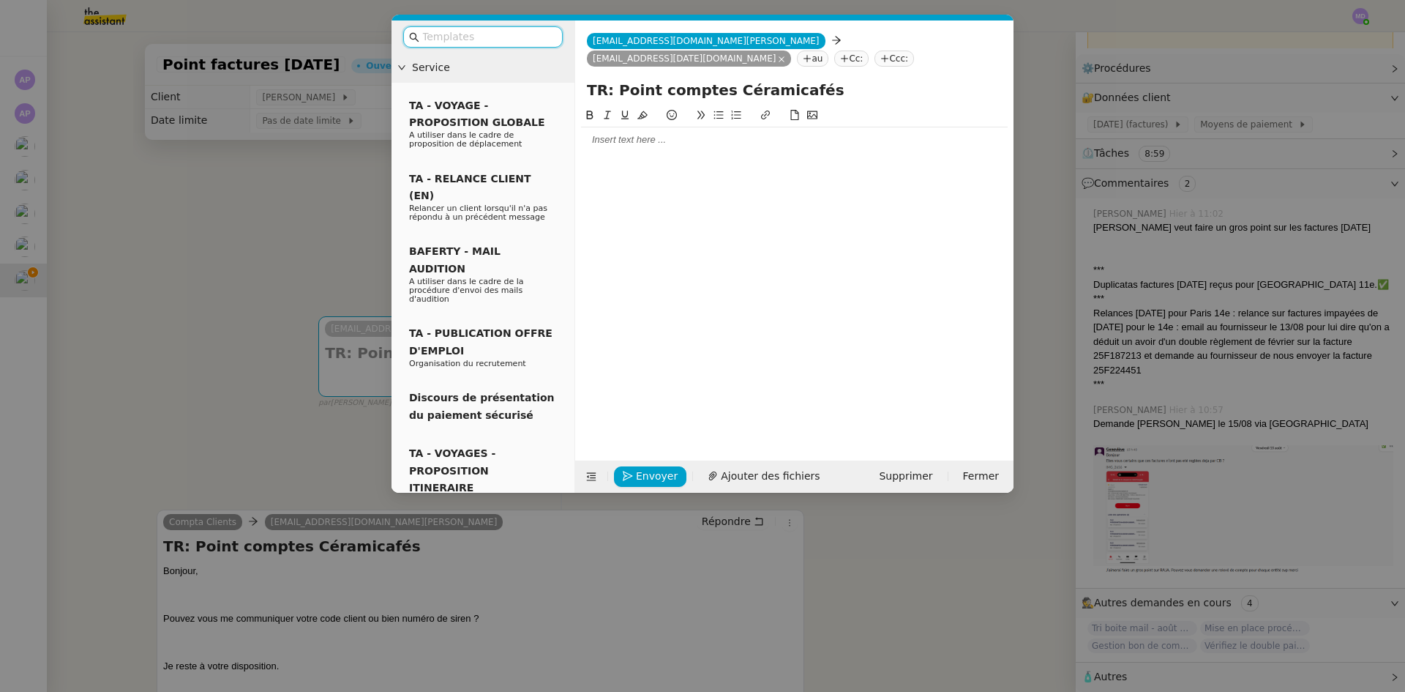
scroll to position [164, 0]
click at [626, 133] on div at bounding box center [794, 139] width 427 height 13
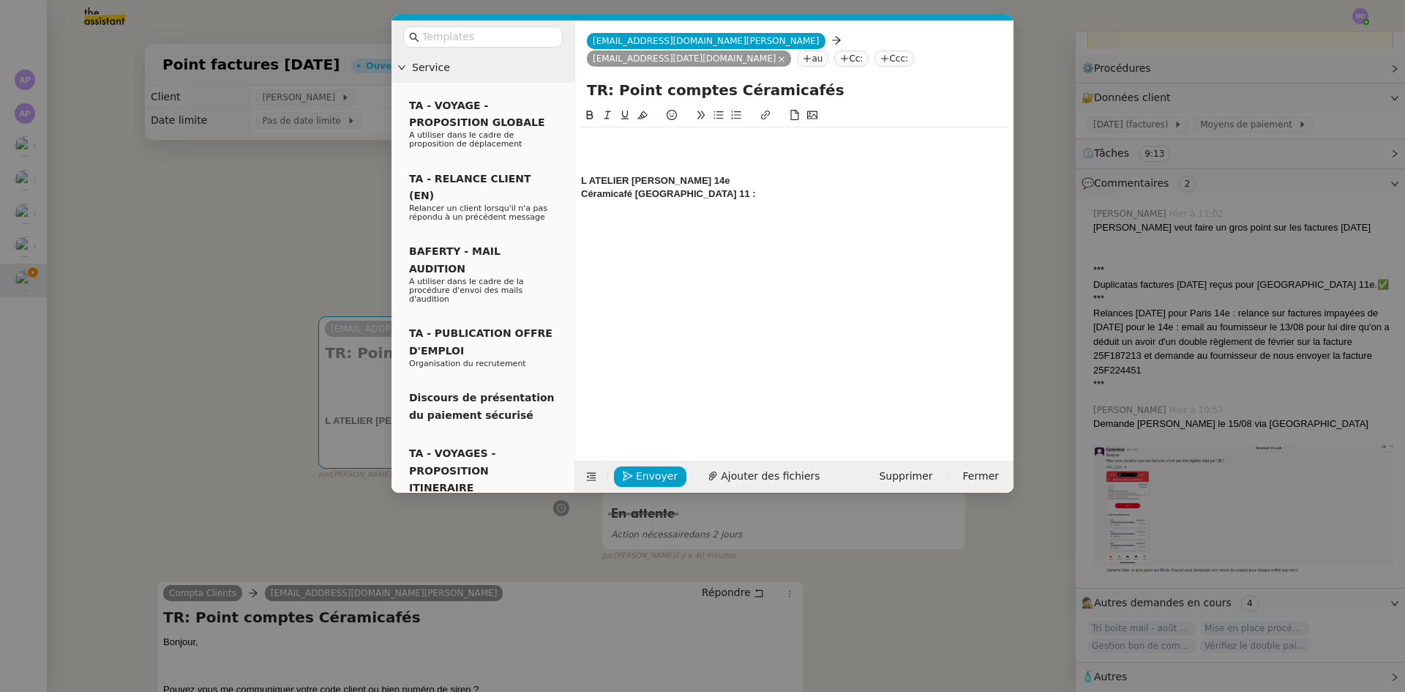
scroll to position [0, 0]
drag, startPoint x: 705, startPoint y: 163, endPoint x: 577, endPoint y: 163, distance: 128.1
click at [577, 163] on nz-spin "L ATELIER [PERSON_NAME] 14e Céramicafé [GEOGRAPHIC_DATA] 11 : C0712409" at bounding box center [794, 275] width 438 height 337
click at [750, 187] on div "Céramicafé [GEOGRAPHIC_DATA] 11 : C0712409" at bounding box center [794, 193] width 427 height 13
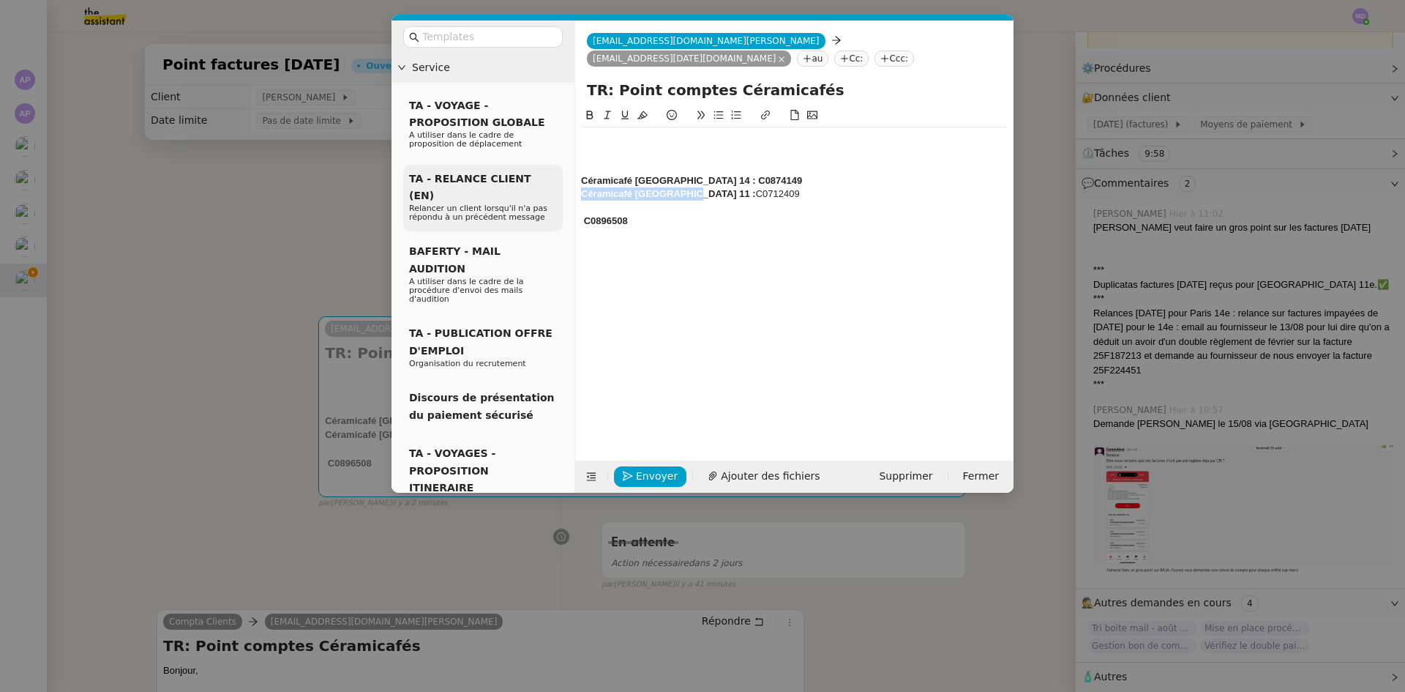
drag, startPoint x: 681, startPoint y: 176, endPoint x: 554, endPoint y: 174, distance: 126.6
click at [554, 174] on nz-layout "Service TA - VOYAGE - PROPOSITION GLOBALE A utiliser dans le cadre de propositi…" at bounding box center [703, 256] width 622 height 472
copy strong "Céramicafé [GEOGRAPHIC_DATA] 11 :"
click at [585, 215] on strong "C0896508" at bounding box center [606, 220] width 44 height 11
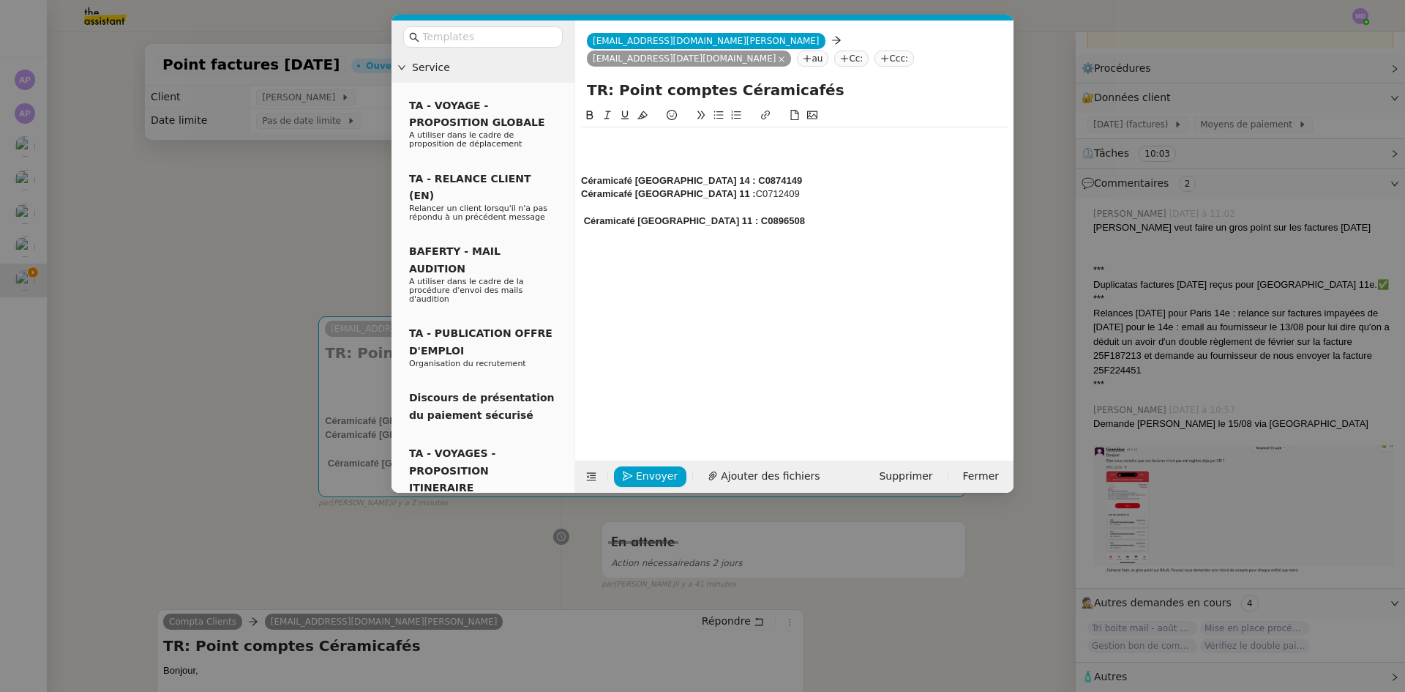
click at [671, 215] on strong "Céramicafé [GEOGRAPHIC_DATA] 11 : C0896508" at bounding box center [694, 220] width 221 height 11
click at [736, 201] on div at bounding box center [794, 207] width 427 height 13
drag, startPoint x: 670, startPoint y: 176, endPoint x: 634, endPoint y: 179, distance: 36.0
click at [634, 188] on strong "Céramicafé [GEOGRAPHIC_DATA] 11 :" at bounding box center [668, 193] width 175 height 11
drag, startPoint x: 676, startPoint y: 176, endPoint x: 582, endPoint y: 179, distance: 94.5
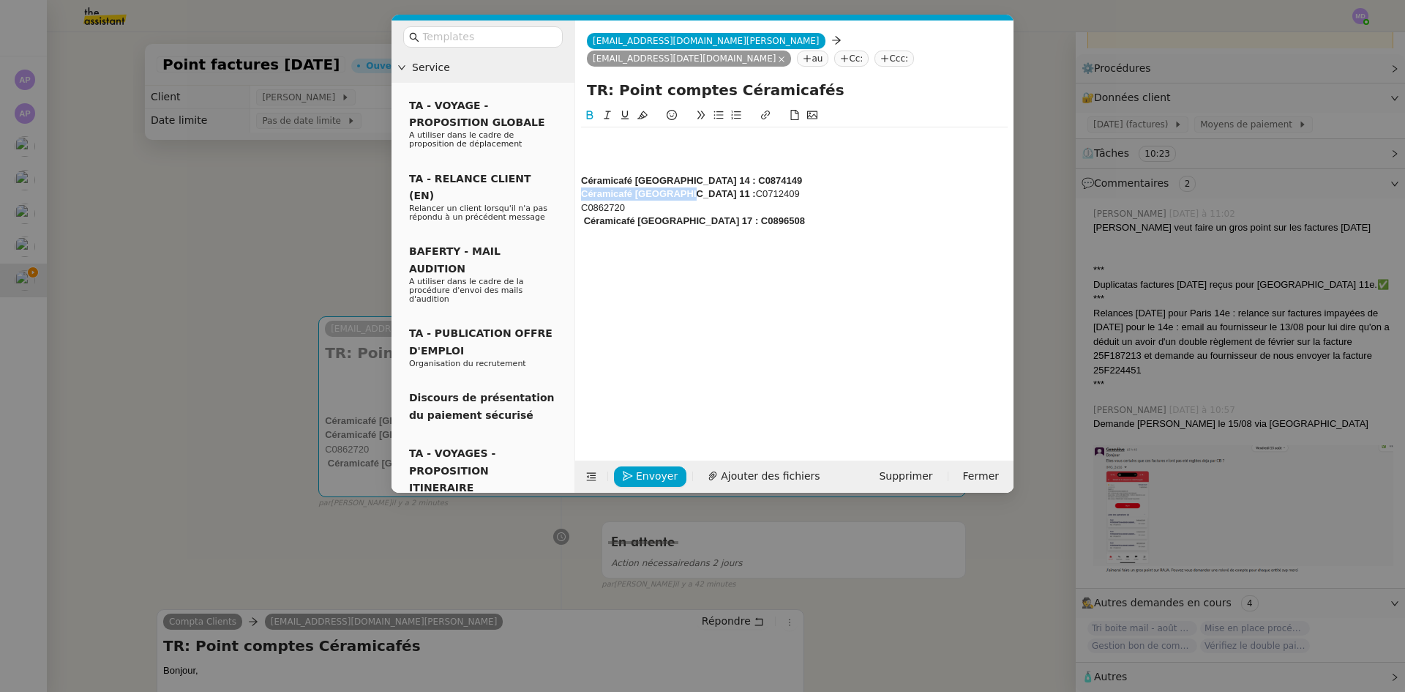
click at [582, 188] on strong "Céramicafé [GEOGRAPHIC_DATA] 11 :" at bounding box center [668, 193] width 175 height 11
copy strong "Céramicafé [GEOGRAPHIC_DATA] 11 :"
click at [585, 201] on div "C0862720" at bounding box center [794, 207] width 427 height 13
click at [583, 201] on div "C0862720" at bounding box center [794, 207] width 427 height 13
click at [669, 202] on strong "Céramicafé [GEOGRAPHIC_DATA] 11 :" at bounding box center [668, 207] width 175 height 11
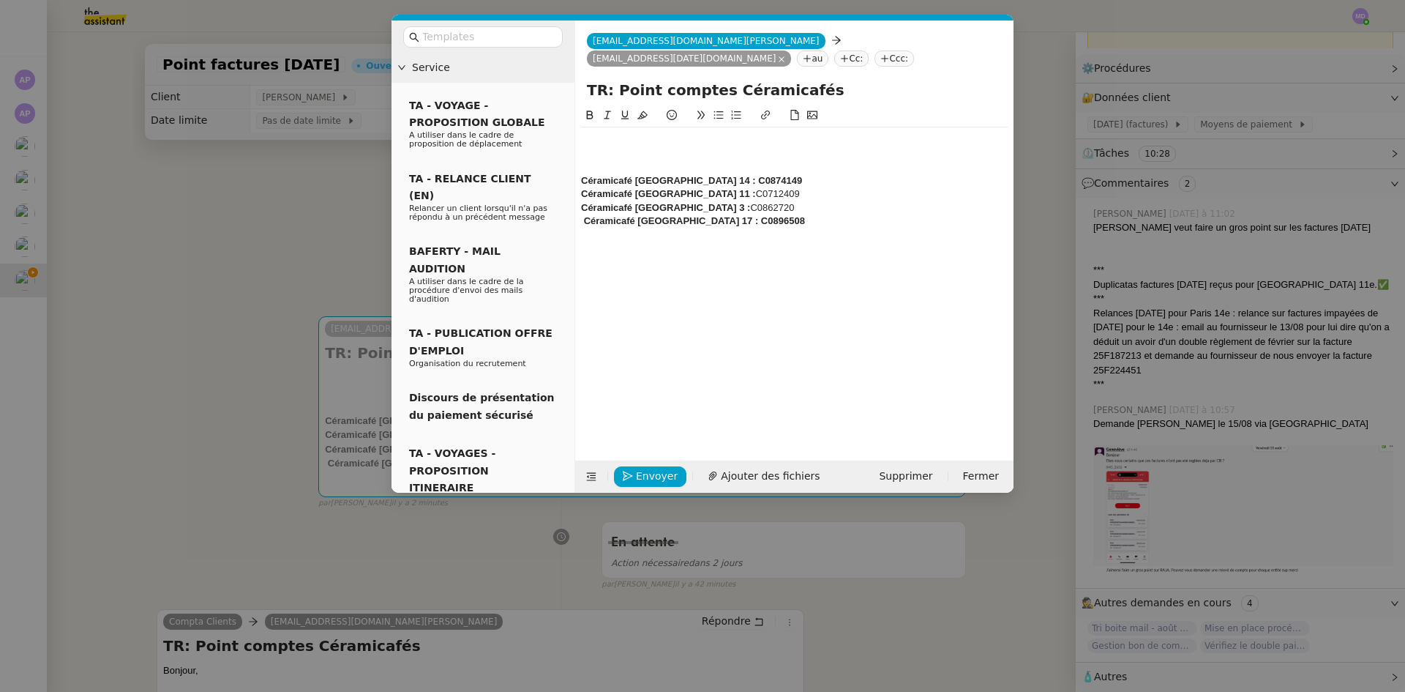
click at [710, 201] on div "Céramicafé [GEOGRAPHIC_DATA] 3 : C0862720" at bounding box center [794, 207] width 427 height 13
click at [726, 201] on div "Céramicafé [GEOGRAPHIC_DATA] 3 : C0862720" at bounding box center [794, 207] width 427 height 13
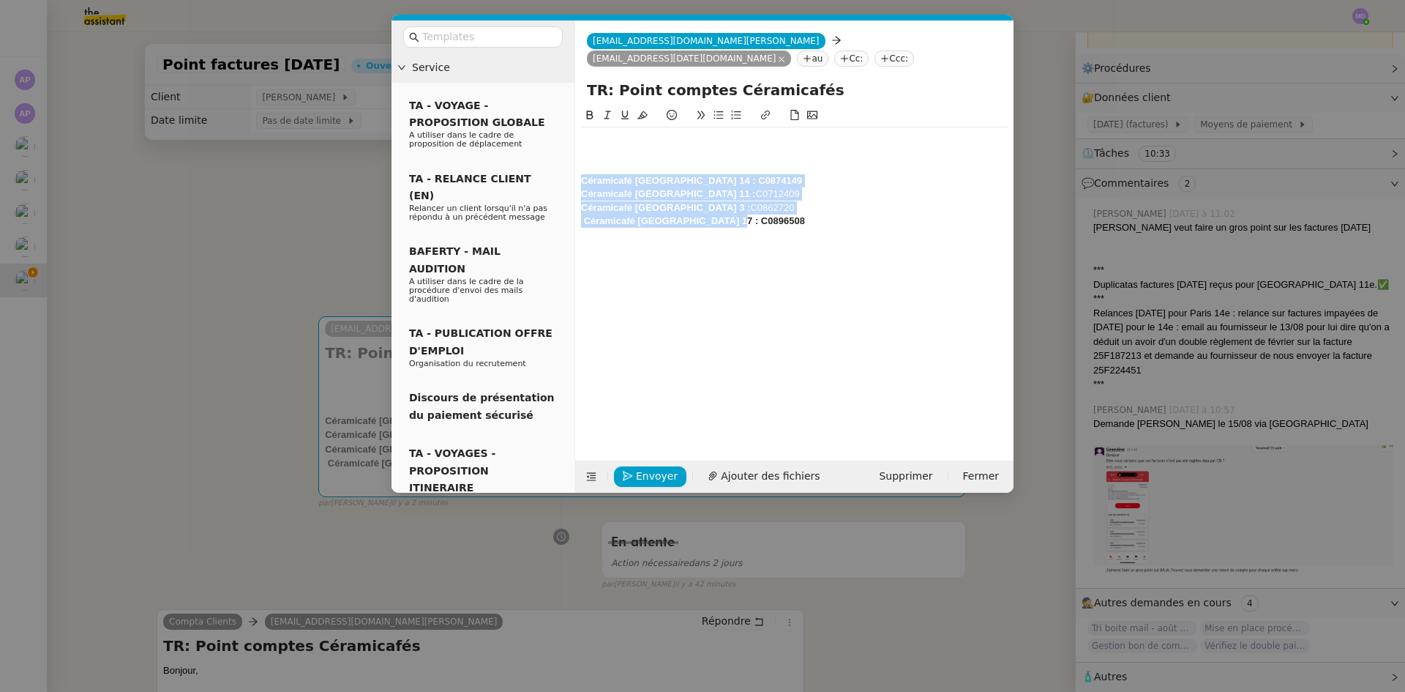
drag, startPoint x: 729, startPoint y: 199, endPoint x: 574, endPoint y: 159, distance: 160.3
click at [574, 159] on nz-layout "Service TA - VOYAGE - PROPOSITION GLOBALE A utiliser dans le cadre de propositi…" at bounding box center [703, 256] width 622 height 472
click at [589, 111] on icon at bounding box center [590, 115] width 7 height 9
click at [587, 111] on icon at bounding box center [590, 115] width 7 height 9
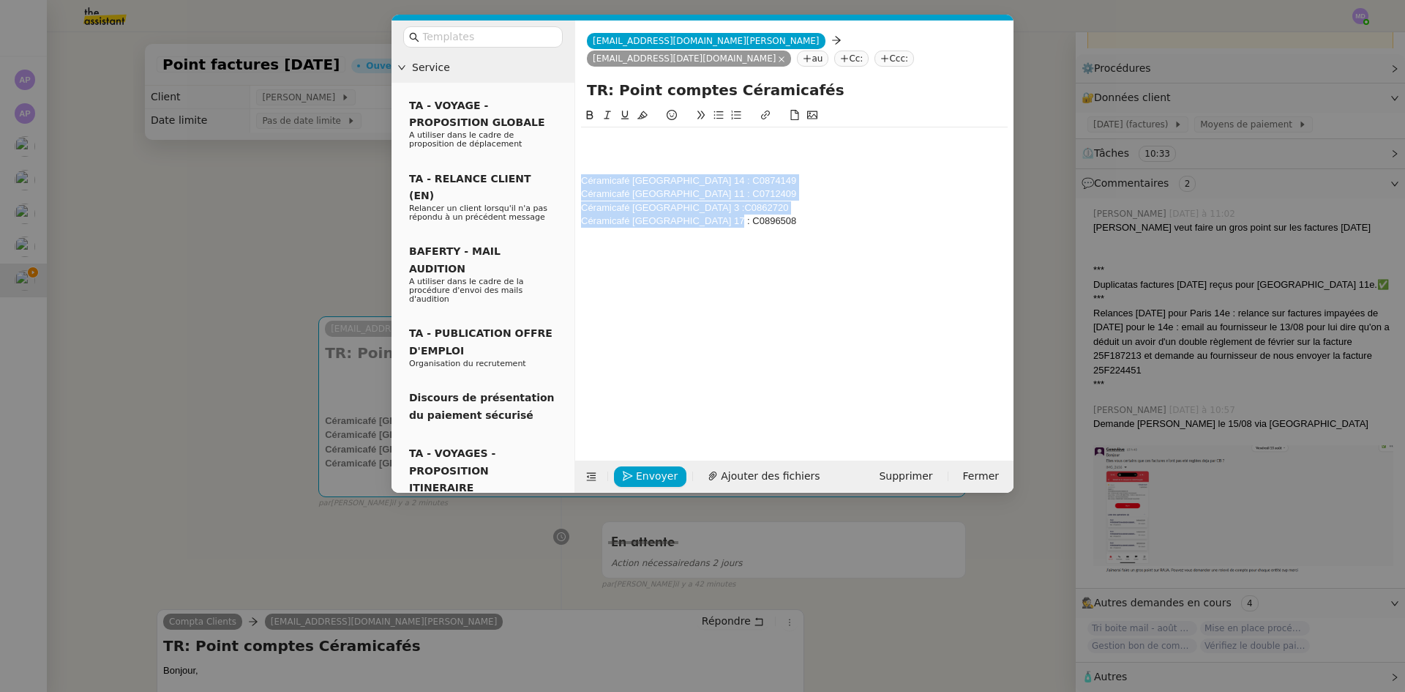
click at [596, 174] on div "Céramicafé [GEOGRAPHIC_DATA] 14 : C0874149" at bounding box center [794, 180] width 427 height 13
click at [672, 127] on div "Céramicafé [GEOGRAPHIC_DATA] 14 : C0874149 Céramicafé [GEOGRAPHIC_DATA] 11 : C0…" at bounding box center [794, 180] width 427 height 106
click at [761, 214] on div "Céramicafé [GEOGRAPHIC_DATA] 17 : C0896508" at bounding box center [794, 220] width 427 height 13
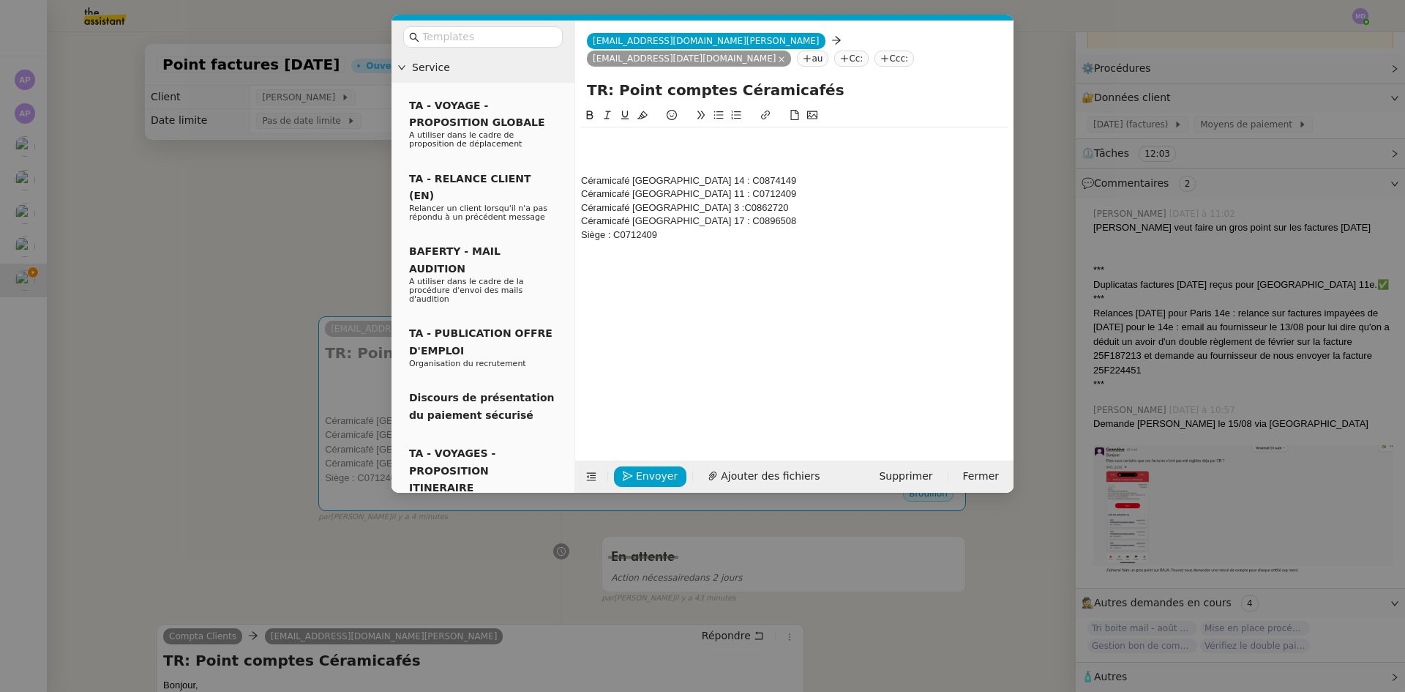
click at [583, 214] on div "Céramicafé [GEOGRAPHIC_DATA] 17 : C0896508" at bounding box center [794, 220] width 427 height 13
click at [603, 133] on div at bounding box center [794, 139] width 427 height 13
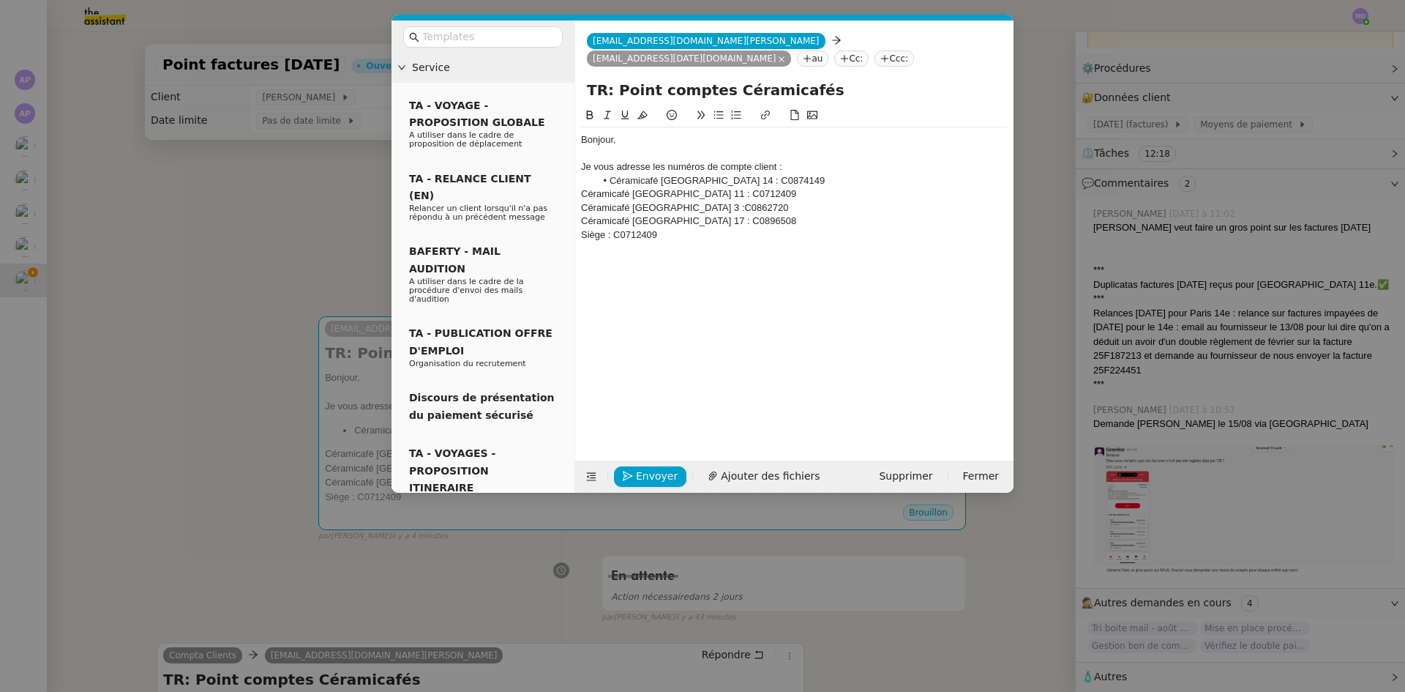
click at [763, 174] on li "Céramicafé [GEOGRAPHIC_DATA] 14 : C0874149" at bounding box center [802, 180] width 413 height 13
click at [744, 187] on li "Céramicafé [GEOGRAPHIC_DATA] 11 : C0712409" at bounding box center [802, 193] width 413 height 13
click at [750, 187] on li "Céramicafé [GEOGRAPHIC_DATA] 11 : C0712409" at bounding box center [802, 193] width 413 height 13
click at [751, 201] on li "Céramicafé [GEOGRAPHIC_DATA] 3 :C0862720" at bounding box center [802, 207] width 413 height 13
click at [764, 214] on li "Céramicafé [GEOGRAPHIC_DATA] 17 : C0896508" at bounding box center [802, 220] width 413 height 13
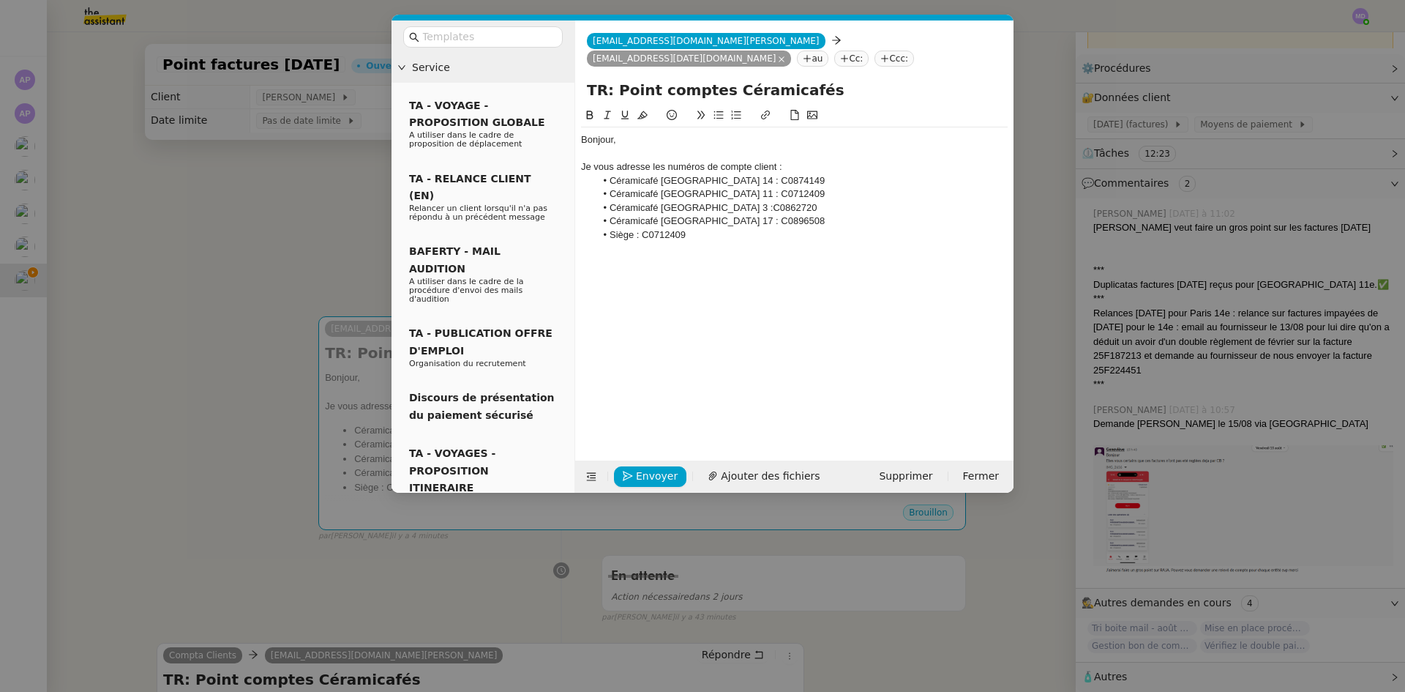
click at [613, 214] on li "Céramicafé [GEOGRAPHIC_DATA] 17 : C0896508" at bounding box center [802, 220] width 413 height 13
click at [695, 228] on li "Siège : C0712409" at bounding box center [802, 234] width 413 height 13
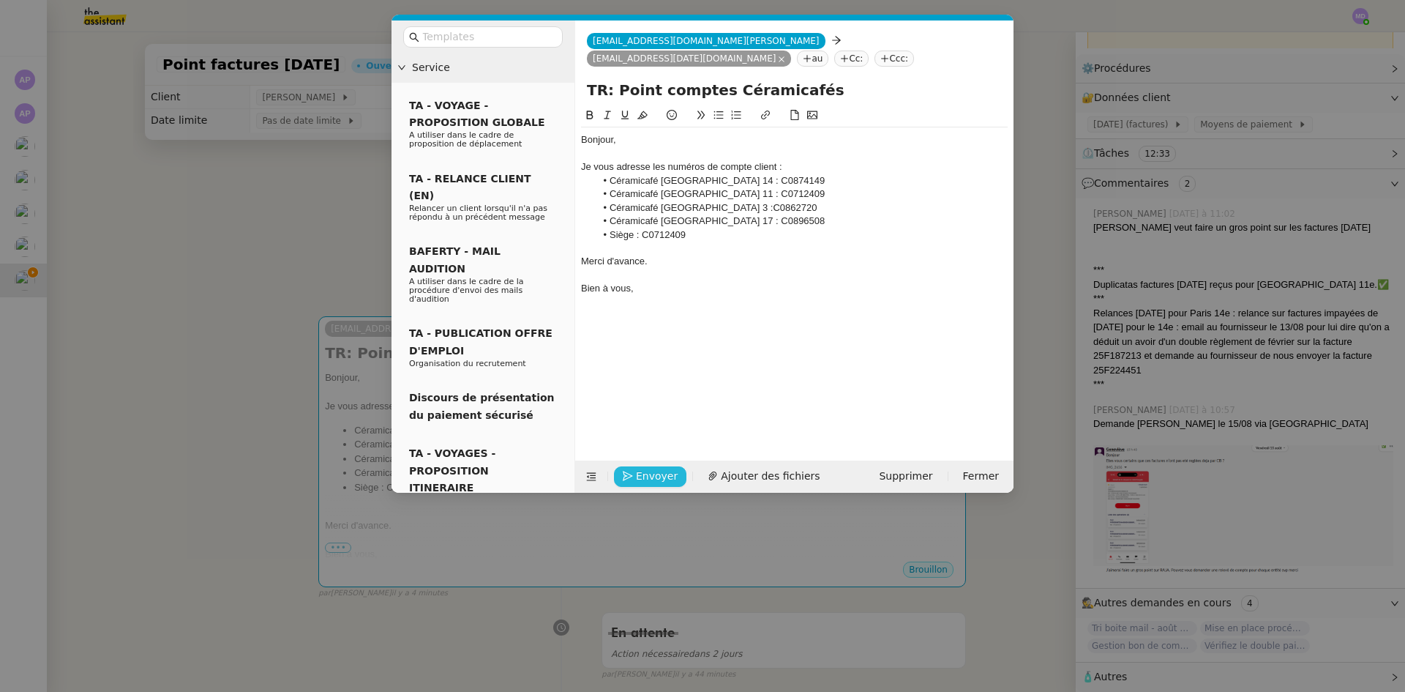
click at [632, 481] on icon "button" at bounding box center [628, 476] width 10 height 10
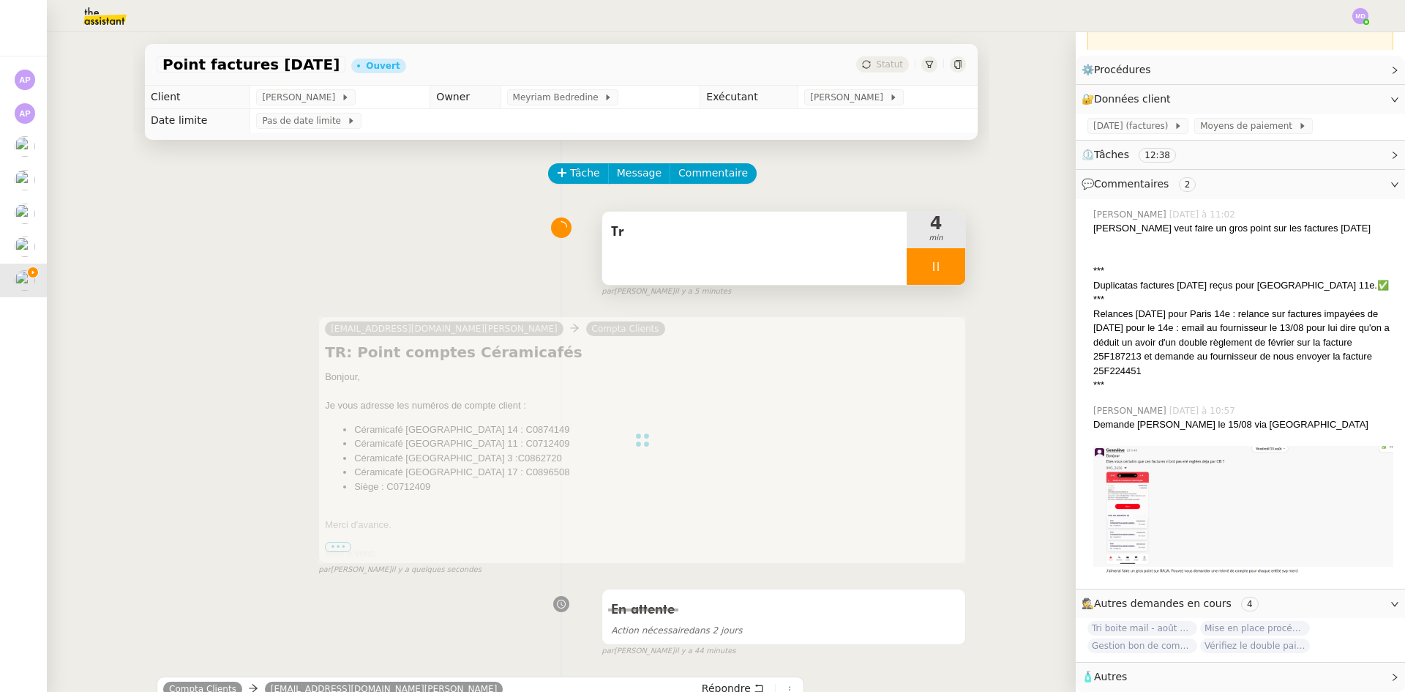
click at [734, 263] on div "Tr" at bounding box center [754, 247] width 304 height 73
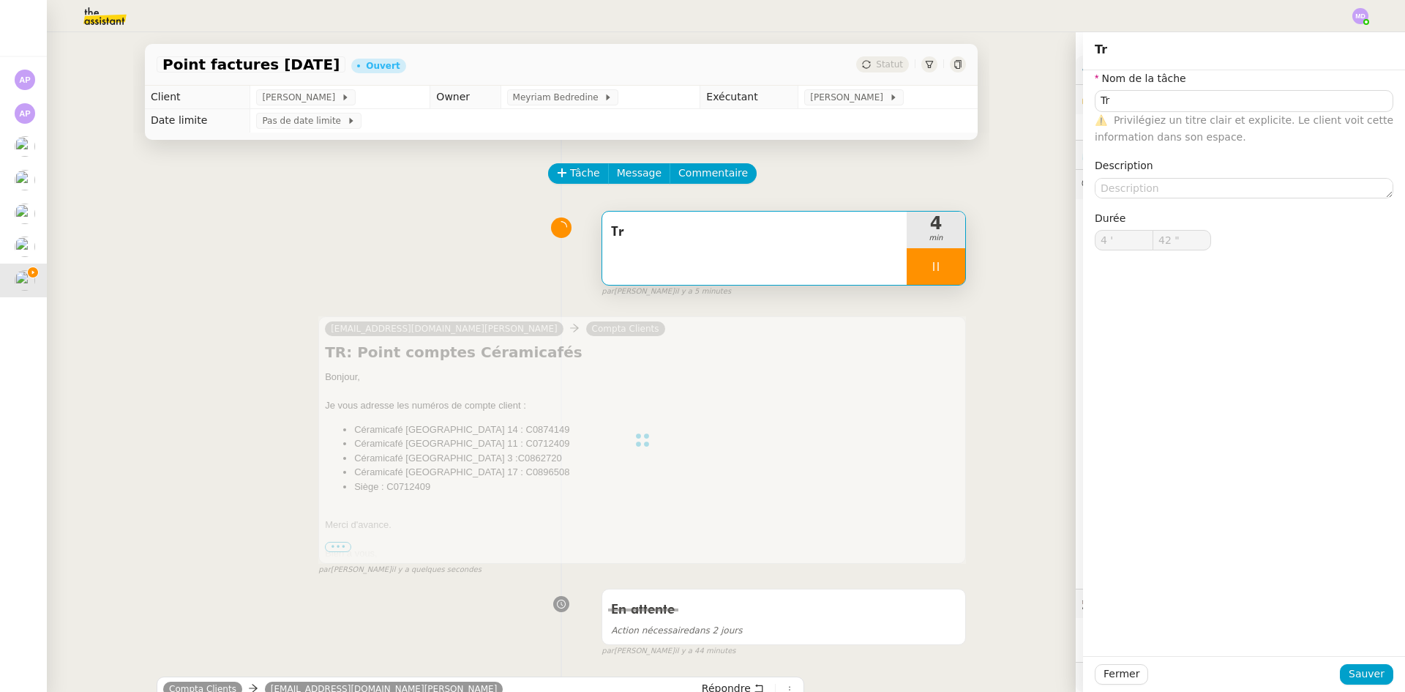
scroll to position [162, 0]
click at [1148, 108] on input "Tr" at bounding box center [1244, 100] width 299 height 21
type input "Tra"
type input "43 ""
type input "Trm"
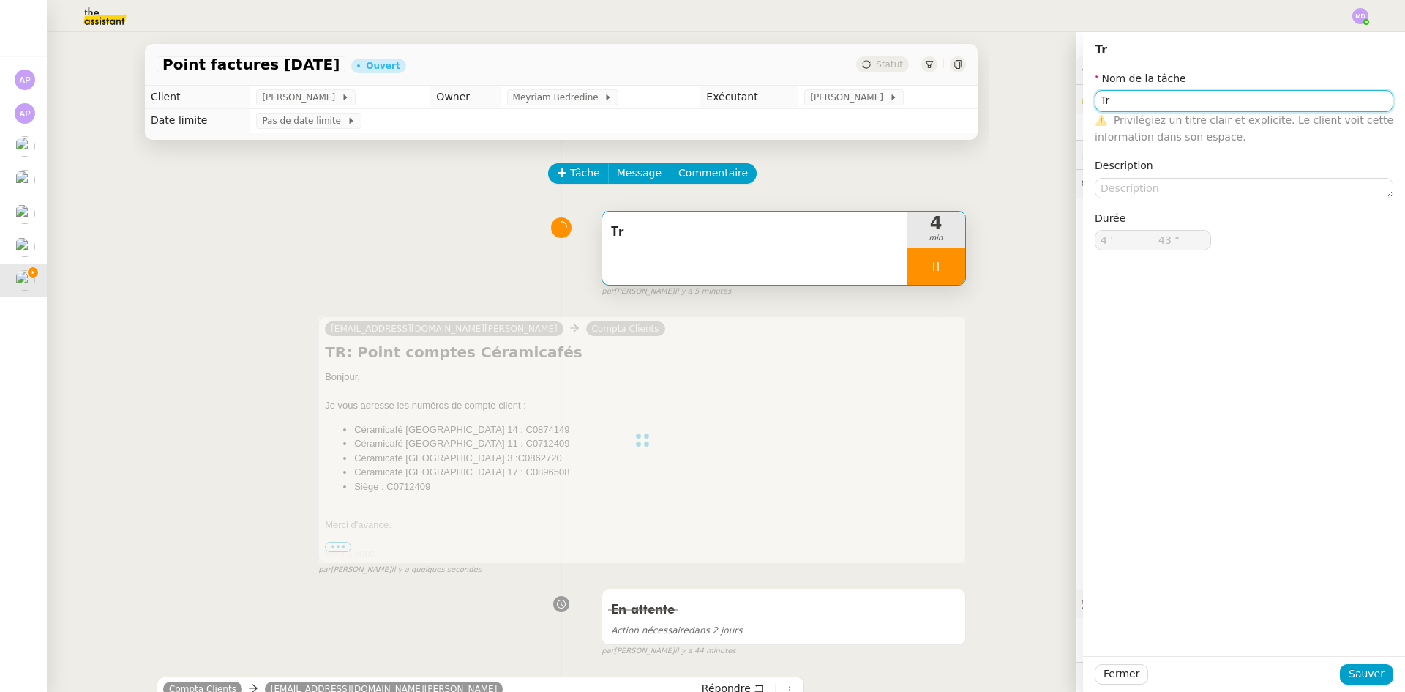
type input "4 '"
type input "44 ""
type input "Tra"
type input "45 ""
type input "Traitement"
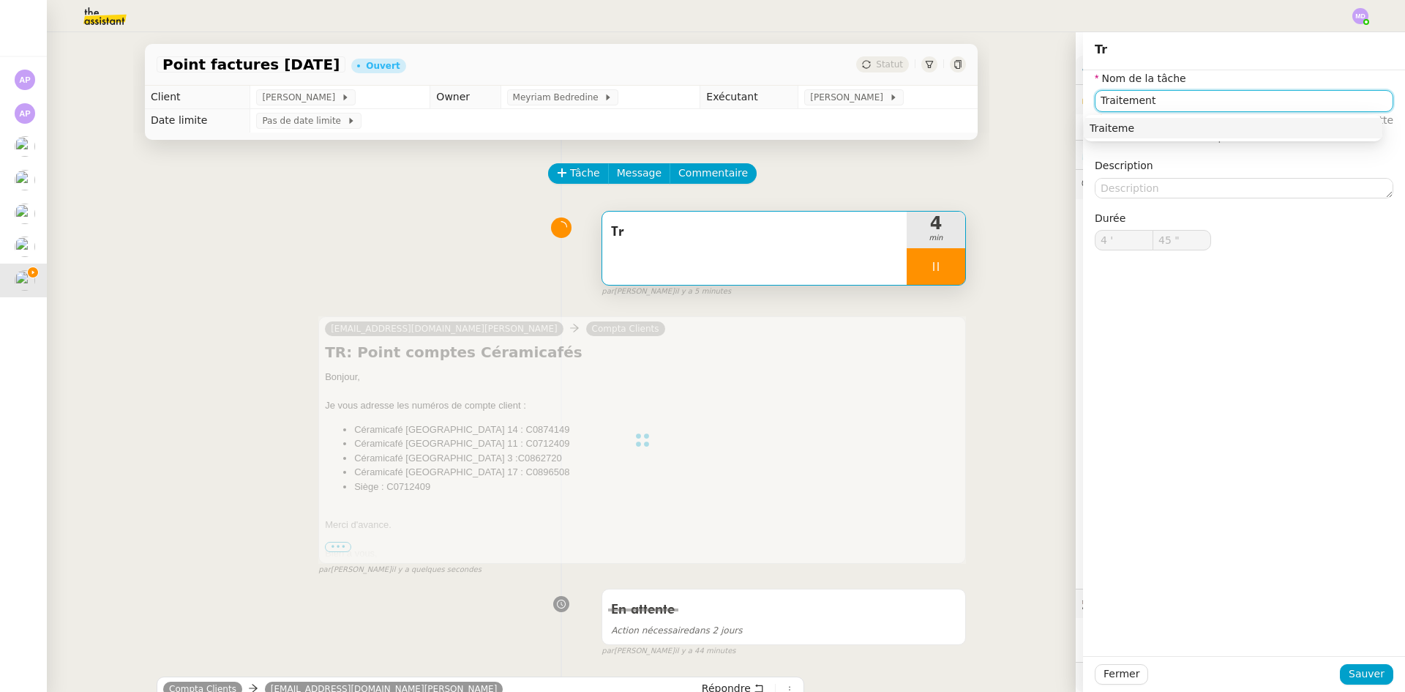
type input "46 ""
type input "Traitement des"
type input "47 ""
type input "Traitement des informations"
click at [1146, 130] on div "Traitement des informations" at bounding box center [1233, 127] width 287 height 13
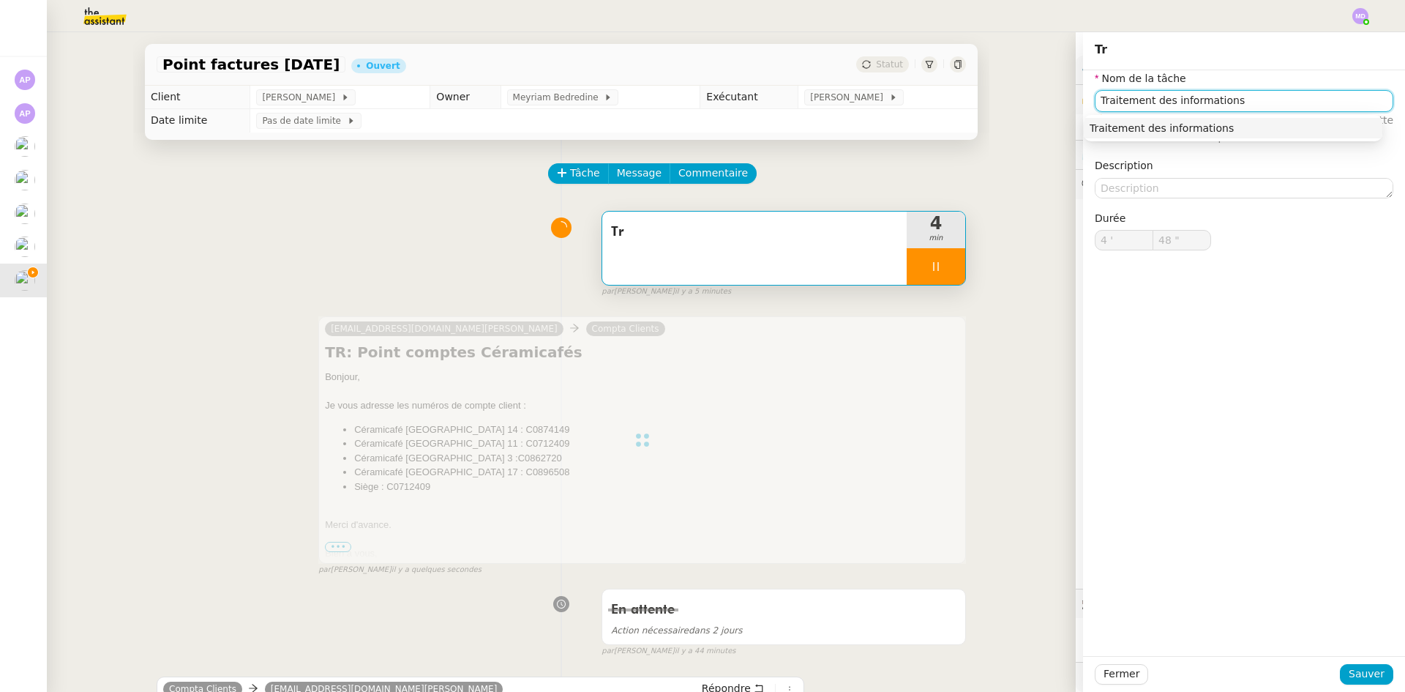
type input "49 ""
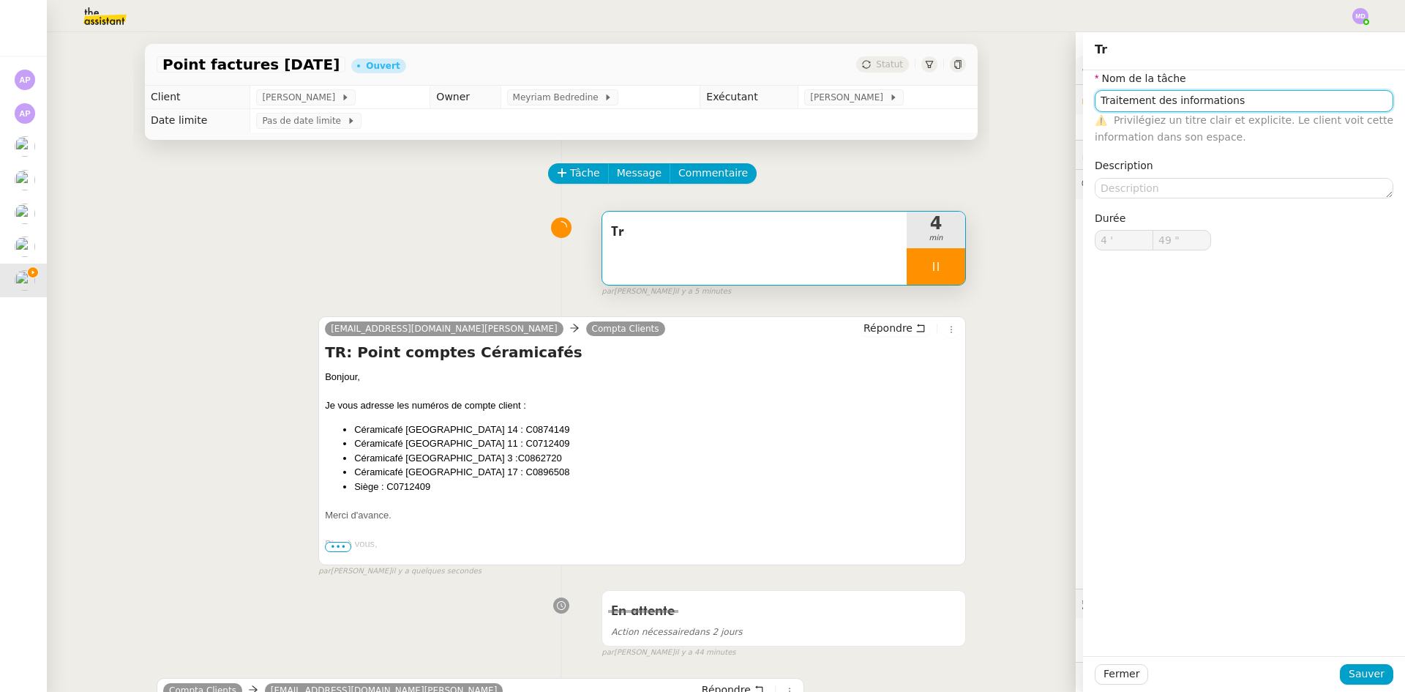
type input "Tr"
type input "4 '"
type input "50 ""
type input "Tr"
type input "4 '"
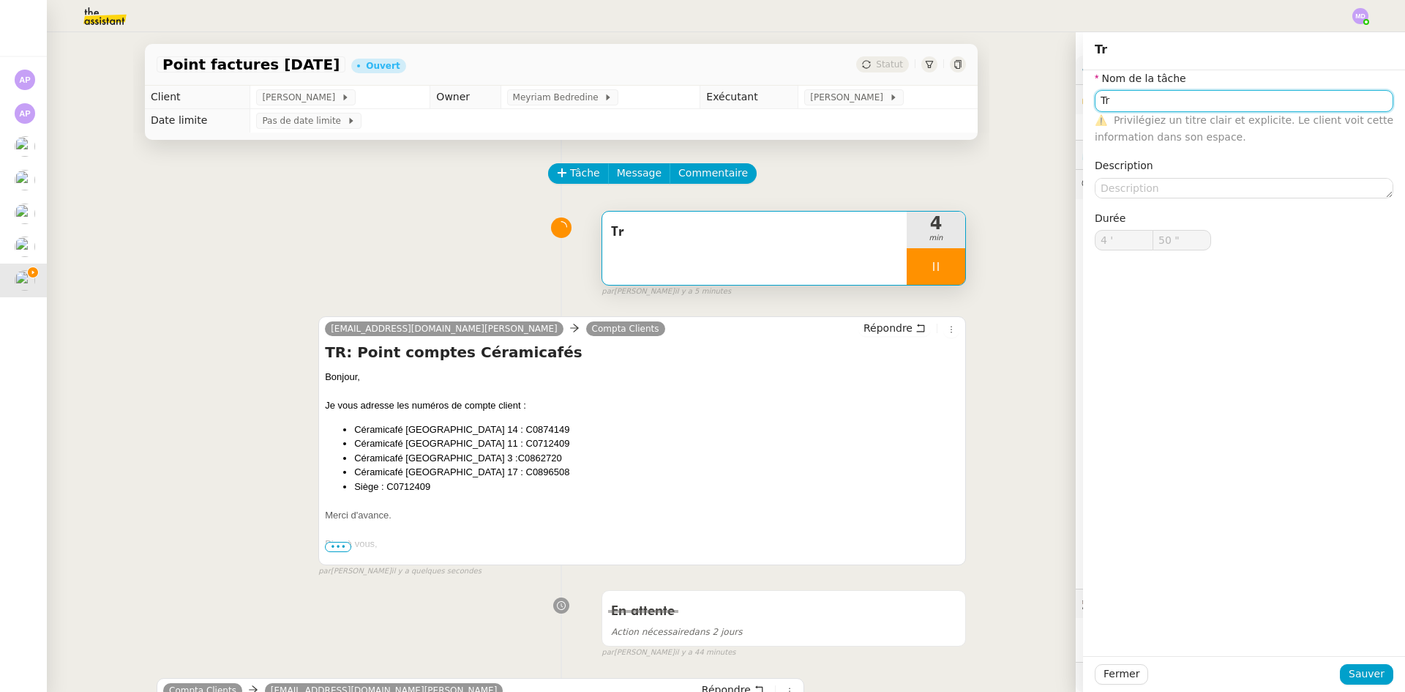
type input "50 ""
click at [1352, 685] on div "Fermer Sauver" at bounding box center [1244, 674] width 322 height 36
type input "Tr"
type input "4 '"
type input "50 ""
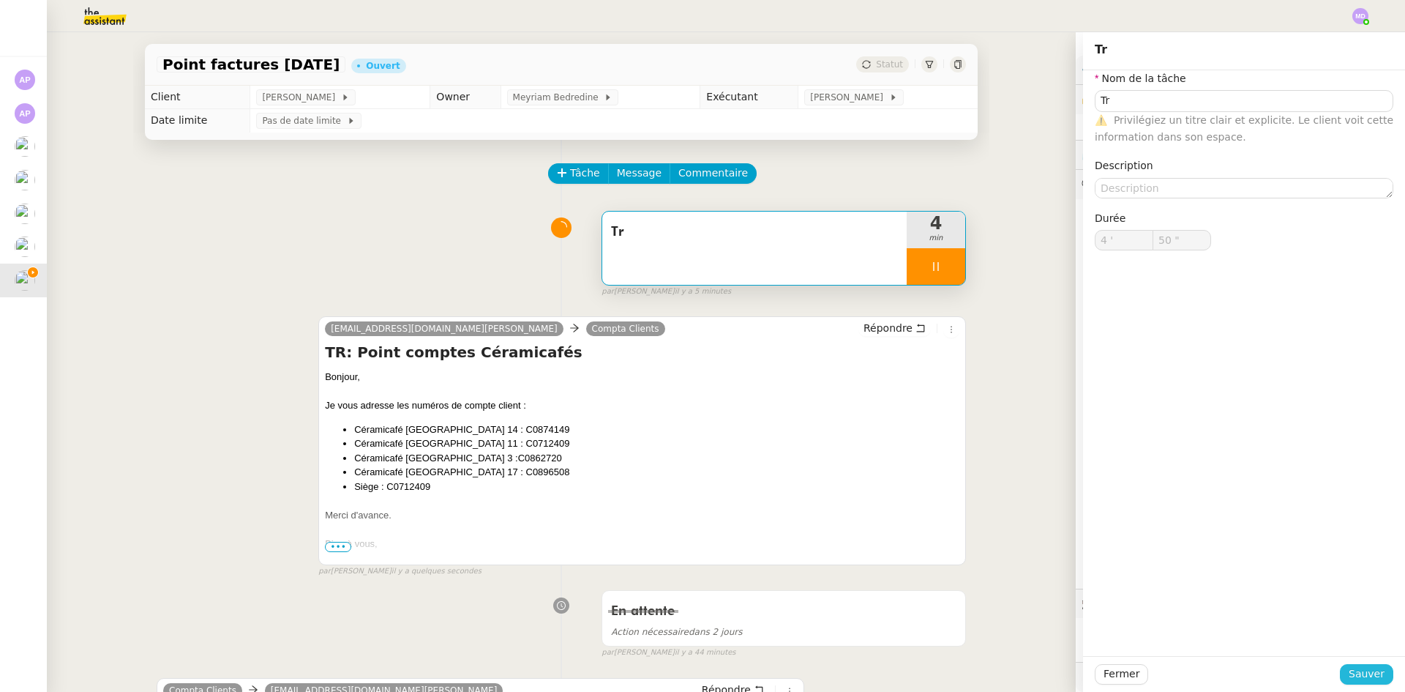
click at [1353, 675] on span "Sauver" at bounding box center [1367, 673] width 36 height 17
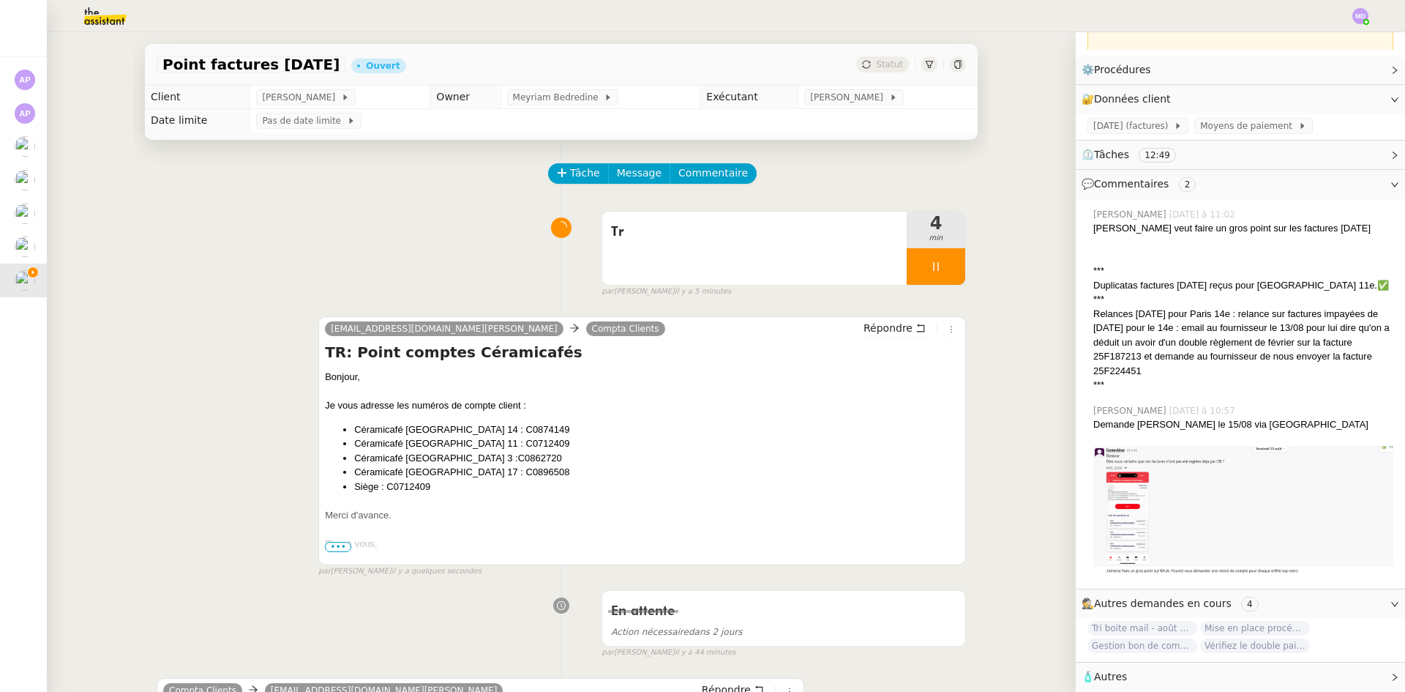
scroll to position [162, 0]
click at [733, 258] on div "Tr" at bounding box center [754, 247] width 304 height 73
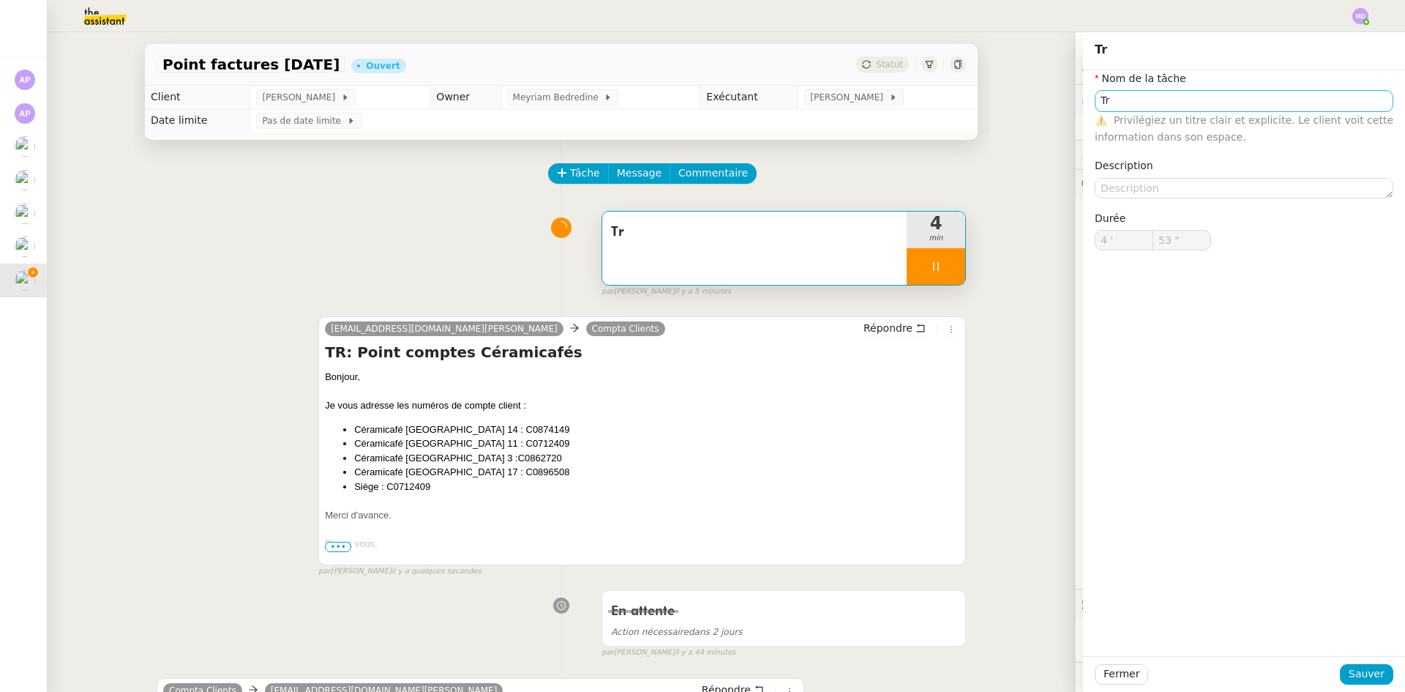
scroll to position [162, 0]
click at [1115, 99] on input "Tr" at bounding box center [1244, 100] width 299 height 21
type input "Tra"
type input "54 ""
type input "Traitement de"
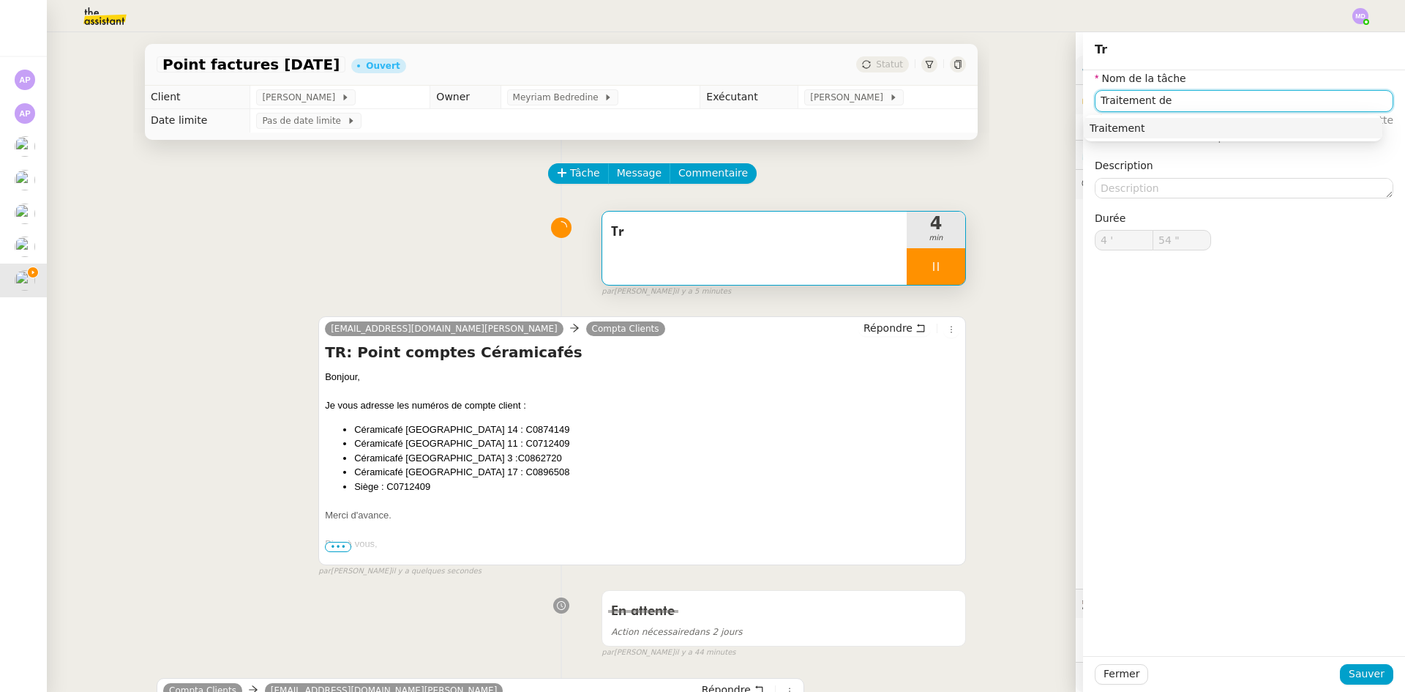
type input "55 ""
type input "Traitement des information"
type input "56 ""
type input "Traitement des informations"
type input "57 ""
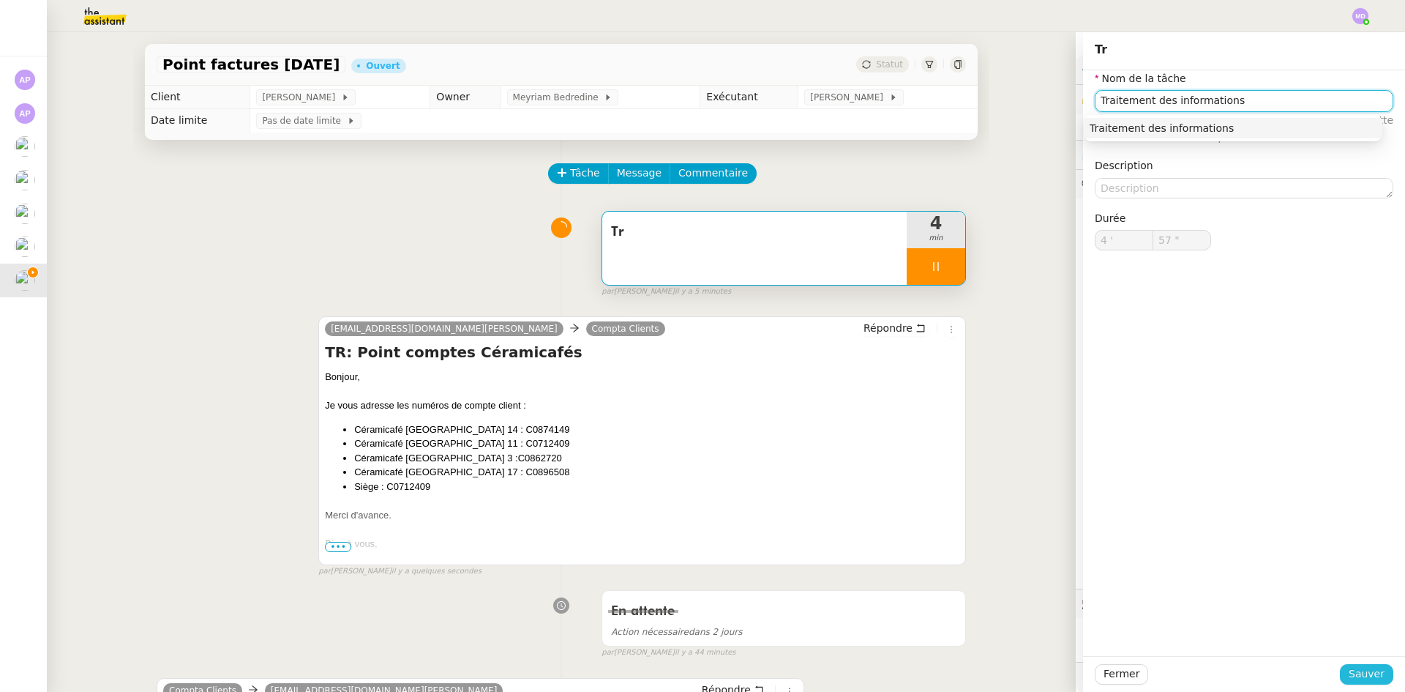
type input "Traitement des informations"
click at [1357, 670] on span "Sauver" at bounding box center [1367, 673] width 36 height 17
type input "58 ""
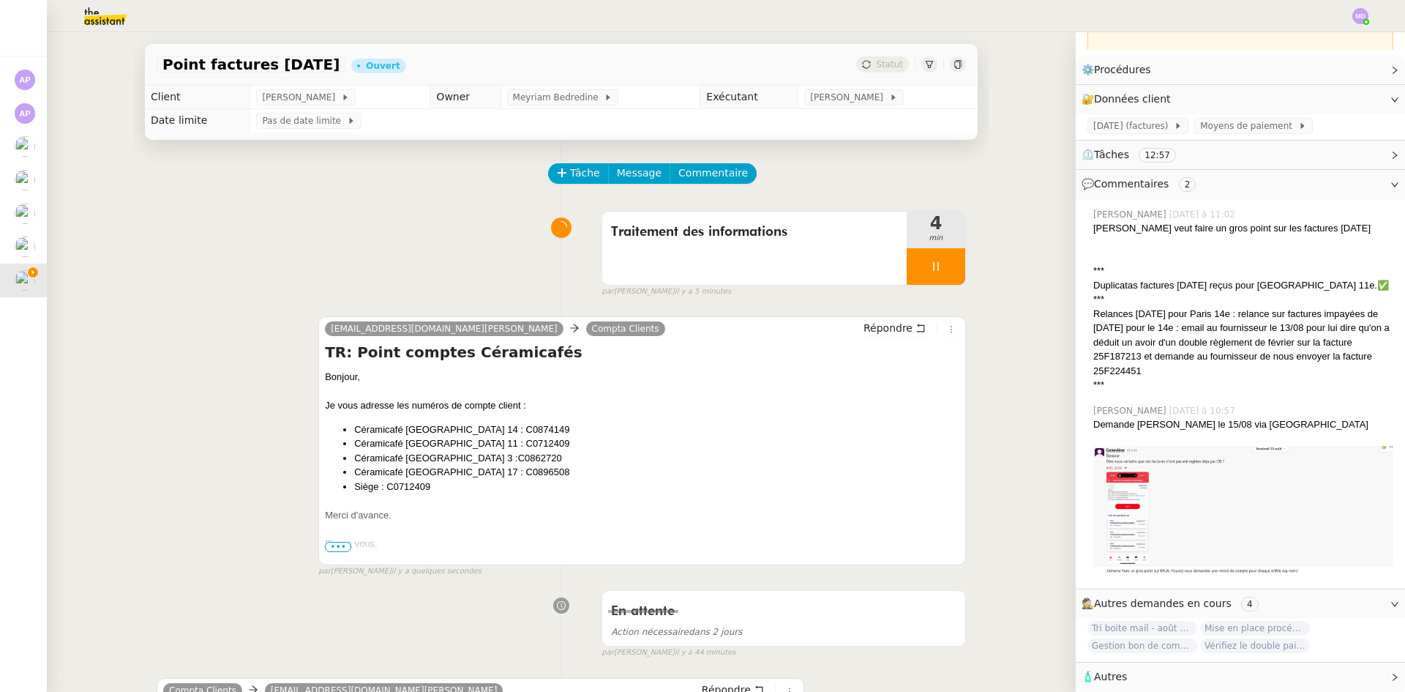
scroll to position [162, 0]
click at [917, 259] on div at bounding box center [936, 266] width 59 height 37
click at [946, 266] on icon at bounding box center [951, 266] width 11 height 8
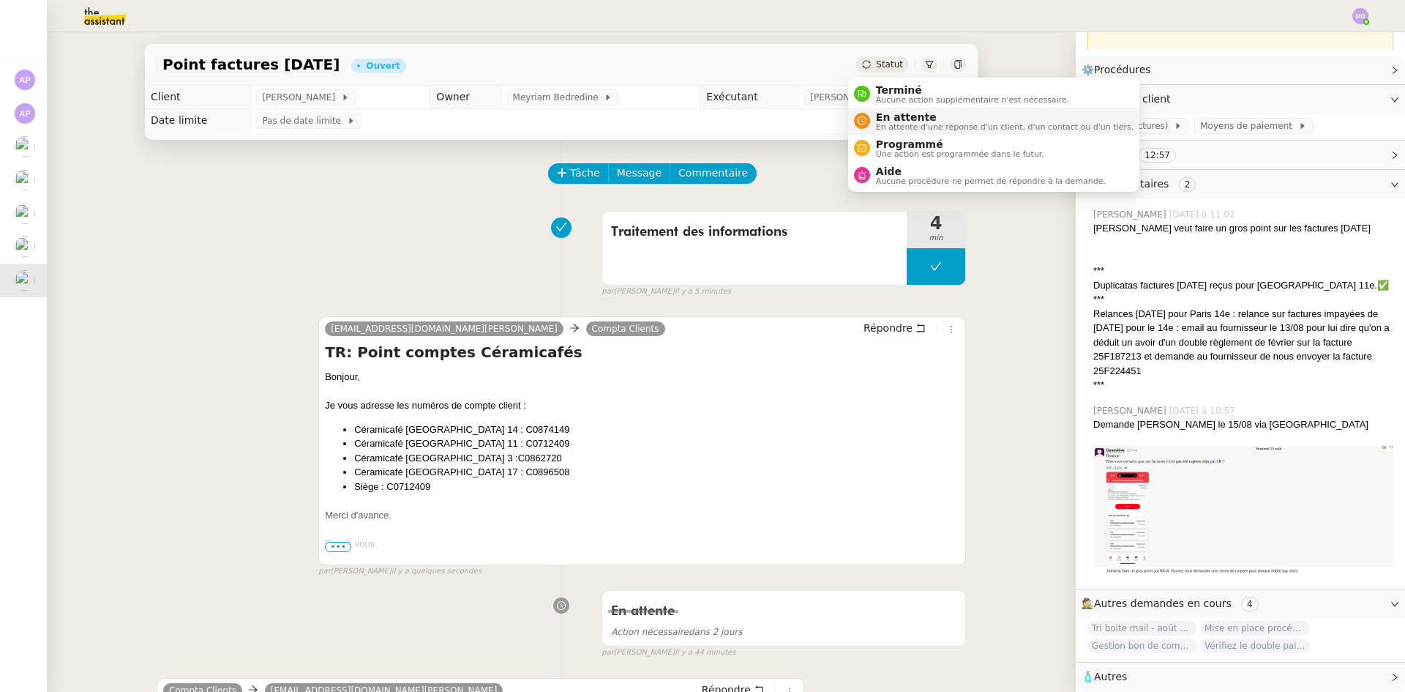
click at [891, 113] on span "En attente" at bounding box center [1005, 117] width 258 height 12
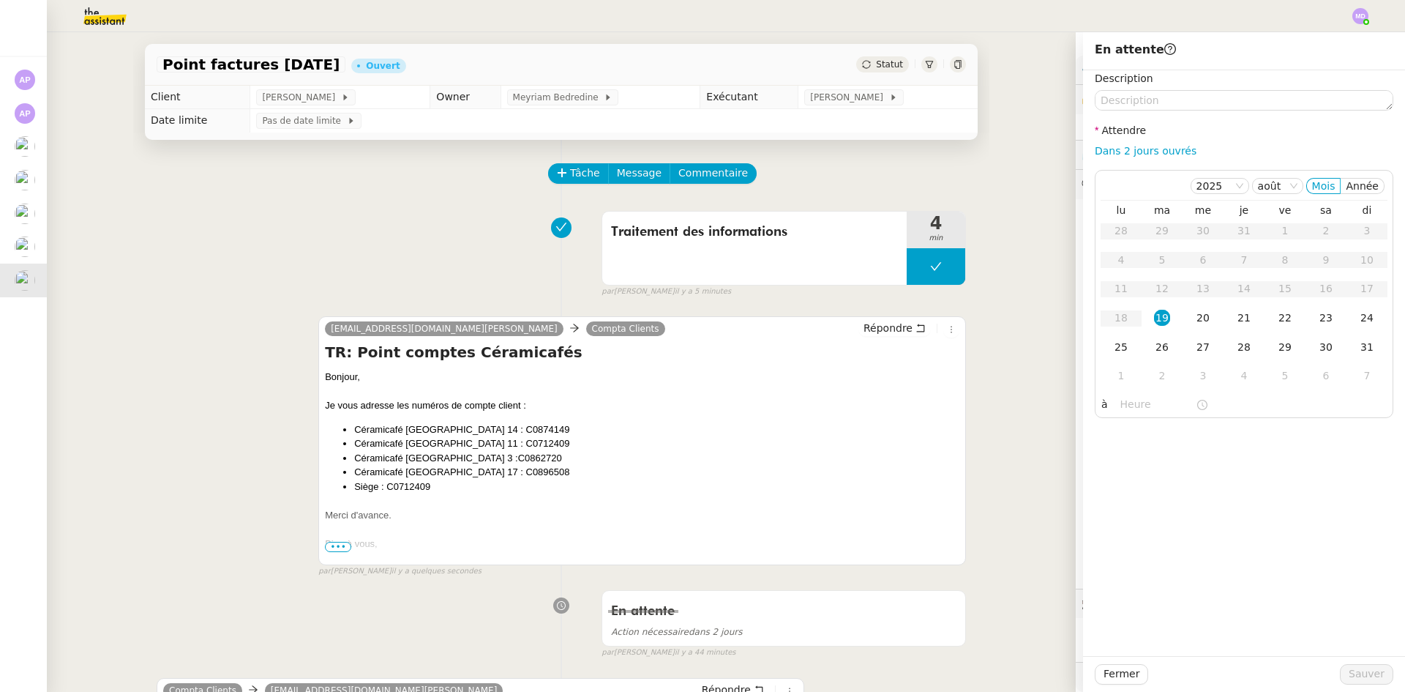
scroll to position [162, 0]
drag, startPoint x: 1116, startPoint y: 147, endPoint x: 1126, endPoint y: 187, distance: 40.6
click at [1116, 147] on link "Dans 2 jours ouvrés" at bounding box center [1146, 151] width 102 height 12
type input "07:00"
drag, startPoint x: 1380, startPoint y: 679, endPoint x: 1366, endPoint y: 678, distance: 14.0
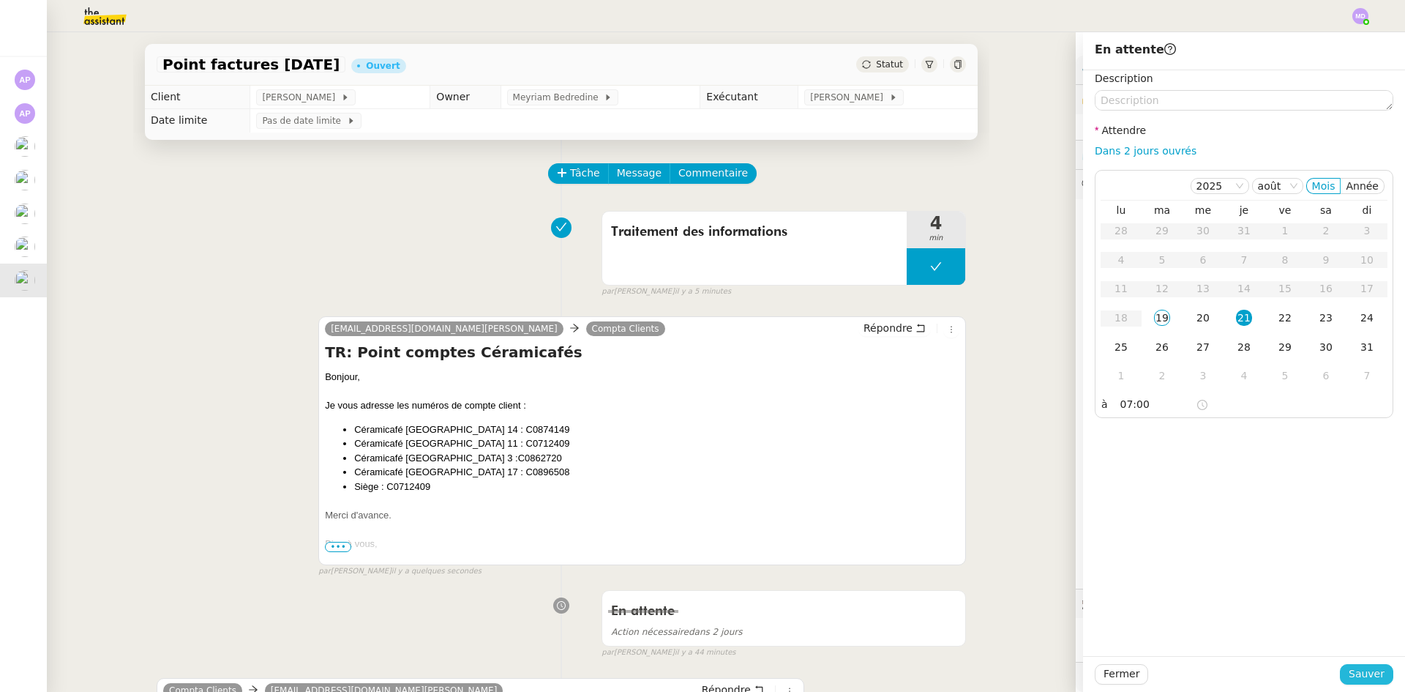
click at [1379, 679] on button "Sauver" at bounding box center [1366, 674] width 53 height 20
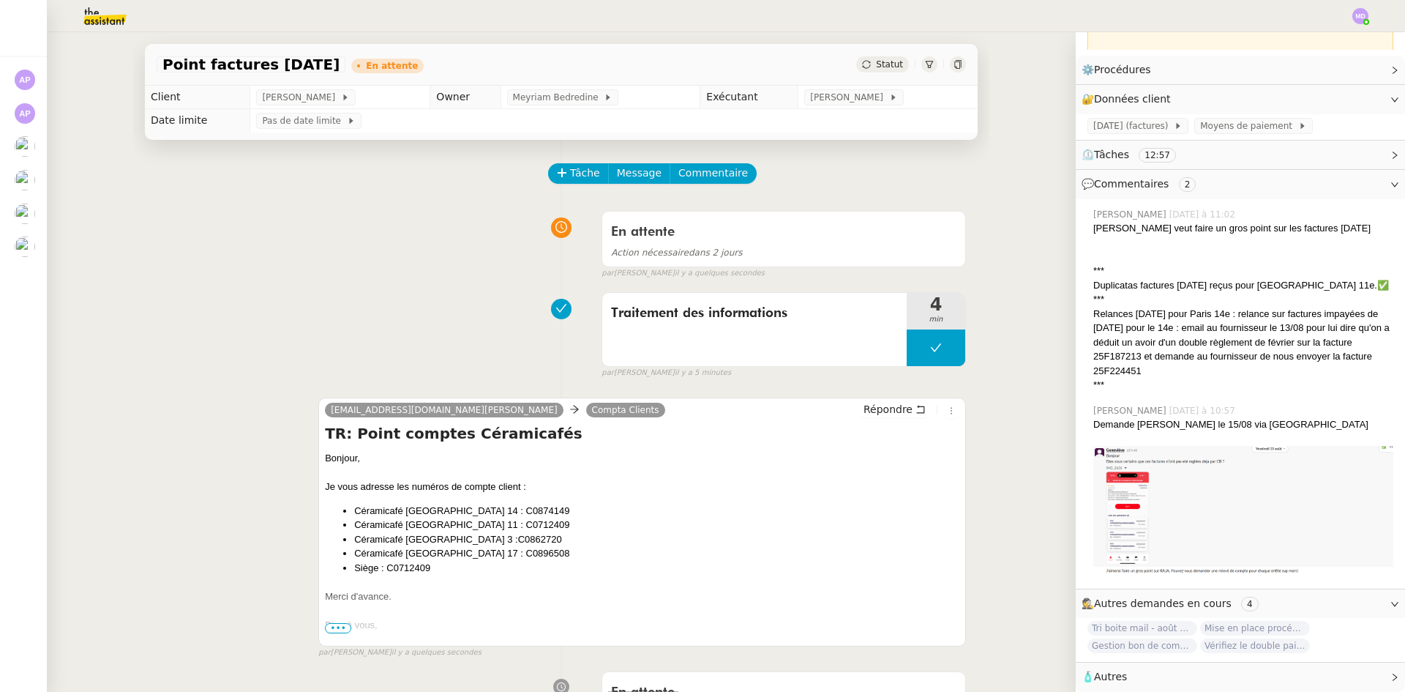
scroll to position [162, 0]
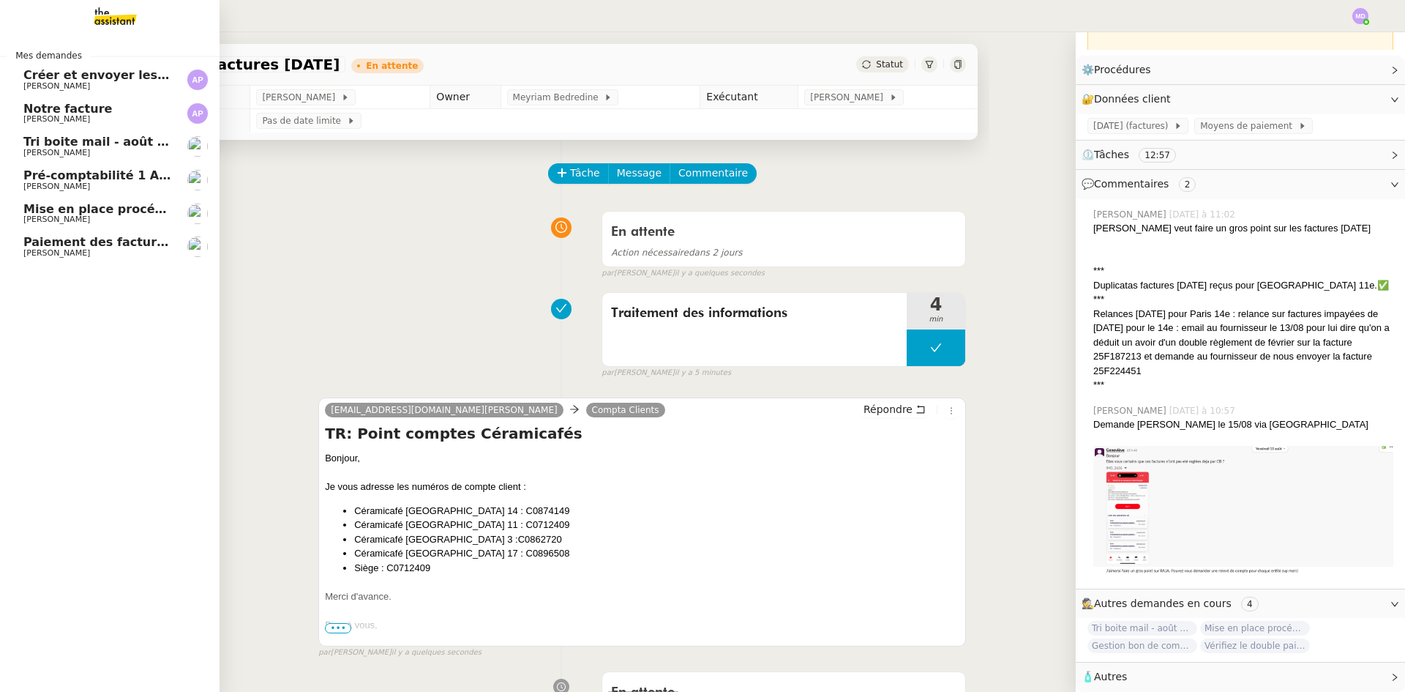
click at [43, 181] on span "[PERSON_NAME]" at bounding box center [56, 186] width 67 height 10
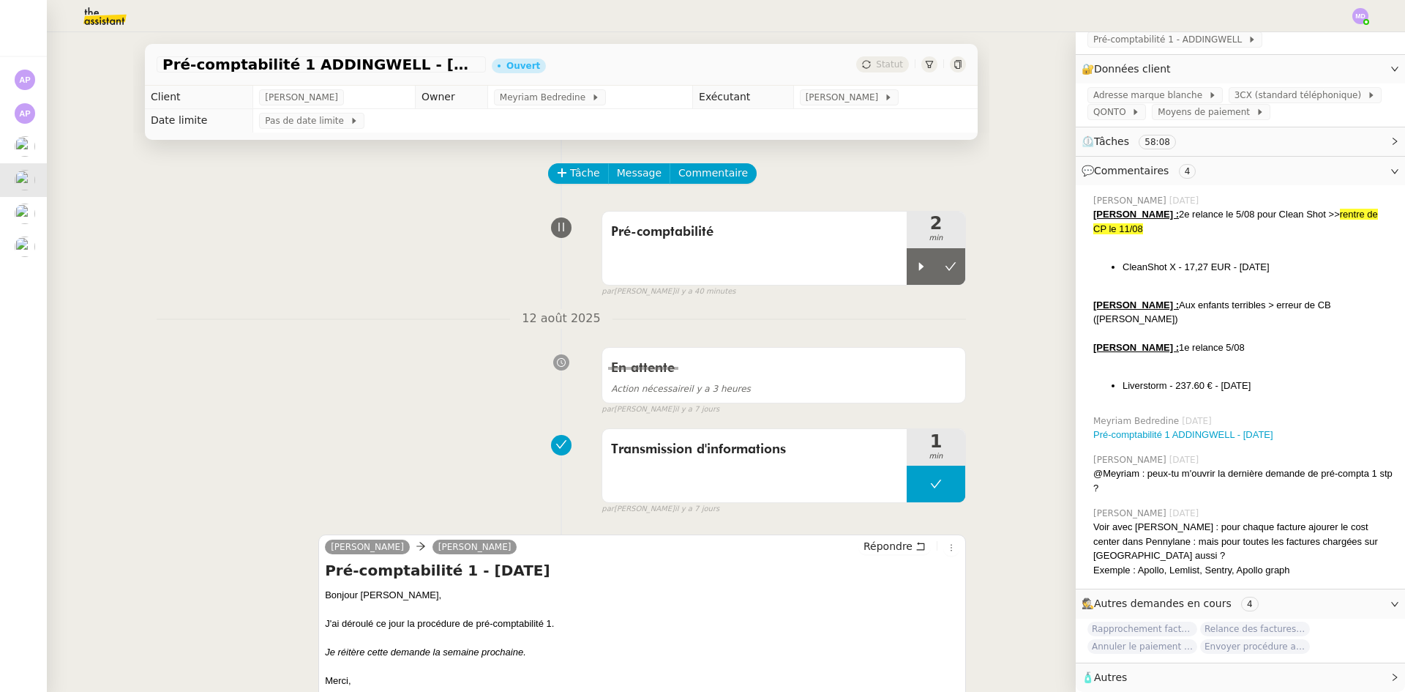
scroll to position [242, 0]
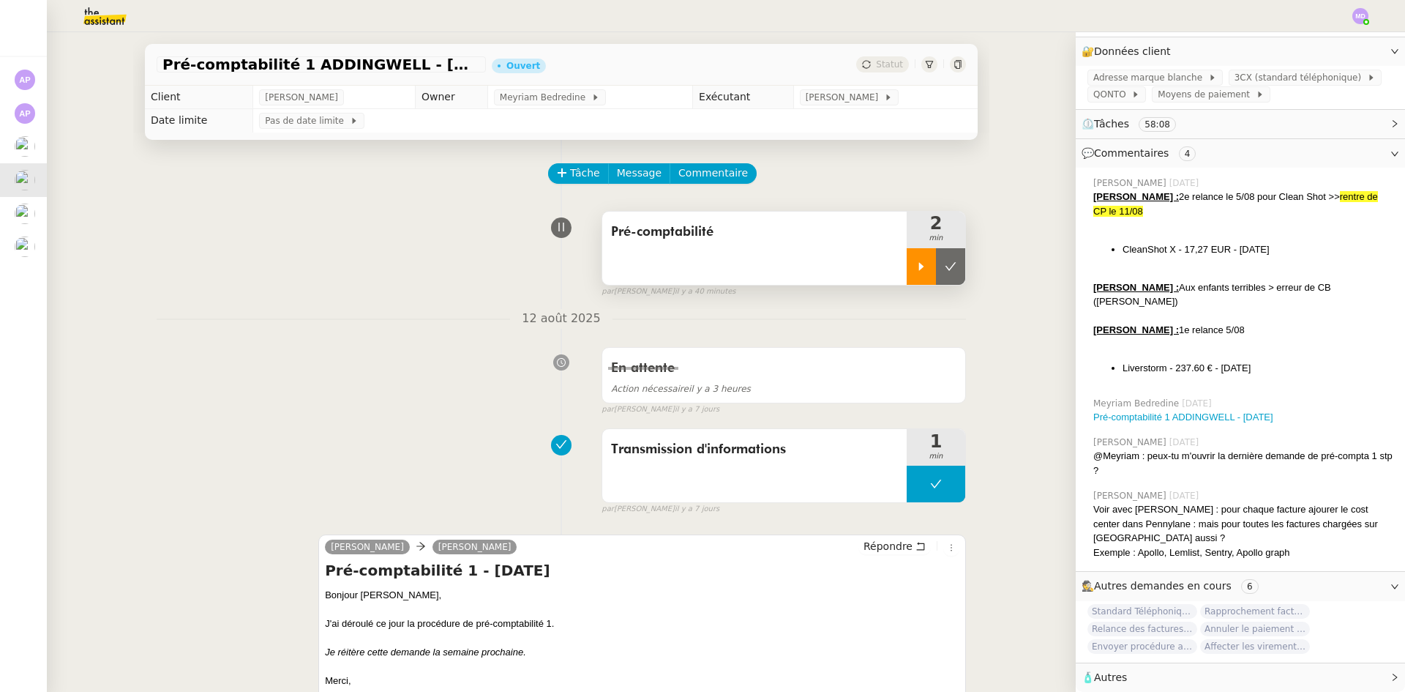
click at [907, 267] on div at bounding box center [921, 266] width 29 height 37
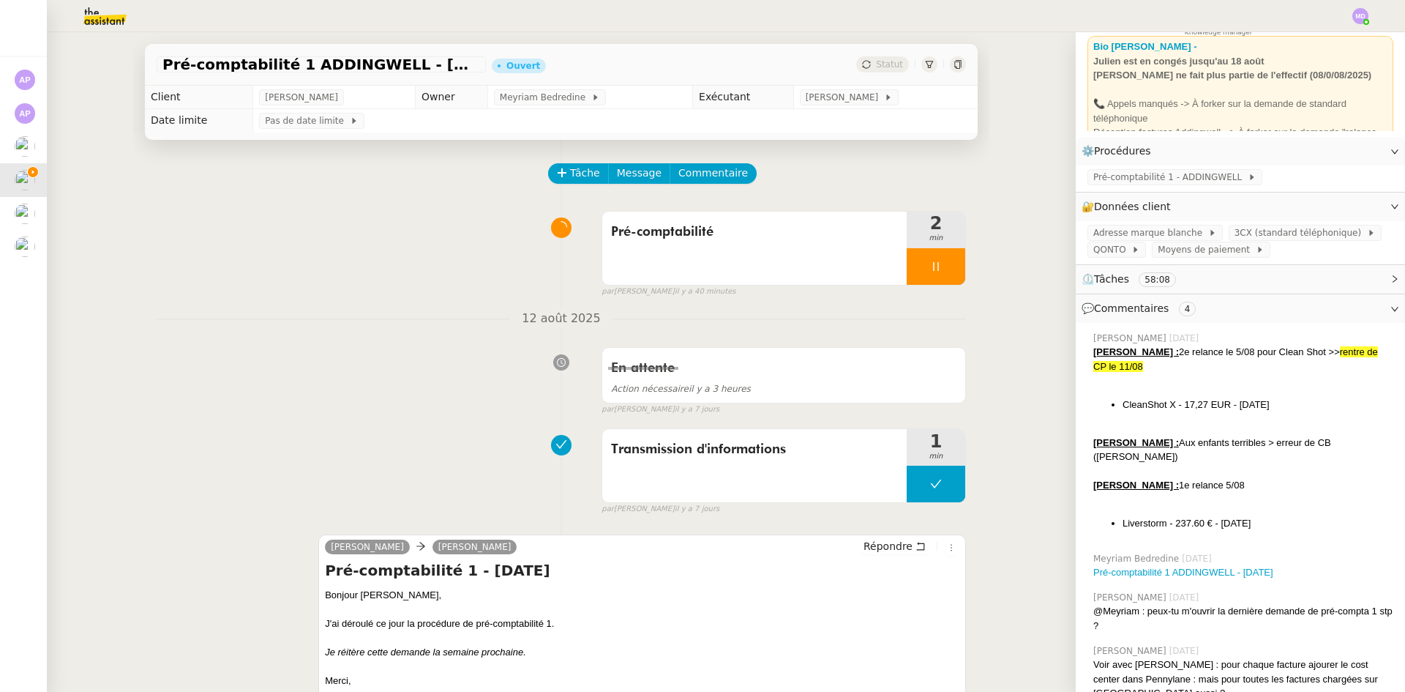
scroll to position [22, 0]
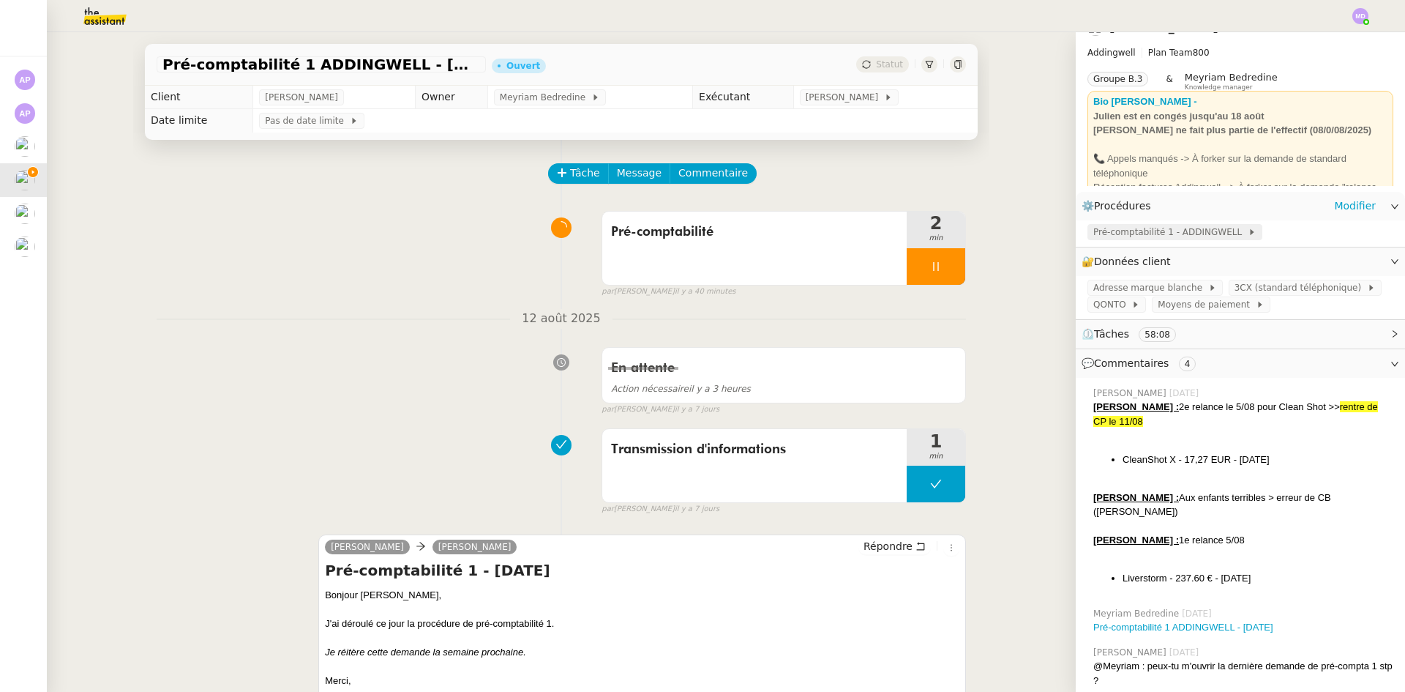
click at [1154, 232] on span "Pré-comptabilité 1 - ADDINGWELL" at bounding box center [1170, 232] width 154 height 15
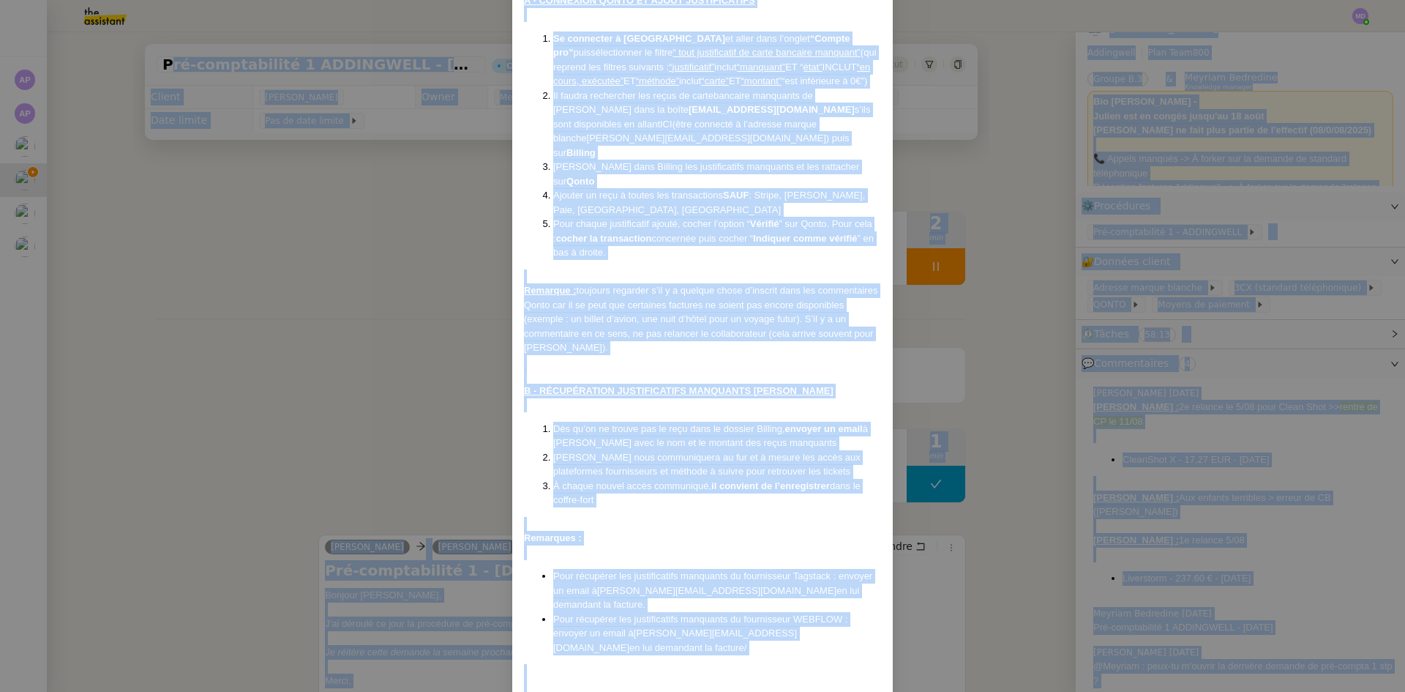
scroll to position [154, 0]
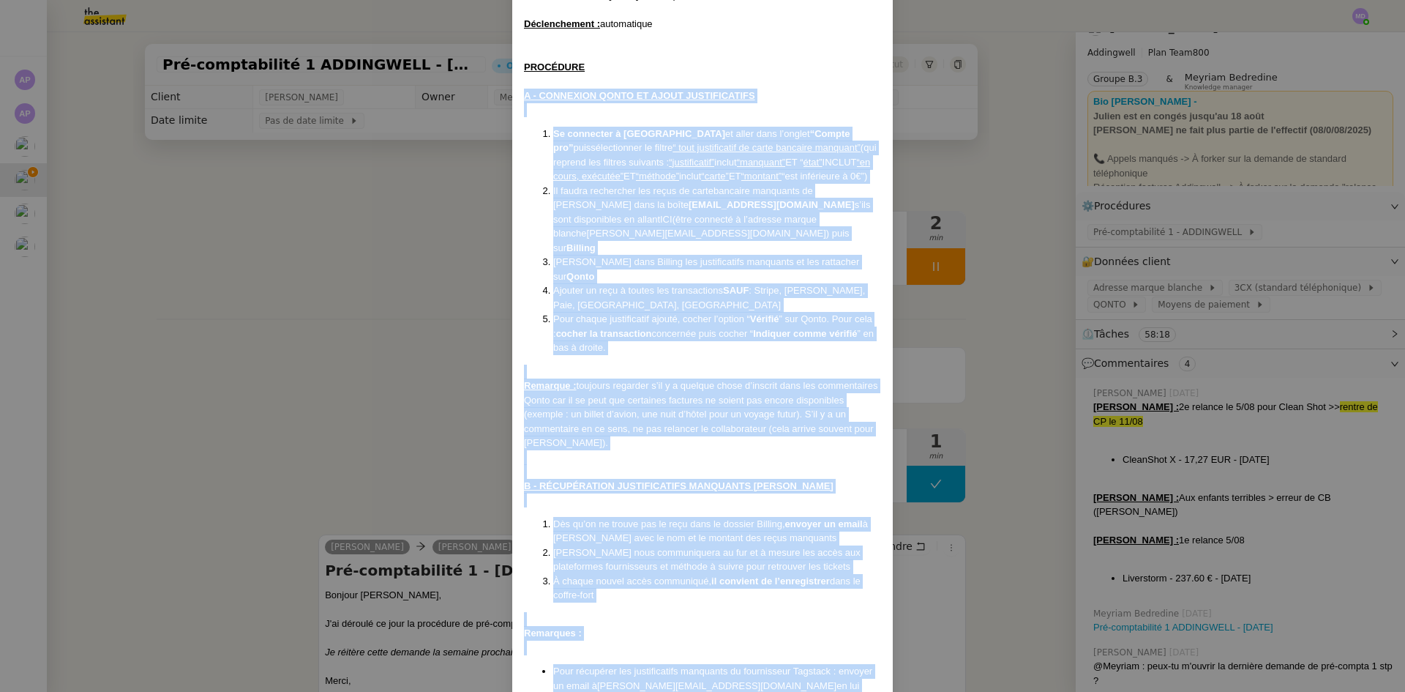
drag, startPoint x: 836, startPoint y: 621, endPoint x: 516, endPoint y: 100, distance: 611.1
copy div "L - IPSUMDOLO SITAM CO ADIPI ELITSEDDOEIUS Te incididun u Labor et dolor magn a…"
click at [736, 450] on div at bounding box center [702, 457] width 357 height 15
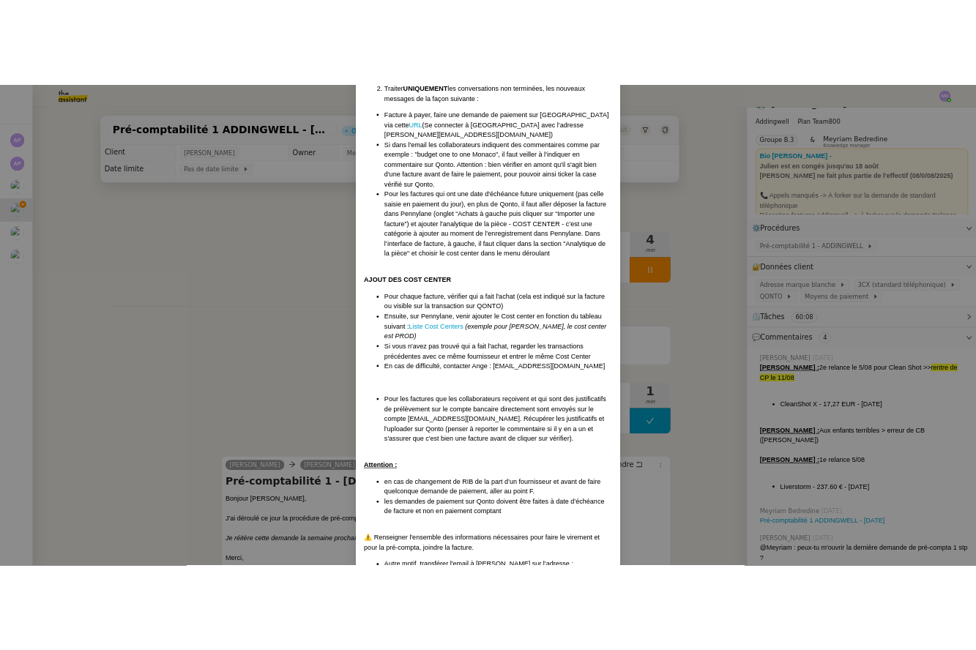
scroll to position [1691, 0]
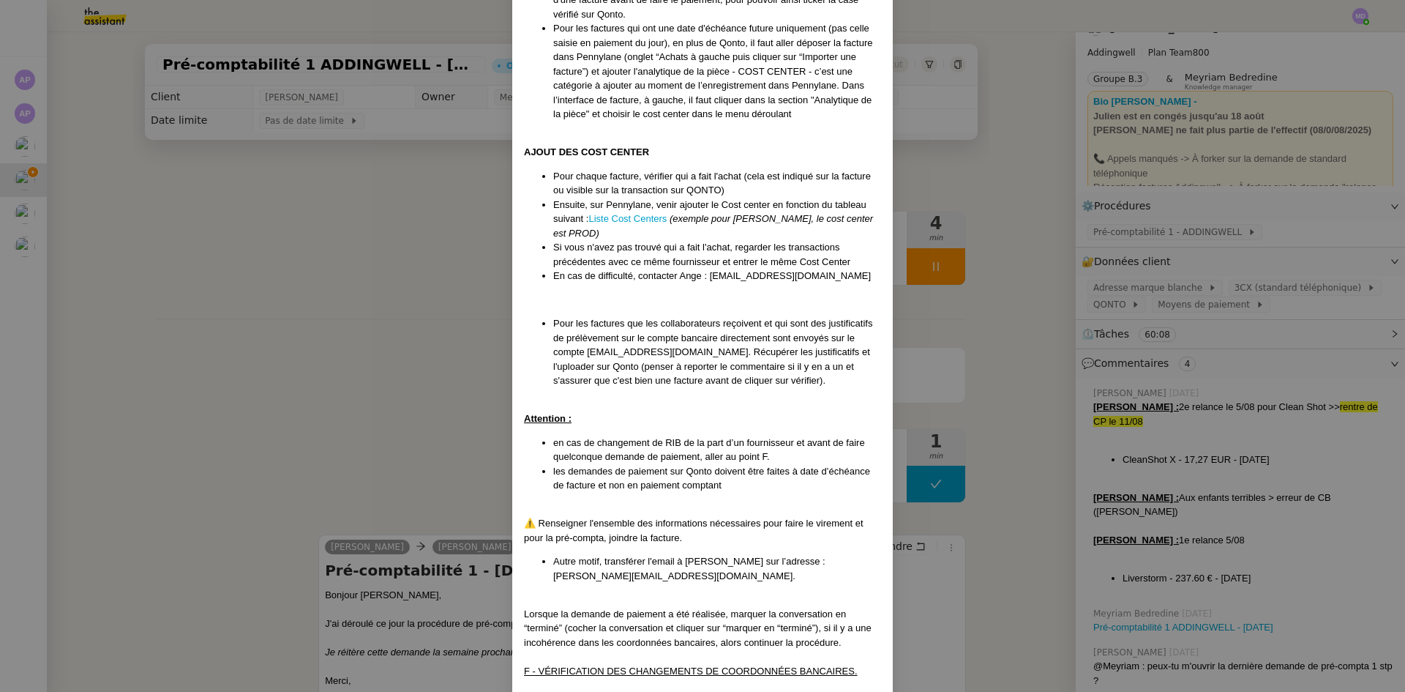
click at [609, 198] on li "Ensuite, sur Pennylane, venir ajouter le Cost center en fonction du tableau sui…" at bounding box center [717, 219] width 328 height 43
click at [609, 213] on link "Liste Cost Centers" at bounding box center [627, 218] width 78 height 11
click at [971, 351] on nz-modal-container "Mise à jour 1707/2025 Contexte : [PERSON_NAME] souhaite que nous gérions la pré…" at bounding box center [702, 346] width 1405 height 692
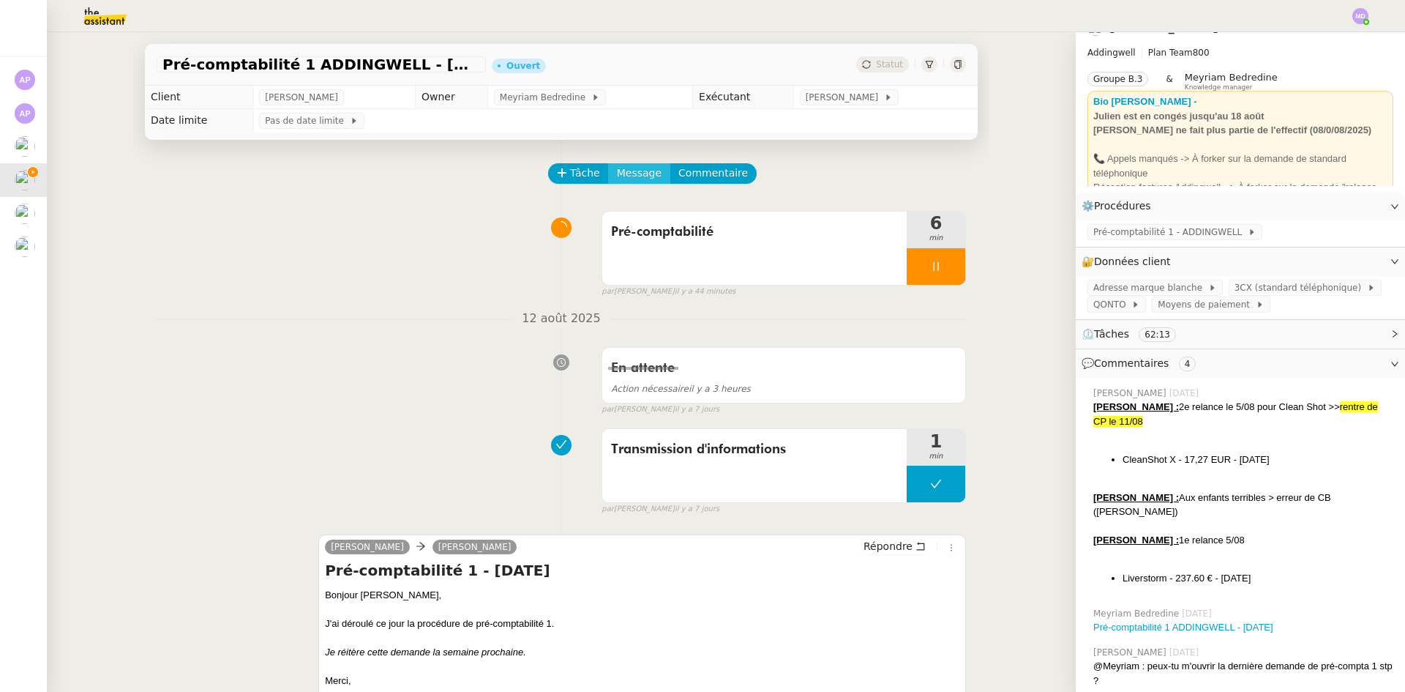
click at [639, 181] on span "Message" at bounding box center [639, 173] width 45 height 17
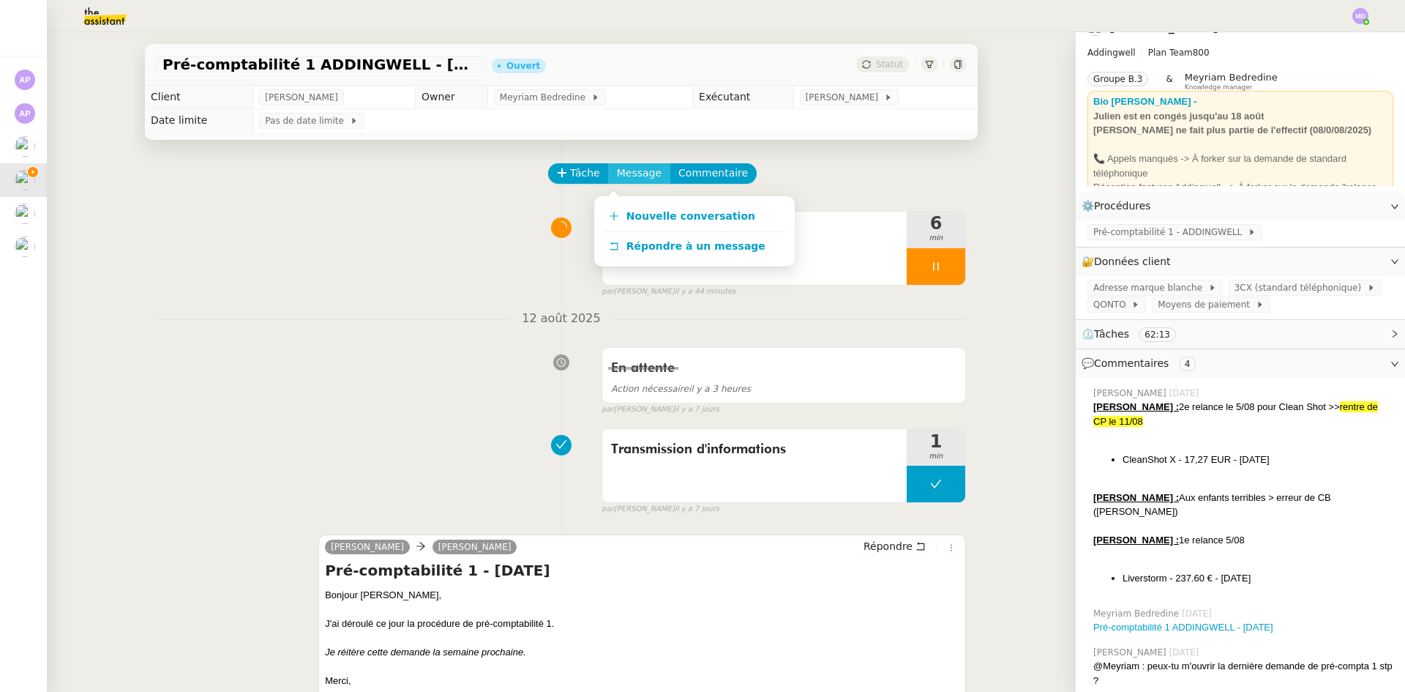
click at [636, 214] on span "Nouvelle conversation" at bounding box center [690, 216] width 129 height 12
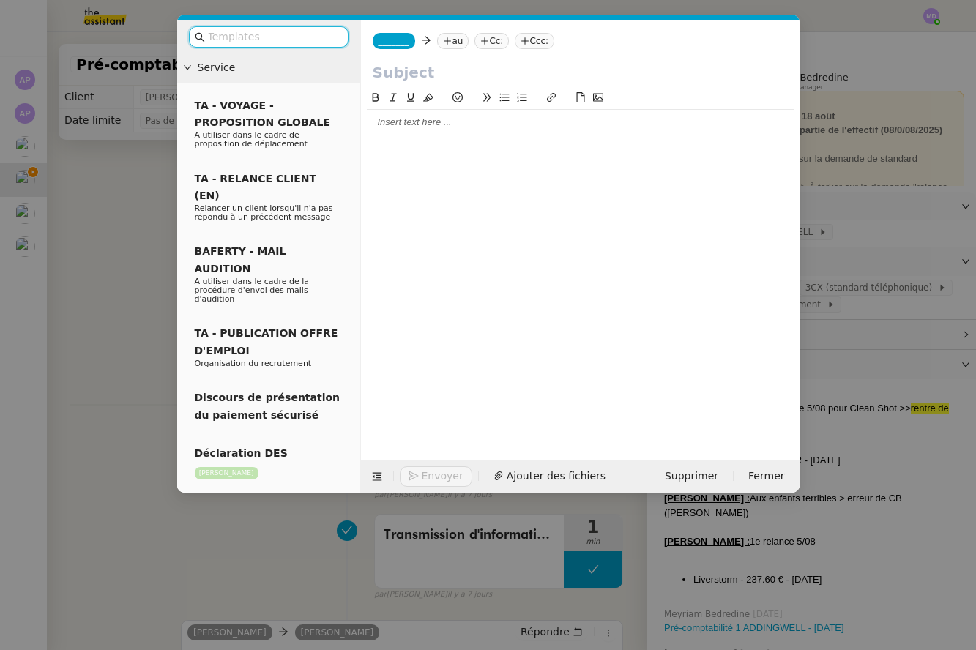
click at [405, 42] on nz-tag "_______" at bounding box center [394, 41] width 42 height 16
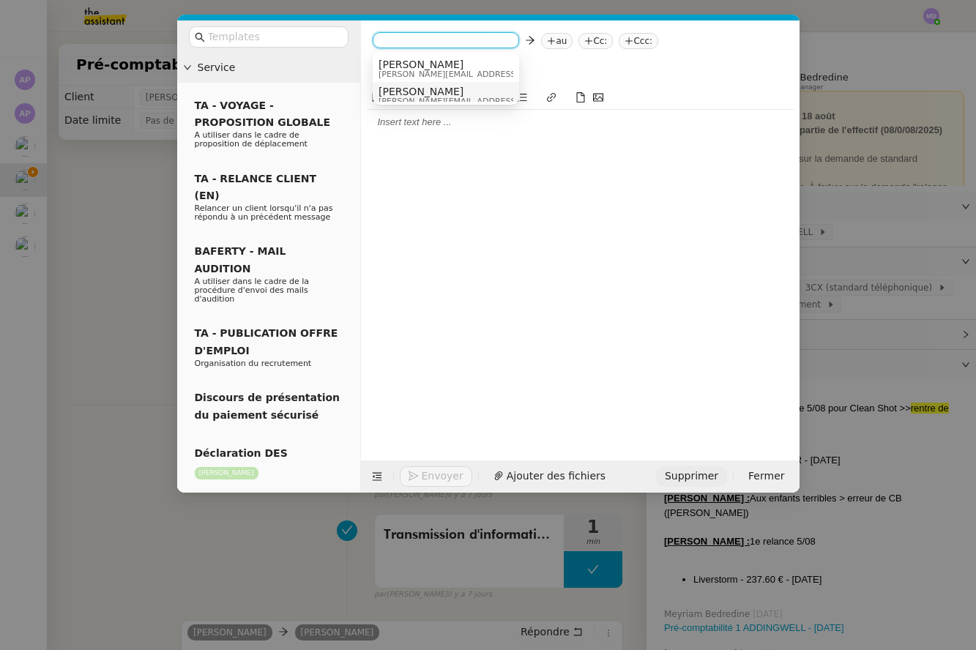
click at [683, 473] on span "Supprimer" at bounding box center [691, 476] width 53 height 17
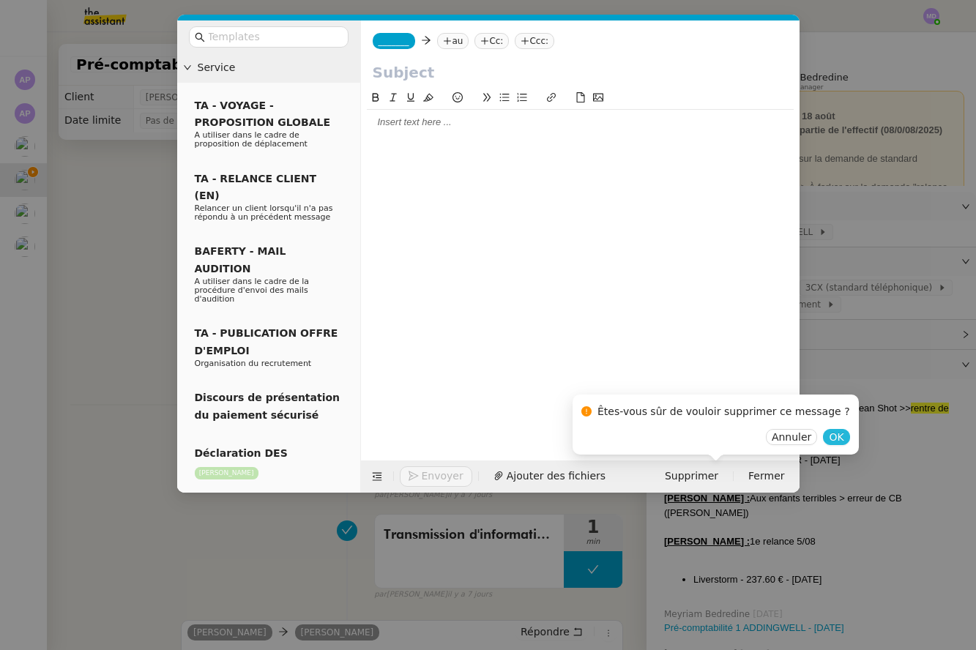
click at [828, 433] on span "OK" at bounding box center [835, 437] width 15 height 15
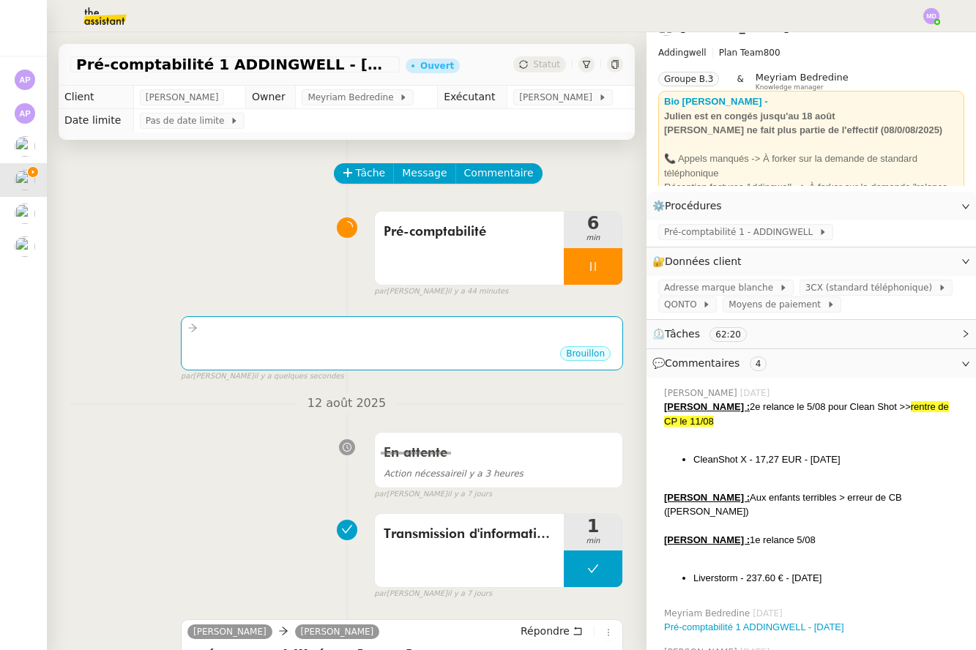
click at [241, 402] on nz-divider "12 août 2025" at bounding box center [346, 404] width 553 height 20
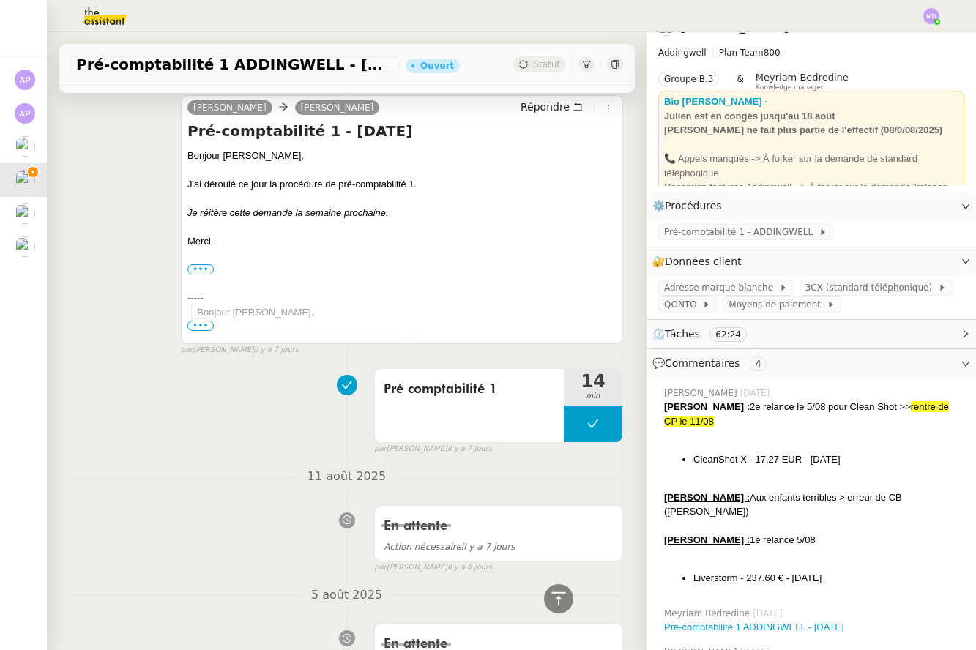
scroll to position [293, 0]
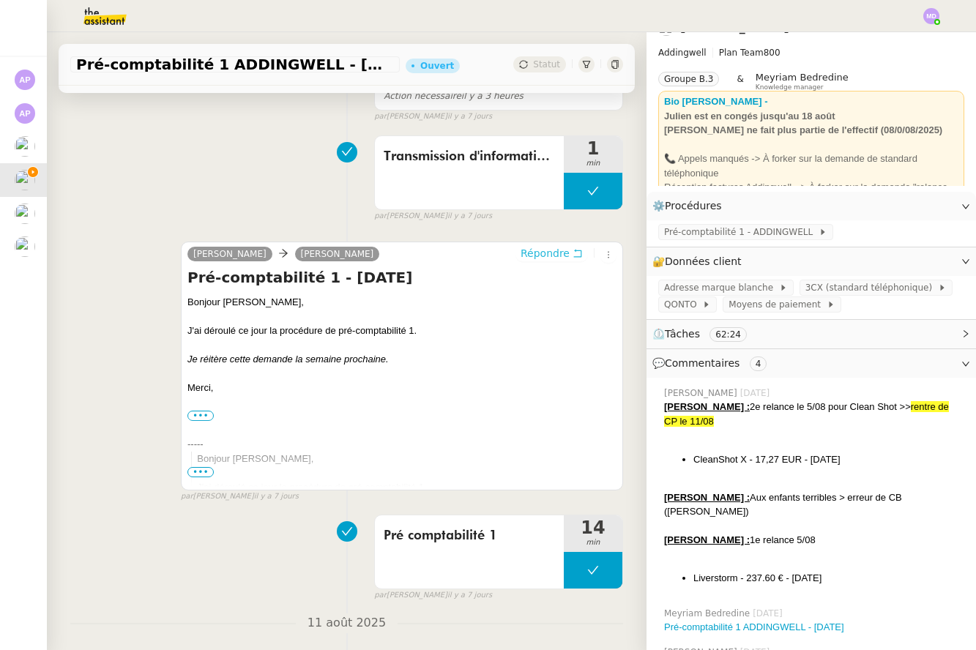
click at [549, 251] on span "Répondre" at bounding box center [544, 253] width 49 height 15
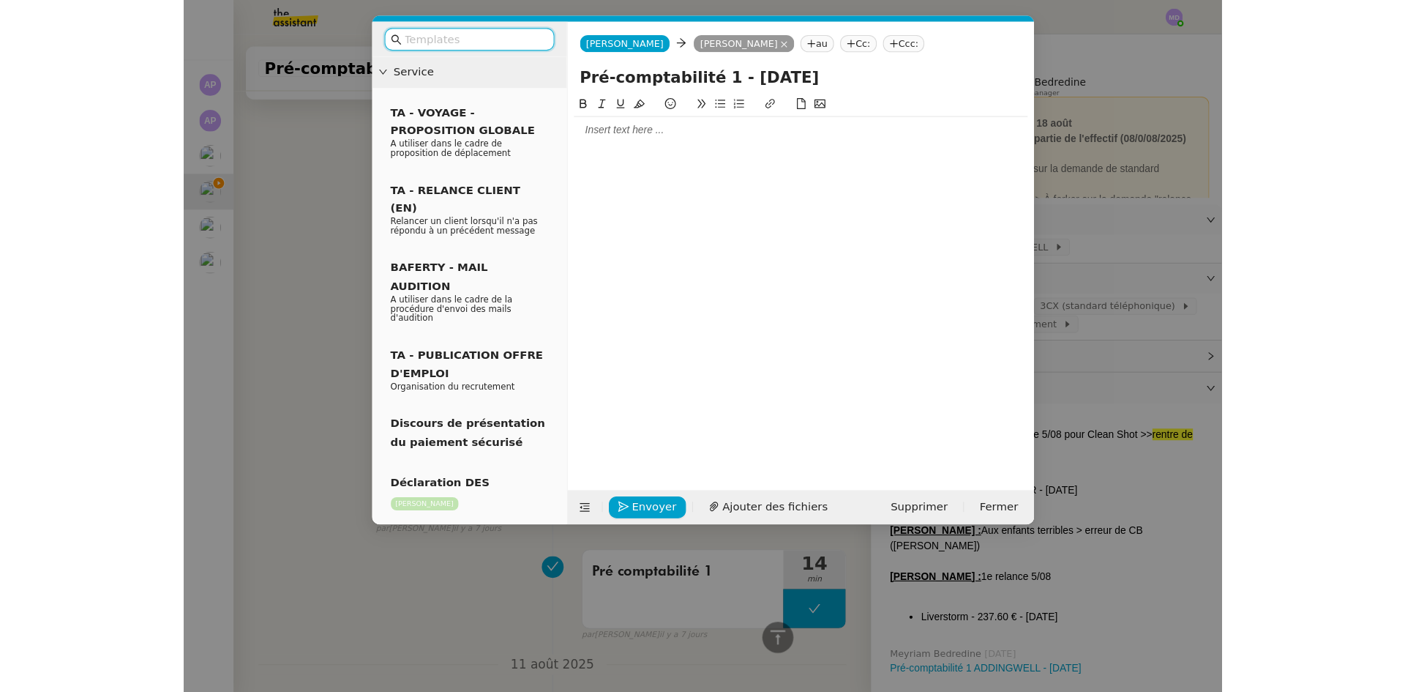
scroll to position [404, 0]
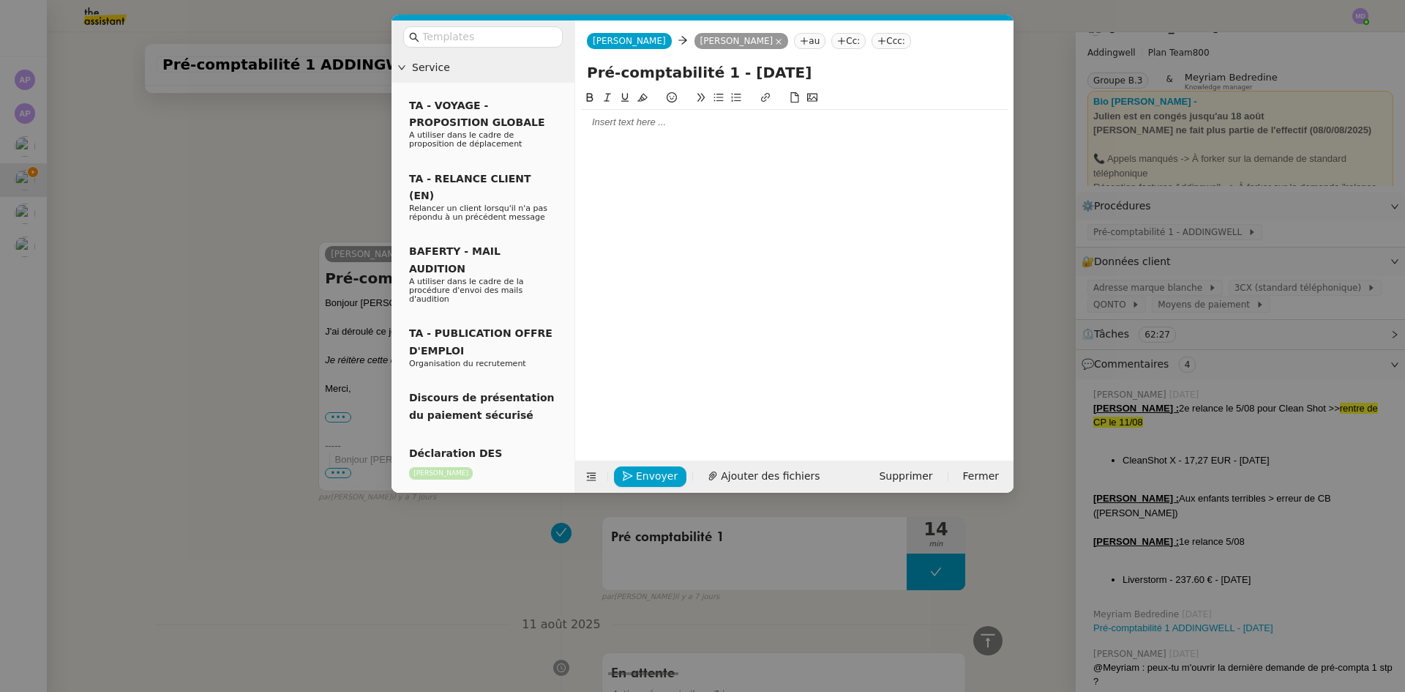
drag, startPoint x: 746, startPoint y: 76, endPoint x: 733, endPoint y: 75, distance: 13.2
click at [733, 75] on input "Pré-comptabilité 1 - [DATE]" at bounding box center [794, 72] width 415 height 22
type input "Pré-comptabilité 1 - [DATE]"
click at [707, 122] on div at bounding box center [794, 122] width 427 height 13
drag, startPoint x: 249, startPoint y: 221, endPoint x: 313, endPoint y: 262, distance: 76.3
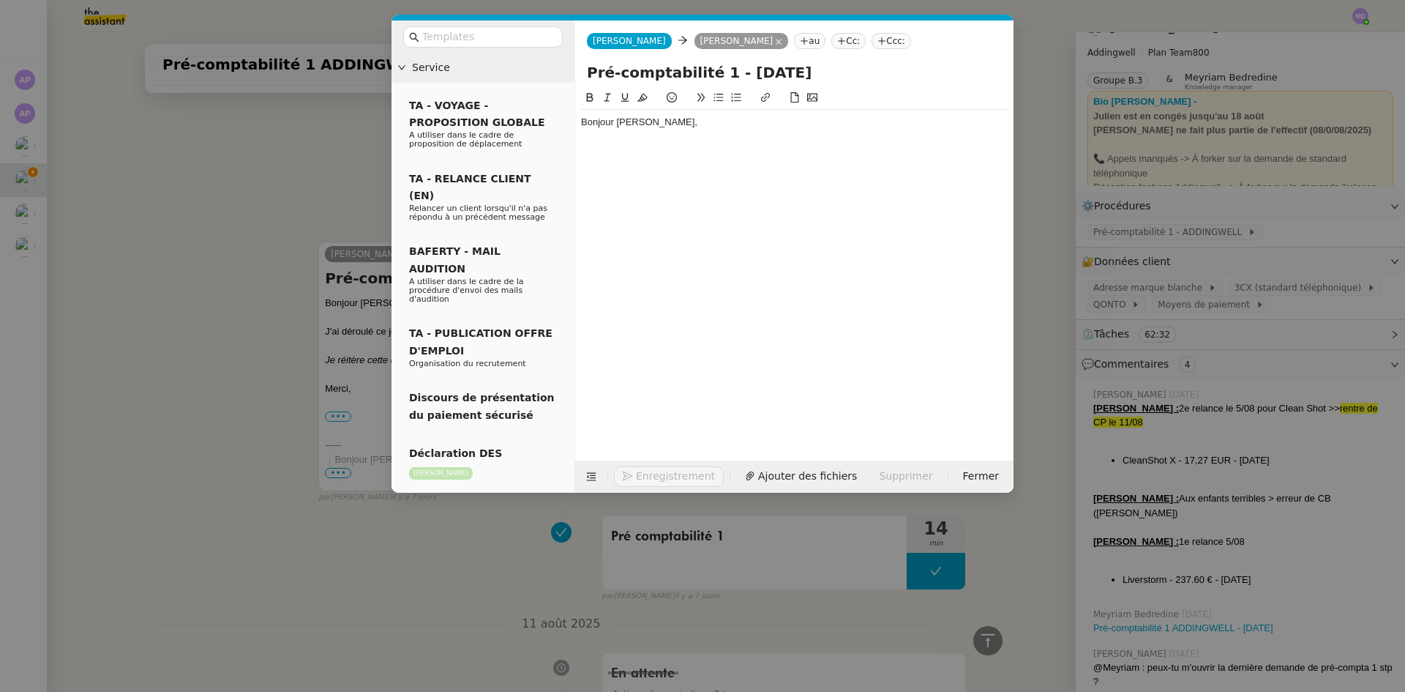
click at [249, 222] on nz-modal-container "Service TA - VOYAGE - PROPOSITION GLOBALE A utiliser dans le cadre de propositi…" at bounding box center [702, 346] width 1405 height 692
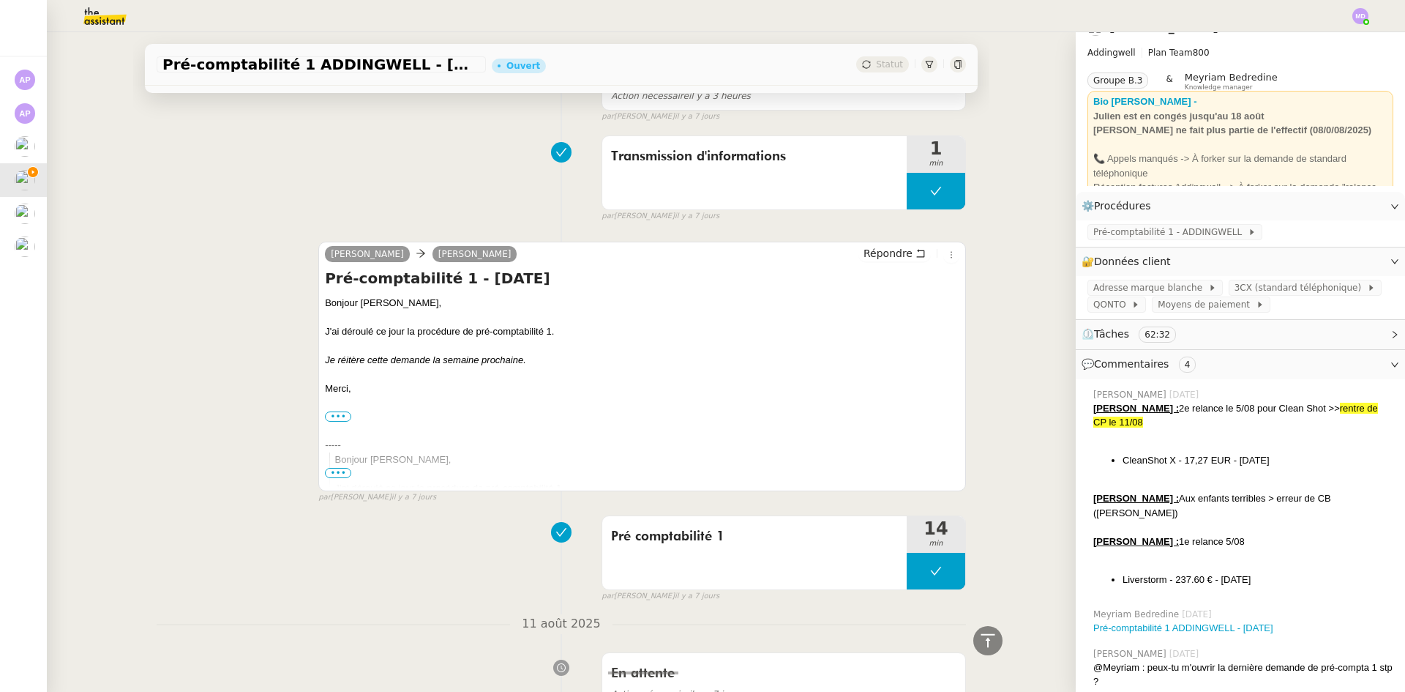
click at [435, 312] on div at bounding box center [642, 317] width 634 height 15
drag, startPoint x: 559, startPoint y: 340, endPoint x: 320, endPoint y: 332, distance: 239.5
click at [325, 332] on div "J'ai déroulé ce jour la procédure de pré-comptabilité 1." at bounding box center [642, 330] width 634 height 15
copy div "J'ai déroulé ce jour la procédure de pré-comptabilité 1."
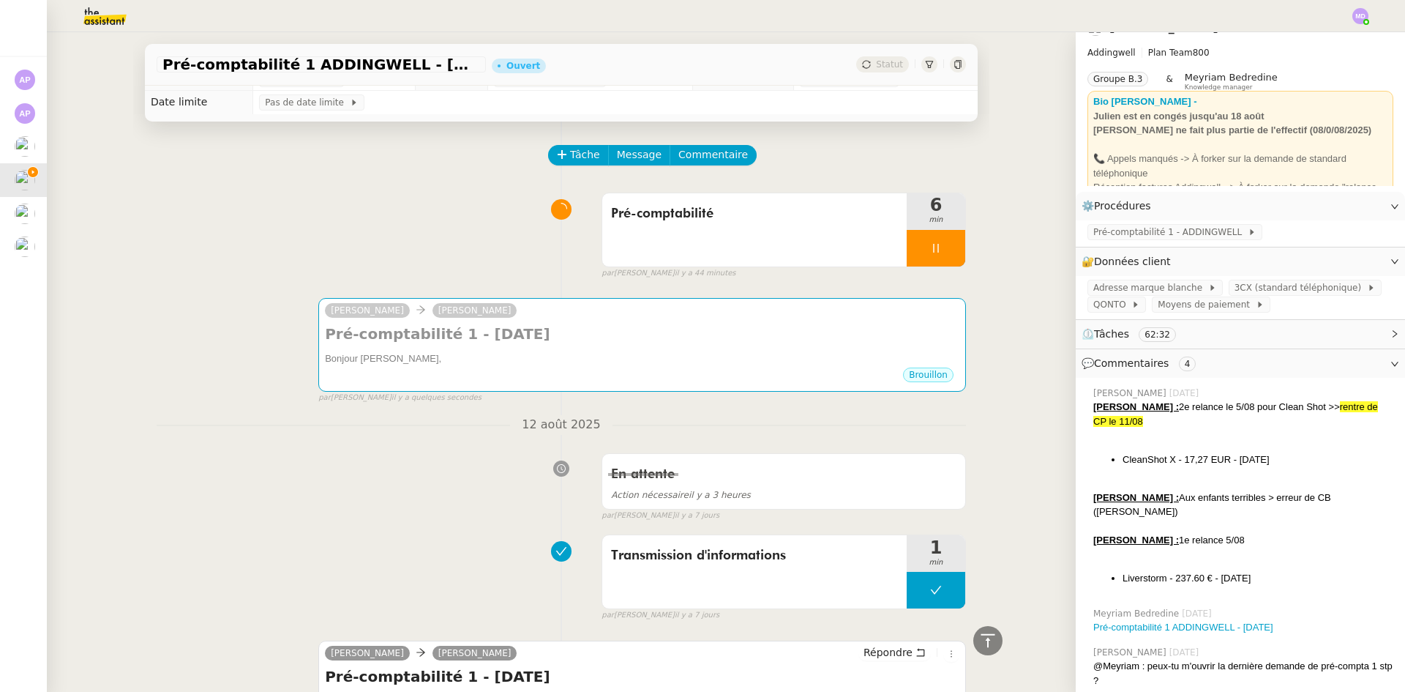
scroll to position [0, 0]
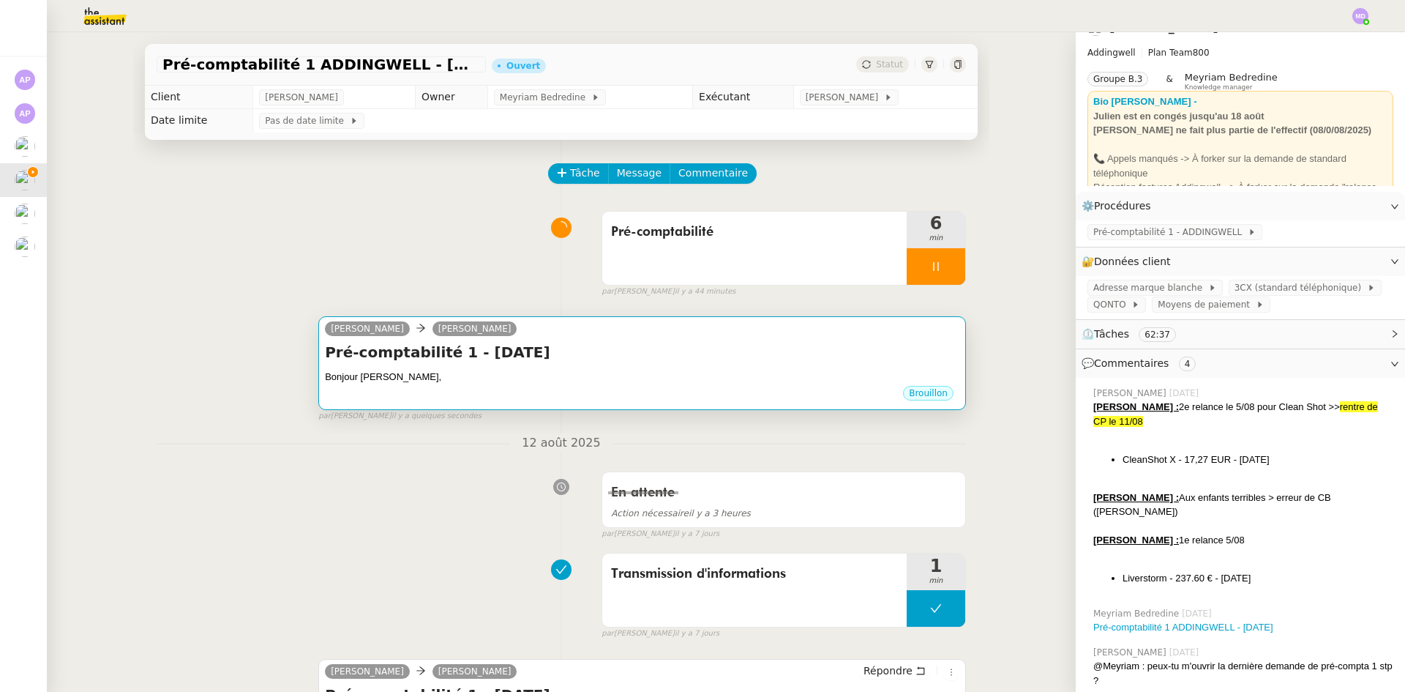
click at [535, 345] on h4 "Pré-comptabilité 1 - [DATE]" at bounding box center [642, 352] width 634 height 20
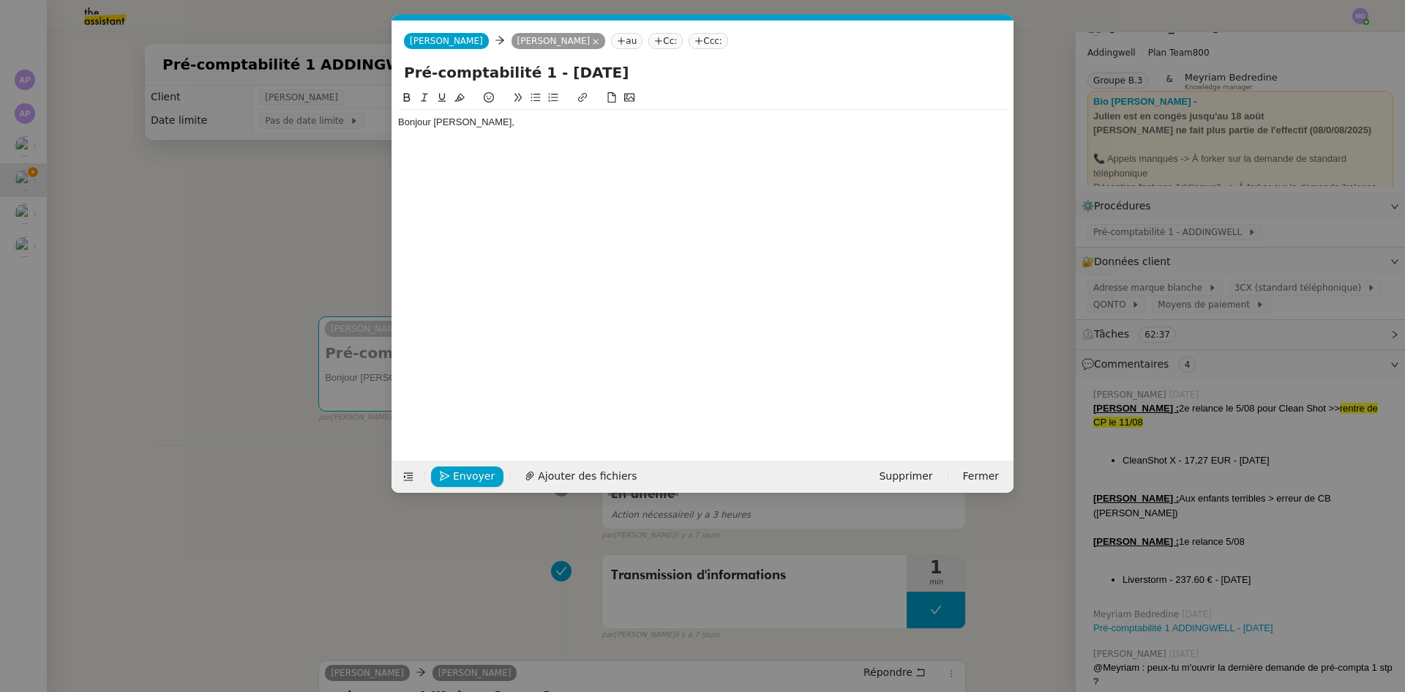
scroll to position [0, 31]
click at [577, 127] on div "Bonjour [PERSON_NAME]," at bounding box center [703, 122] width 610 height 13
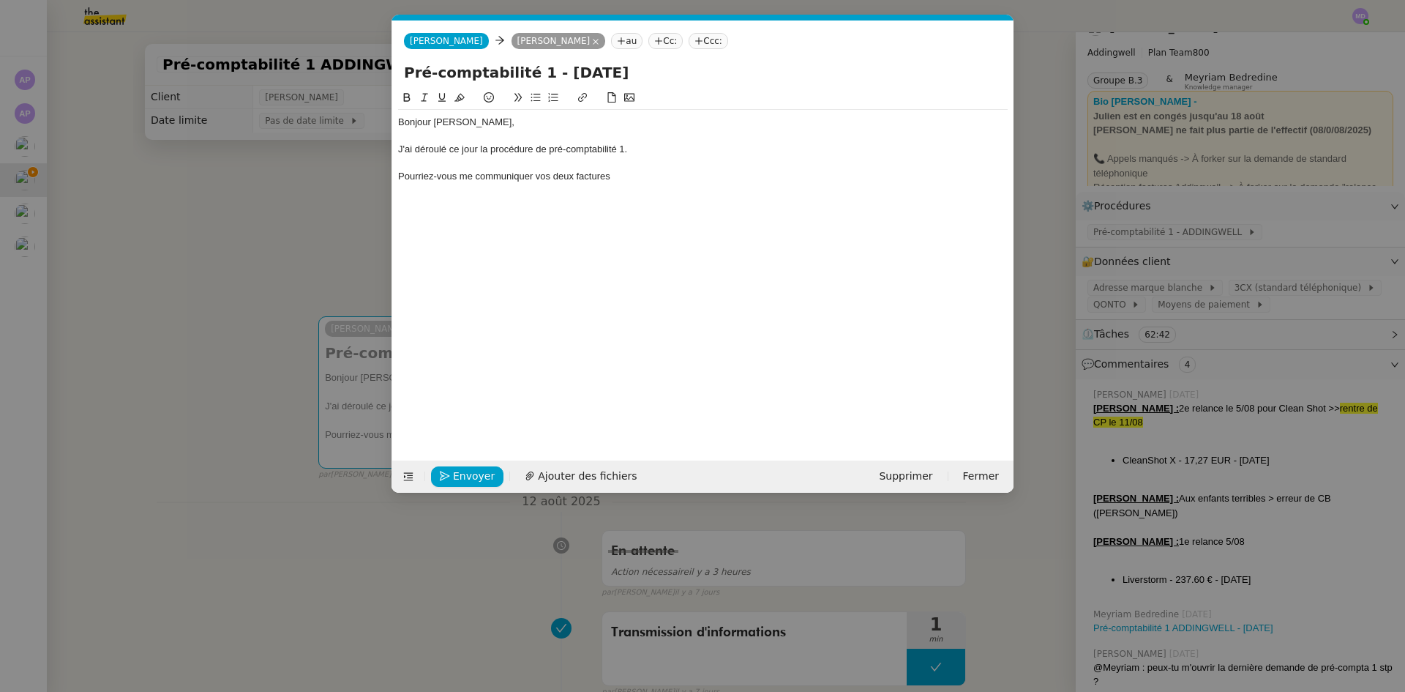
click at [521, 179] on div "Pourriez-vous me communiquer vos deux factures" at bounding box center [703, 176] width 610 height 13
click at [521, 177] on div "Pourriez-vous me communiquer vos deux factures" at bounding box center [703, 176] width 610 height 13
click at [606, 173] on div "Pourriez-vous me transférer vos deux factures" at bounding box center [703, 176] width 610 height 13
click at [716, 179] on div "Pourriez-vous me transférer vos deux factures de Squarespace en date du [DATE] (" at bounding box center [703, 176] width 610 height 13
click at [804, 177] on div "Pourriez-vous me transférer vos deux factures de Squarespace en date du [DATE] …" at bounding box center [703, 176] width 610 height 13
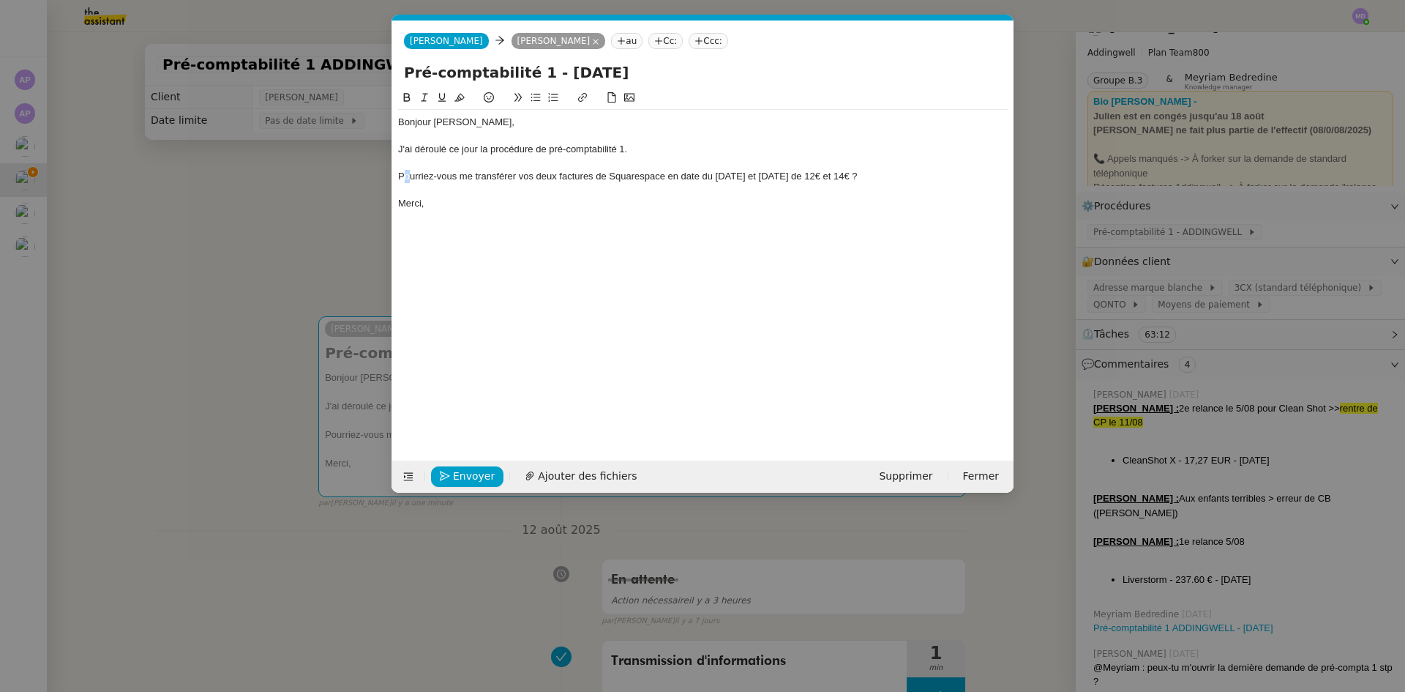
click at [404, 175] on div "Pourriez-vous me transférer vos deux factures de Squarespace en date du [DATE] …" at bounding box center [703, 176] width 610 height 13
click at [402, 175] on div "Pourriez-vous me transférer vos deux factures de Squarespace en date du [DATE] …" at bounding box center [703, 176] width 610 height 13
click at [400, 175] on div "Pourriez-vous me transférer vos deux factures de Squarespace en date du [DATE] …" at bounding box center [703, 176] width 610 height 13
click at [333, 191] on nz-modal-container "Service TA - VOYAGE - PROPOSITION GLOBALE A utiliser dans le cadre de propositi…" at bounding box center [702, 346] width 1405 height 692
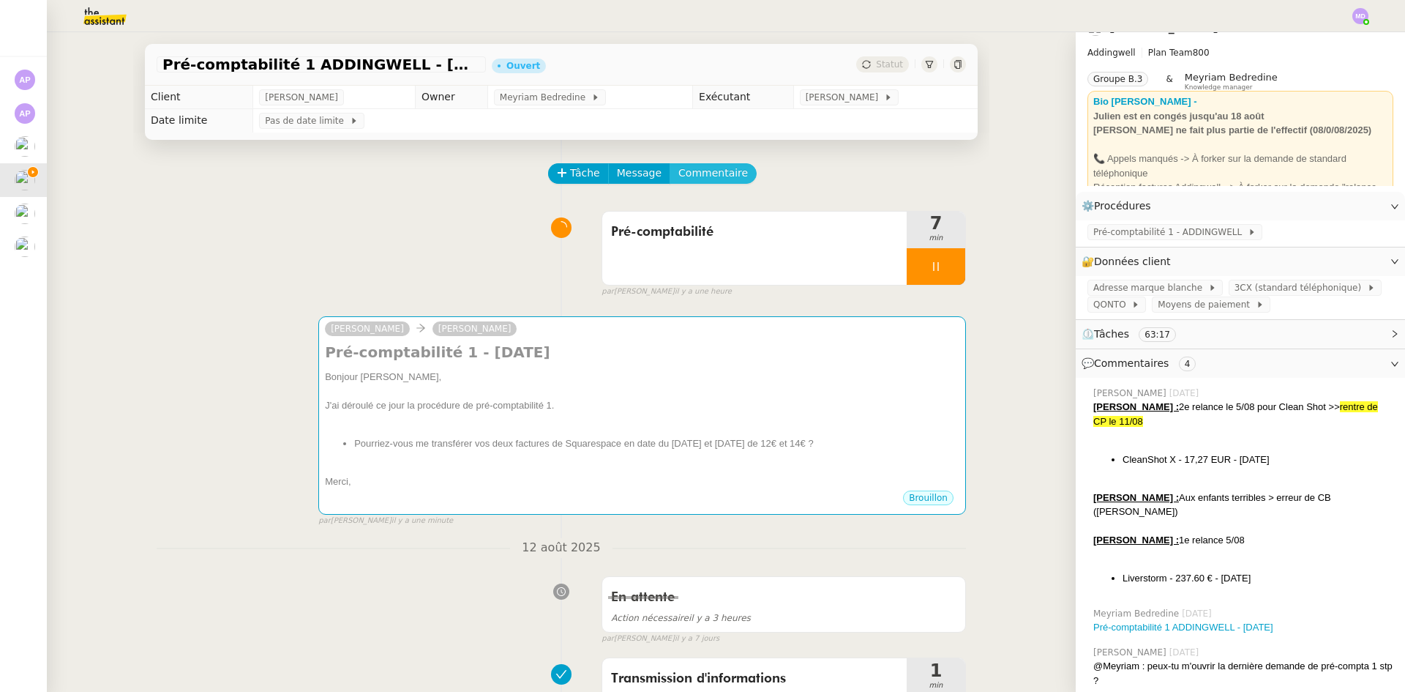
click at [714, 165] on button "Commentaire" at bounding box center [713, 173] width 87 height 20
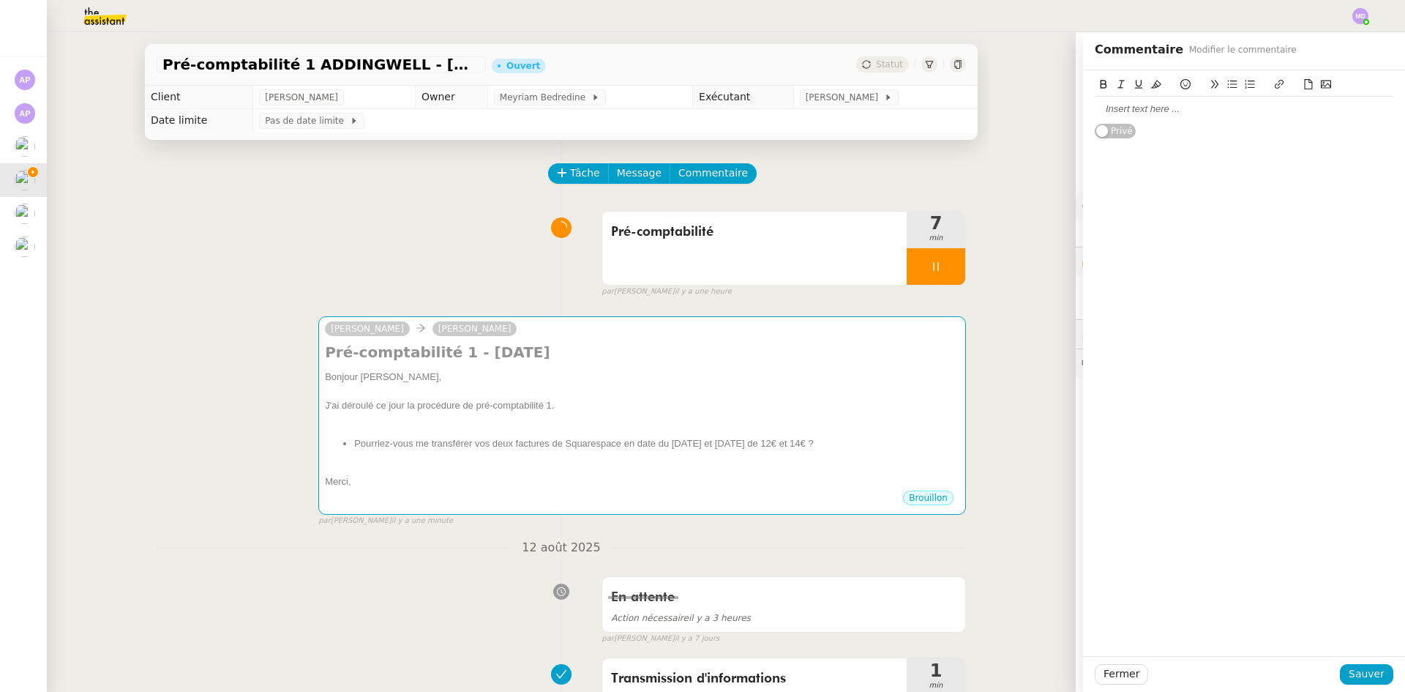
click at [351, 265] on div "Pré-comptabilité 7 min false par [PERSON_NAME] il y a une heure" at bounding box center [561, 251] width 809 height 94
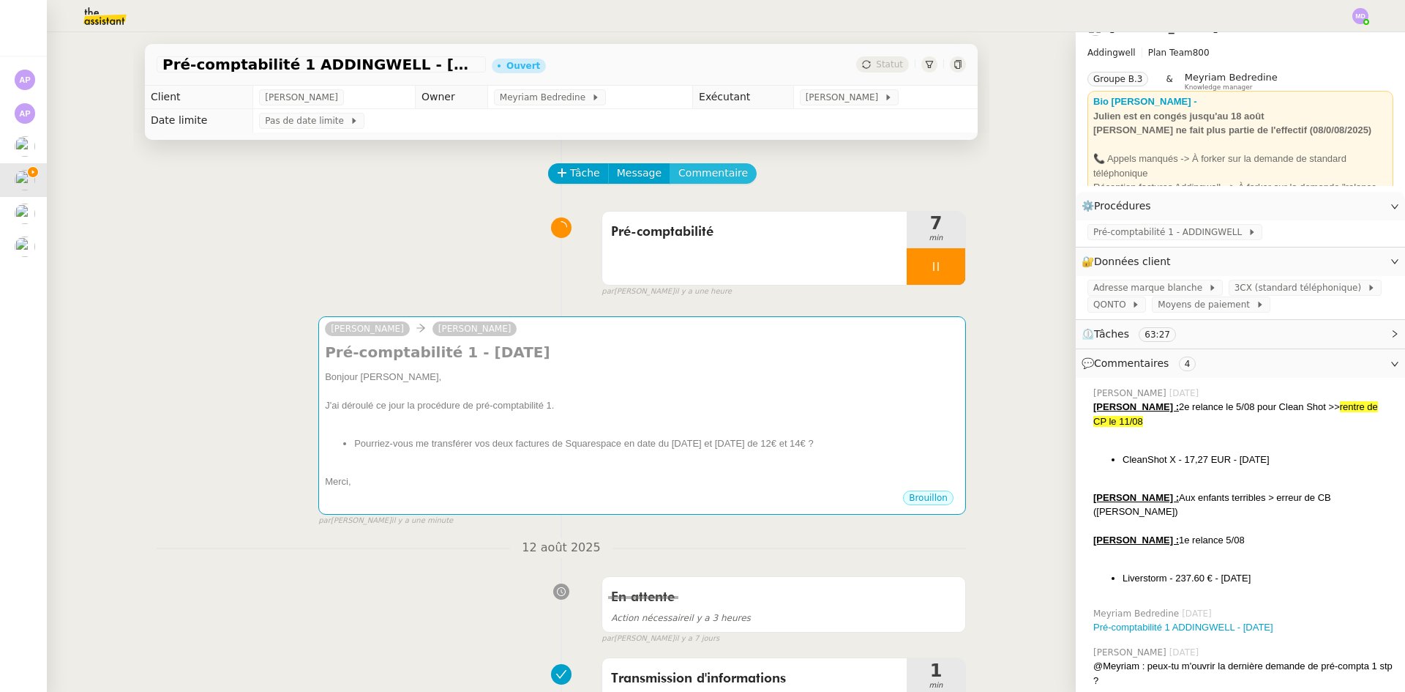
click at [700, 169] on span "Commentaire" at bounding box center [713, 173] width 70 height 17
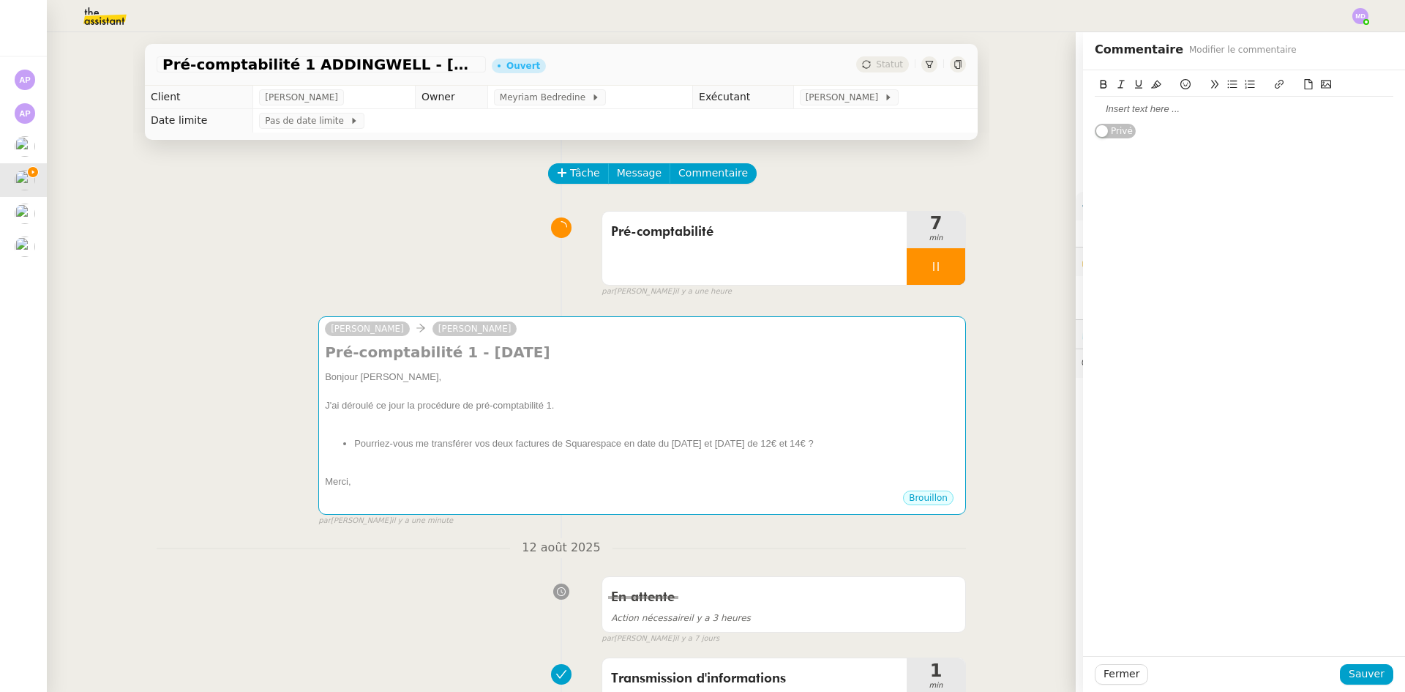
click at [1108, 115] on div at bounding box center [1244, 108] width 299 height 13
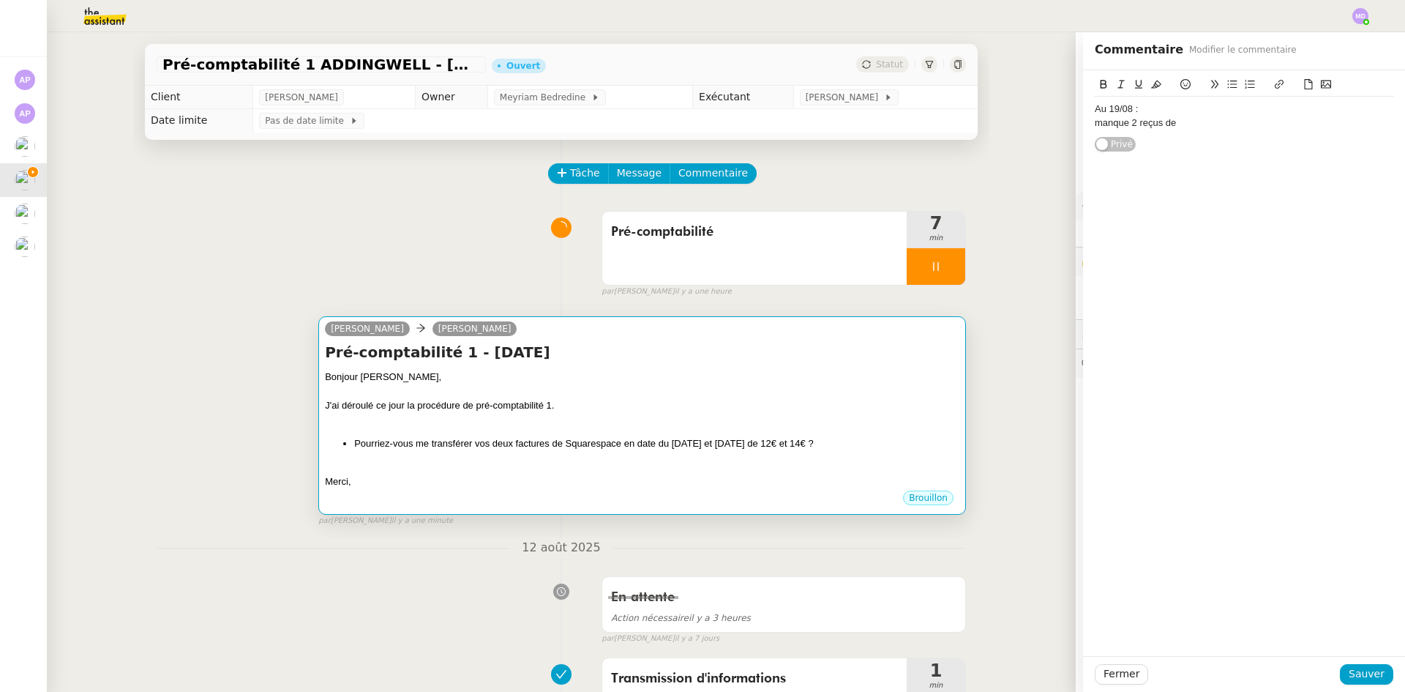
click at [703, 479] on div "Merci," at bounding box center [642, 481] width 634 height 15
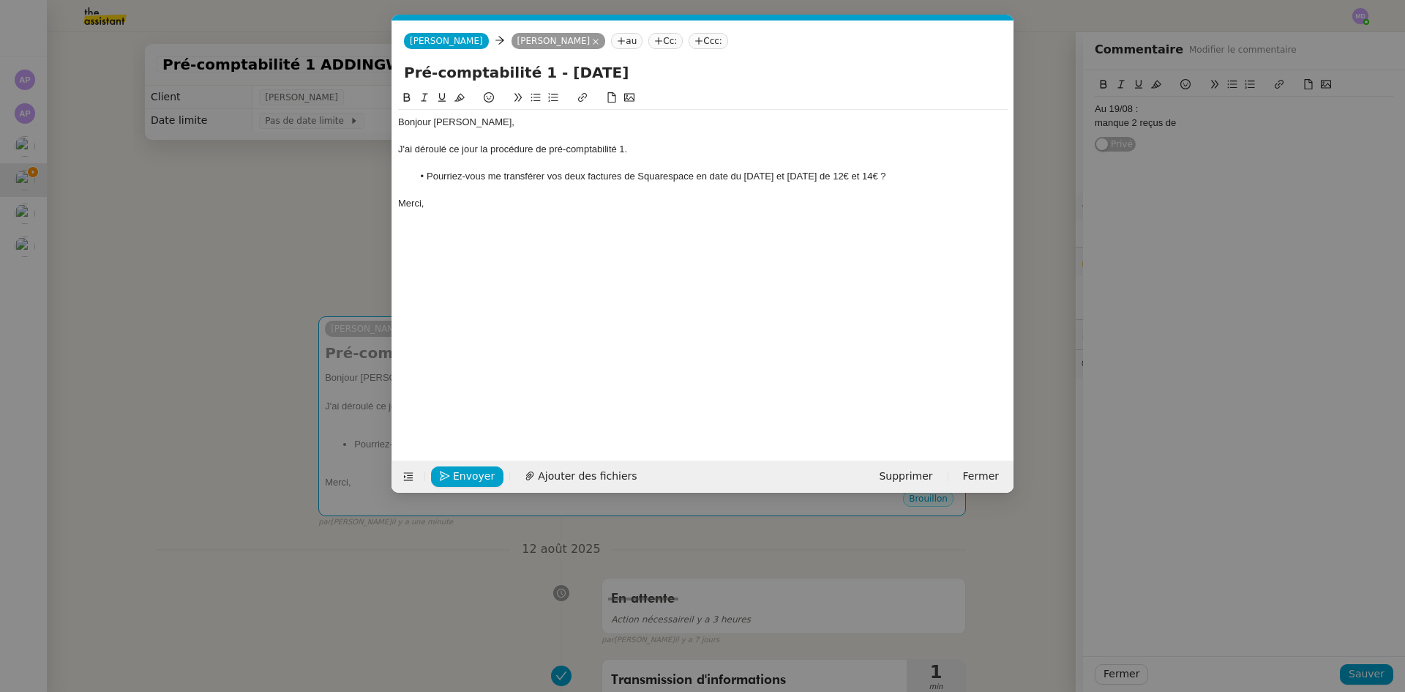
scroll to position [0, 31]
click at [656, 177] on li "Pourriez-vous me transférer vos deux factures de Squarespace en date du [DATE] …" at bounding box center [711, 176] width 596 height 13
copy li "Squarespace"
drag, startPoint x: 863, startPoint y: 175, endPoint x: 639, endPoint y: 179, distance: 224.0
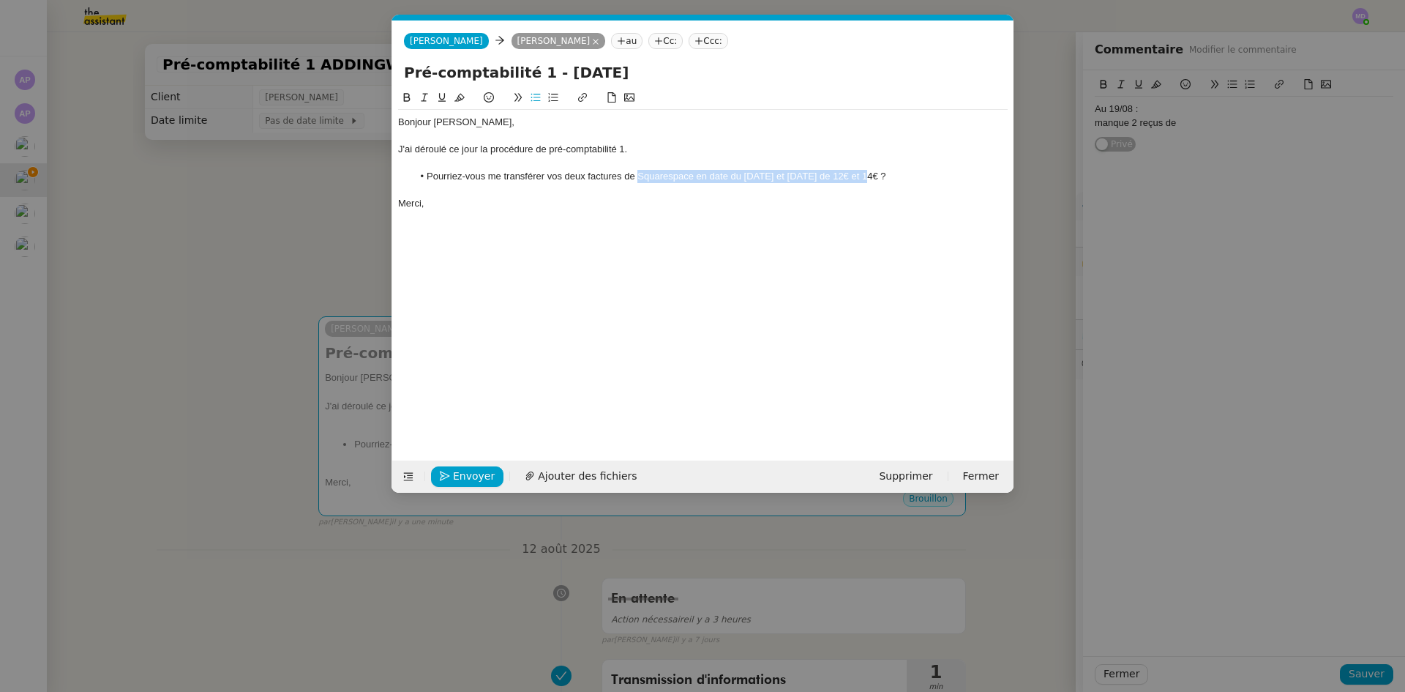
click at [639, 179] on li "Pourriez-vous me transférer vos deux factures de Squarespace en date du [DATE] …" at bounding box center [711, 176] width 596 height 13
copy li "Squarespace en date du [DATE] et [DATE] de 12€ et 14€"
click at [1168, 121] on nz-modal-container "Service TA - VOYAGE - PROPOSITION GLOBALE A utiliser dans le cadre de propositi…" at bounding box center [702, 346] width 1405 height 692
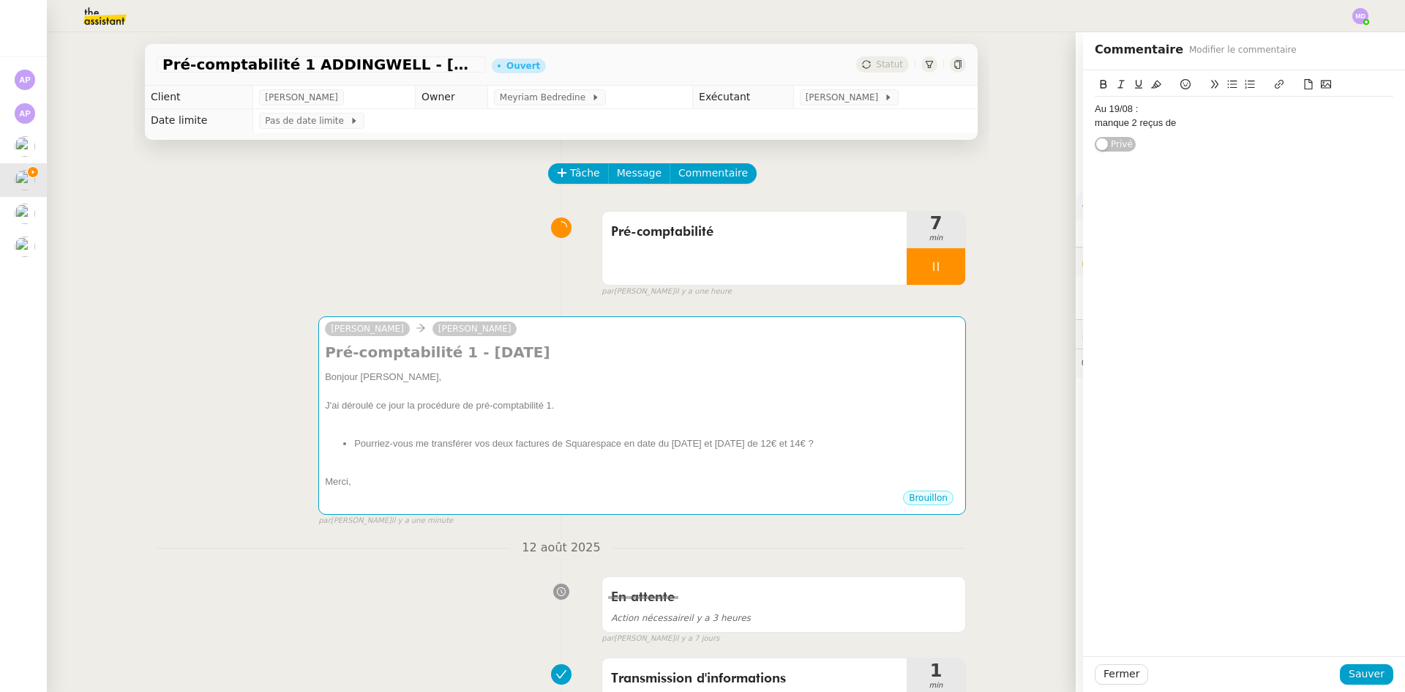
click at [1171, 121] on div "manque 2 reçus de" at bounding box center [1244, 122] width 299 height 13
click at [1083, 124] on div "Au 19/08 : manque 2 reçus de Privé" at bounding box center [1244, 111] width 322 height 83
click at [1095, 124] on div "manque 2 reçus de" at bounding box center [1244, 122] width 299 height 13
click at [1216, 119] on div "[PERSON_NAME] > manque 2 reçus de" at bounding box center [1244, 122] width 299 height 13
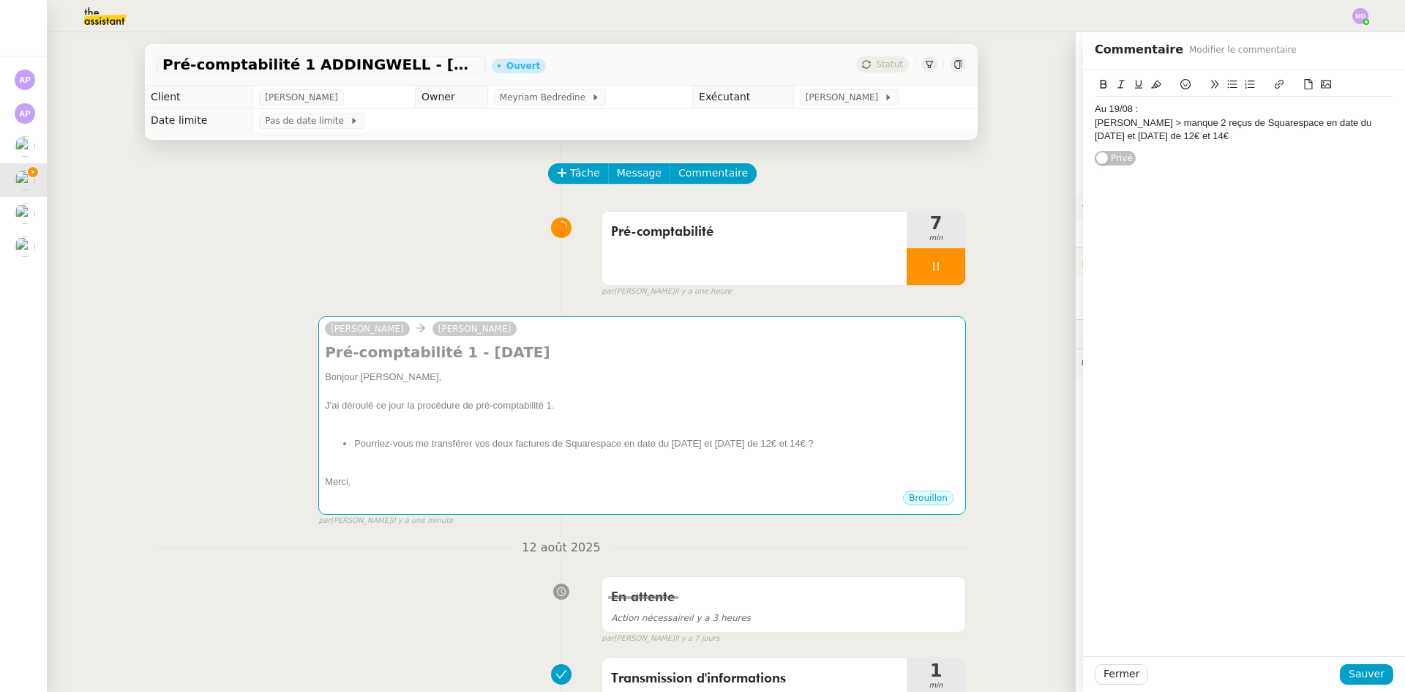
click at [1169, 143] on div "[PERSON_NAME] > manque 2 reçus de Squarespace en date du [DATE] et [DATE] de 12…" at bounding box center [1244, 129] width 299 height 27
drag, startPoint x: 1150, startPoint y: 113, endPoint x: 1060, endPoint y: 112, distance: 90.7
click at [1060, 112] on app-ticket "Pré-comptabilité 1 ADDINGWELL - [DATE] Ouvert Statut Client [PERSON_NAME] Owner…" at bounding box center [726, 361] width 1358 height 659
click at [1098, 83] on icon at bounding box center [1103, 84] width 10 height 10
click at [1133, 87] on button at bounding box center [1139, 84] width 18 height 17
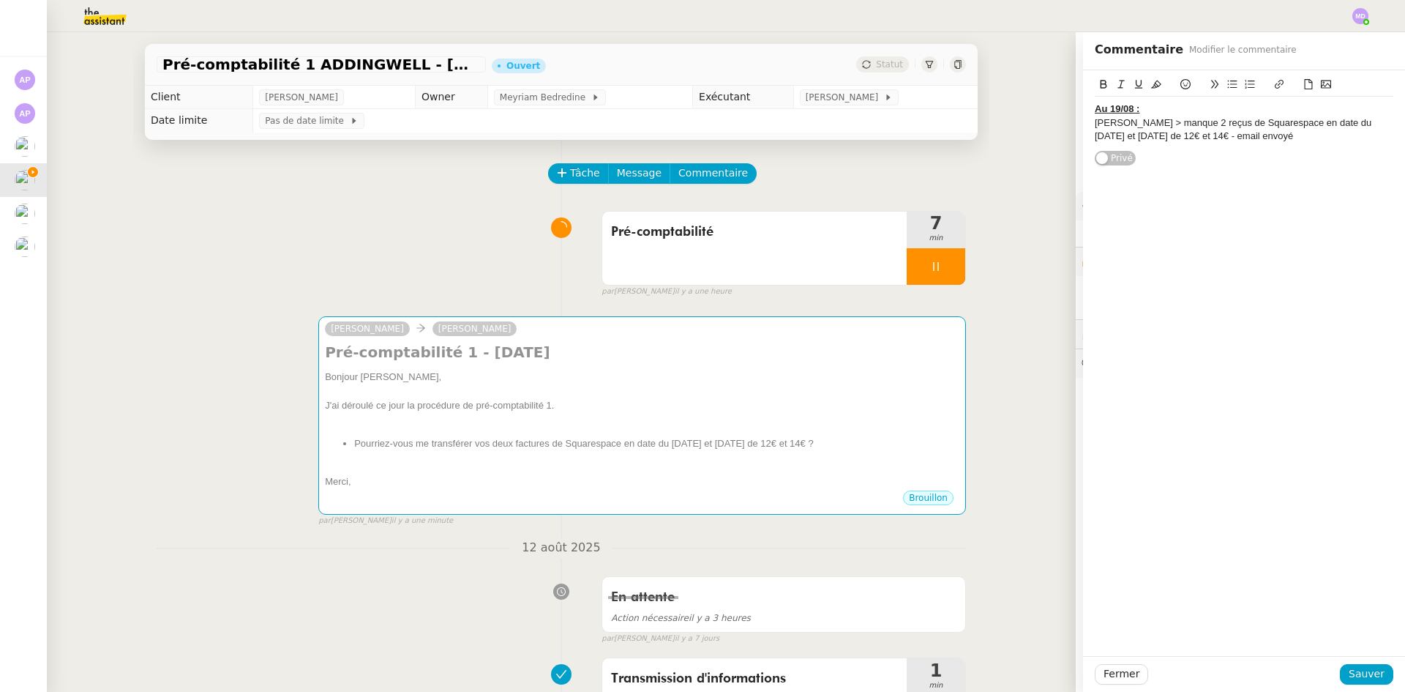
click at [1166, 181] on div "Au 19/08 : [PERSON_NAME] > manque 2 reçus de Squarespace en date du [DATE] et […" at bounding box center [1244, 362] width 322 height 585
click at [1349, 680] on span "Sauver" at bounding box center [1367, 673] width 36 height 17
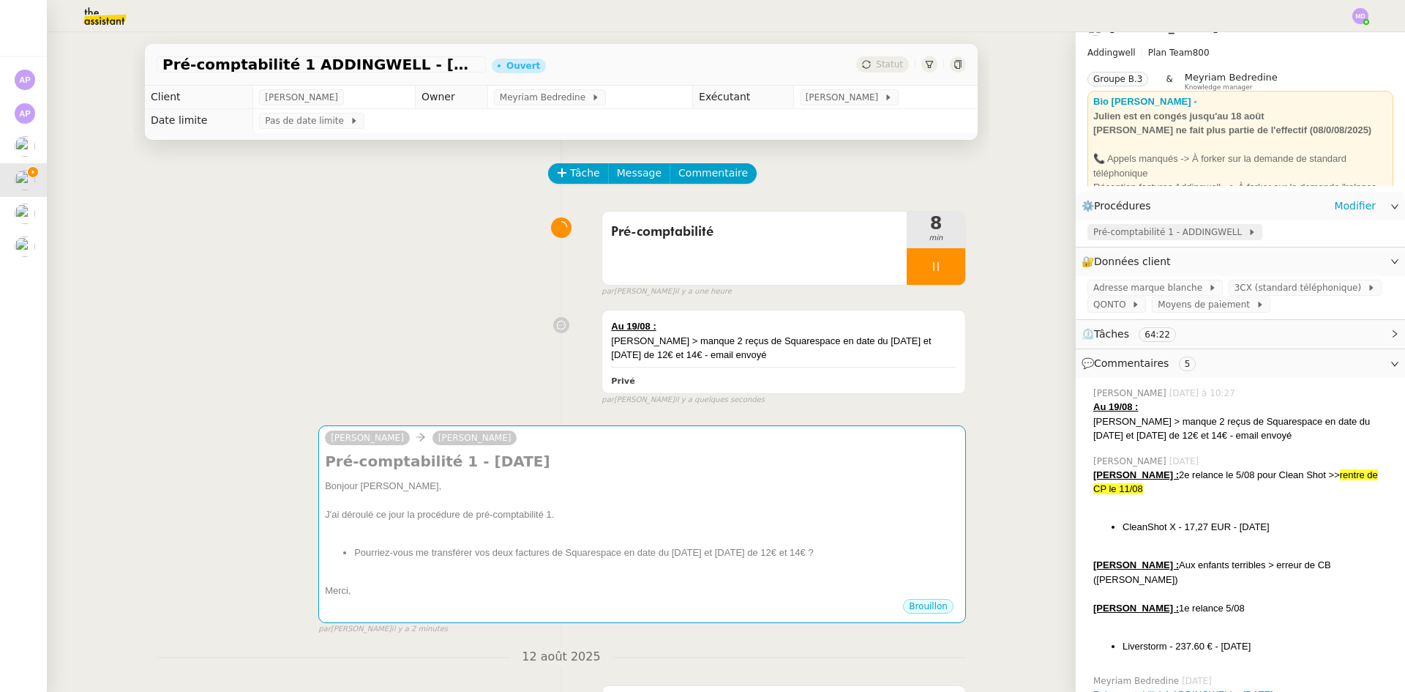
click at [1158, 238] on span "Pré-comptabilité 1 - ADDINGWELL" at bounding box center [1170, 232] width 154 height 15
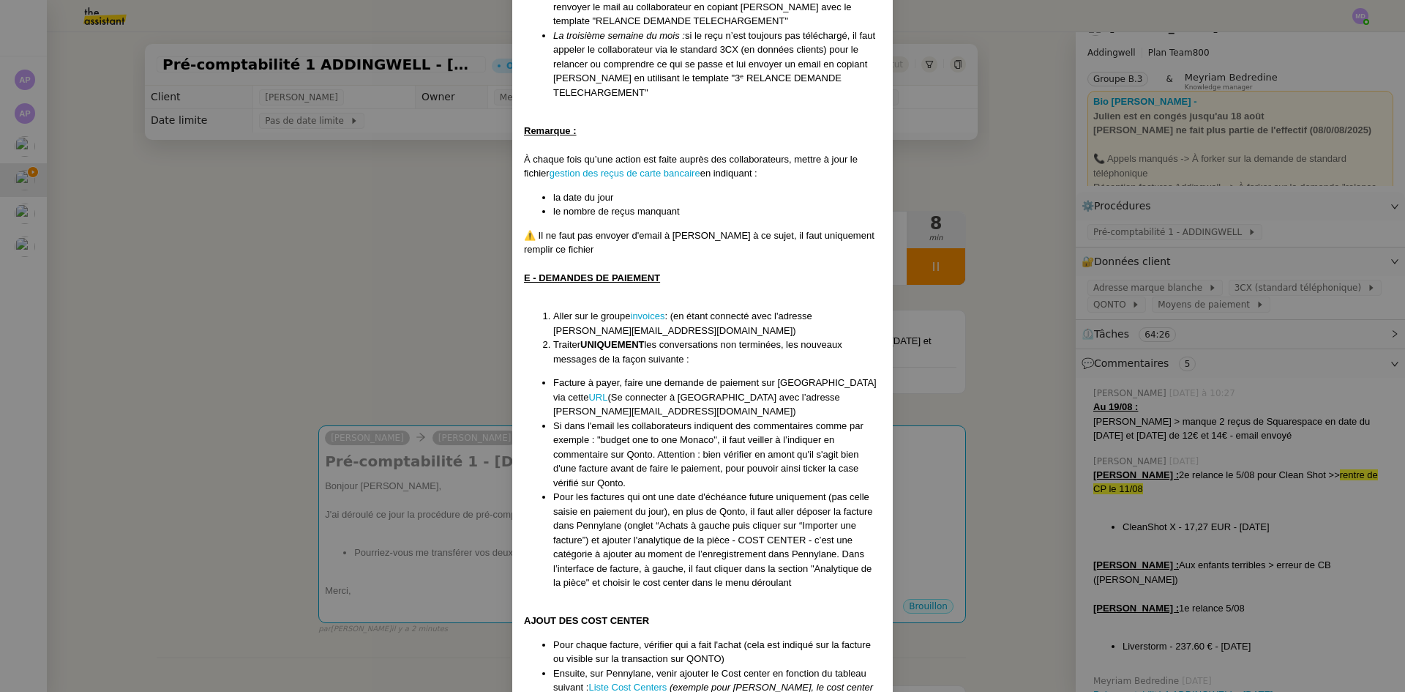
scroll to position [1180, 0]
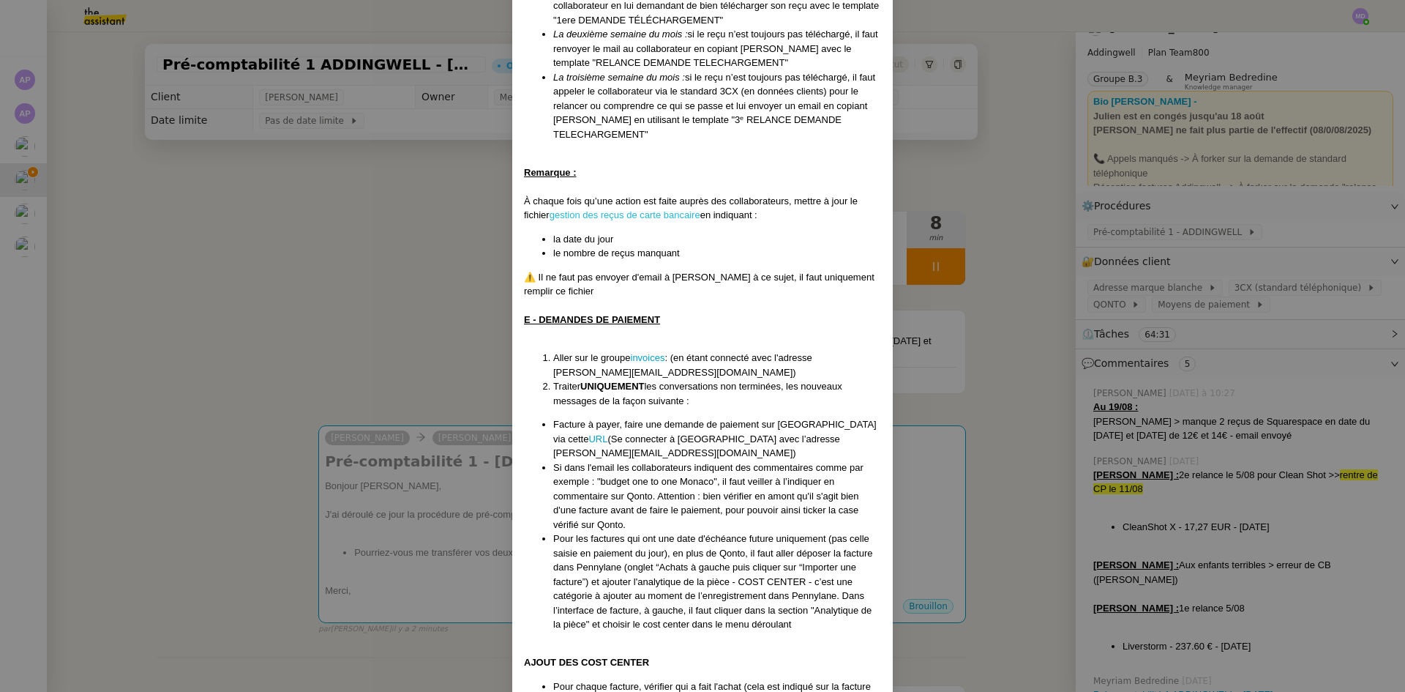
drag, startPoint x: 645, startPoint y: 314, endPoint x: 618, endPoint y: 171, distance: 145.3
click at [388, 241] on nz-modal-container "Mise à jour 1707/2025 Contexte : [PERSON_NAME] souhaite que nous gérions la pré…" at bounding box center [702, 346] width 1405 height 692
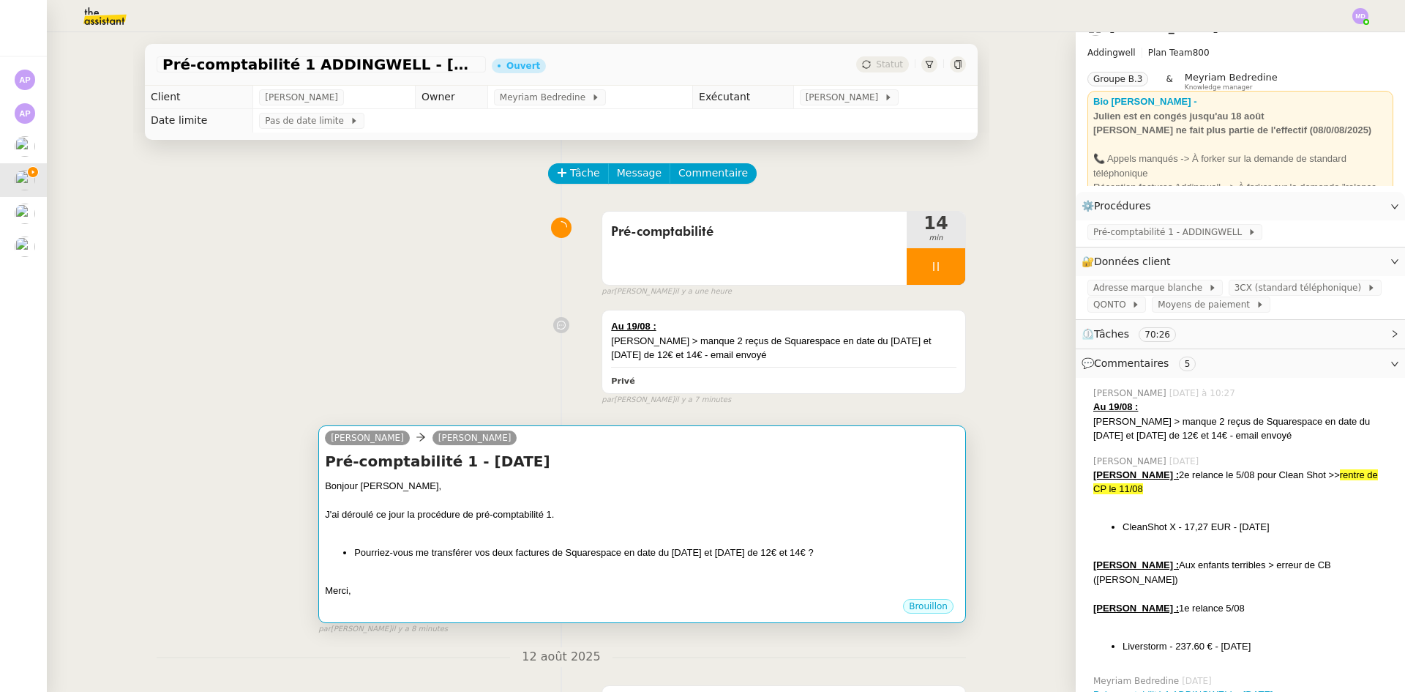
click at [719, 485] on div "Bonjour [PERSON_NAME]," at bounding box center [642, 486] width 634 height 15
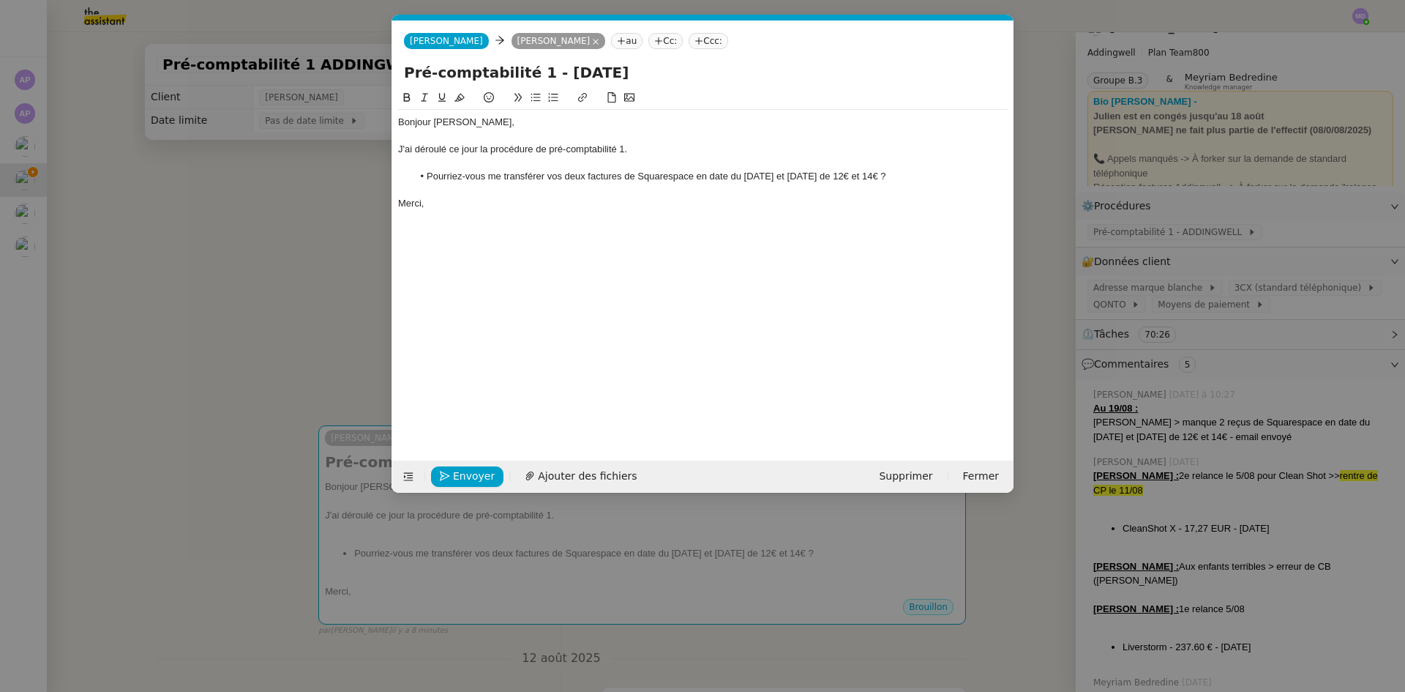
scroll to position [0, 31]
click at [479, 468] on span "Envoyer" at bounding box center [474, 476] width 42 height 17
click at [475, 475] on span "Confirmer l'envoi" at bounding box center [497, 476] width 88 height 17
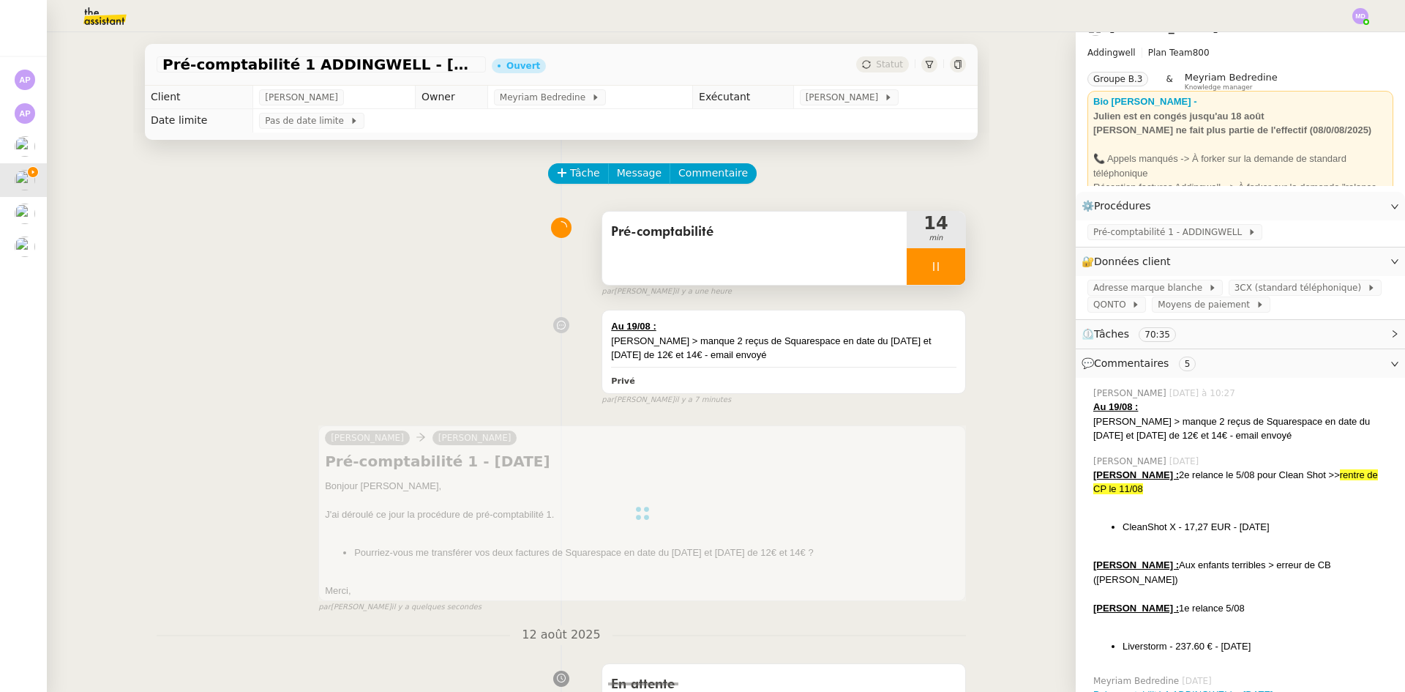
click at [935, 274] on div at bounding box center [936, 266] width 59 height 37
click at [936, 274] on button at bounding box center [950, 266] width 29 height 37
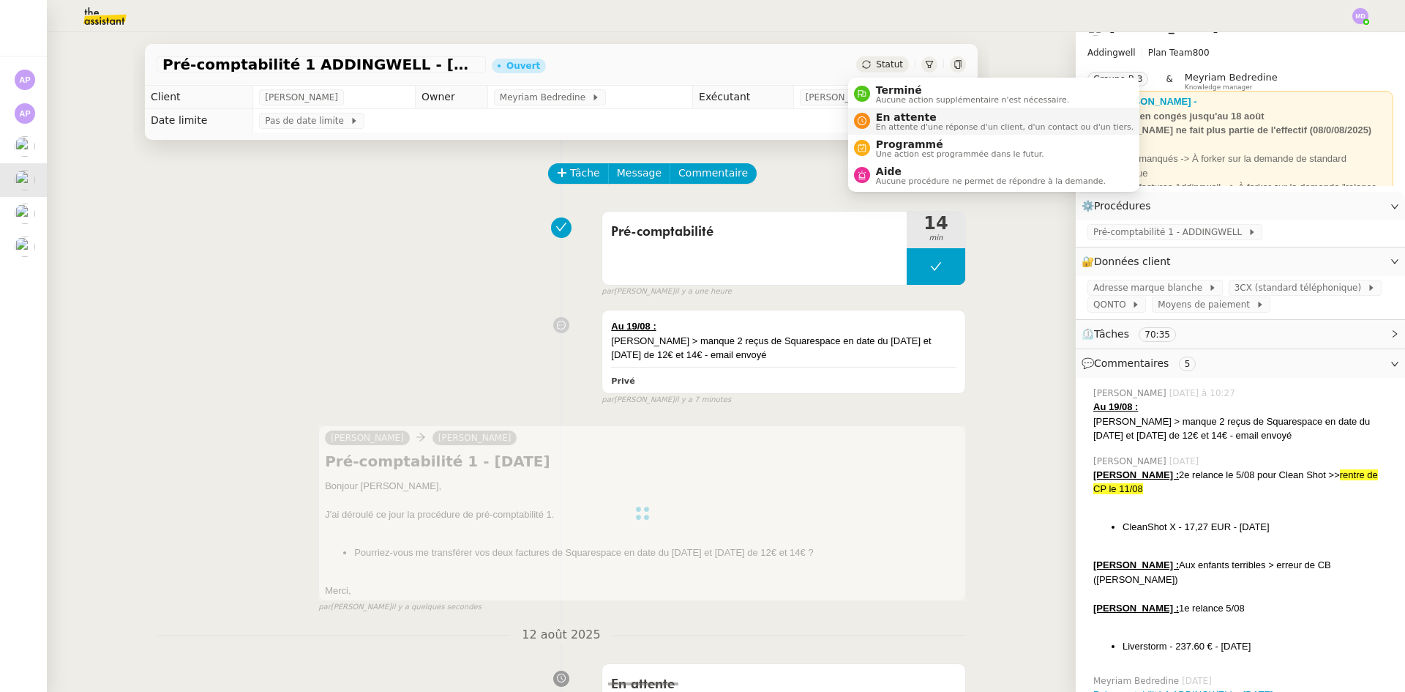
click at [876, 116] on span "En attente" at bounding box center [1005, 117] width 258 height 12
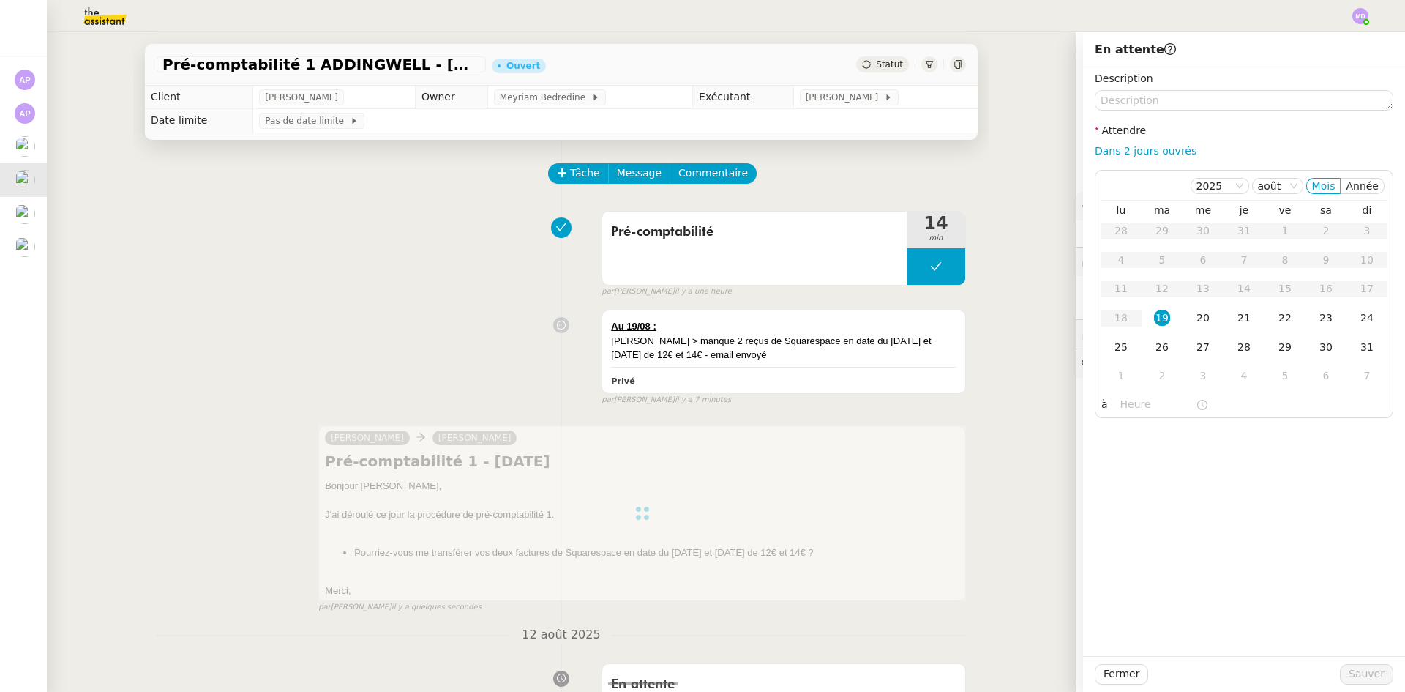
click at [1145, 154] on link "Dans 2 jours ouvrés" at bounding box center [1146, 151] width 102 height 12
type input "07:00"
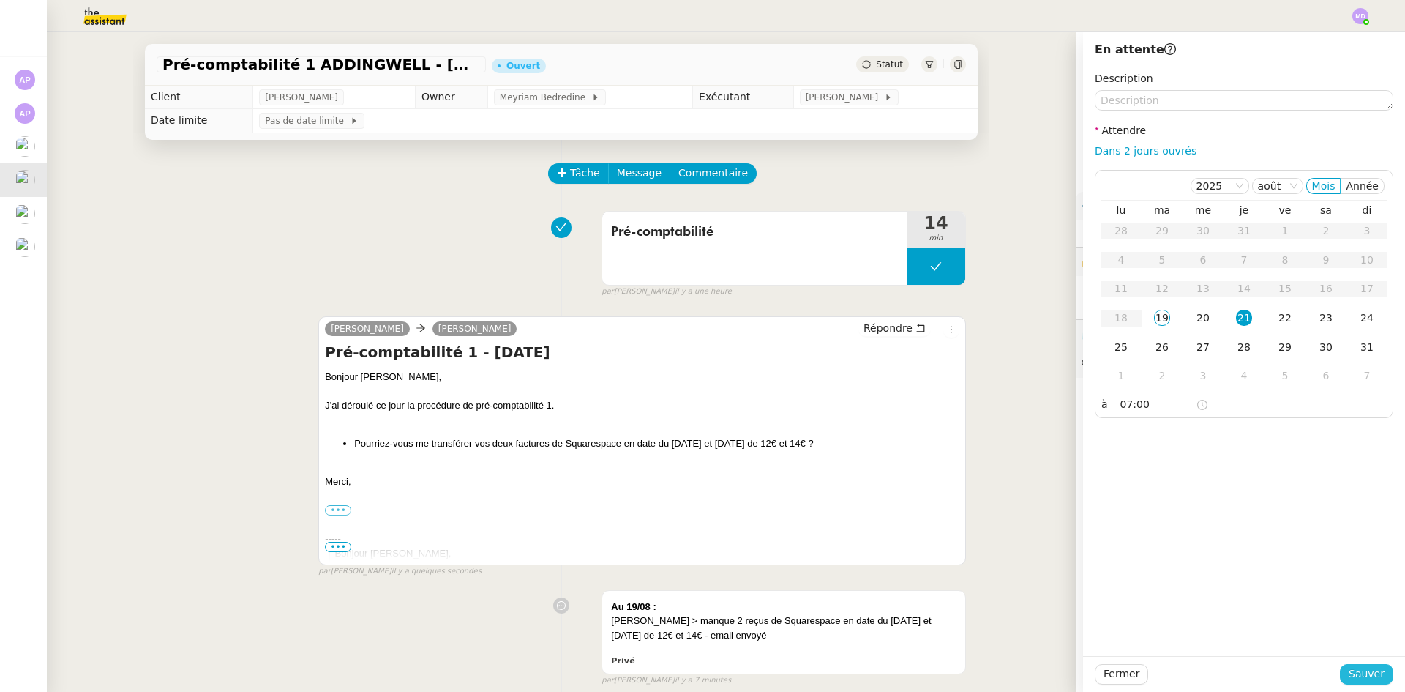
click at [1351, 681] on span "Sauver" at bounding box center [1367, 673] width 36 height 17
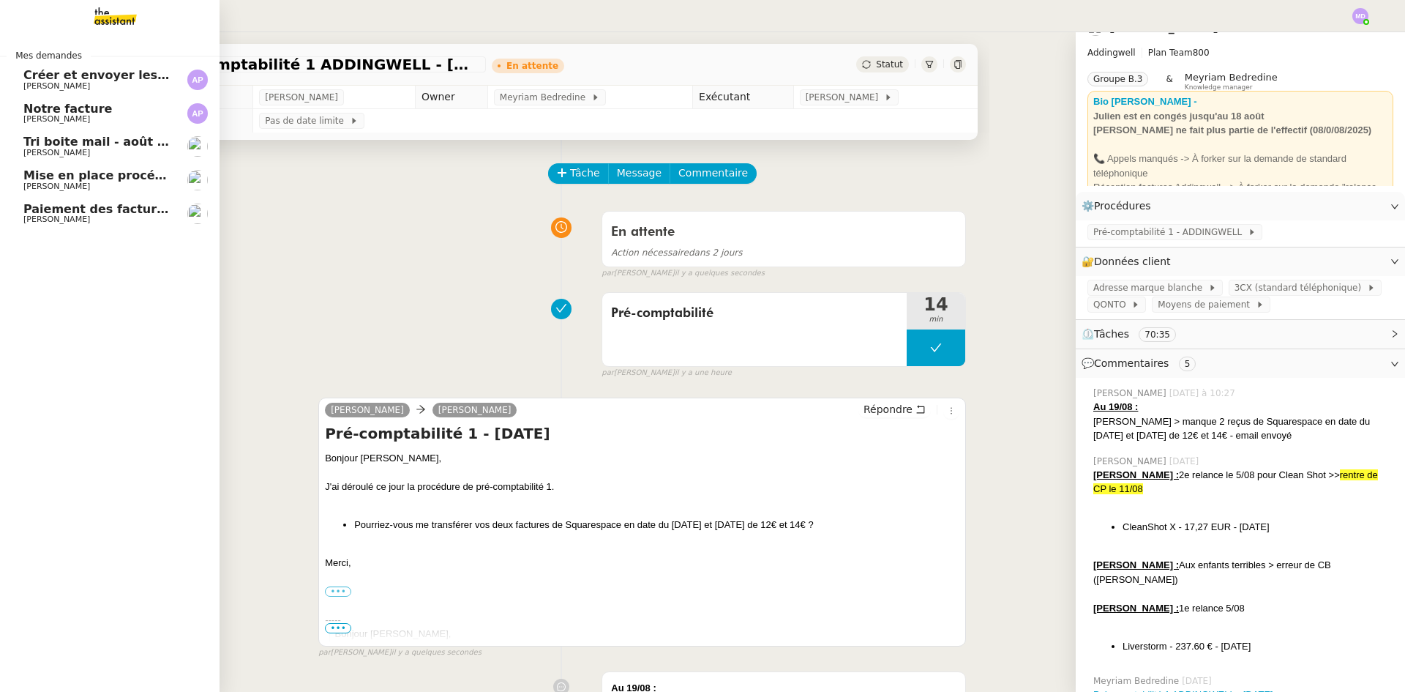
click at [62, 173] on span "Mise en place procédure - relevés bancaires mensuels" at bounding box center [202, 175] width 358 height 14
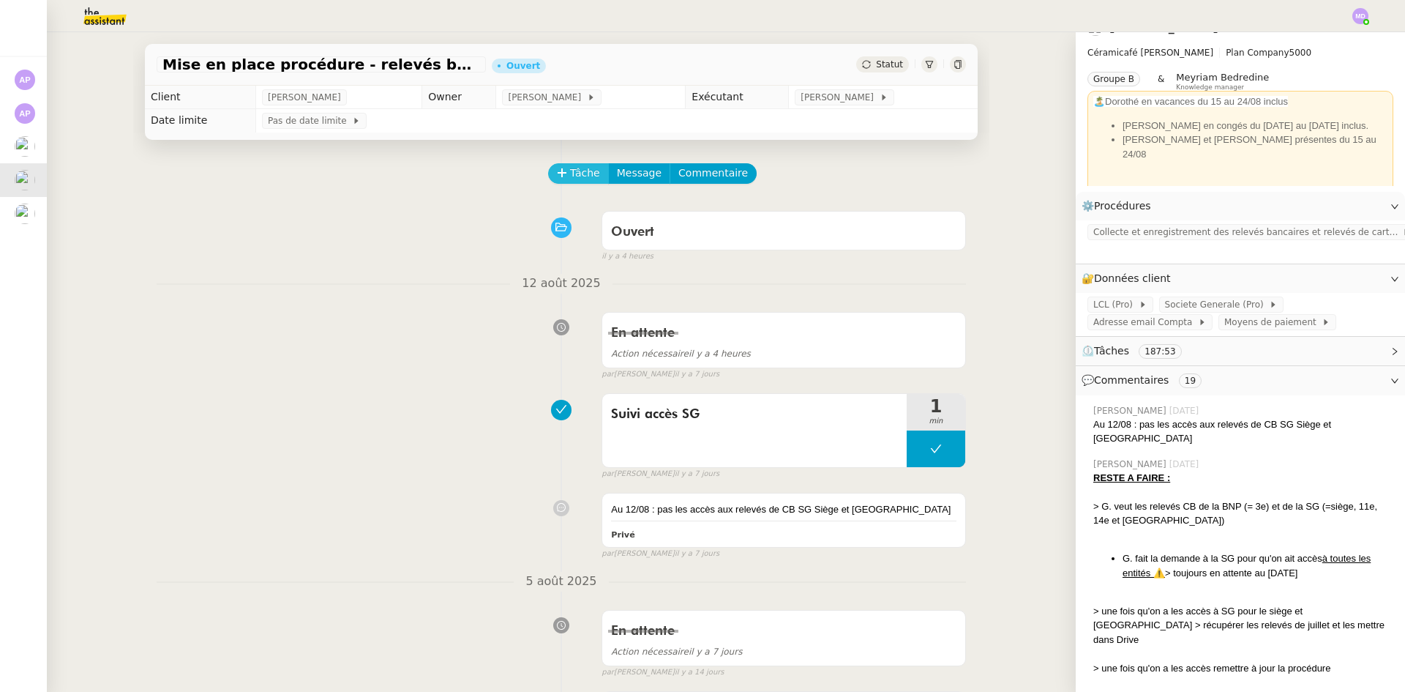
click at [576, 178] on span "Tâche" at bounding box center [585, 173] width 30 height 17
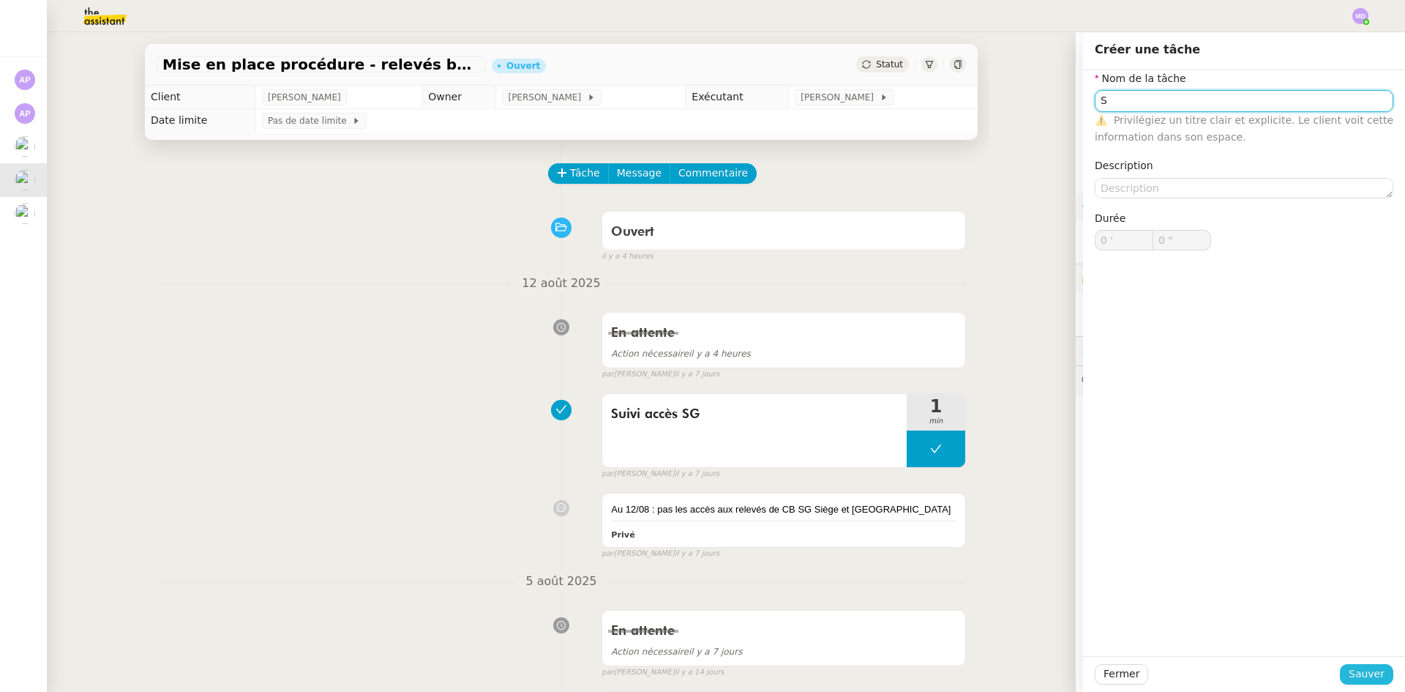
type input "S"
click at [1361, 673] on span "Sauver" at bounding box center [1367, 673] width 36 height 17
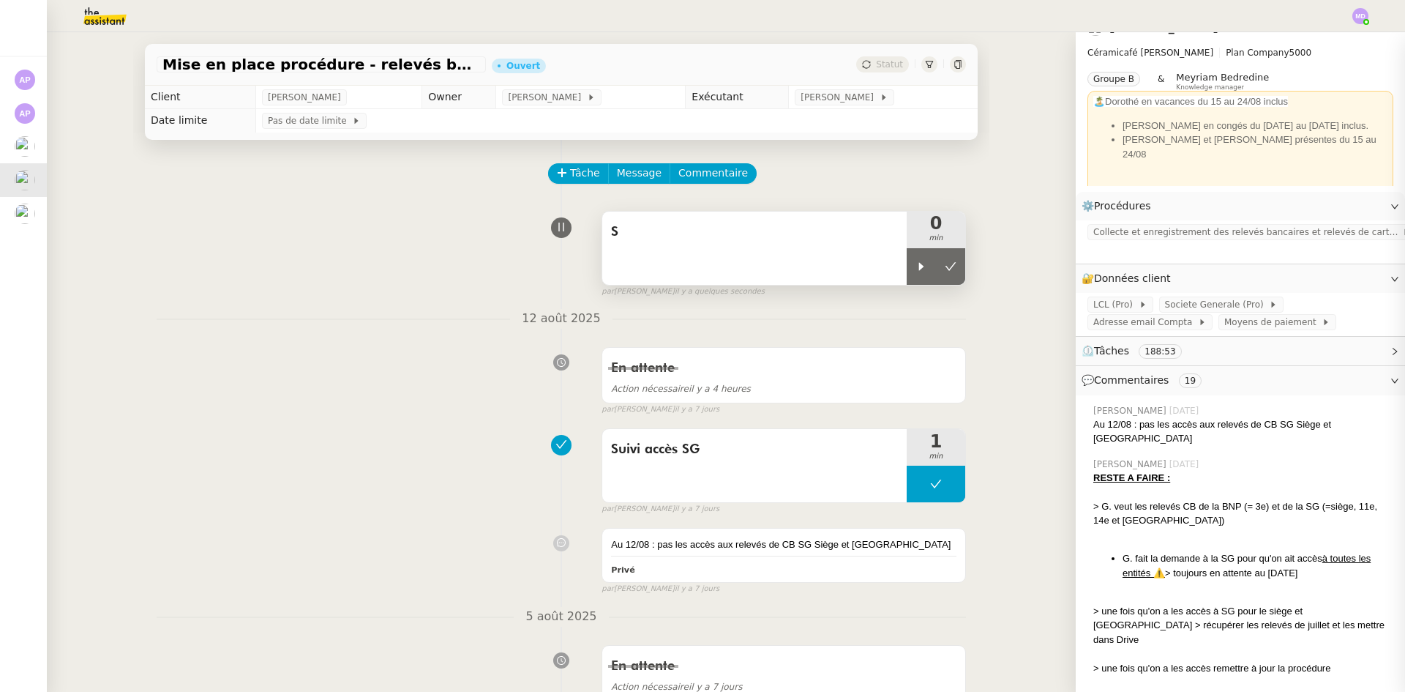
click at [911, 277] on div at bounding box center [921, 266] width 29 height 37
click at [930, 262] on icon at bounding box center [936, 267] width 12 height 12
click at [941, 259] on button at bounding box center [950, 266] width 29 height 37
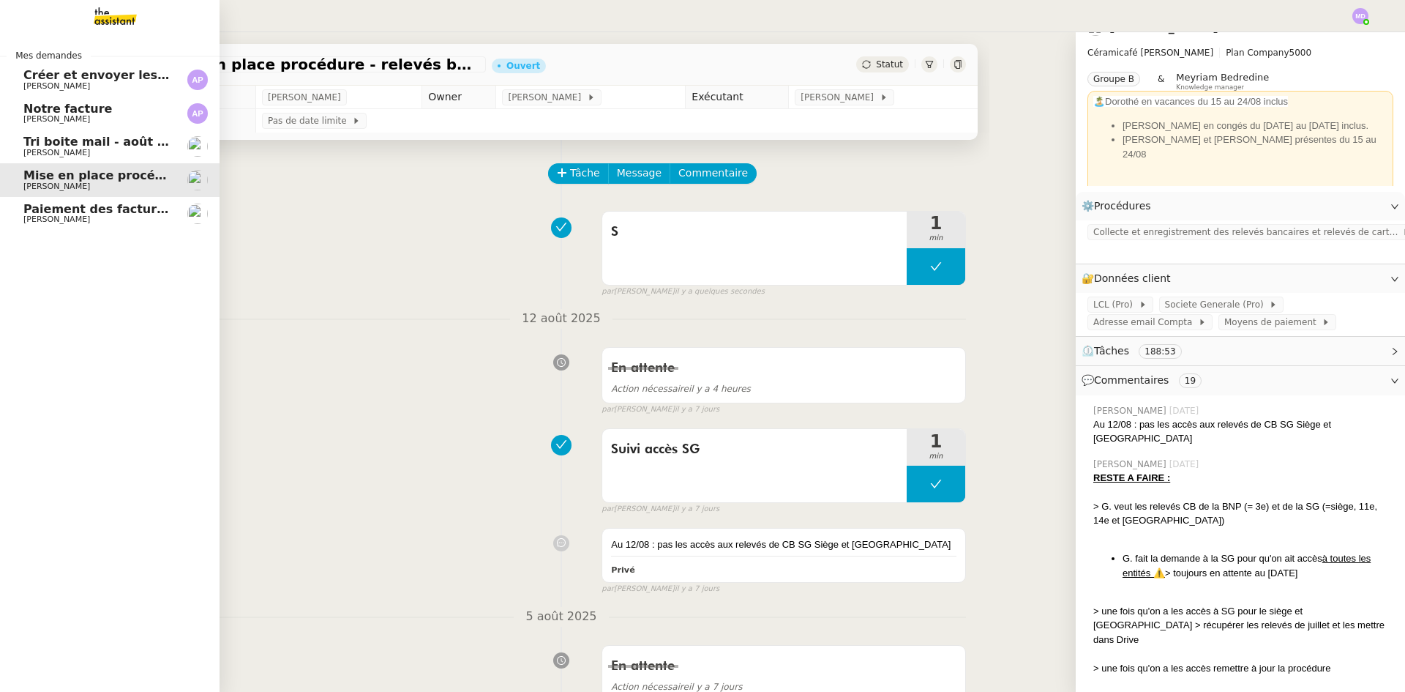
click at [39, 199] on link "Paiement des factures Deel - [DATE] [PERSON_NAME]" at bounding box center [110, 214] width 220 height 34
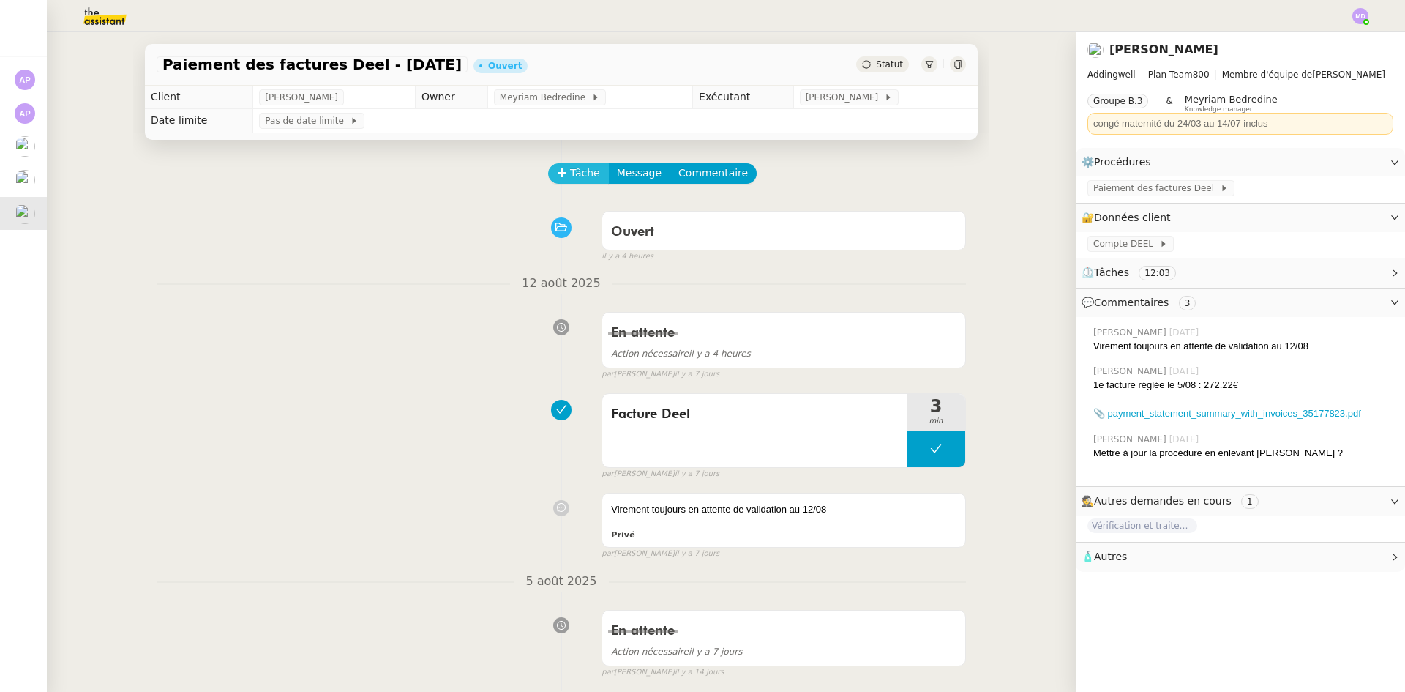
click at [558, 172] on button "Tâche" at bounding box center [578, 173] width 61 height 20
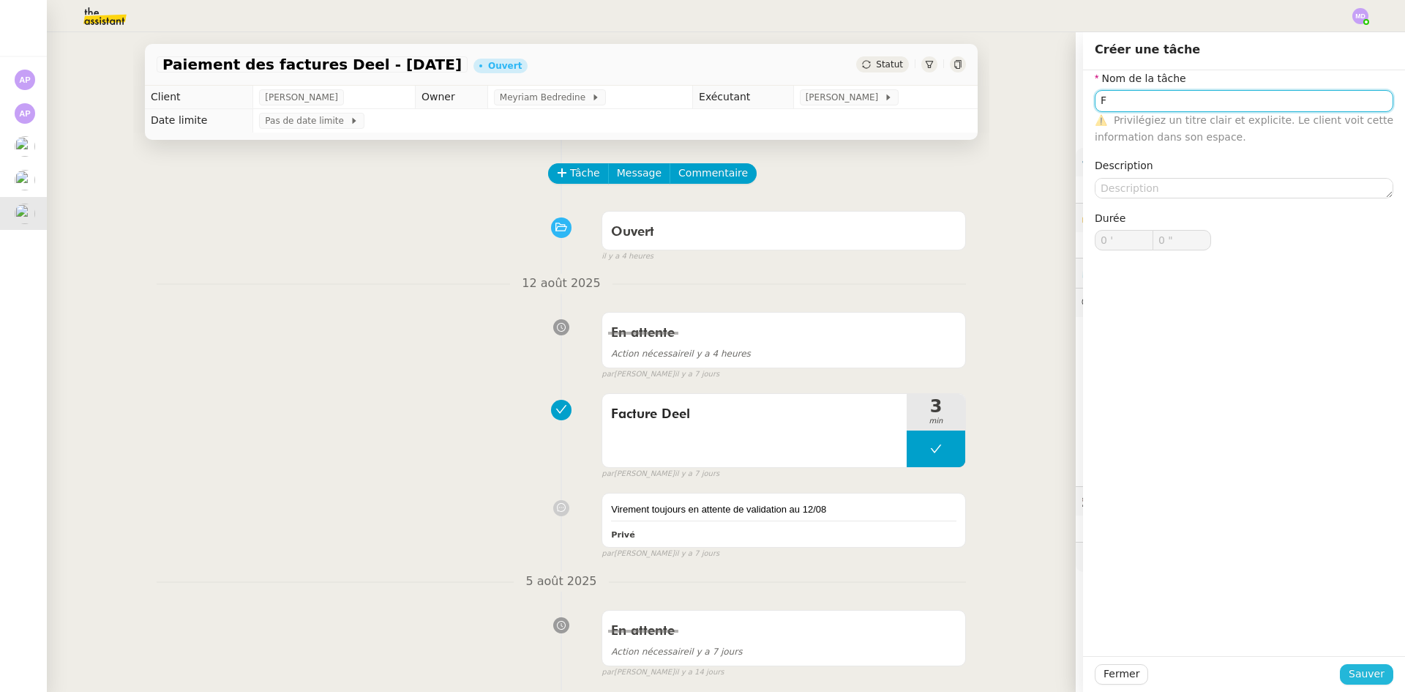
type input "F"
click at [1369, 679] on span "Sauver" at bounding box center [1367, 673] width 36 height 17
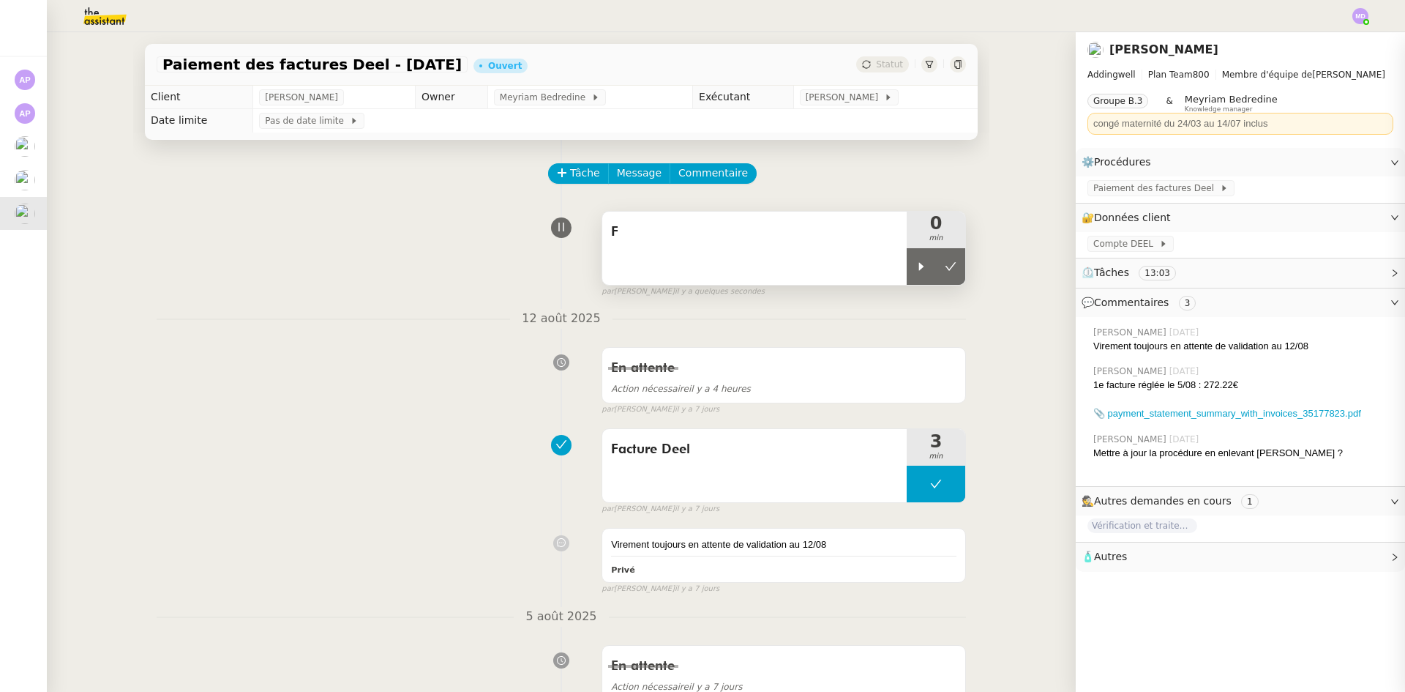
drag, startPoint x: 902, startPoint y: 274, endPoint x: 869, endPoint y: 263, distance: 34.0
click at [907, 272] on div at bounding box center [921, 266] width 29 height 37
click at [866, 263] on div "F" at bounding box center [754, 247] width 304 height 73
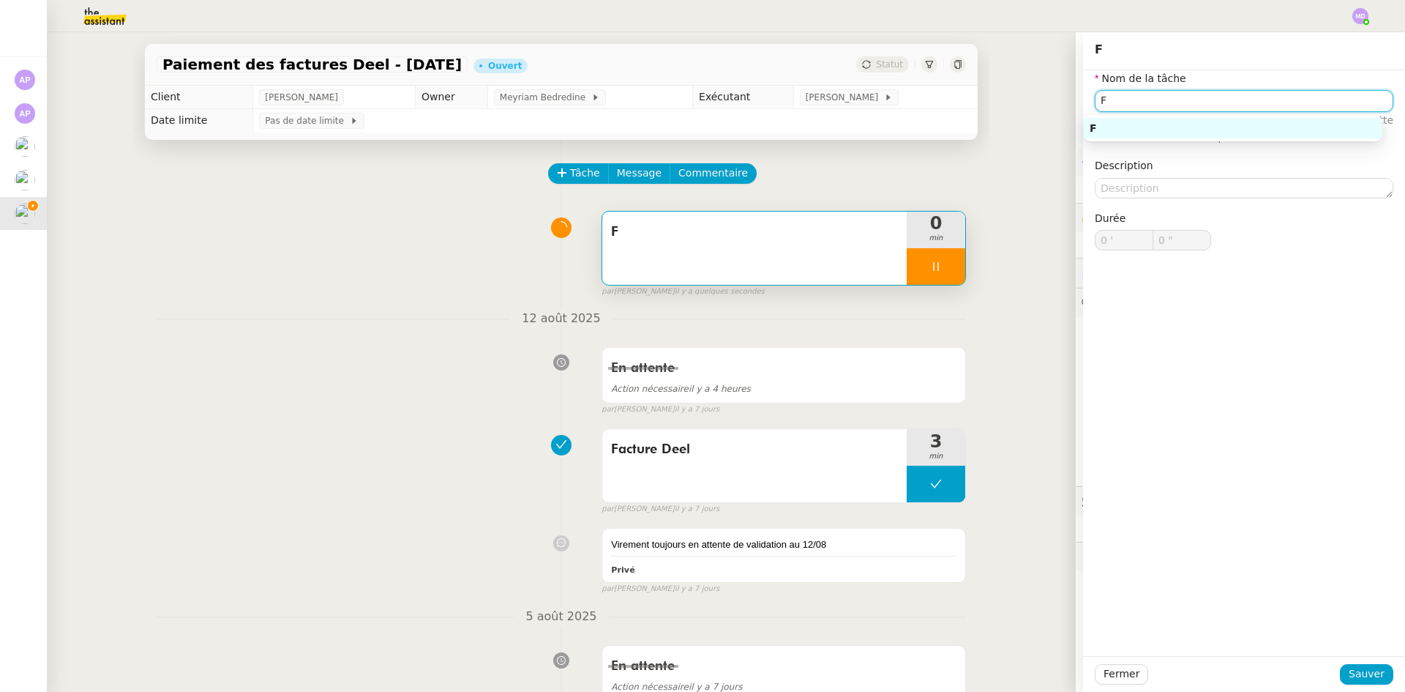
click at [1145, 110] on input "F" at bounding box center [1244, 100] width 299 height 21
type input "Fac"
type input "1 ""
type input "Facture De"
type input "2 ""
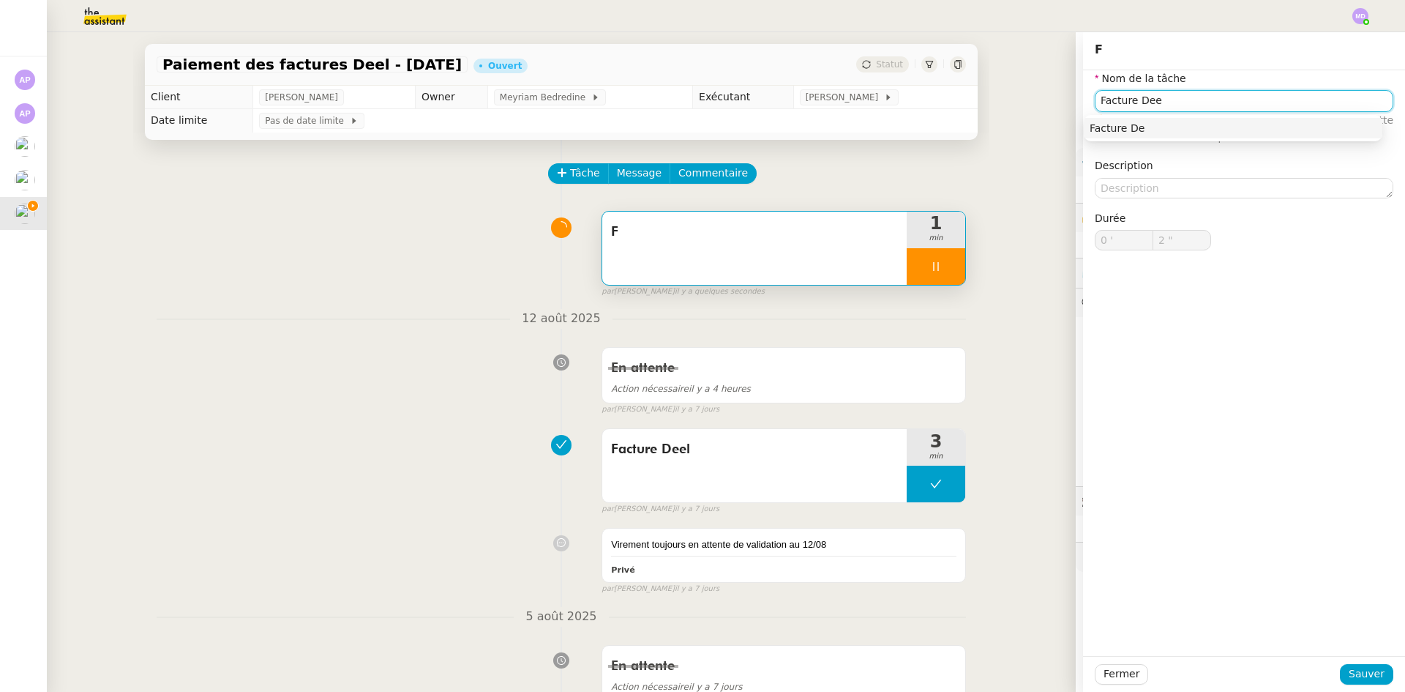
type input "Facture Deel"
click at [1141, 129] on div "Facture Deel" at bounding box center [1233, 127] width 287 height 13
type input "4 ""
type input "Facture Deel"
click at [1343, 665] on button "Sauver" at bounding box center [1366, 674] width 53 height 20
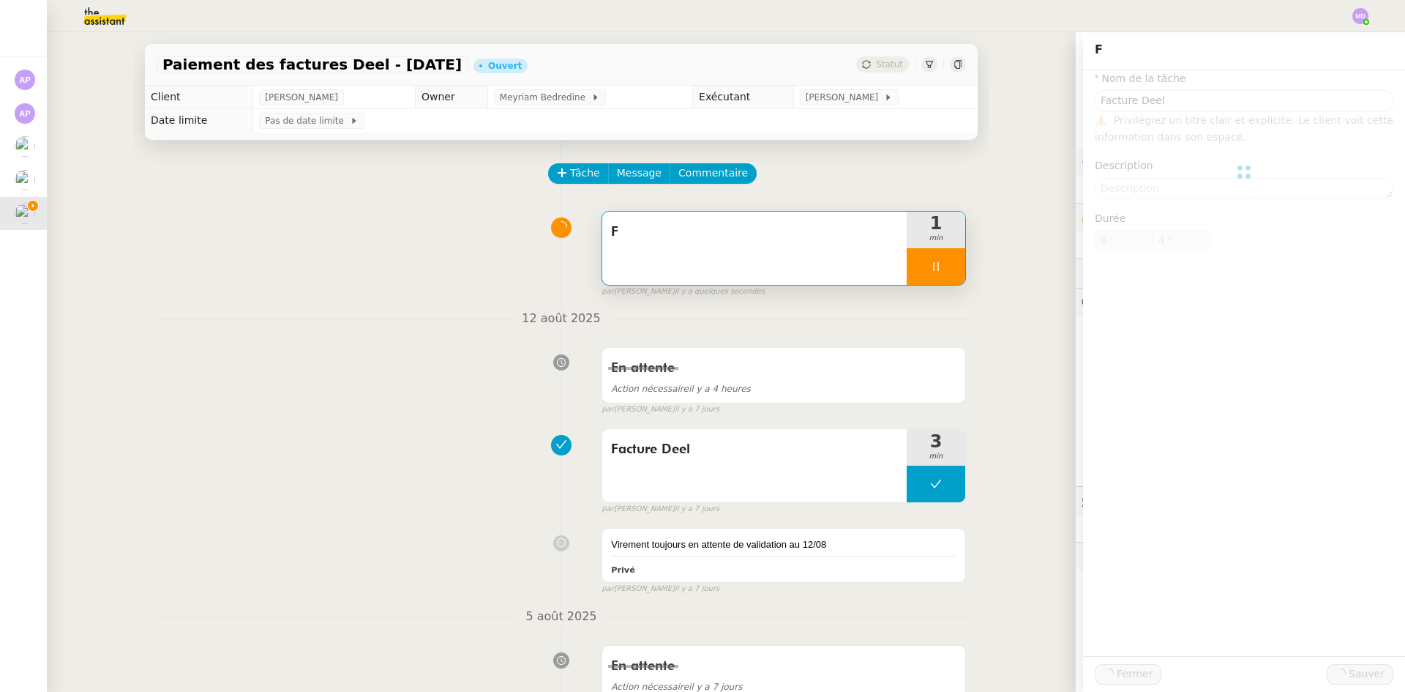
type input "5 ""
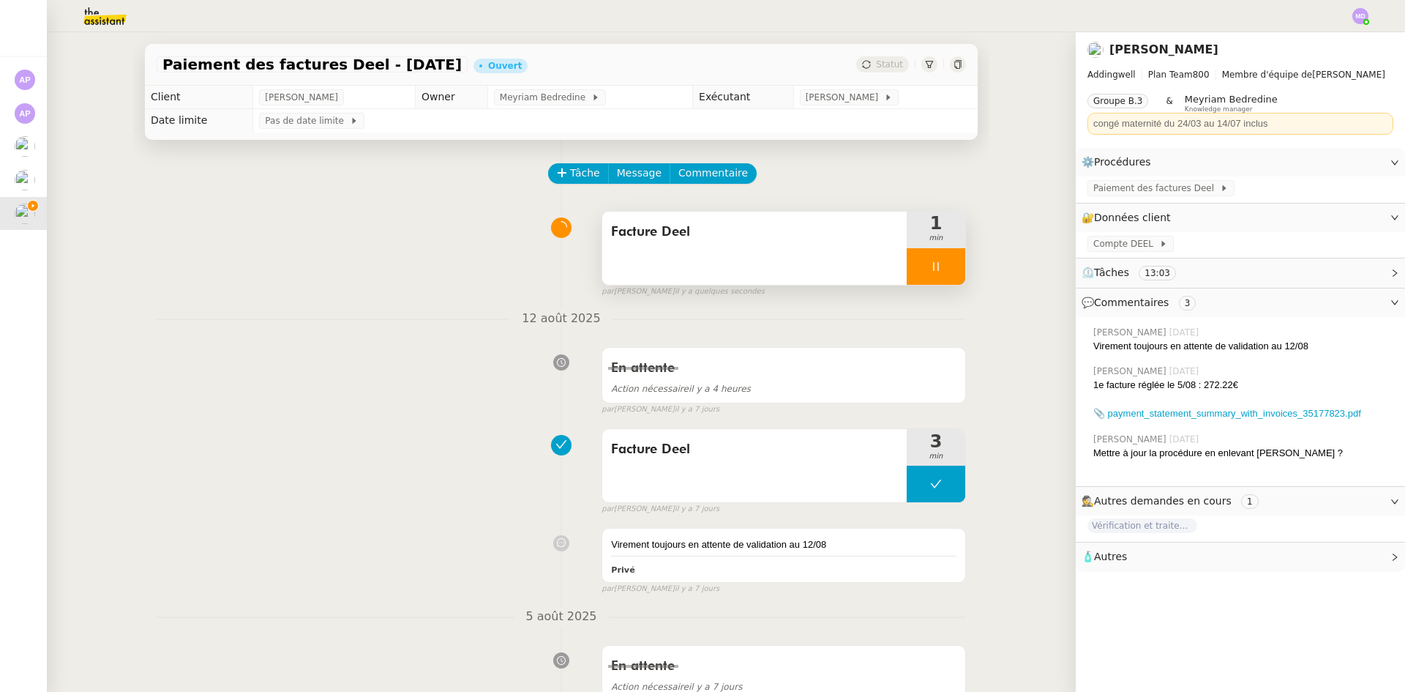
click at [930, 272] on icon at bounding box center [936, 267] width 12 height 12
